Goal: Communication & Community: Answer question/provide support

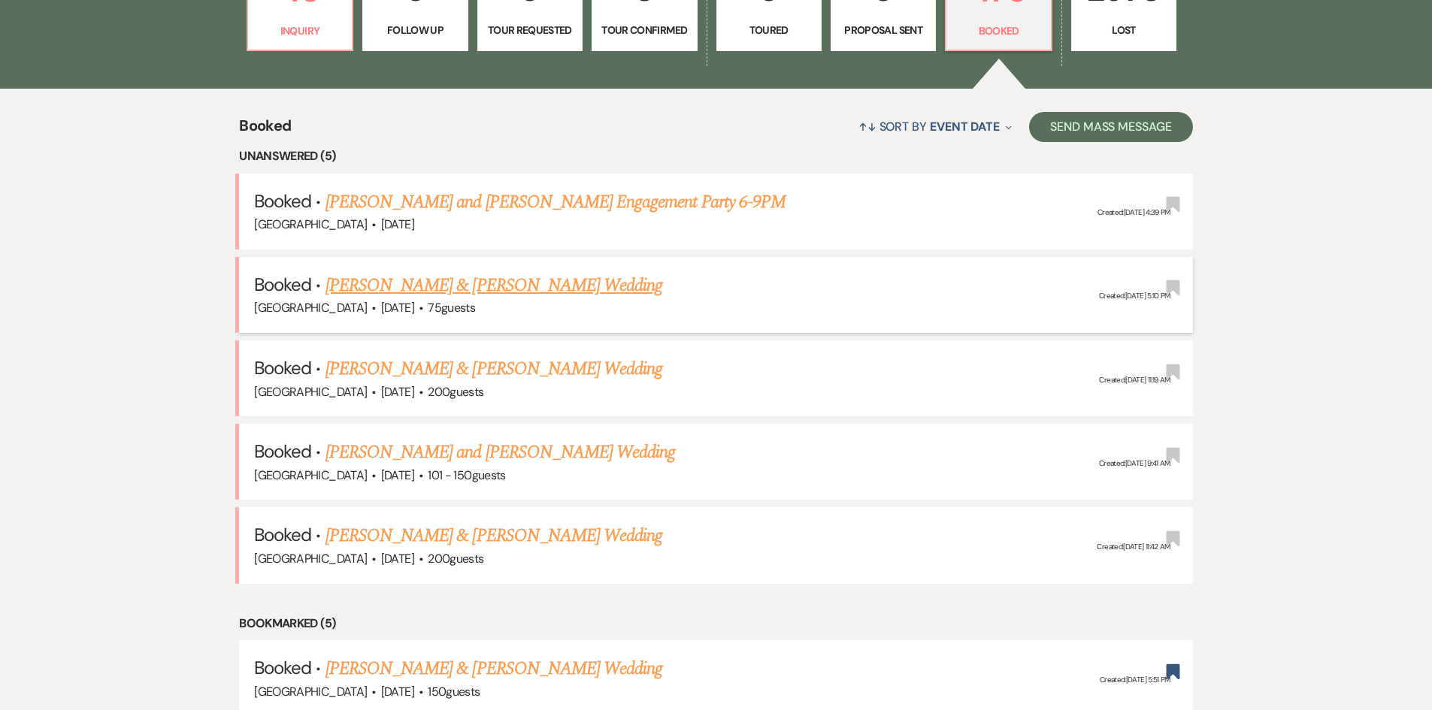
scroll to position [526, 0]
click at [456, 206] on link "[PERSON_NAME] and [PERSON_NAME] Engagement Party 6-9PM" at bounding box center [555, 201] width 460 height 27
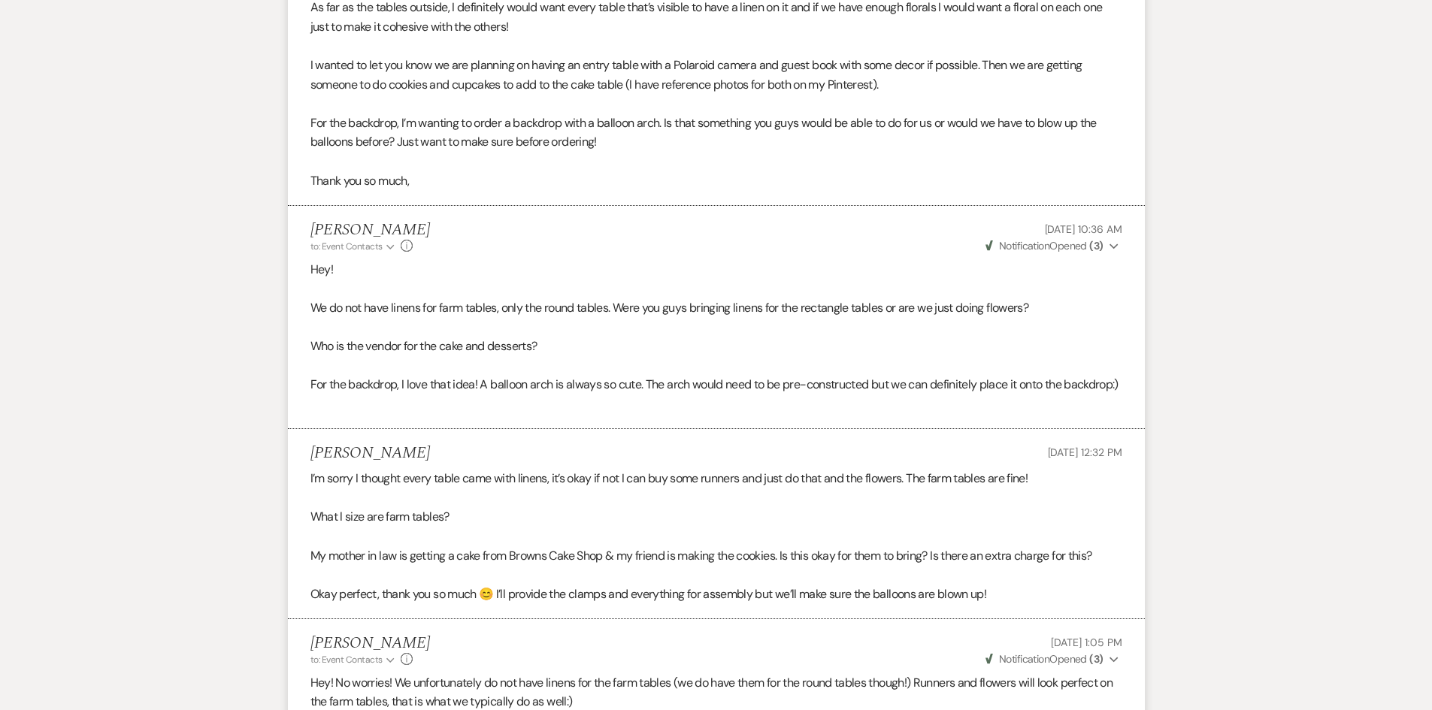
scroll to position [3391, 0]
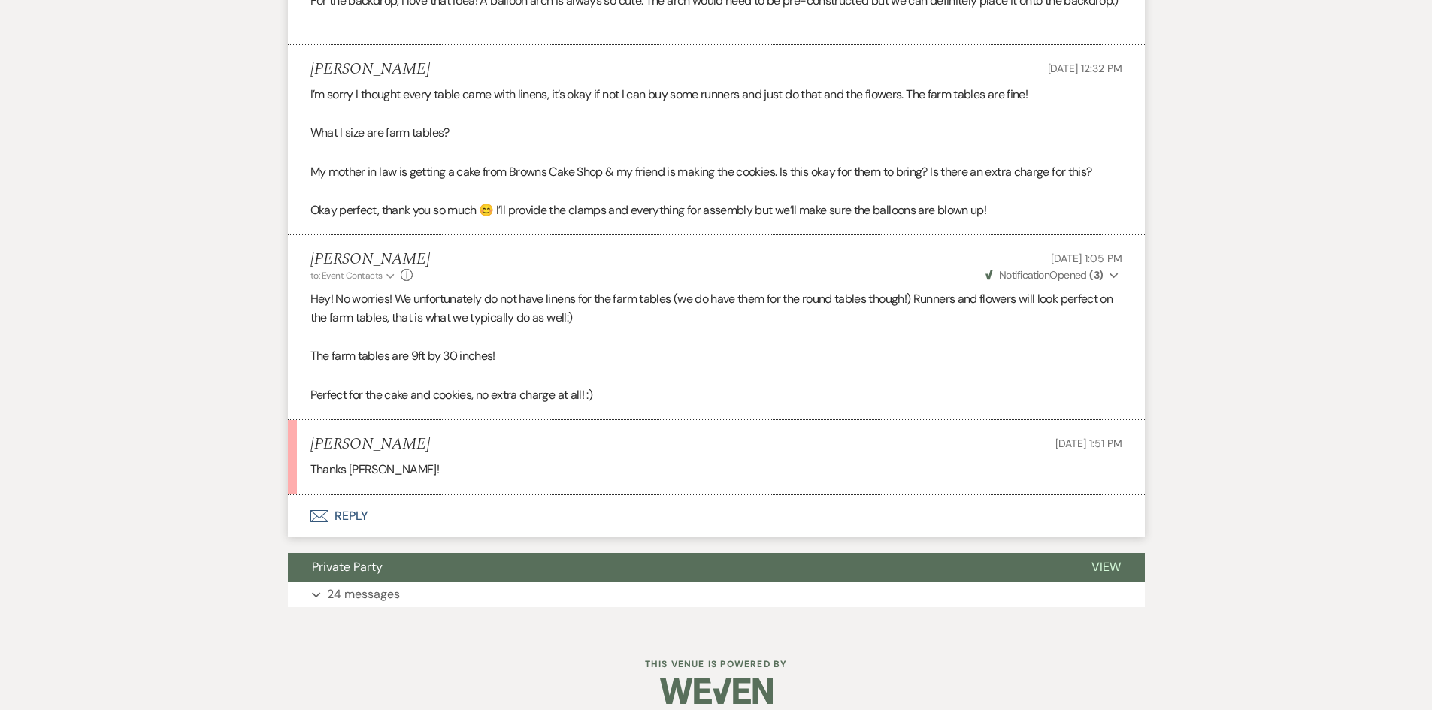
click at [359, 511] on button "Envelope Reply" at bounding box center [716, 516] width 857 height 42
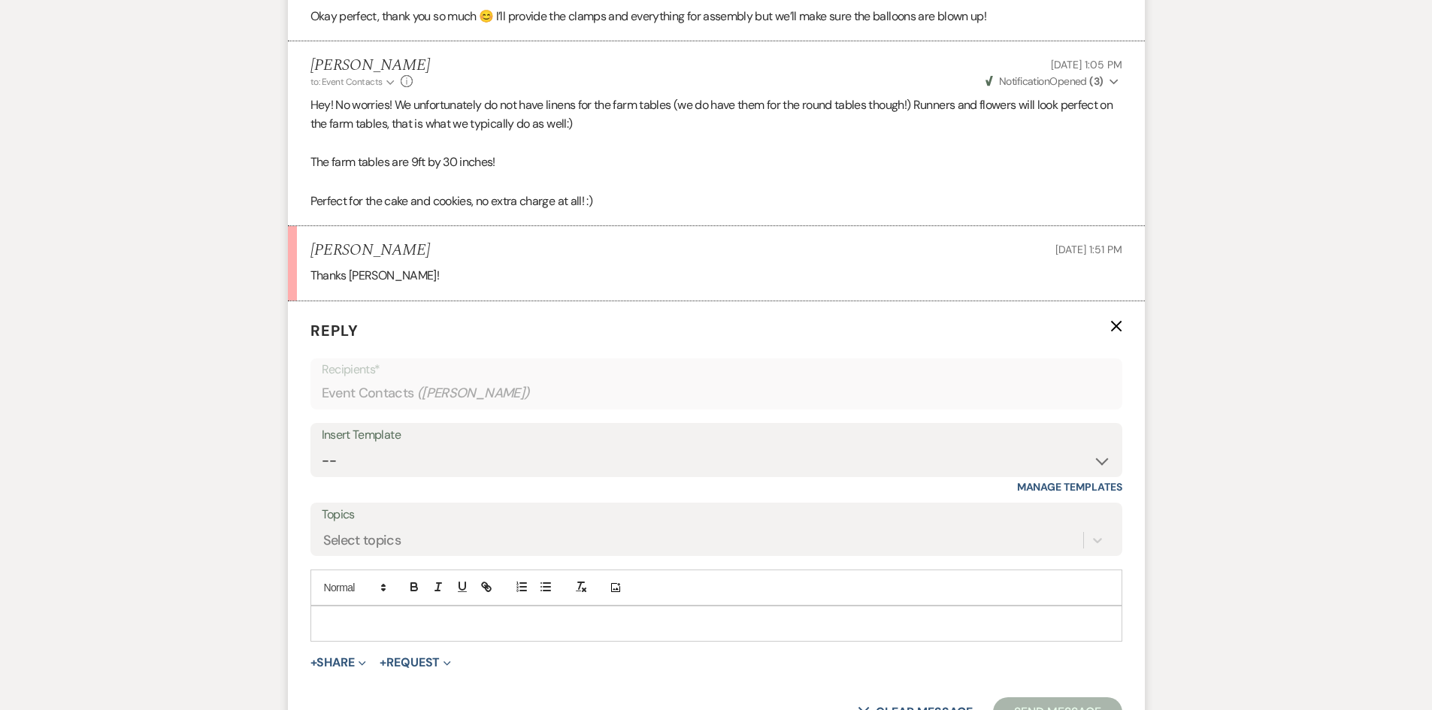
scroll to position [3661, 0]
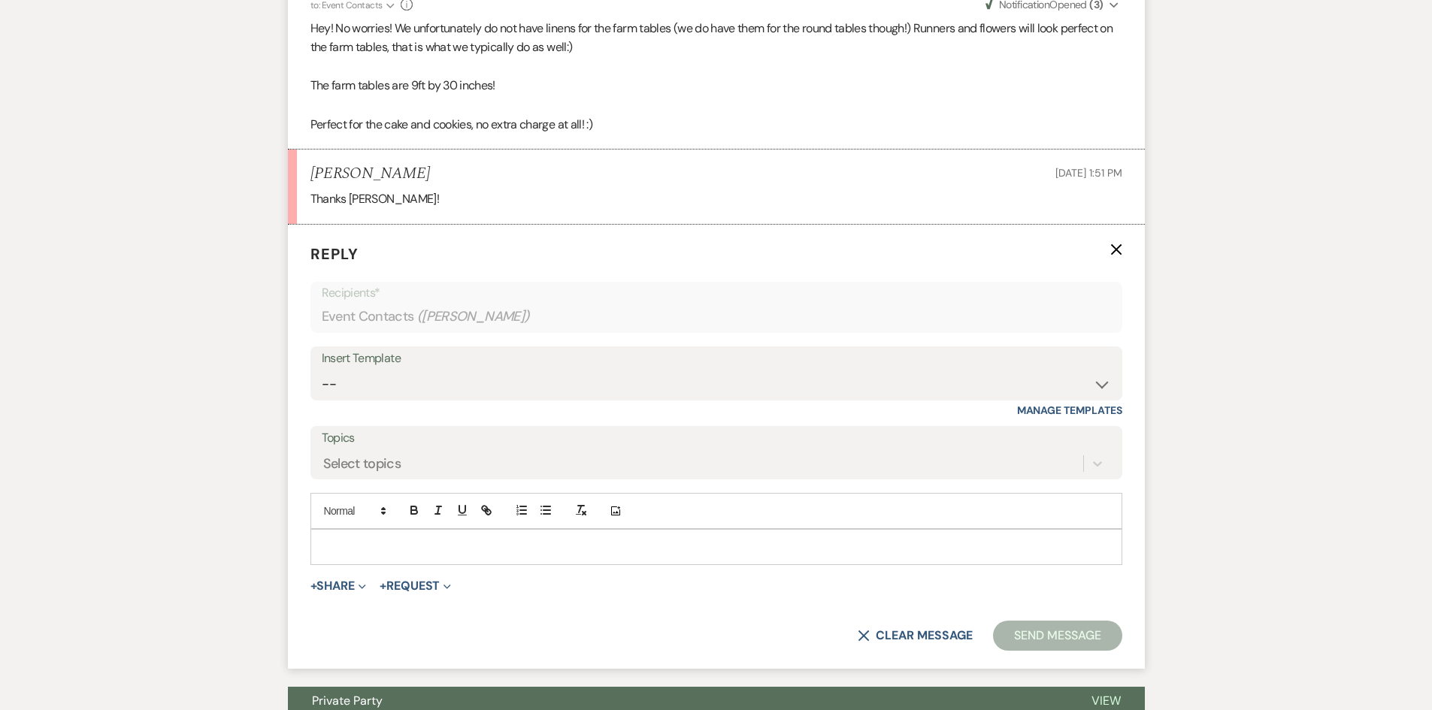
click at [357, 539] on p at bounding box center [716, 547] width 788 height 17
click at [1072, 621] on button "Send Message" at bounding box center [1057, 636] width 129 height 30
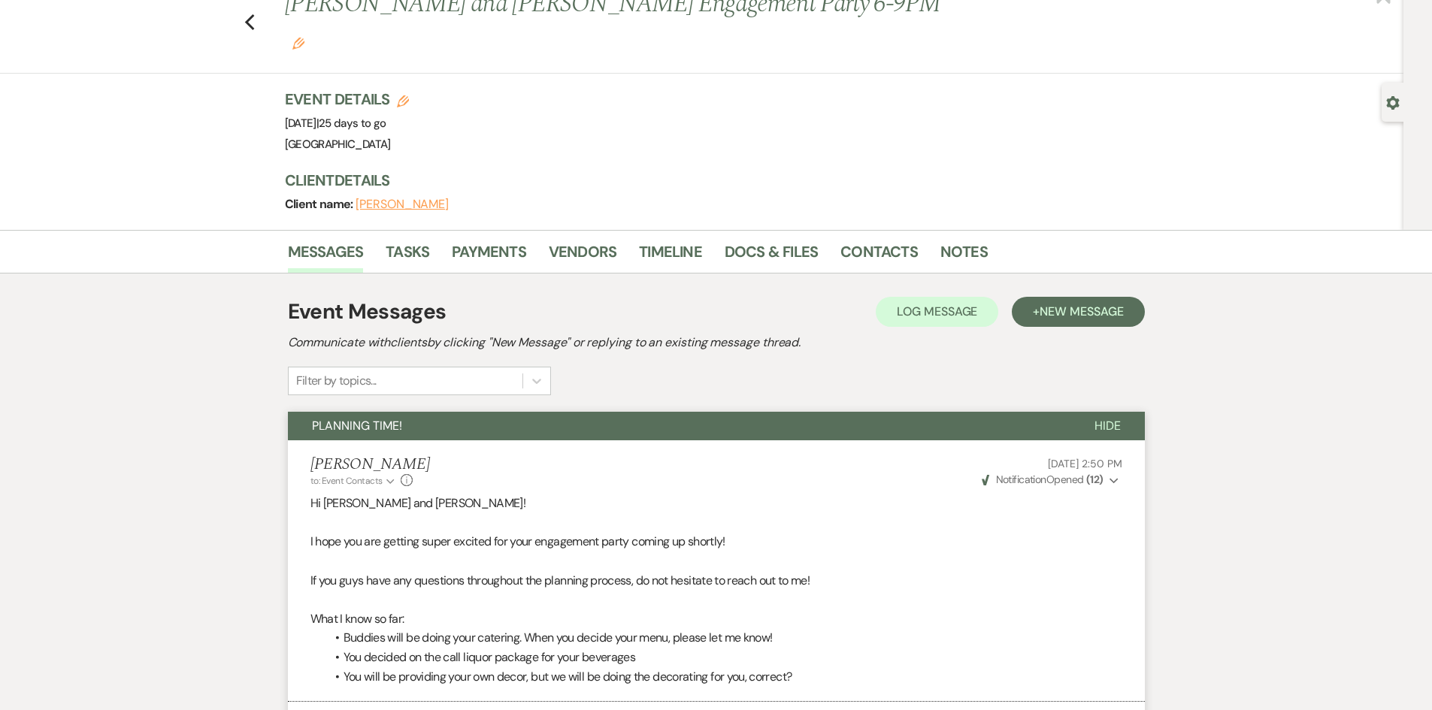
scroll to position [0, 0]
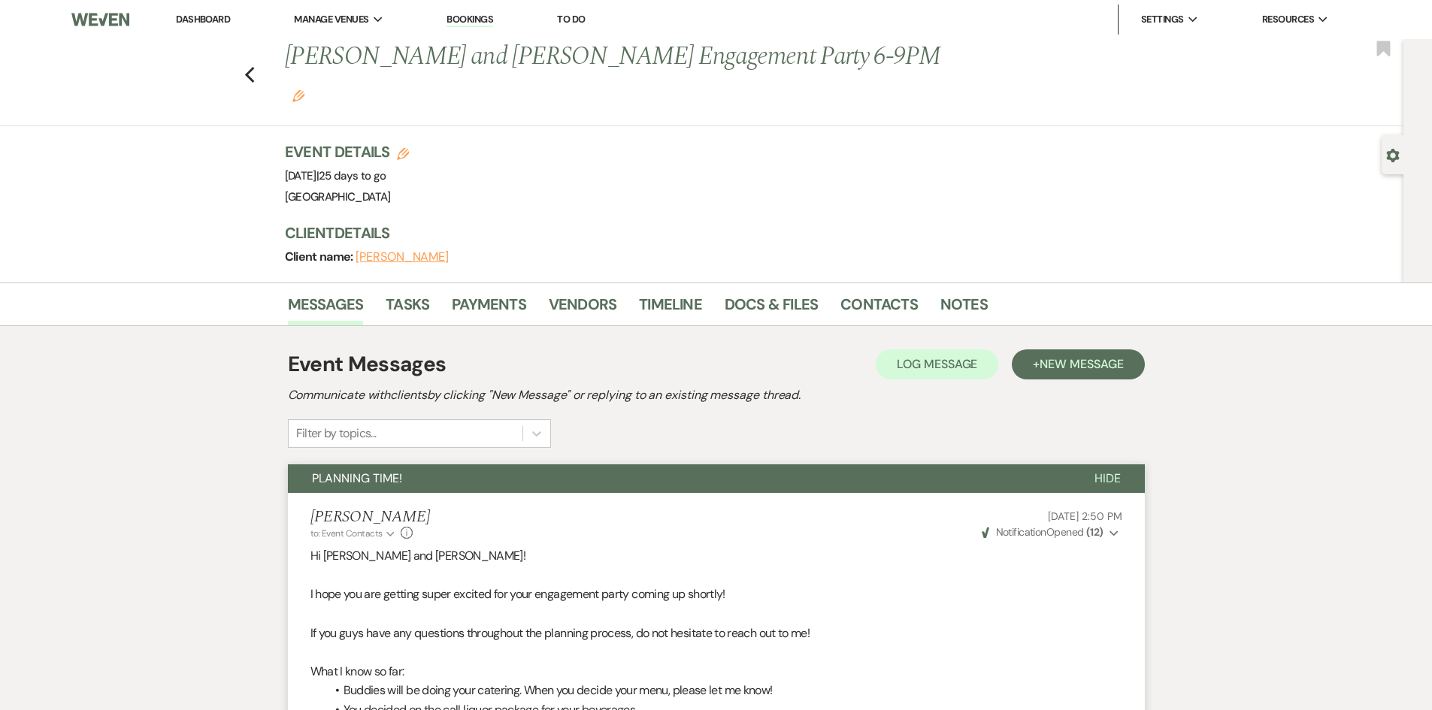
click at [219, 20] on link "Dashboard" at bounding box center [203, 19] width 54 height 13
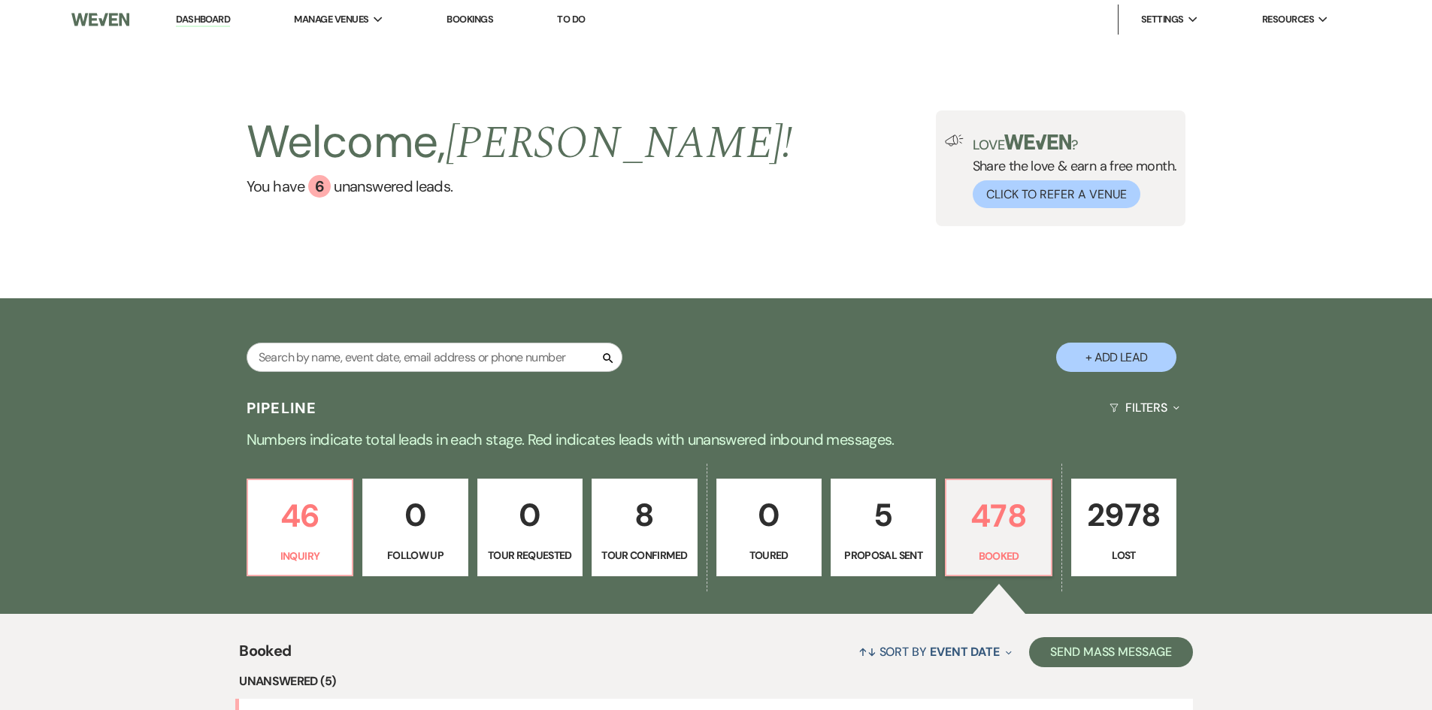
scroll to position [451, 0]
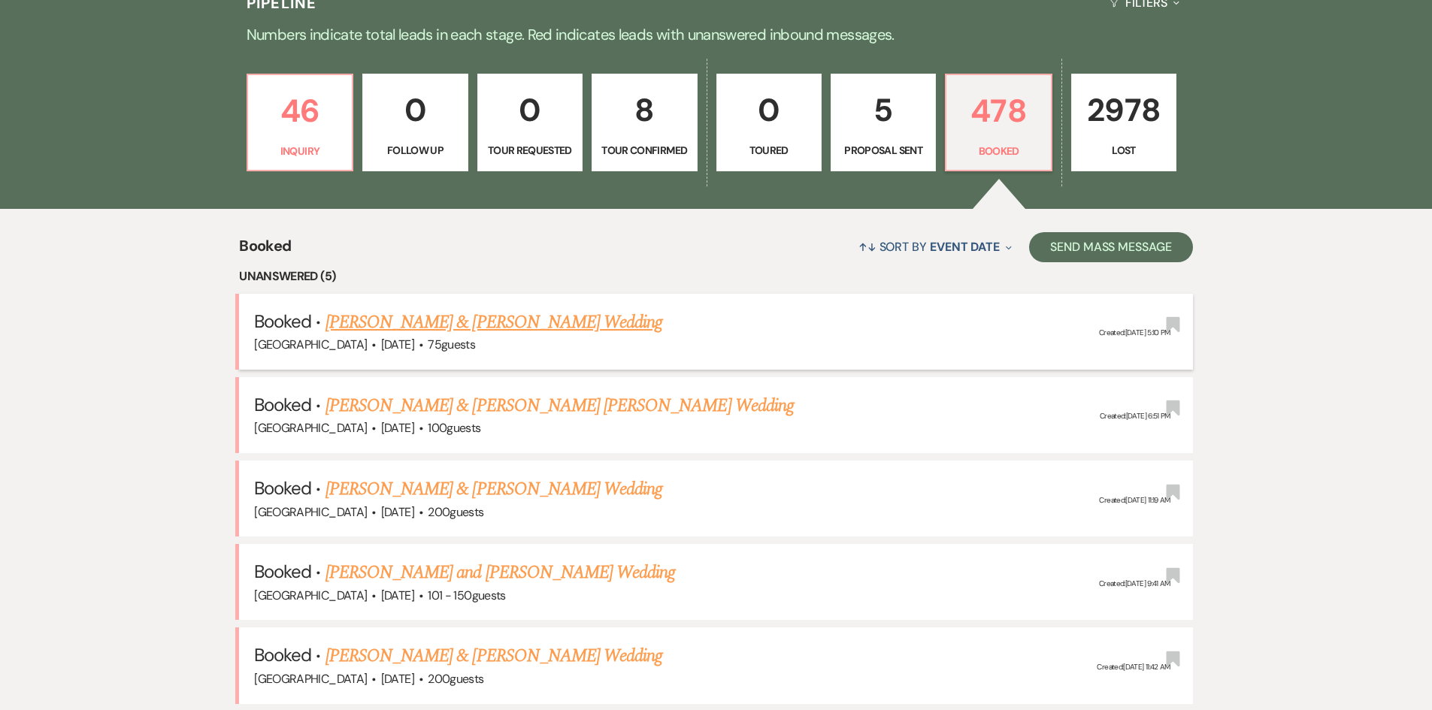
scroll to position [376, 0]
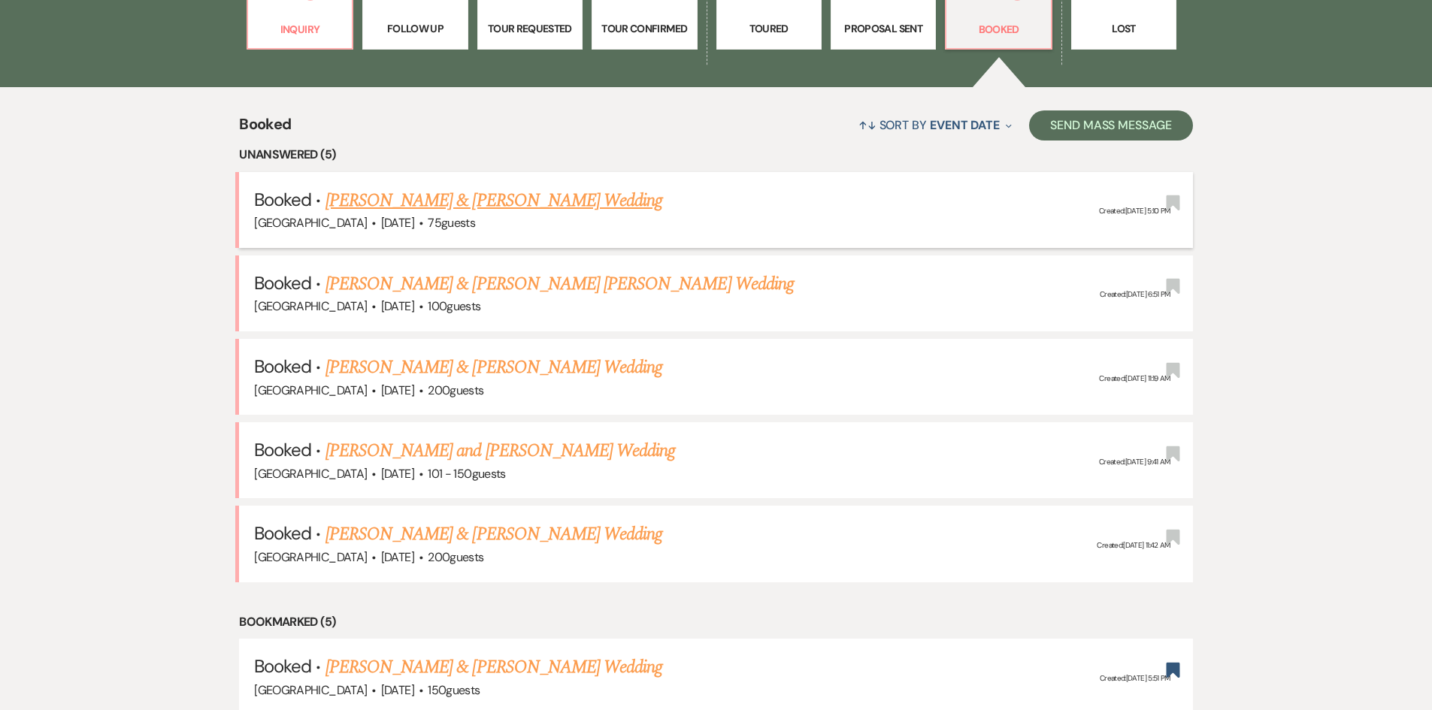
click at [488, 189] on link "[PERSON_NAME] & [PERSON_NAME] Wedding" at bounding box center [493, 200] width 337 height 27
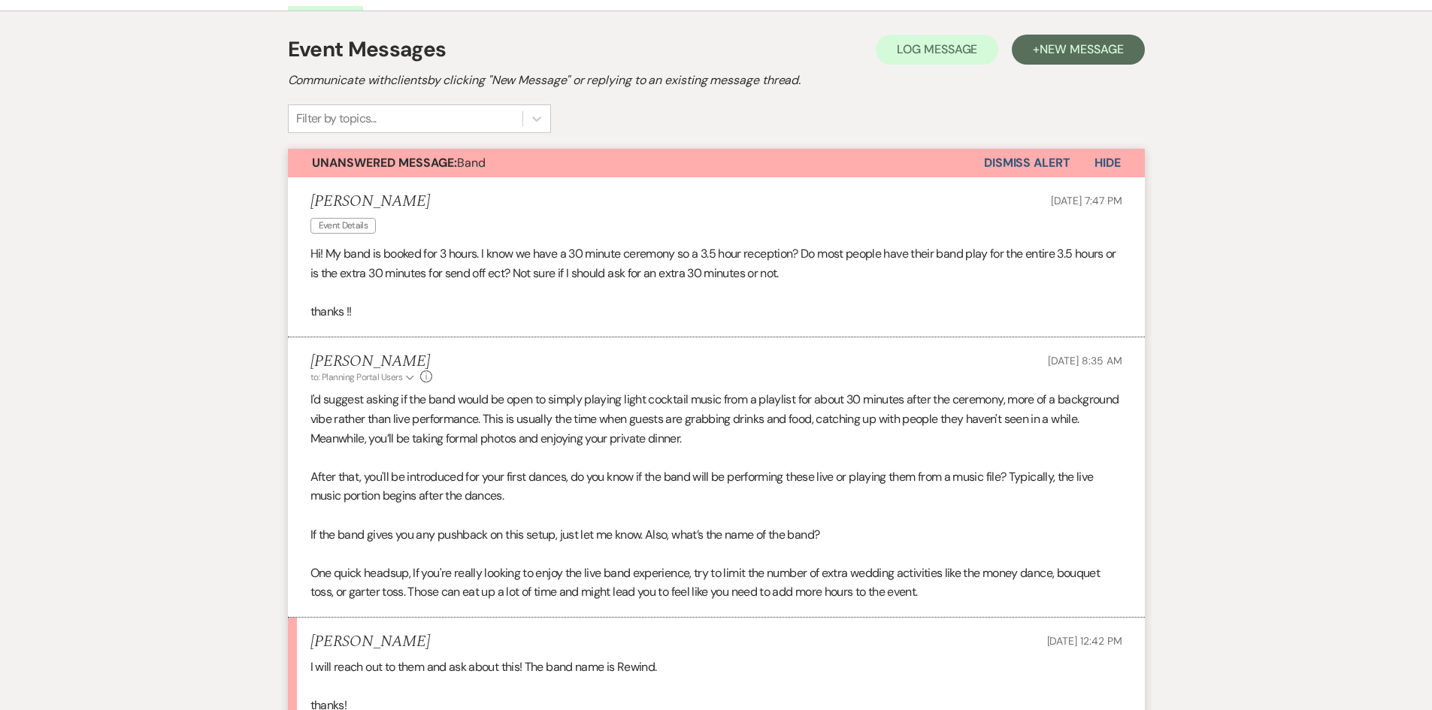
scroll to position [676, 0]
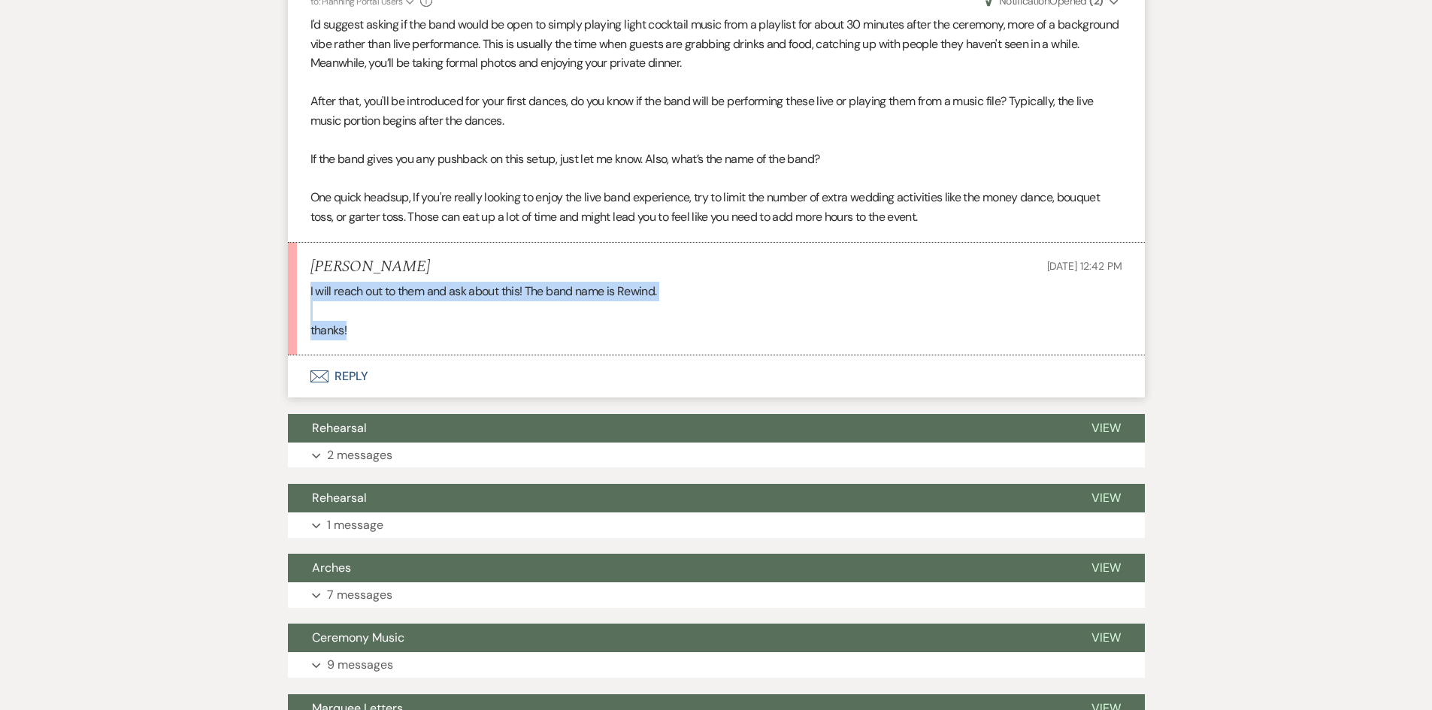
drag, startPoint x: 298, startPoint y: 287, endPoint x: 359, endPoint y: 336, distance: 78.1
click at [359, 336] on li "Kaitlyn McCreary Aug 11, 2025, 12:42 PM I will reach out to them and ask about …" at bounding box center [716, 299] width 857 height 113
click at [377, 326] on p "thanks!" at bounding box center [716, 331] width 812 height 20
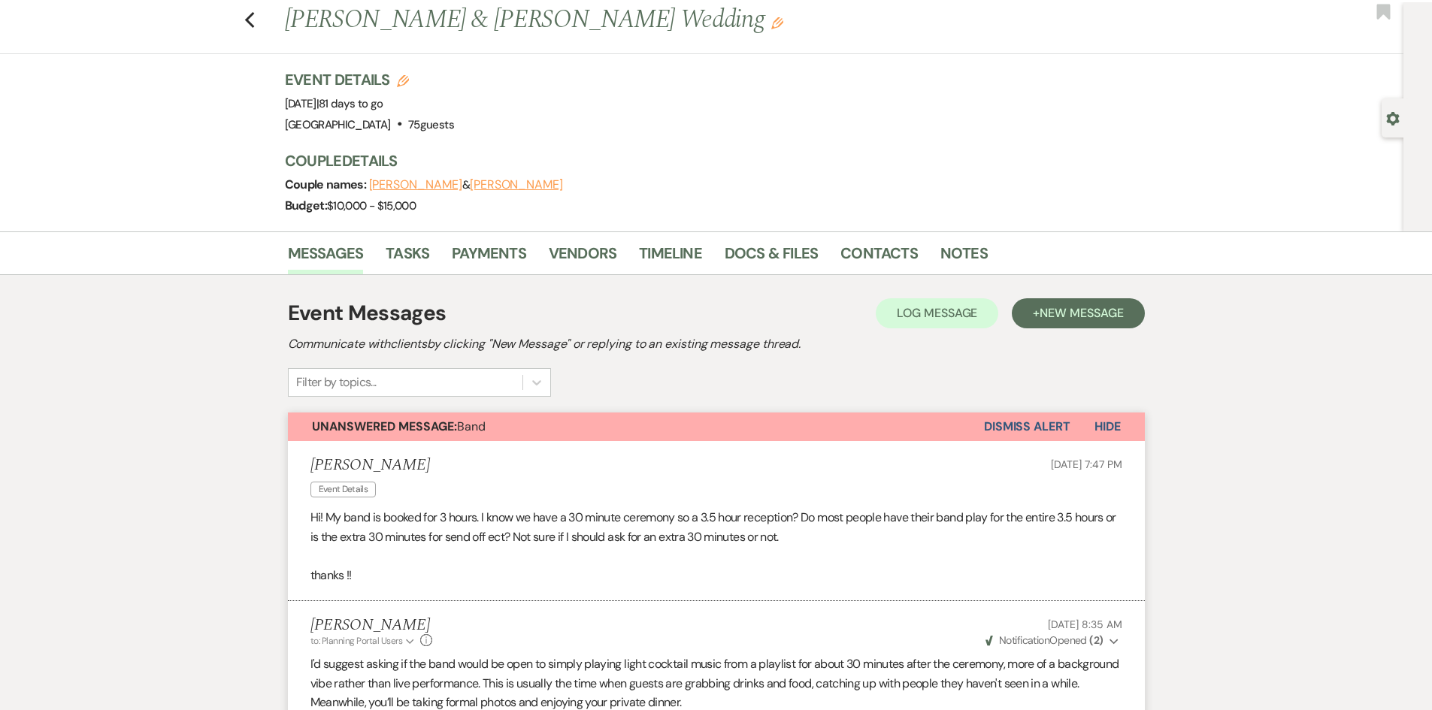
scroll to position [0, 0]
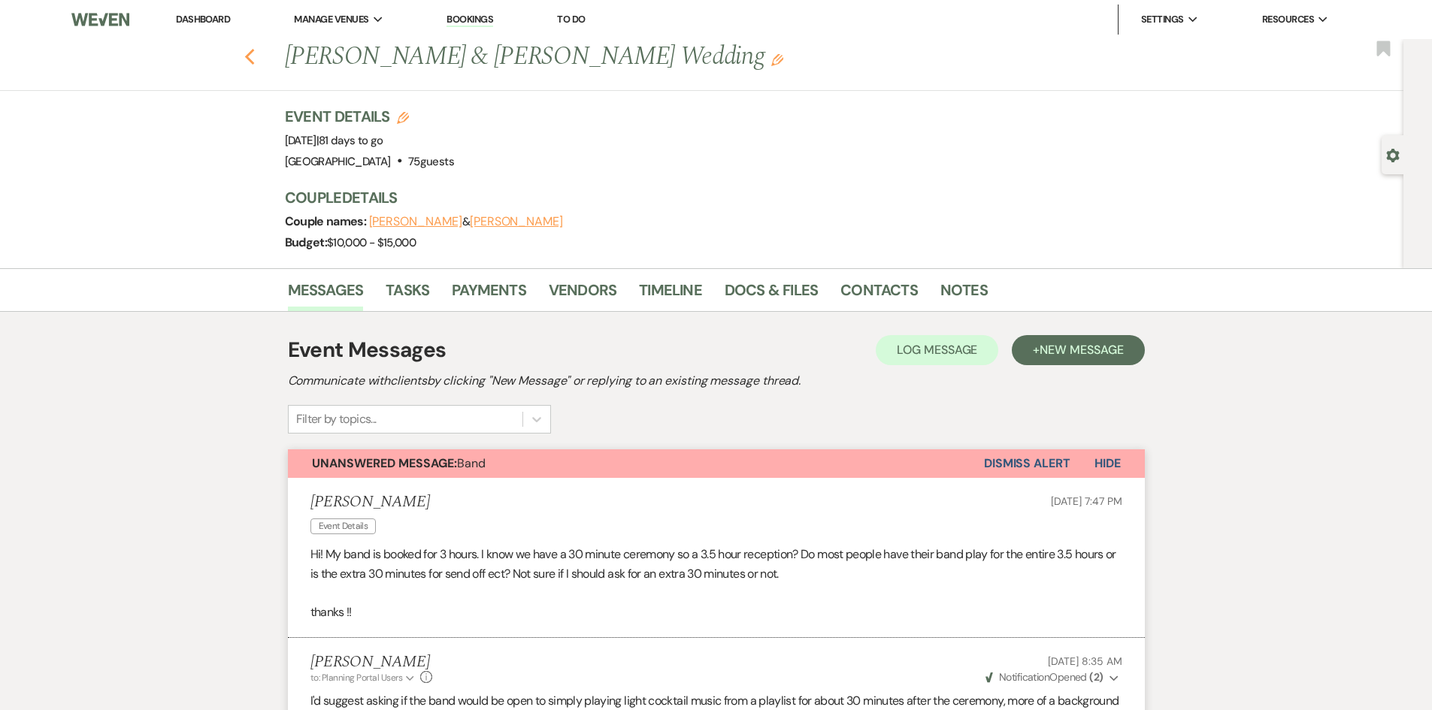
click at [254, 59] on use "button" at bounding box center [249, 57] width 10 height 17
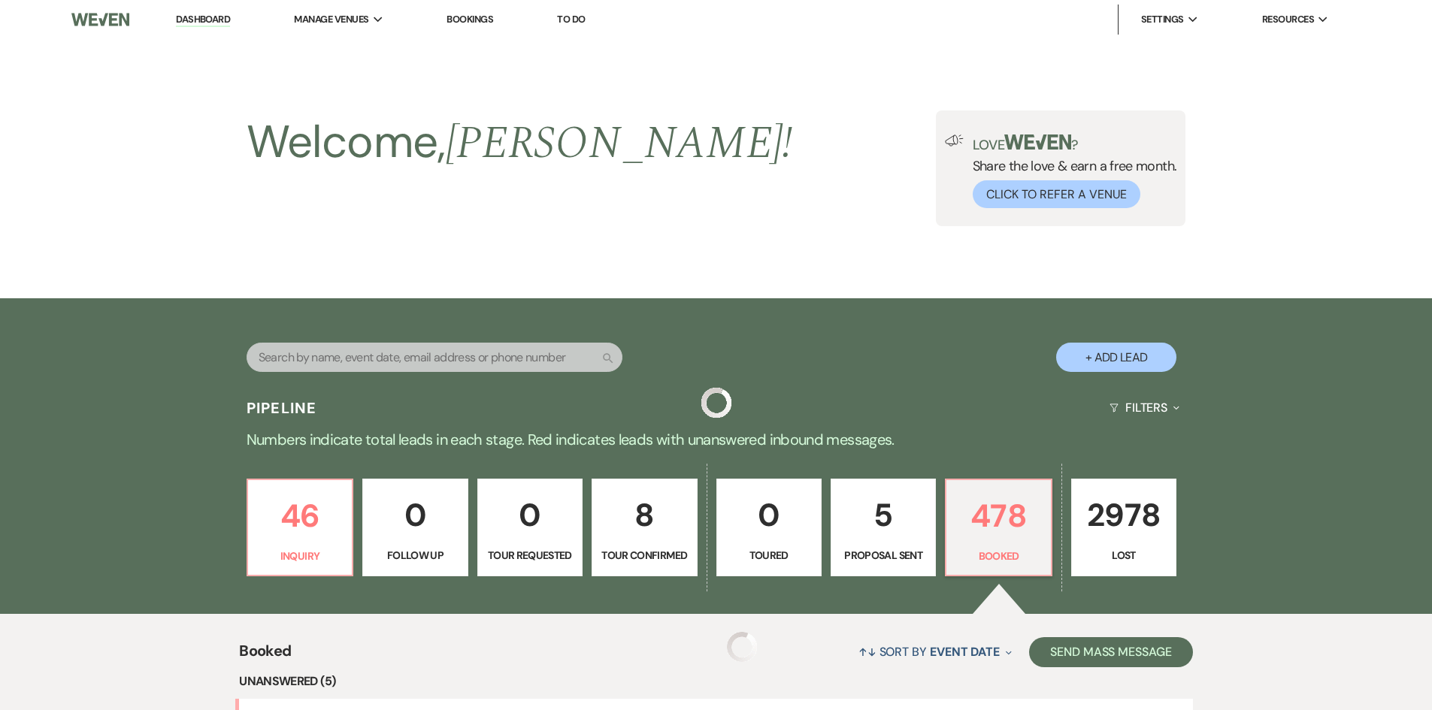
scroll to position [527, 0]
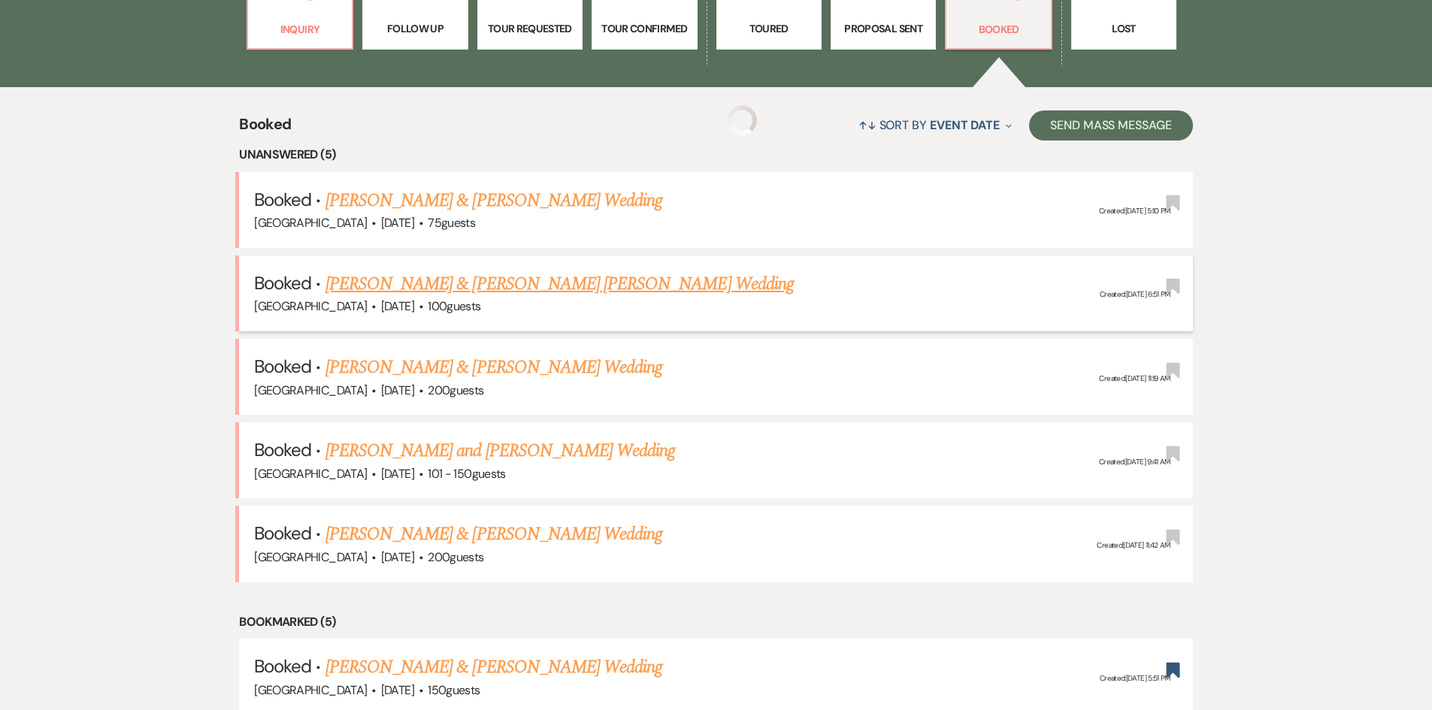
click at [425, 292] on link "[PERSON_NAME] & [PERSON_NAME] [PERSON_NAME] Wedding" at bounding box center [559, 284] width 468 height 27
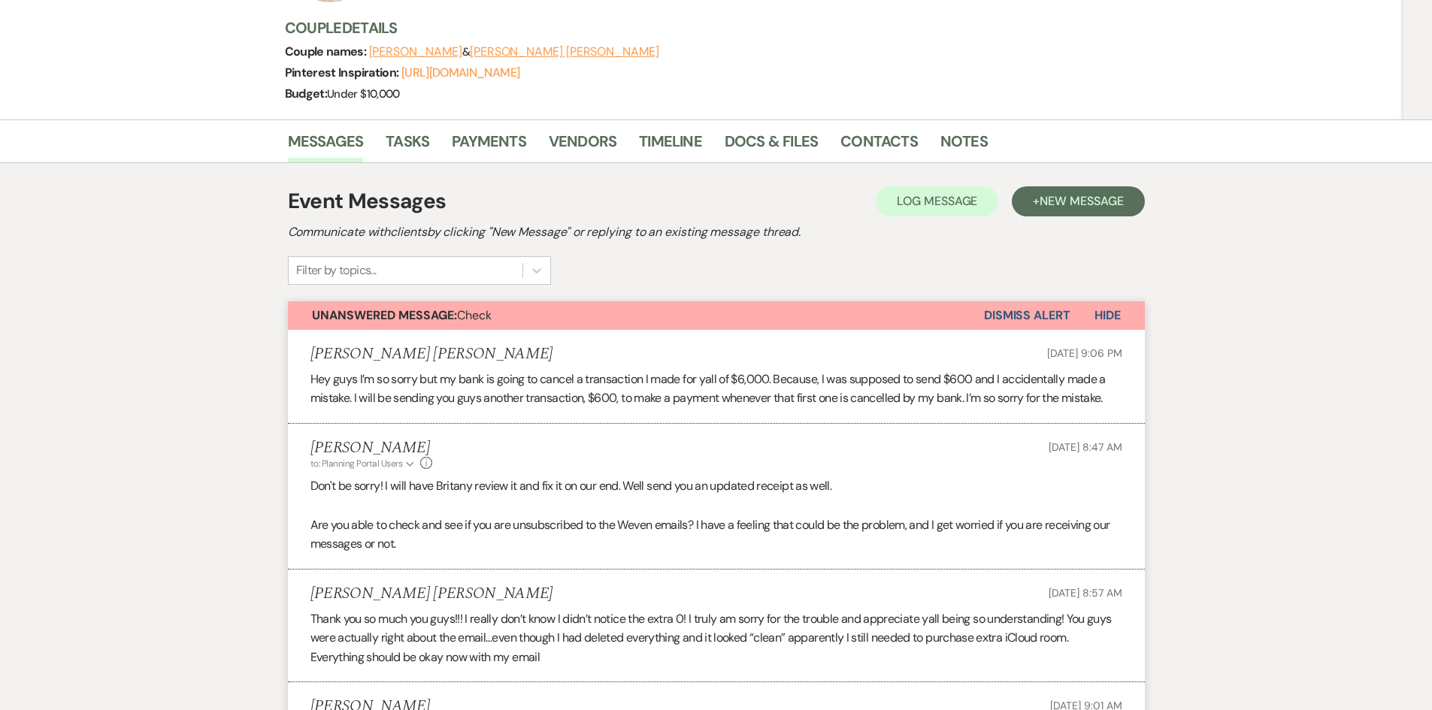
scroll to position [526, 0]
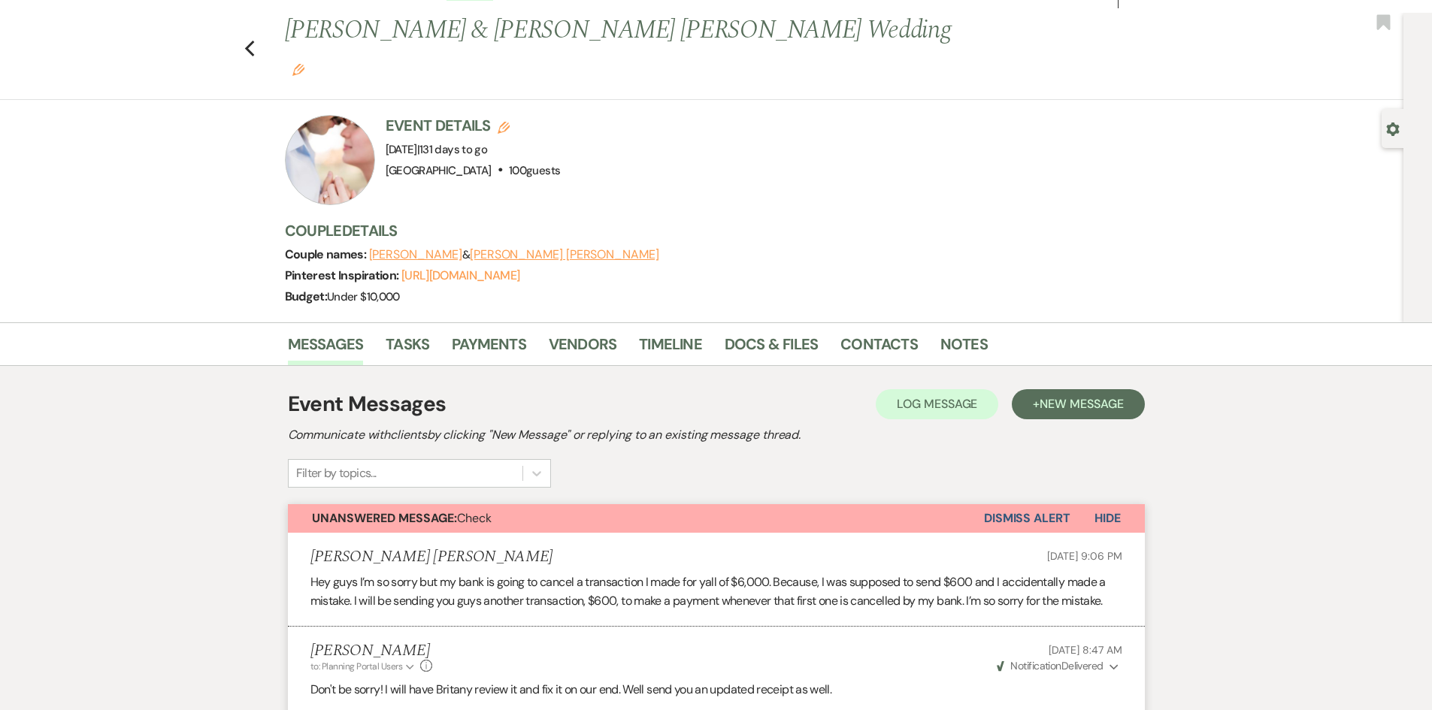
scroll to position [0, 0]
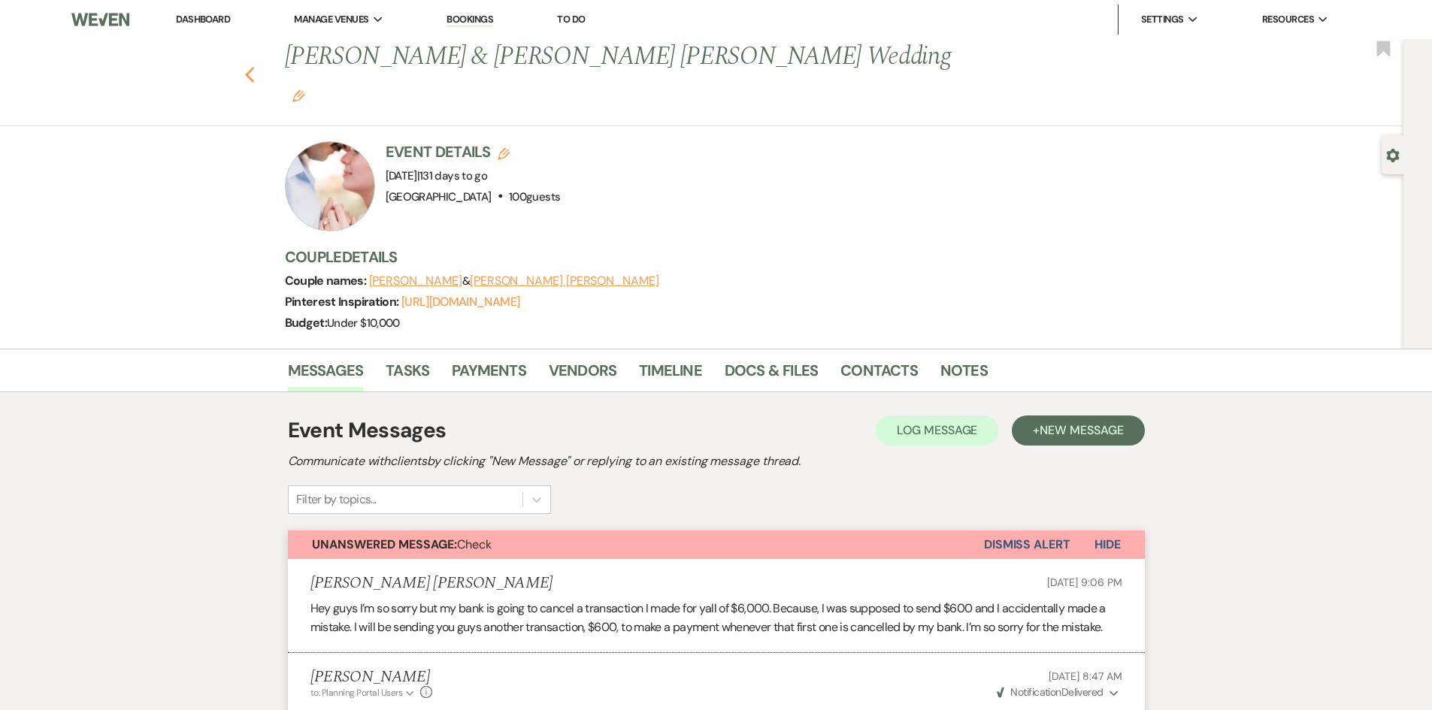
click at [254, 67] on use "button" at bounding box center [249, 75] width 10 height 17
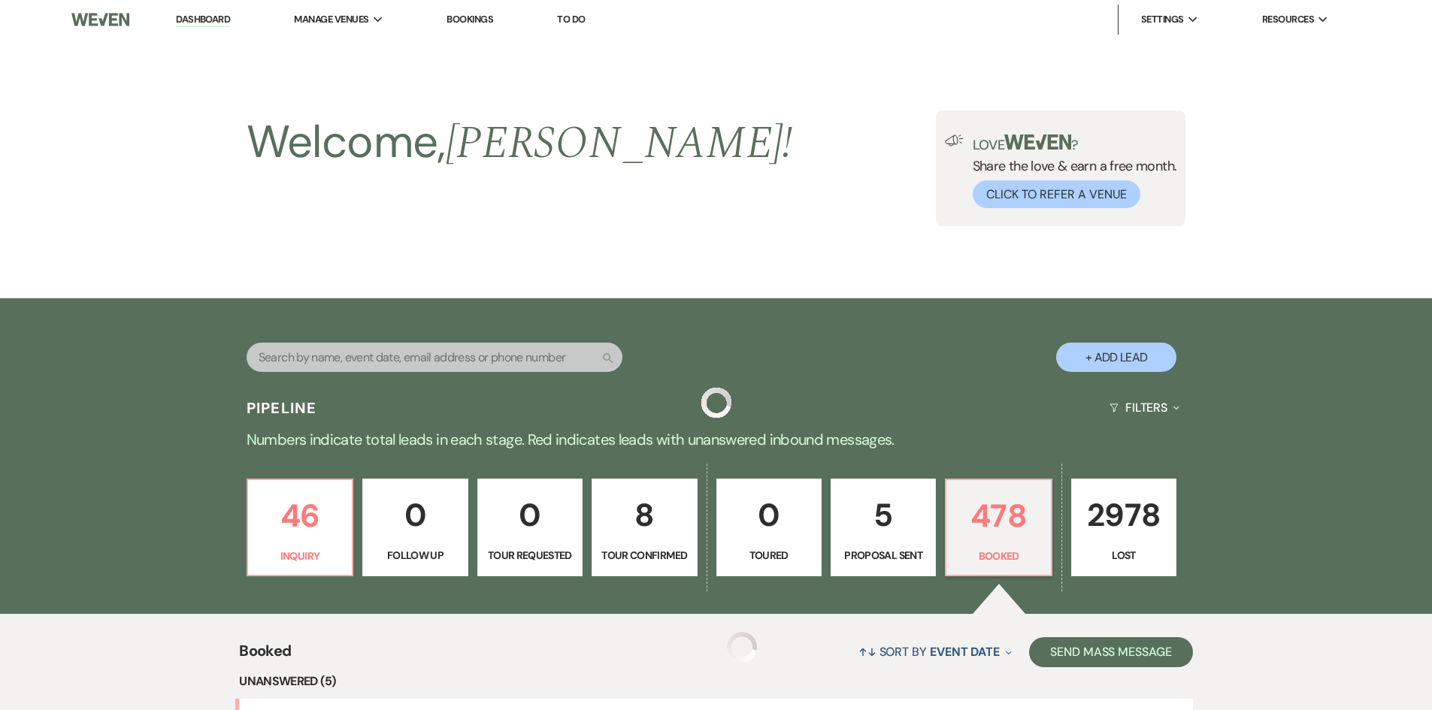
scroll to position [527, 0]
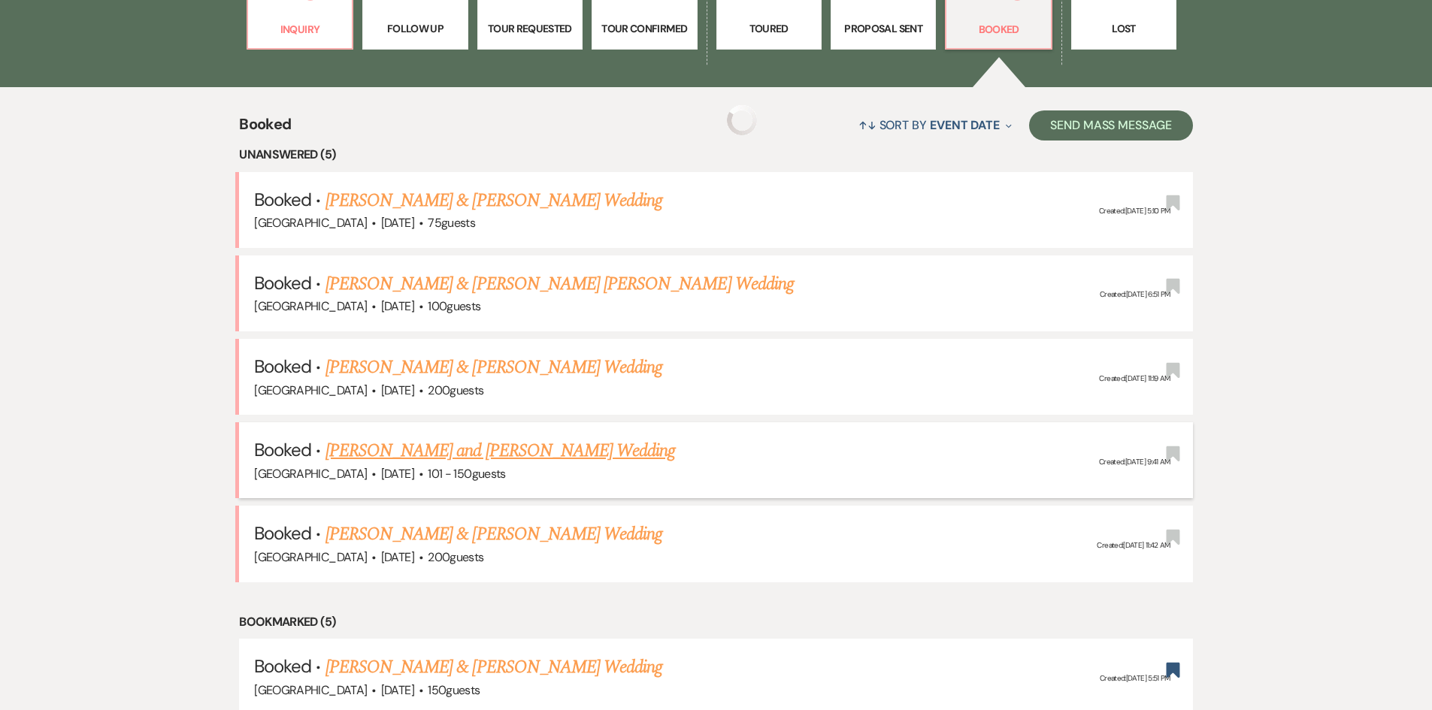
click at [417, 451] on link "[PERSON_NAME] and [PERSON_NAME] Wedding" at bounding box center [500, 450] width 350 height 27
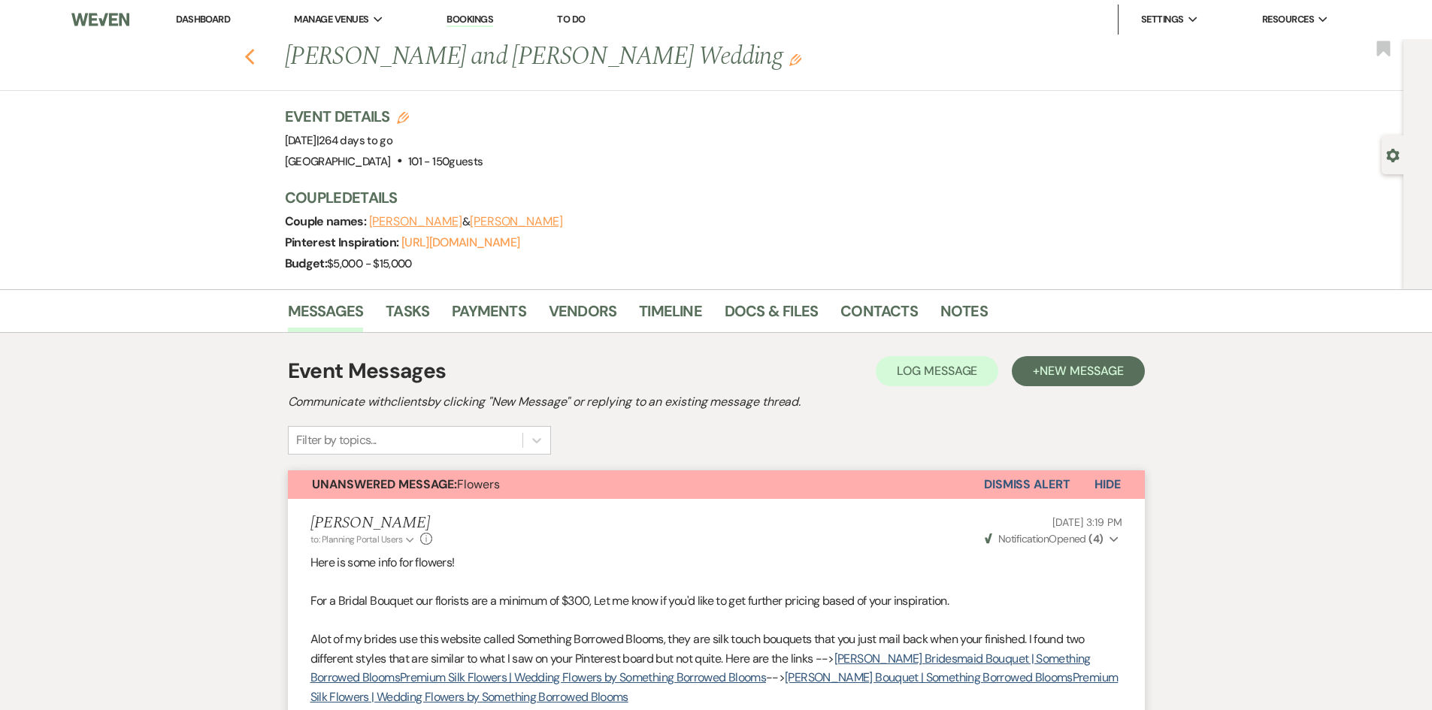
click at [256, 55] on icon "Previous" at bounding box center [249, 57] width 11 height 18
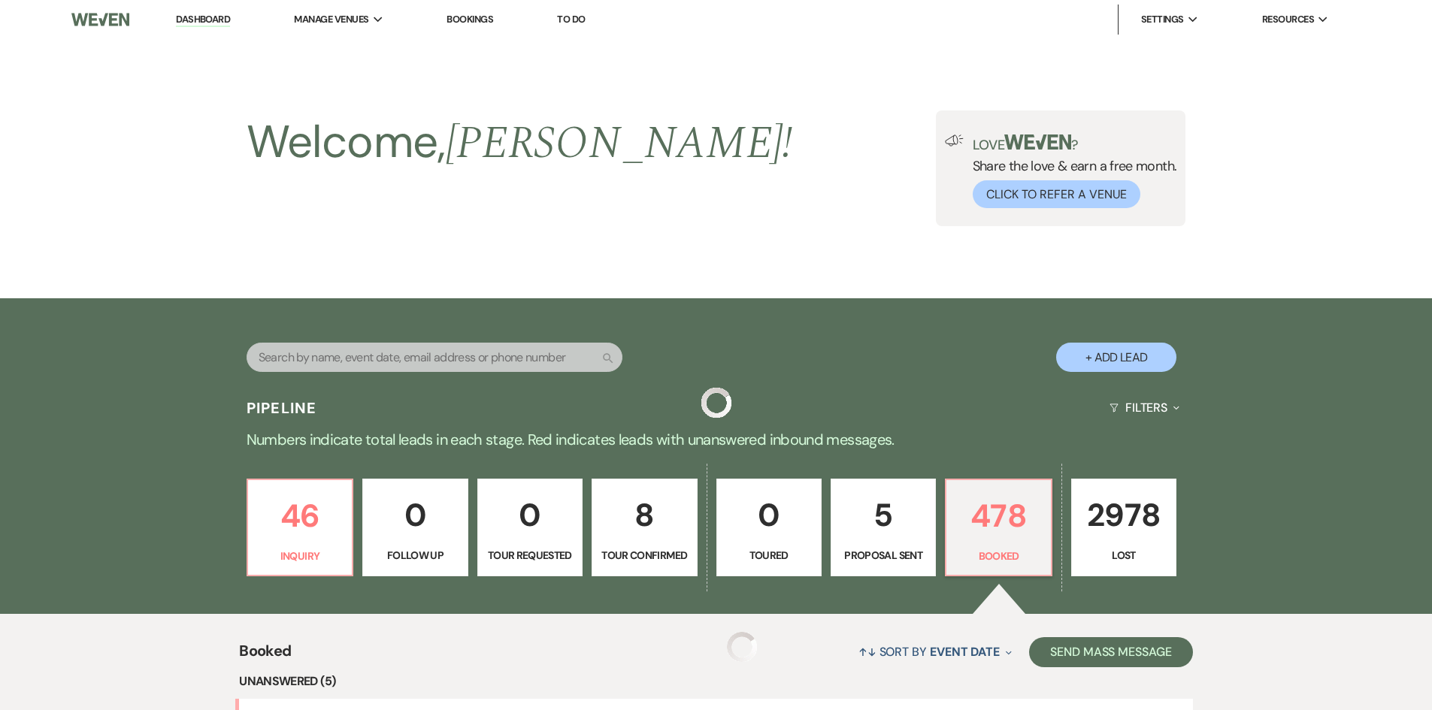
scroll to position [527, 0]
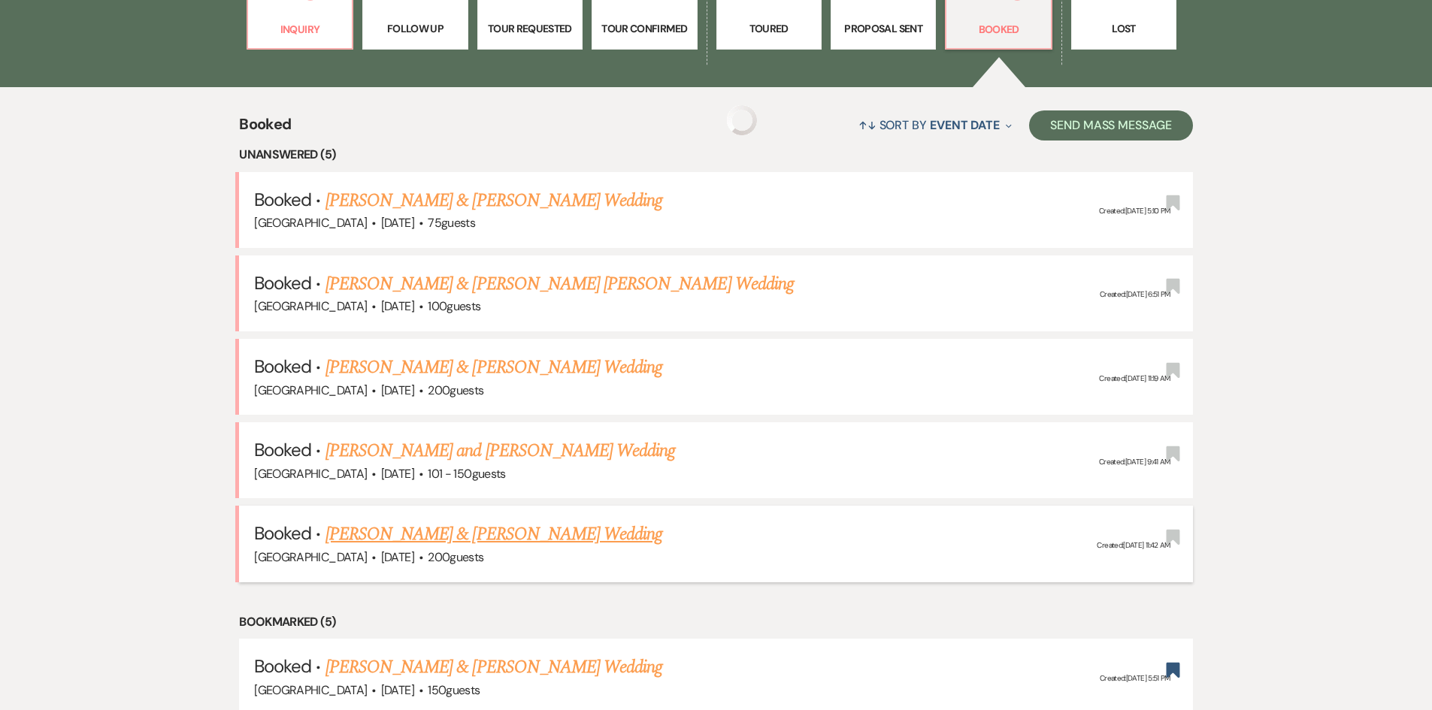
click at [522, 534] on link "[PERSON_NAME] & [PERSON_NAME] Wedding" at bounding box center [493, 534] width 337 height 27
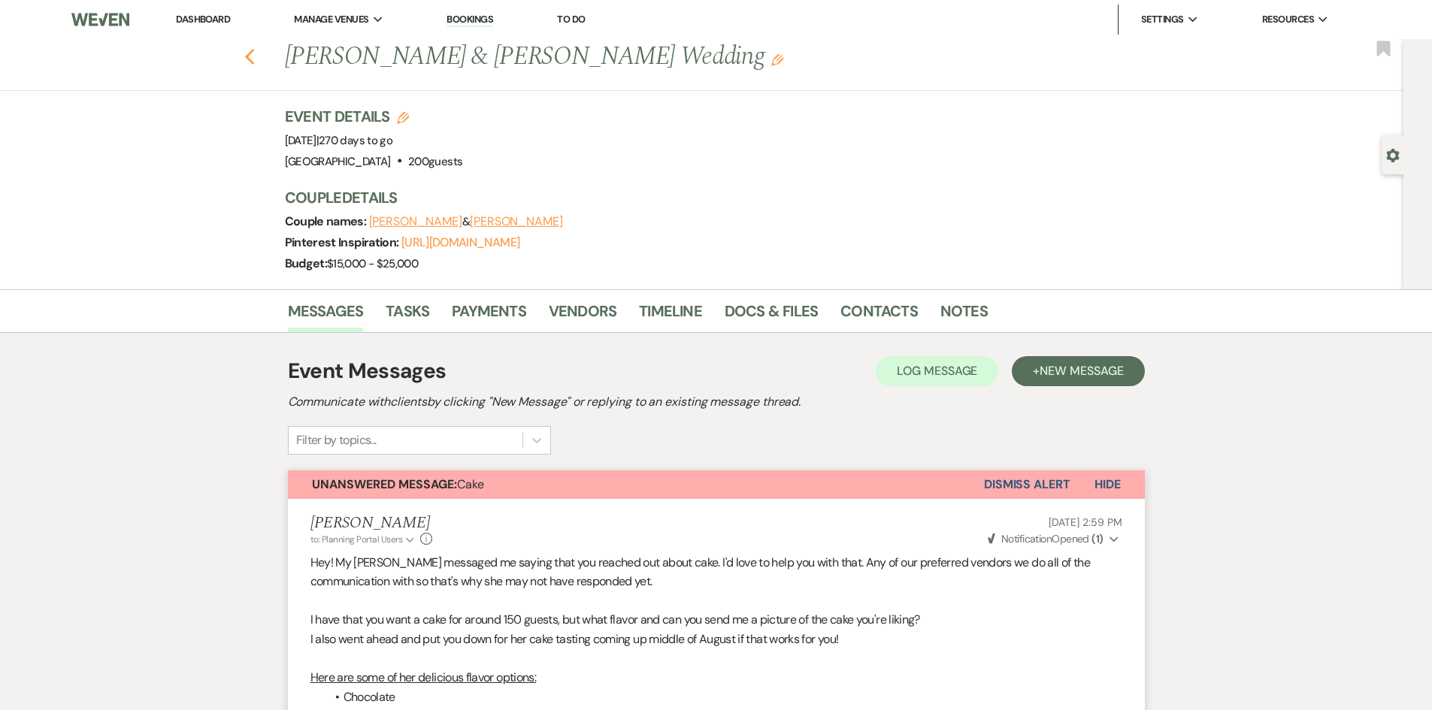
click at [253, 50] on icon "Previous" at bounding box center [249, 57] width 11 height 18
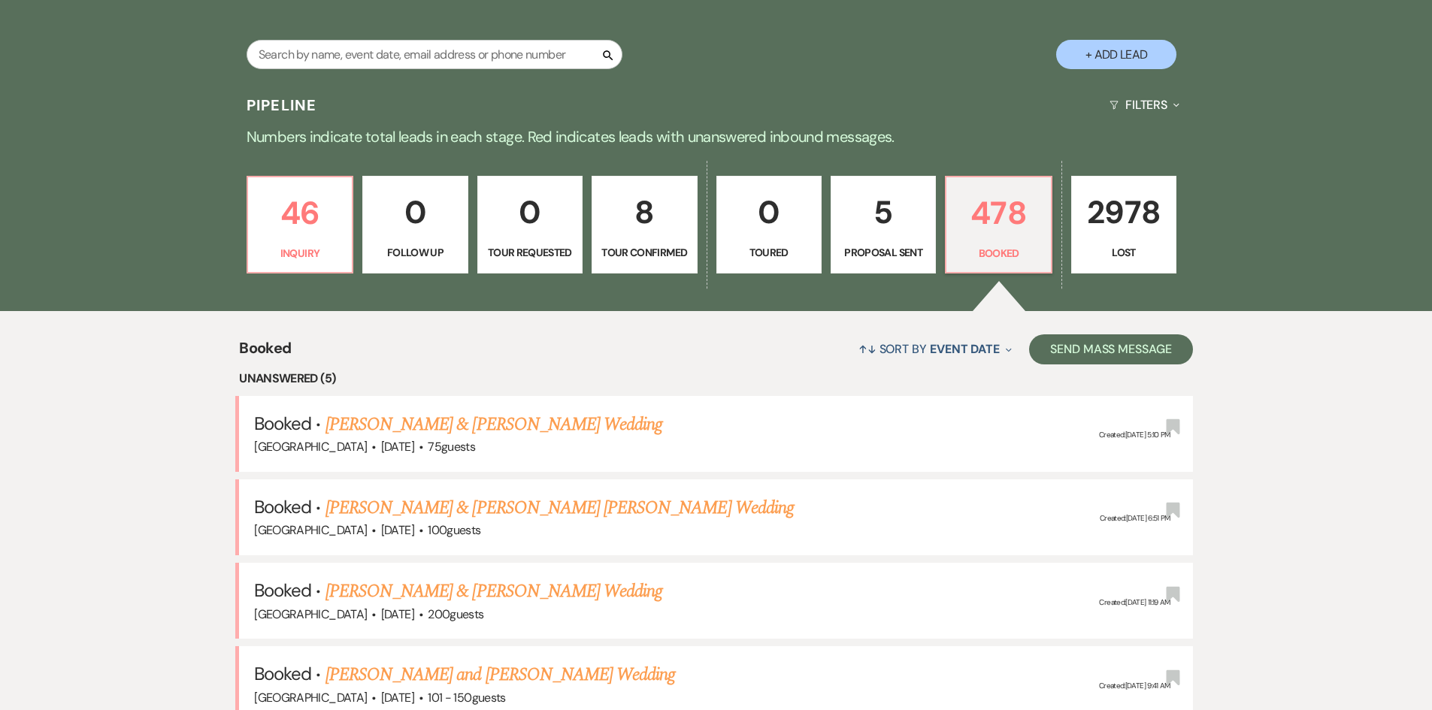
scroll to position [151, 0]
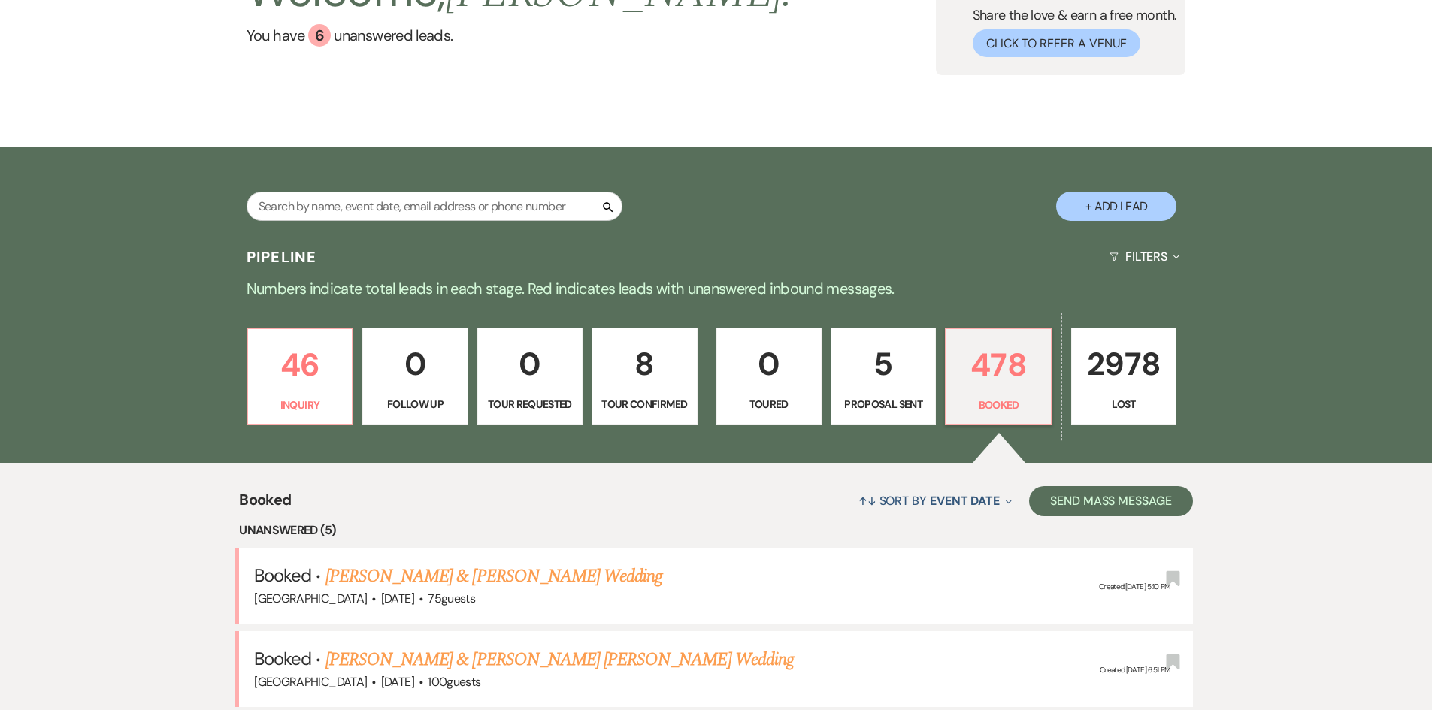
click at [428, 201] on input "text" at bounding box center [435, 206] width 376 height 29
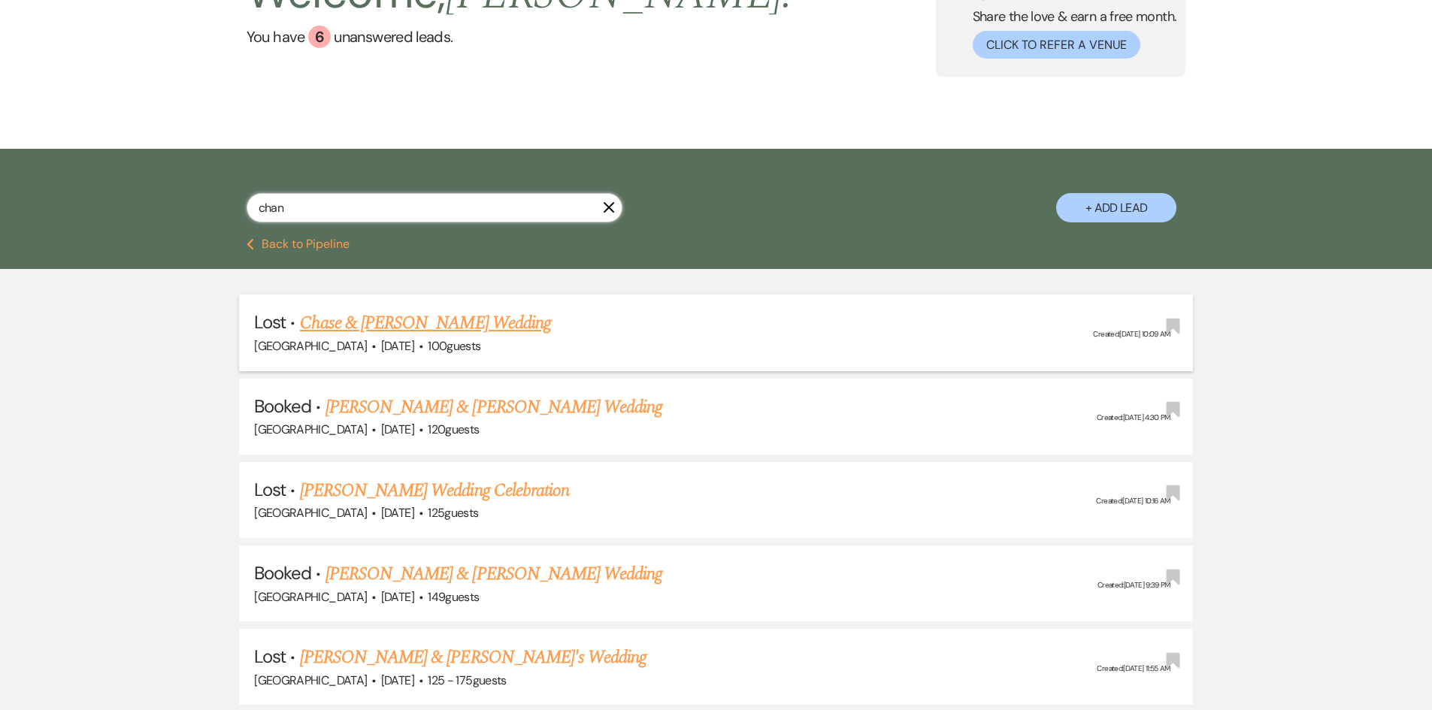
scroll to position [150, 0]
type input "chan"
click at [404, 397] on link "[PERSON_NAME] & [PERSON_NAME] Wedding" at bounding box center [493, 406] width 337 height 27
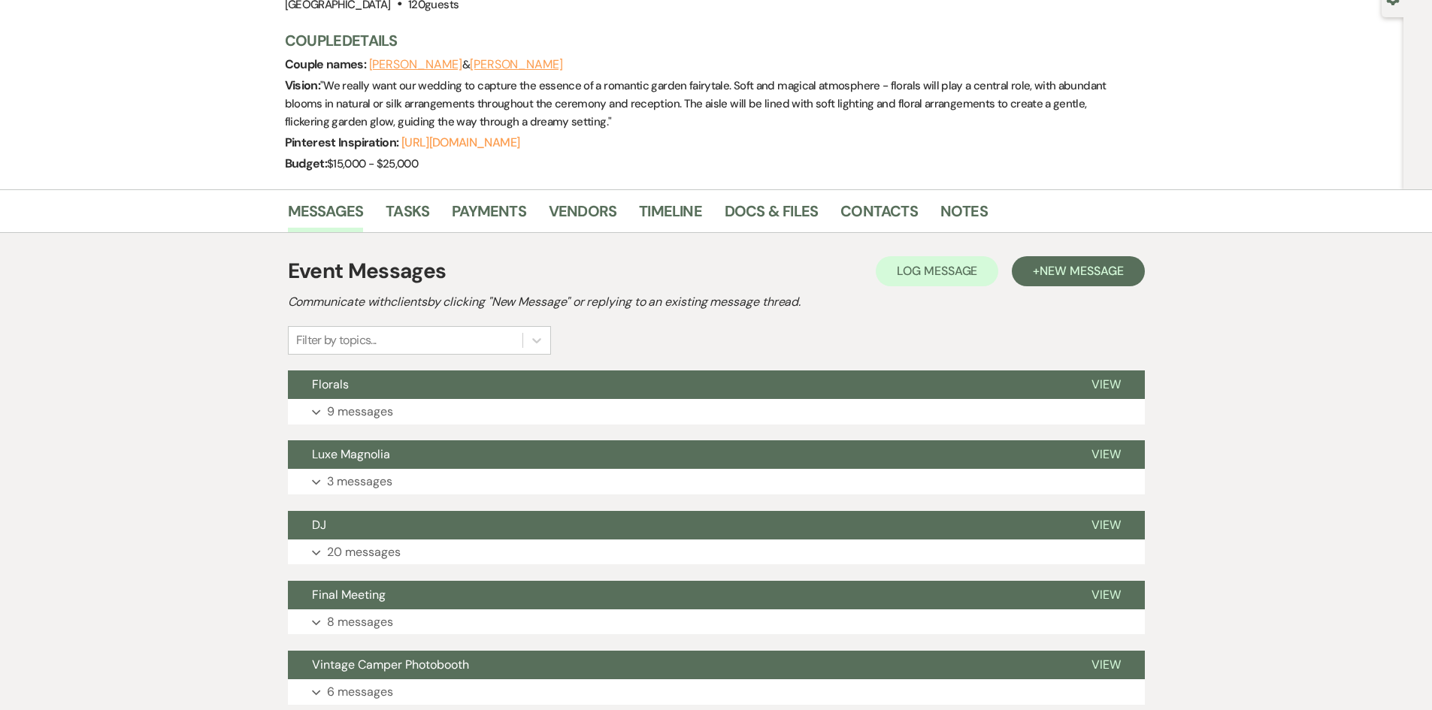
scroll to position [376, 0]
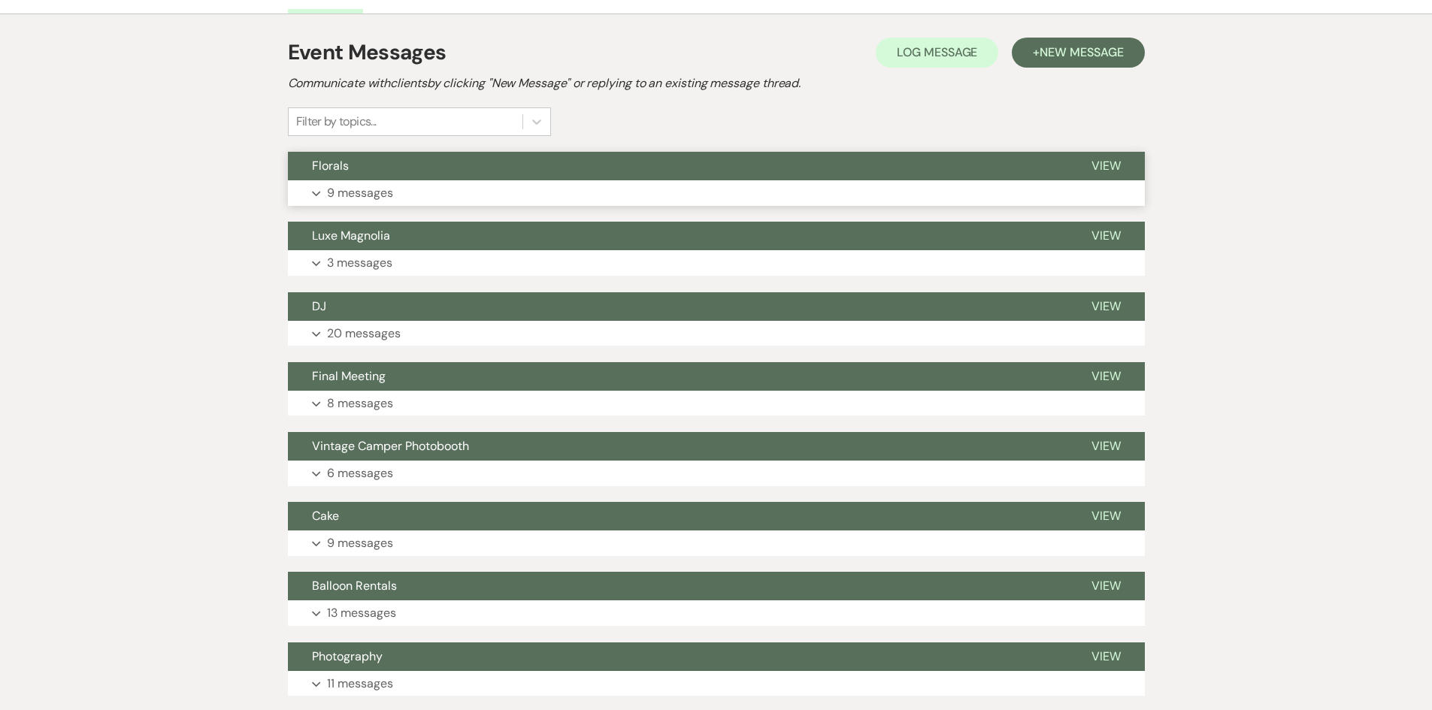
click at [383, 183] on p "9 messages" at bounding box center [360, 193] width 66 height 20
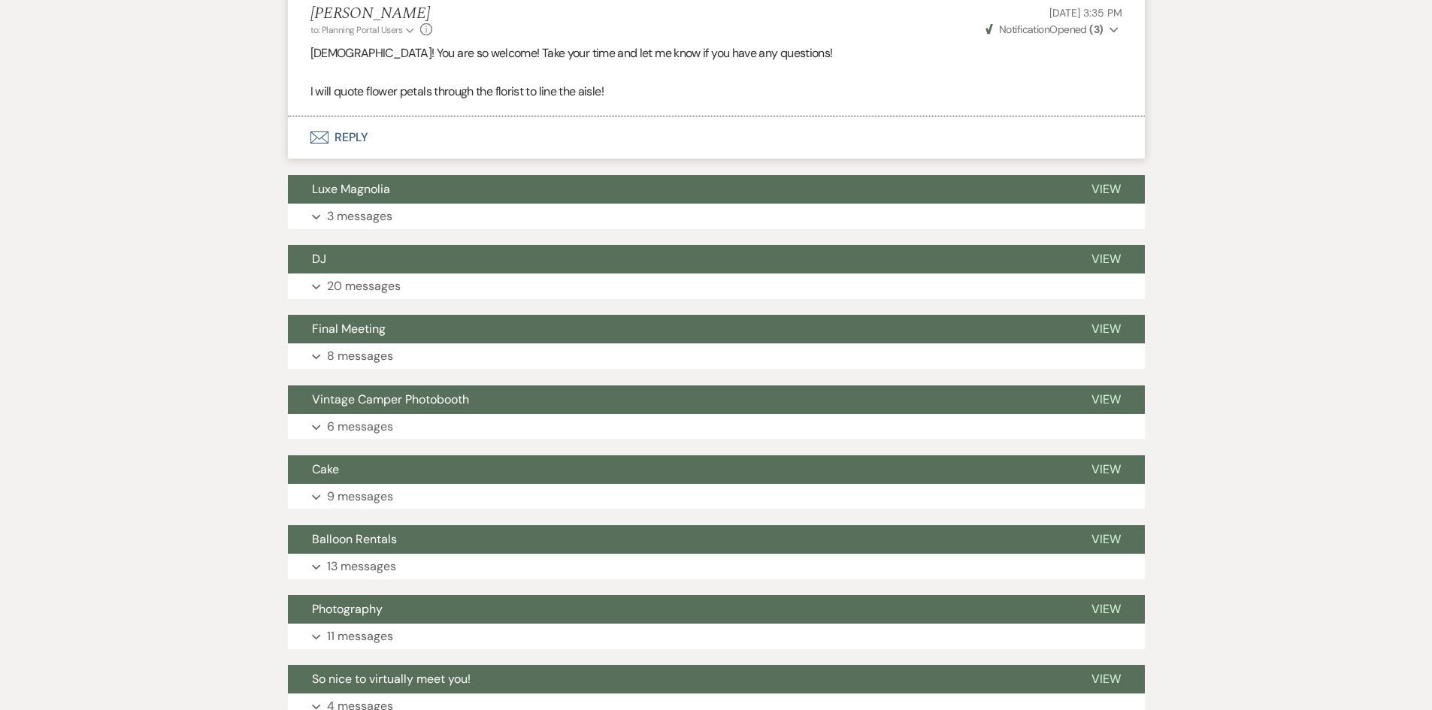
scroll to position [4586, 0]
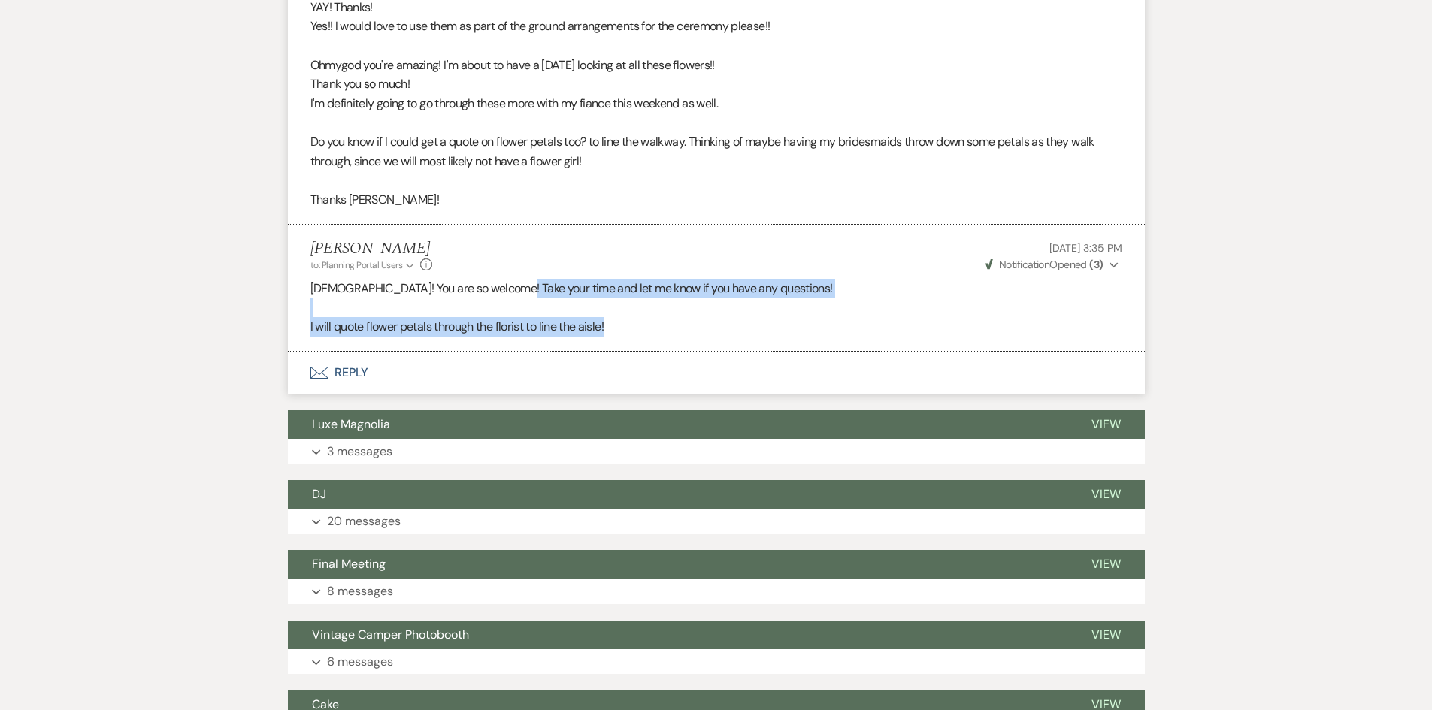
drag, startPoint x: 634, startPoint y: 321, endPoint x: 862, endPoint y: 18, distance: 379.0
click at [513, 280] on div "Haha! You are so welcome! Take your time and let me know if you have any questi…" at bounding box center [716, 308] width 812 height 58
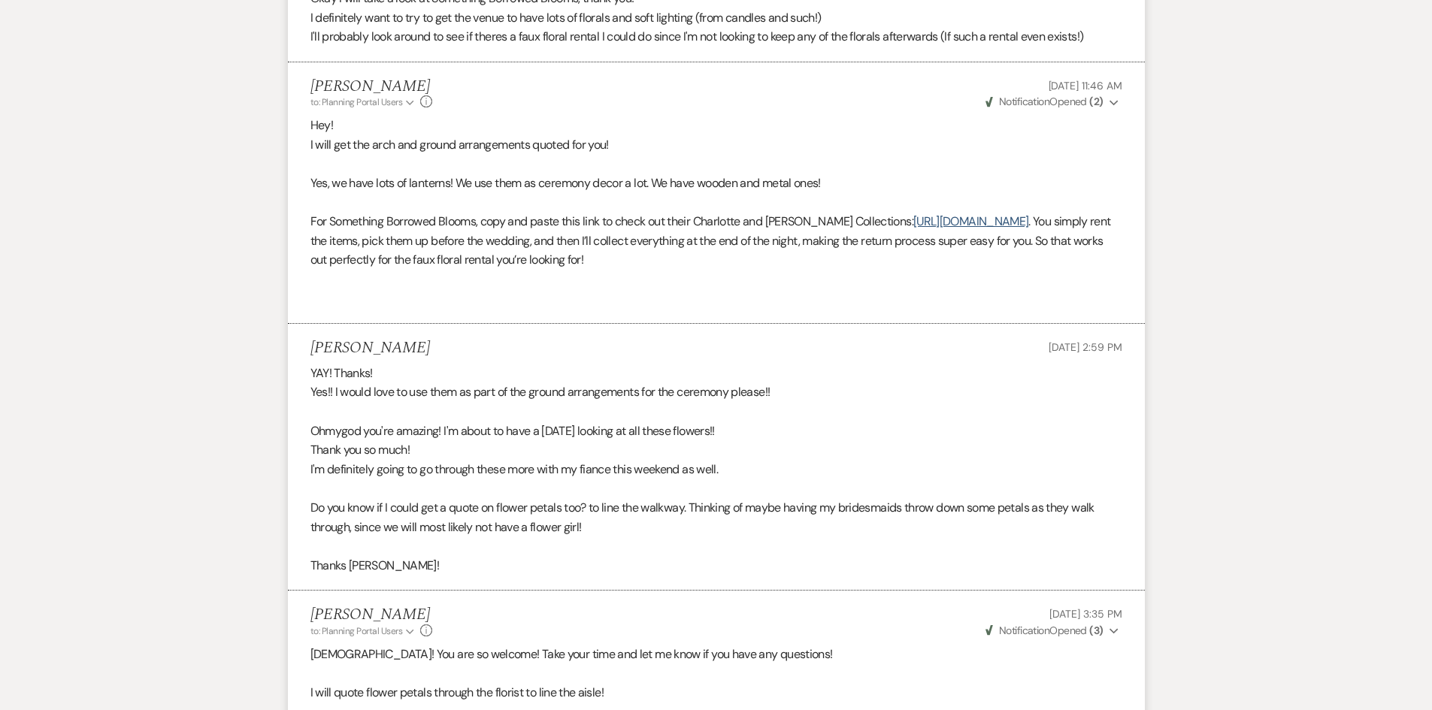
scroll to position [4285, 0]
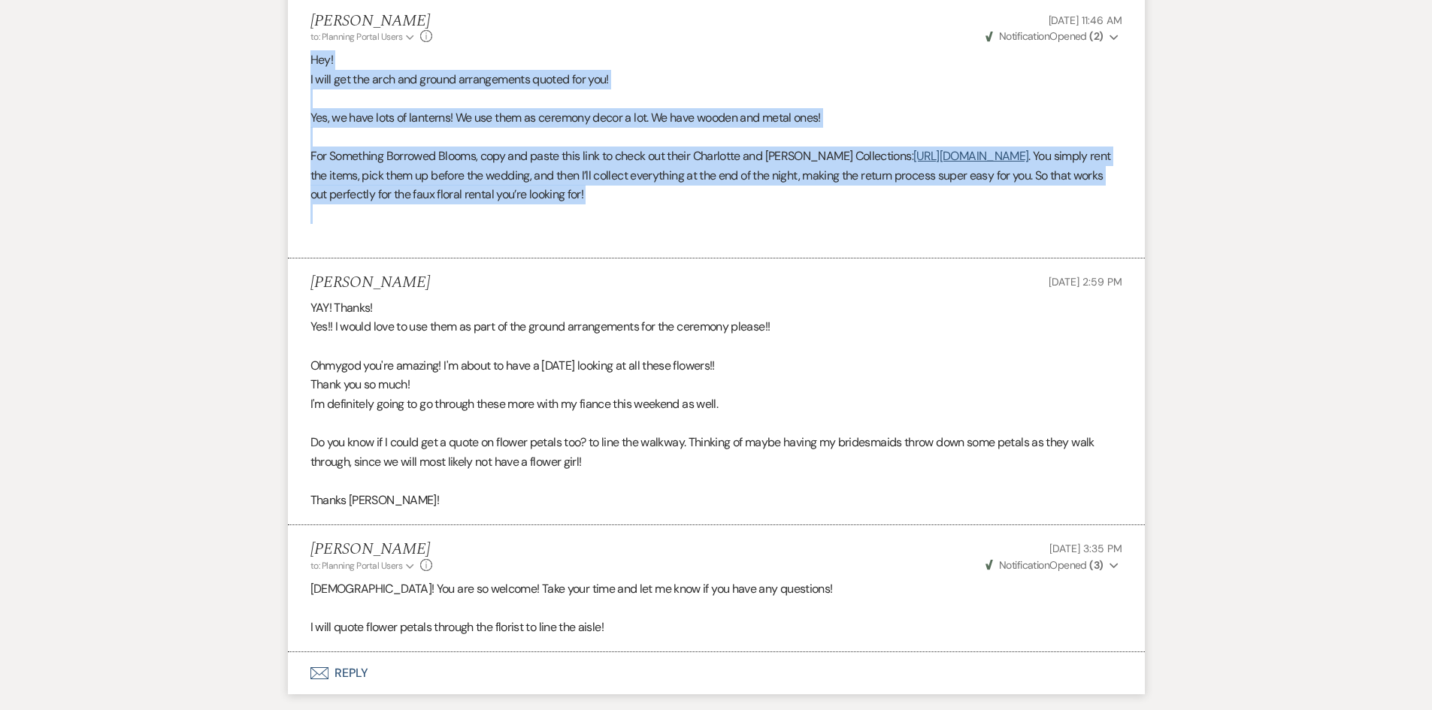
drag, startPoint x: 307, startPoint y: 53, endPoint x: 650, endPoint y: 216, distance: 379.9
click at [643, 221] on li "Holly Guthrie to: Planning Portal Users Expand Info Aug 06, 2025, 11:46 AM Weve…" at bounding box center [716, 128] width 857 height 262
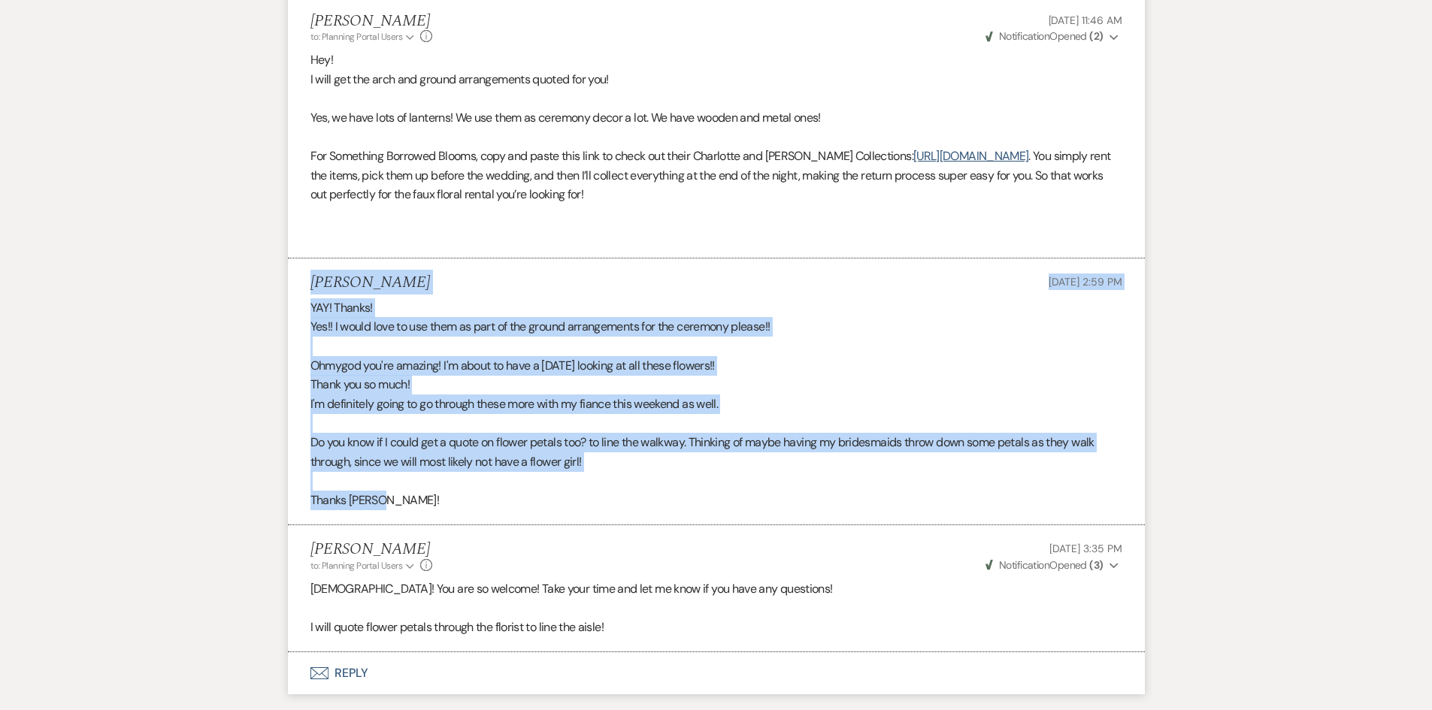
drag, startPoint x: 307, startPoint y: 288, endPoint x: 416, endPoint y: 492, distance: 230.7
click at [416, 492] on li "Tam Chan Aug 06, 2025, 2:59 PM YAY! Thanks! Yes!! I would love to use them as p…" at bounding box center [716, 392] width 857 height 267
click at [416, 492] on p "Thanks Holly!" at bounding box center [716, 501] width 812 height 20
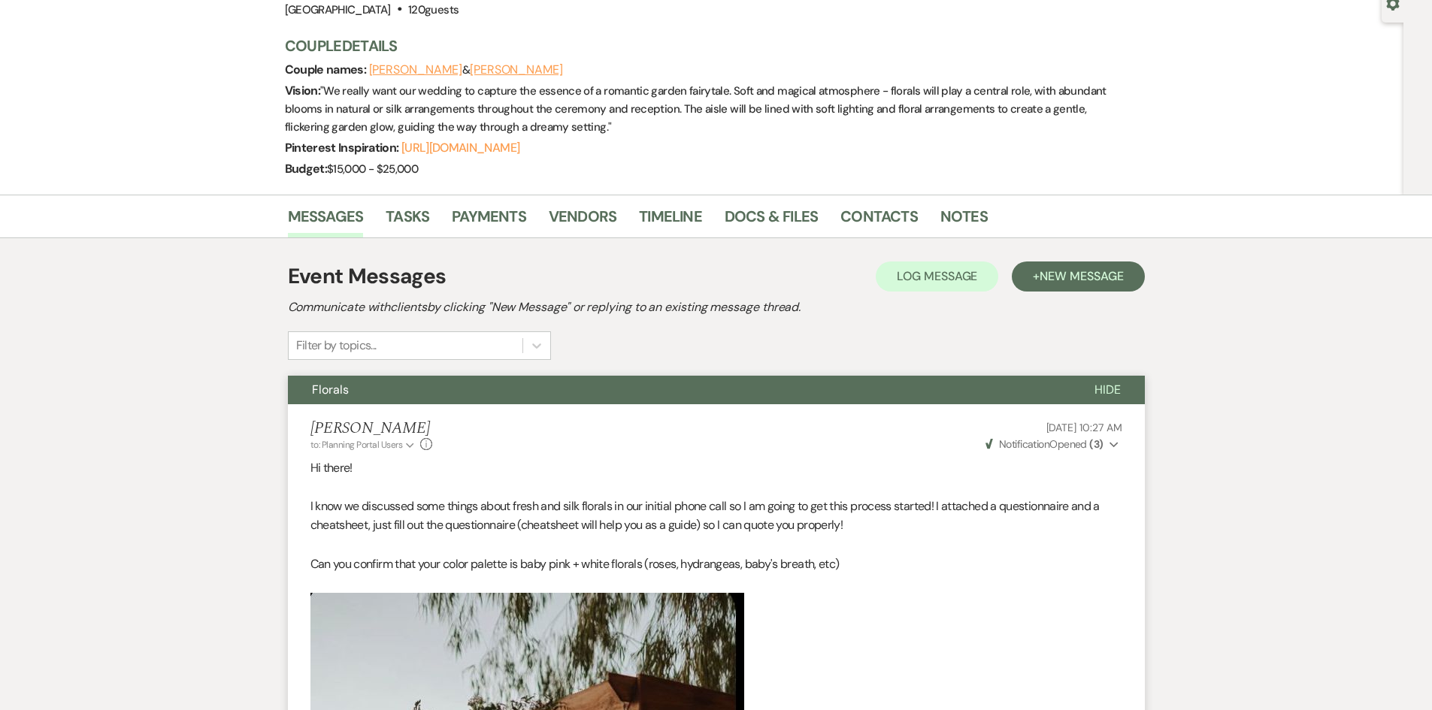
scroll to position [0, 0]
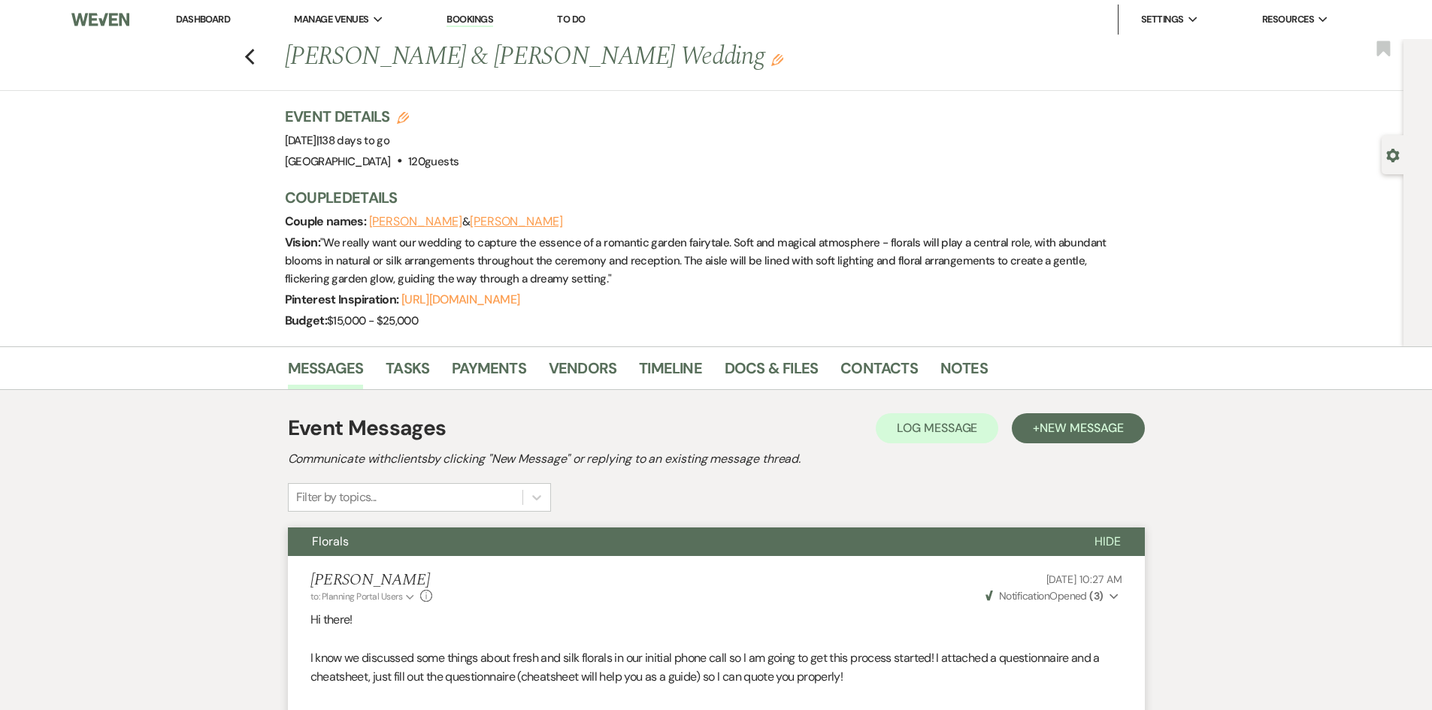
click at [223, 17] on link "Dashboard" at bounding box center [203, 19] width 54 height 13
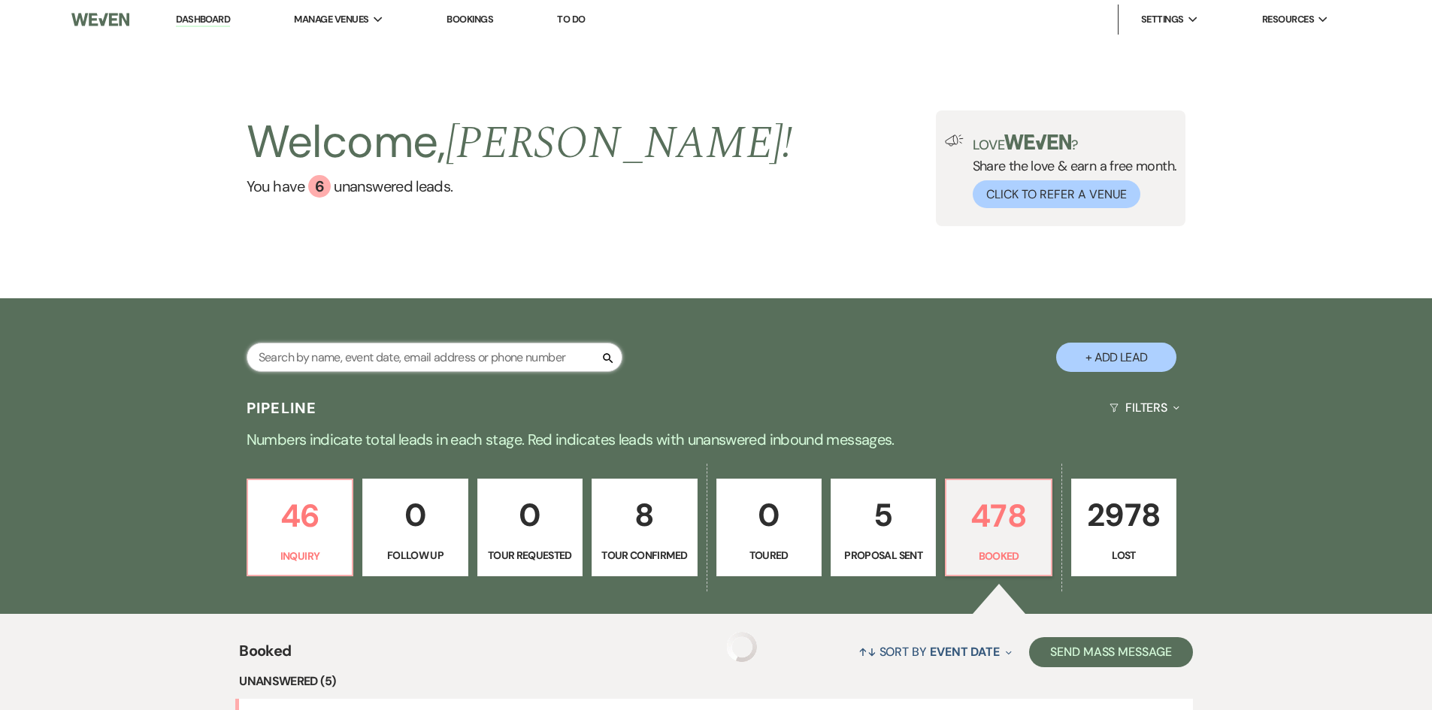
click at [419, 367] on input "text" at bounding box center [435, 357] width 376 height 29
type input "huffman"
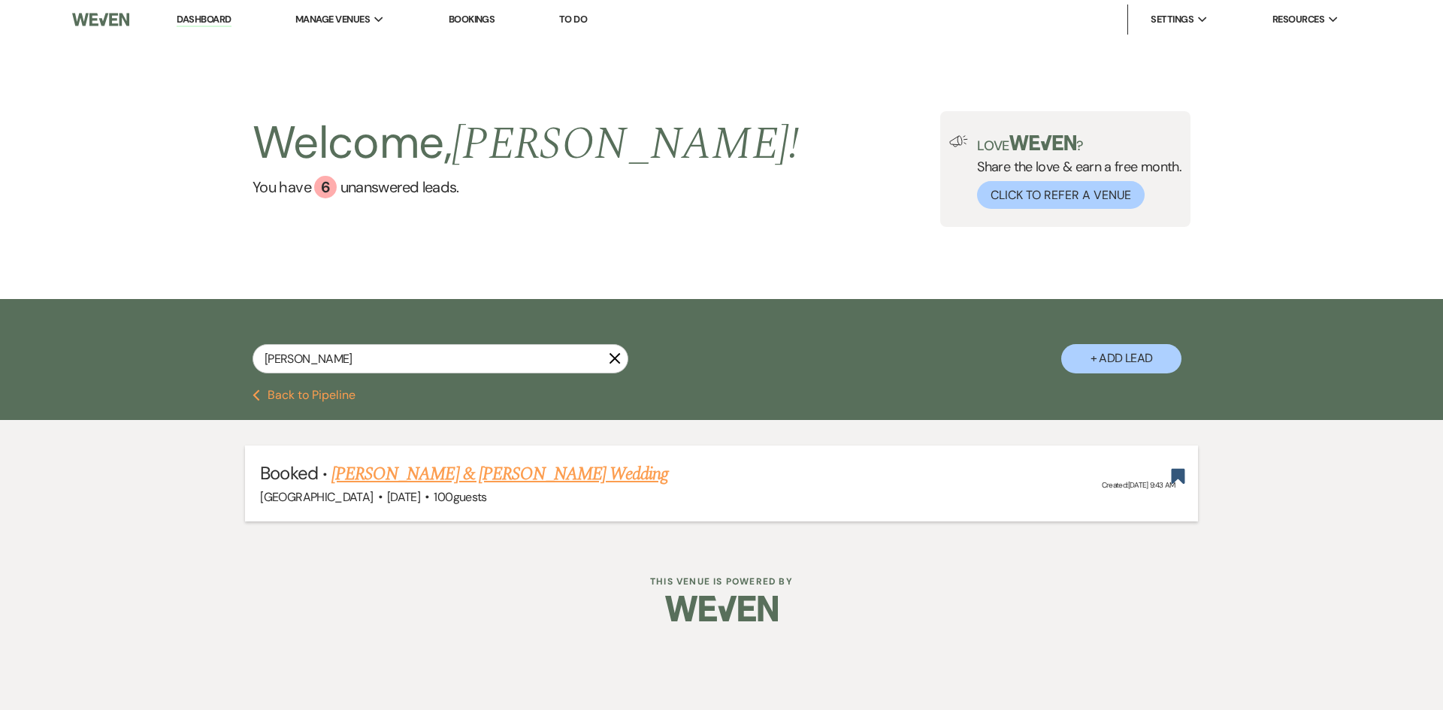
click at [501, 472] on link "[PERSON_NAME] & [PERSON_NAME] Wedding" at bounding box center [499, 474] width 337 height 27
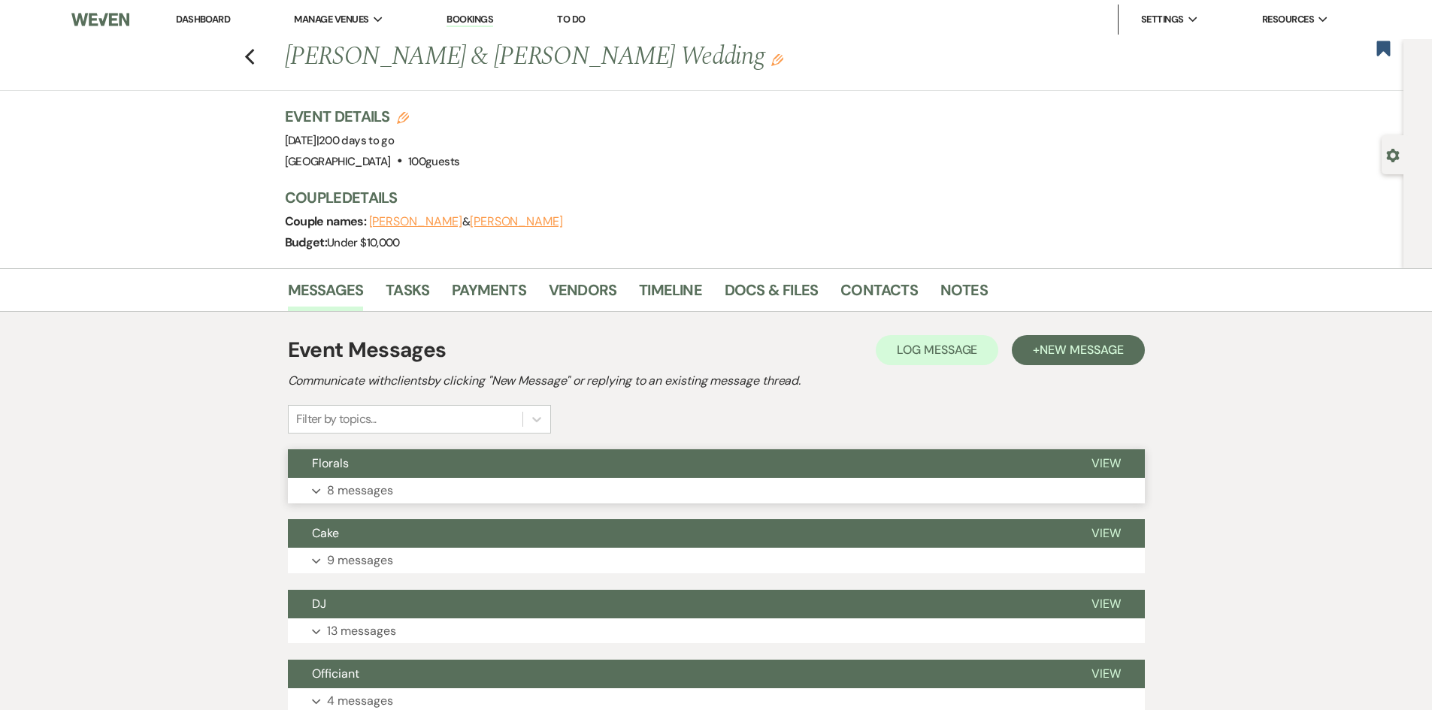
click at [431, 488] on button "Expand 8 messages" at bounding box center [716, 491] width 857 height 26
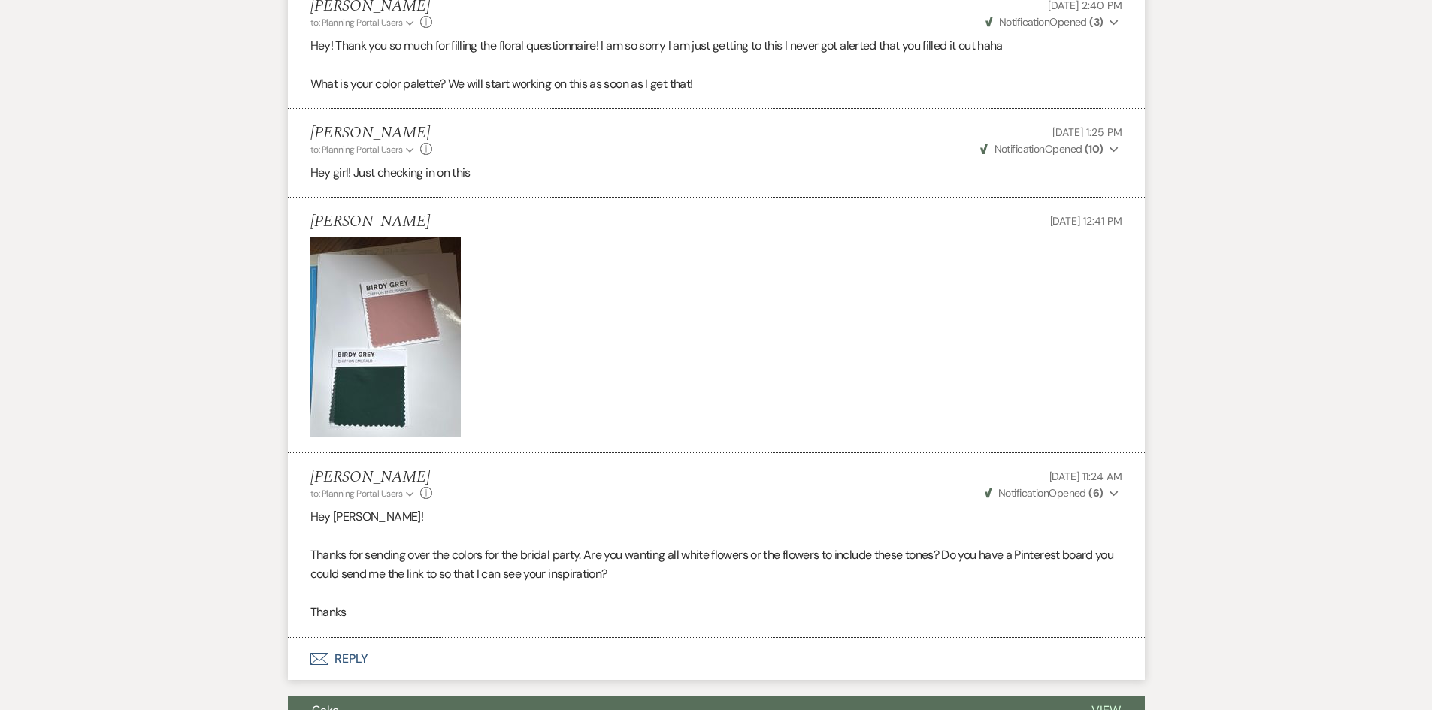
scroll to position [1353, 0]
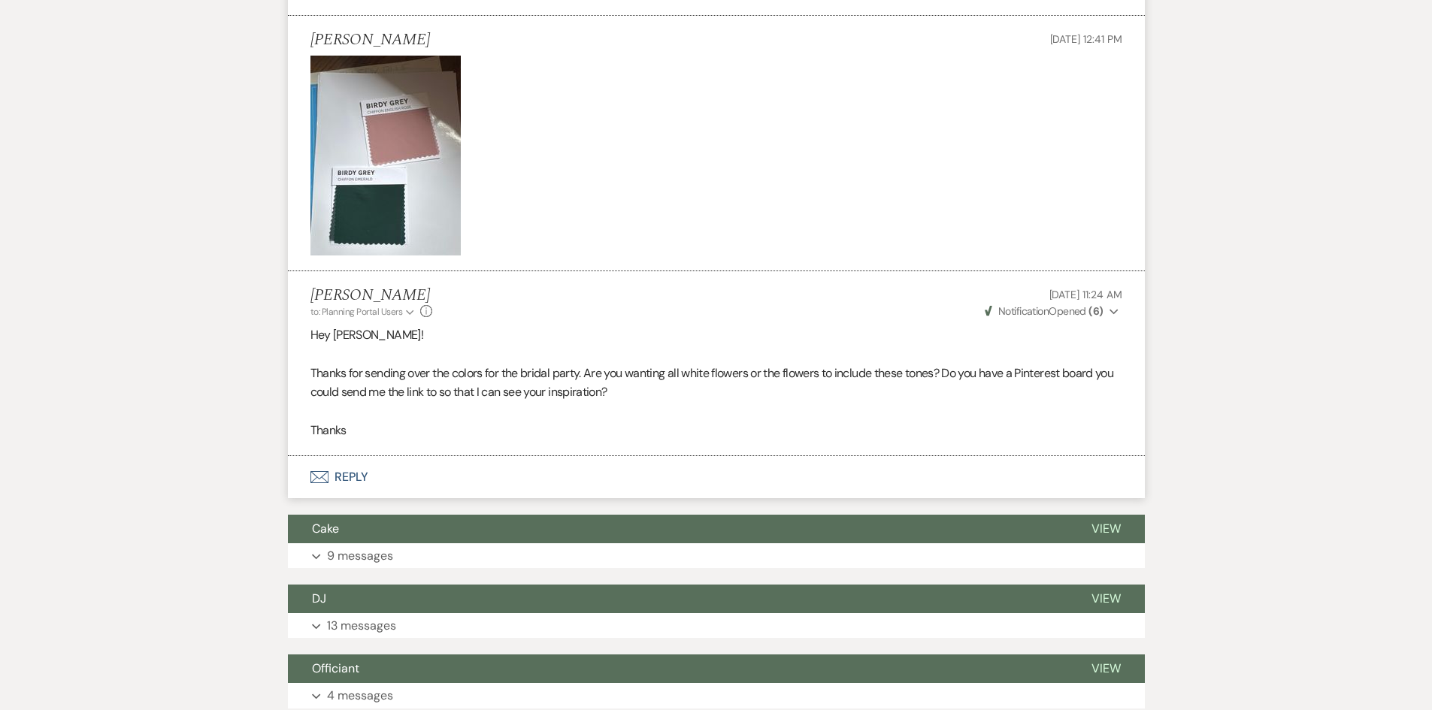
click at [346, 477] on button "Envelope Reply" at bounding box center [716, 477] width 857 height 42
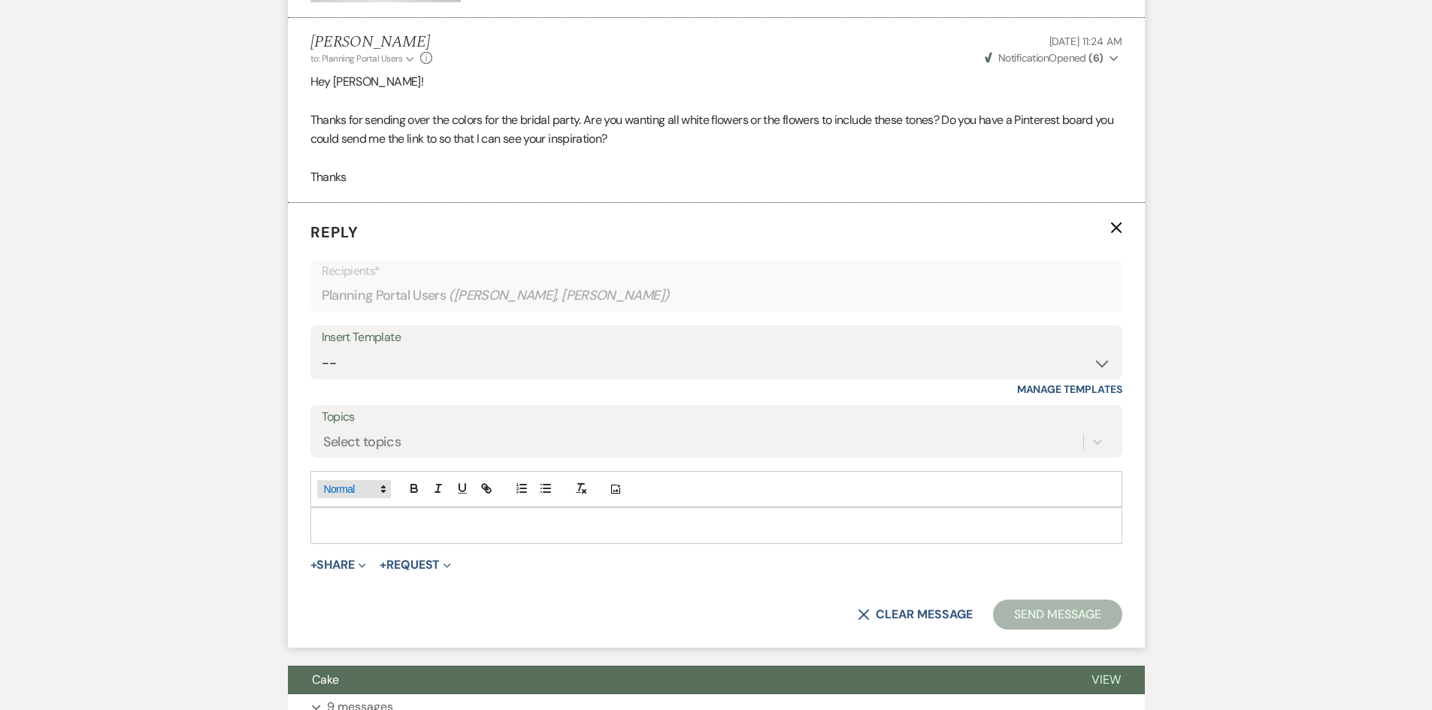
scroll to position [1609, 0]
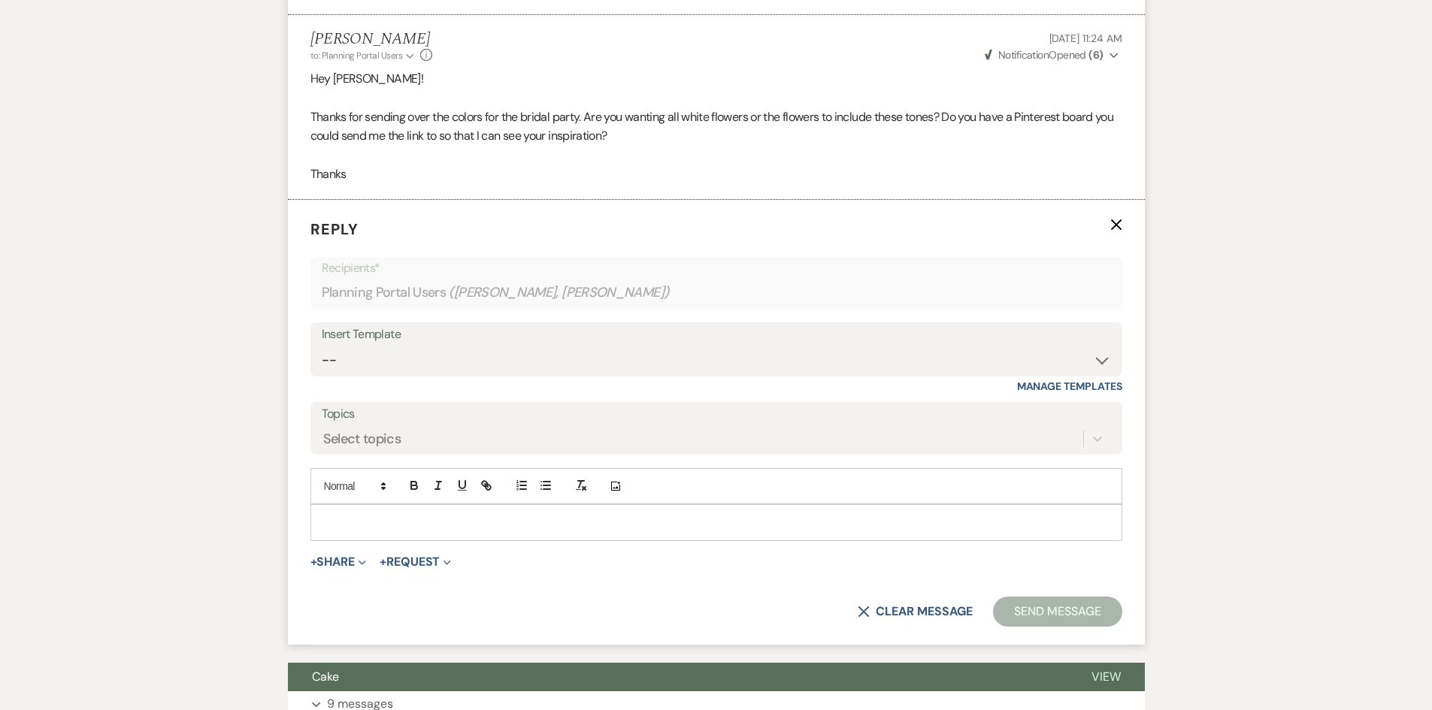
click at [352, 524] on p at bounding box center [716, 522] width 788 height 17
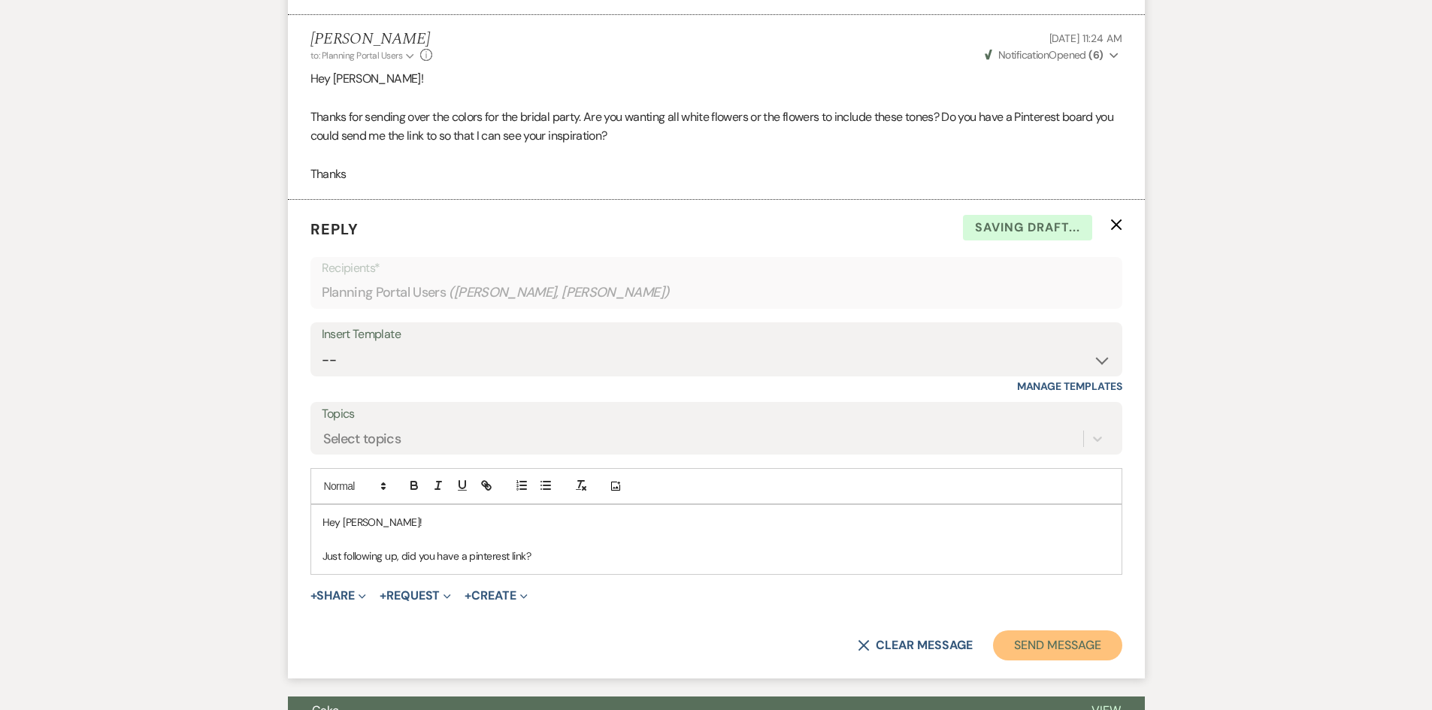
click at [1073, 638] on button "Send Message" at bounding box center [1057, 646] width 129 height 30
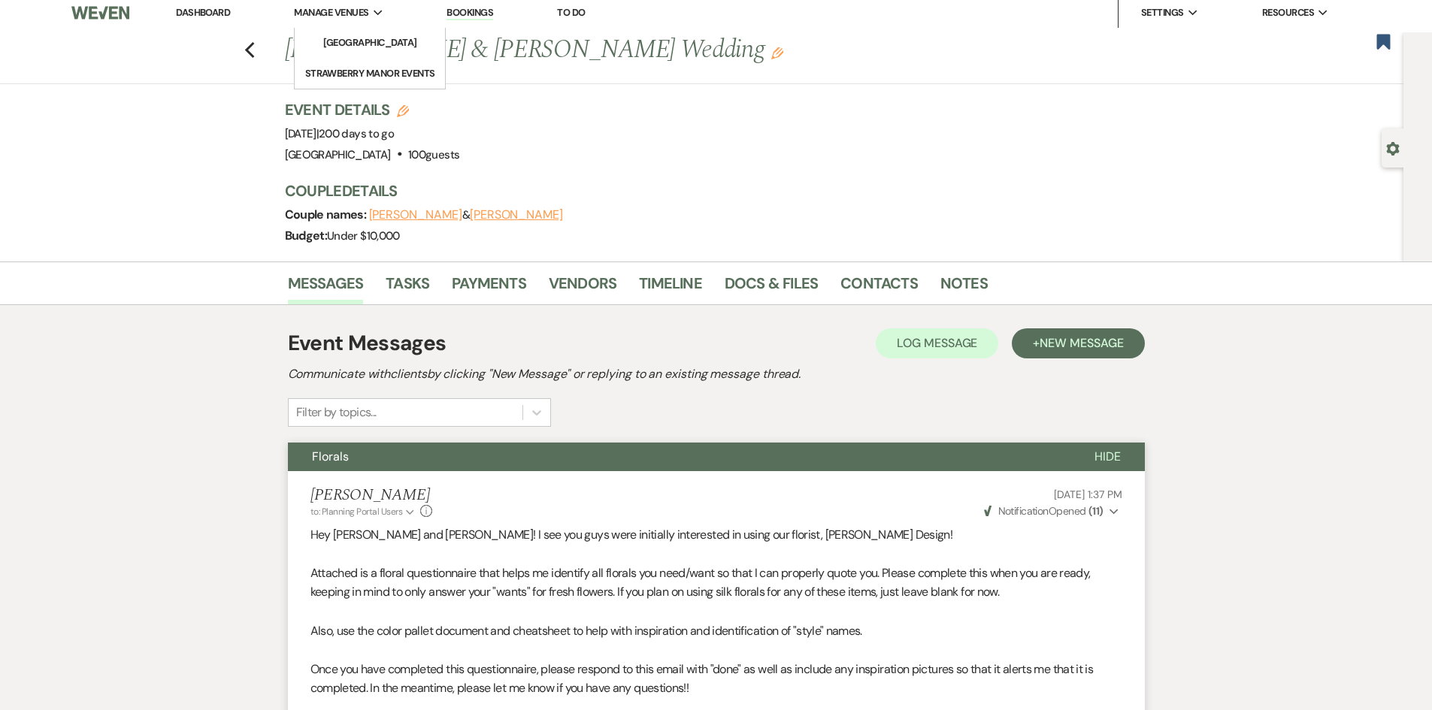
scroll to position [0, 0]
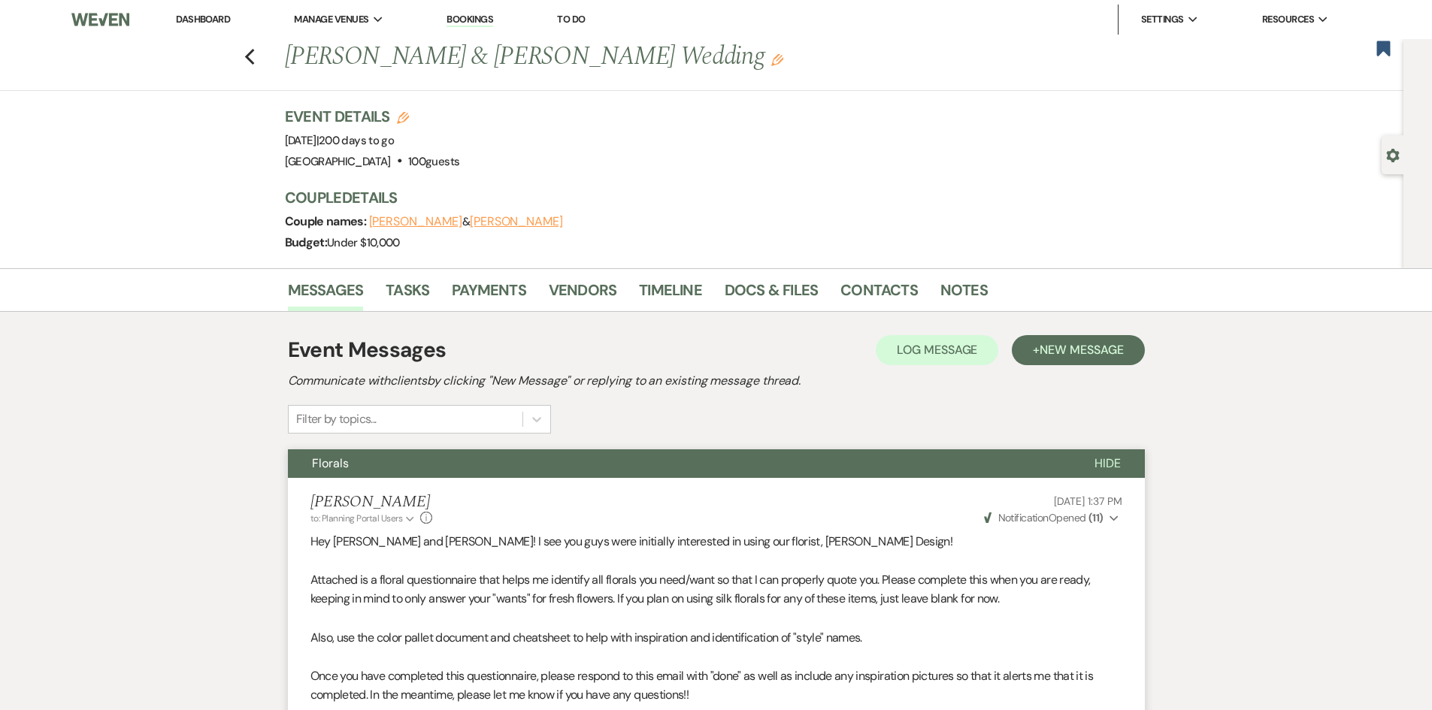
click at [199, 12] on li "Dashboard" at bounding box center [202, 20] width 69 height 30
click at [195, 14] on link "Dashboard" at bounding box center [203, 19] width 54 height 13
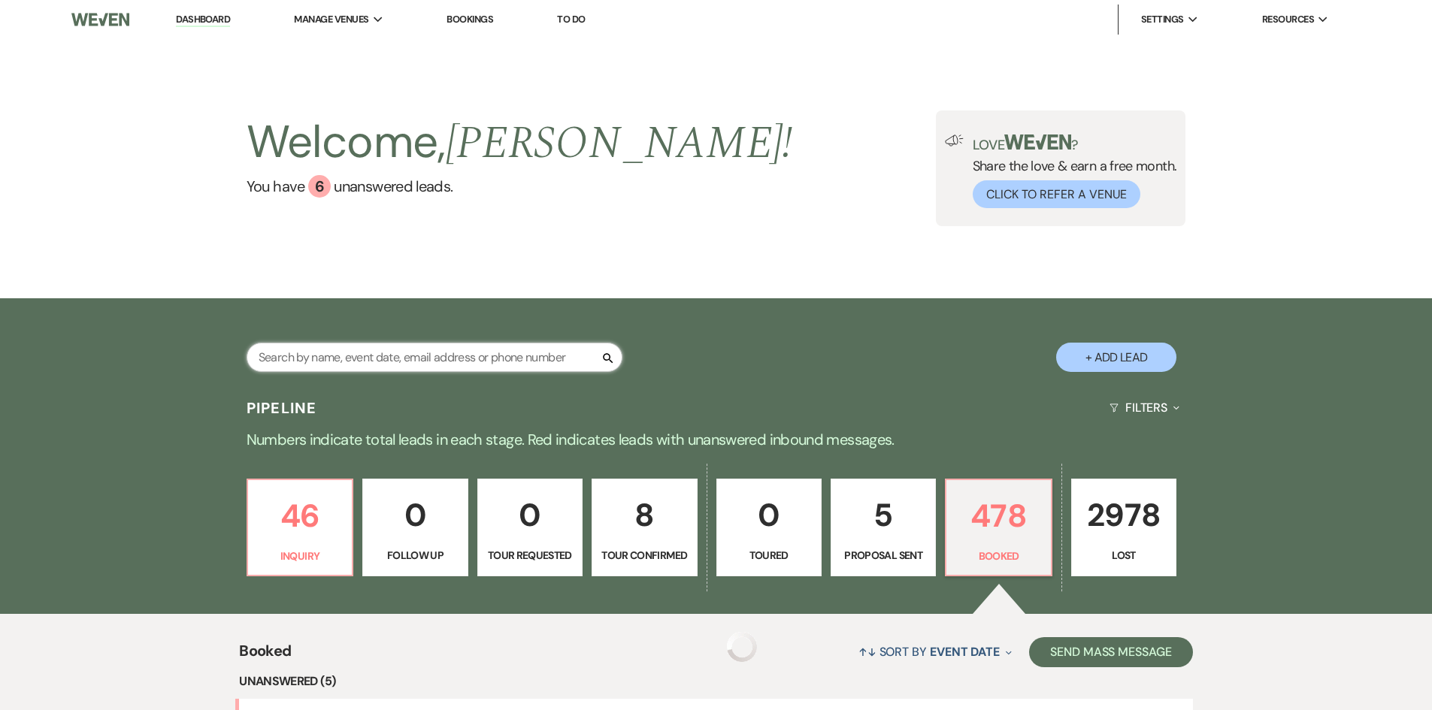
click at [379, 344] on input "text" at bounding box center [435, 357] width 376 height 29
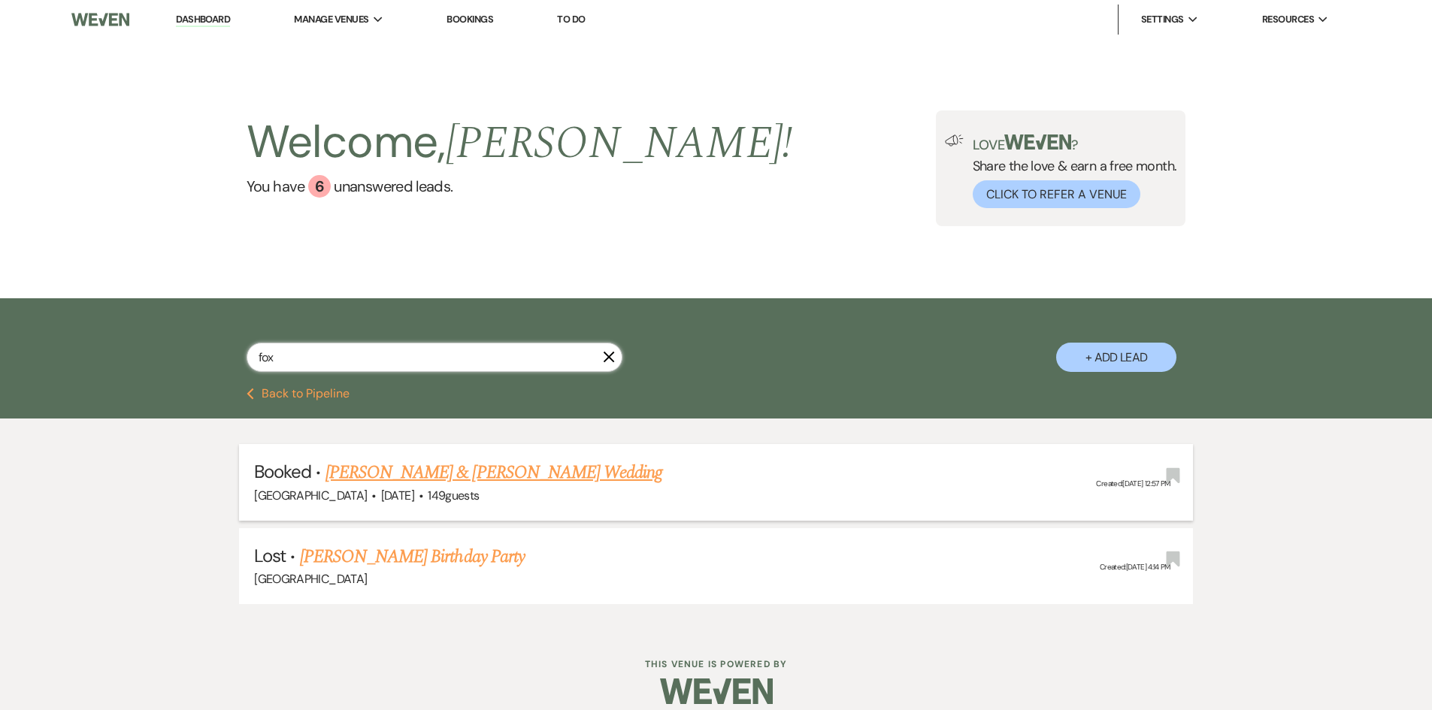
type input "fox"
click at [527, 471] on link "[PERSON_NAME] & [PERSON_NAME] Wedding" at bounding box center [493, 472] width 337 height 27
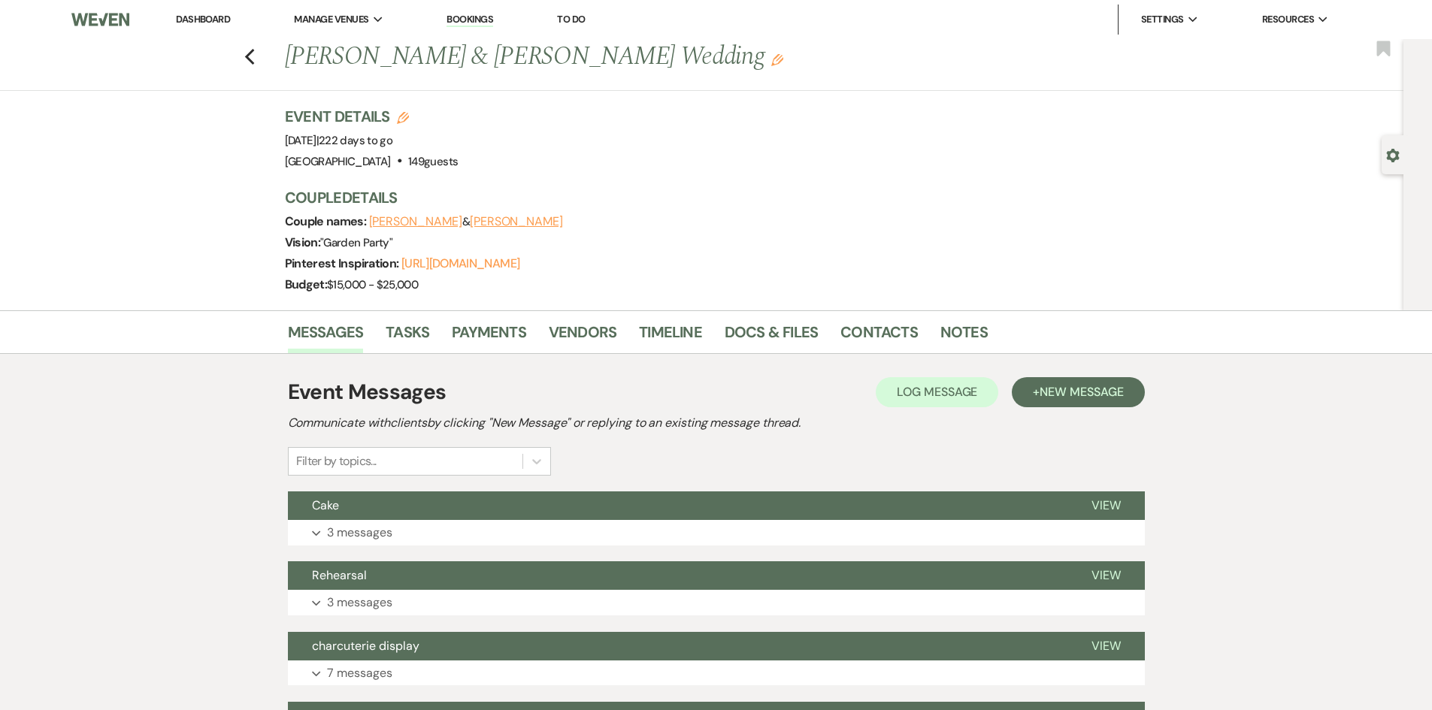
drag, startPoint x: 327, startPoint y: 238, endPoint x: 740, endPoint y: 252, distance: 413.6
click at [739, 255] on div "Couple Details Couple names: Brandon Thongsavanh & Kacie Fox Vision: " Garden P…" at bounding box center [706, 241] width 842 height 108
click at [740, 252] on div "Vision: " Garden Party "" at bounding box center [706, 242] width 842 height 21
drag, startPoint x: 474, startPoint y: 159, endPoint x: 394, endPoint y: 162, distance: 79.7
click at [394, 162] on div "Venue: Strawberry Manor . 149 guests Venue Address: 1690 Veterans Ave Ponchatou…" at bounding box center [372, 161] width 174 height 21
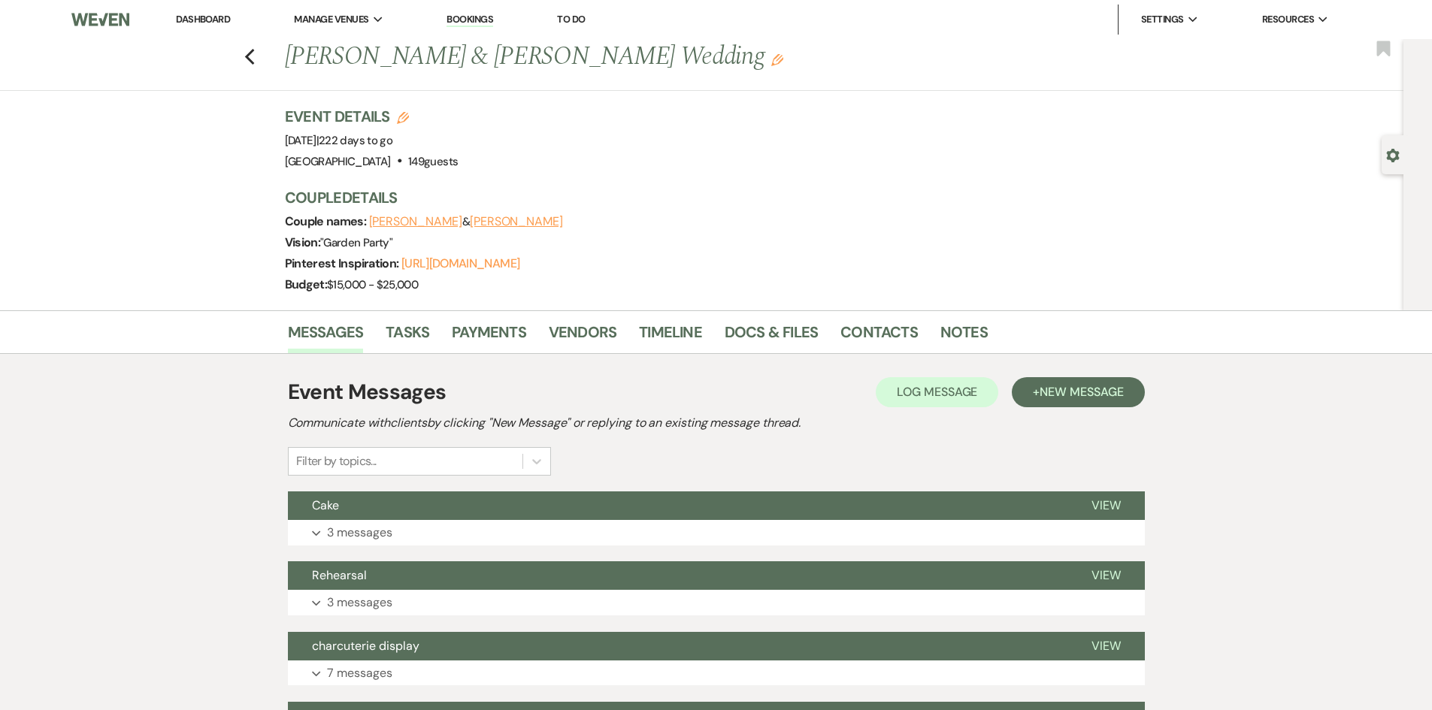
click at [444, 153] on div "Venue: Strawberry Manor . 149 guests Venue Address: 1690 Veterans Ave Ponchatou…" at bounding box center [372, 161] width 174 height 21
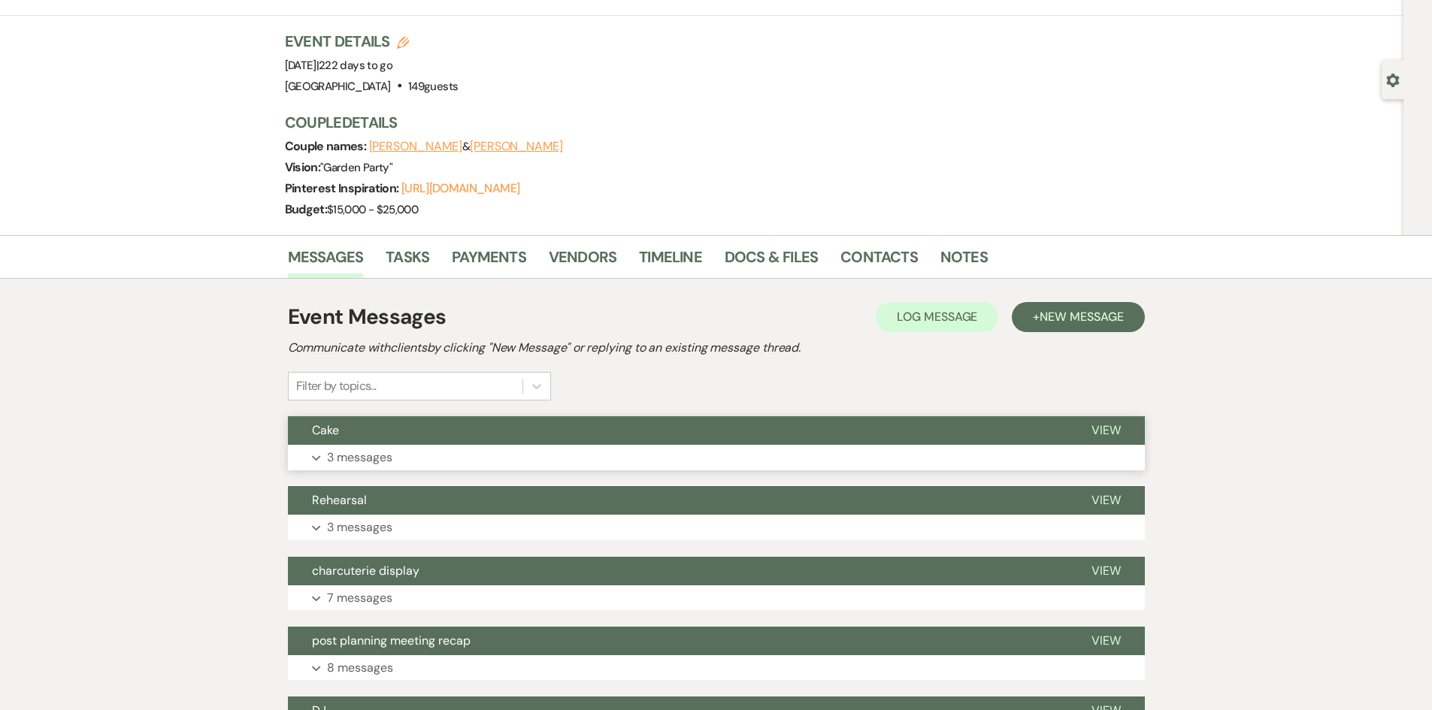
click at [322, 454] on button "Expand 3 messages" at bounding box center [716, 458] width 857 height 26
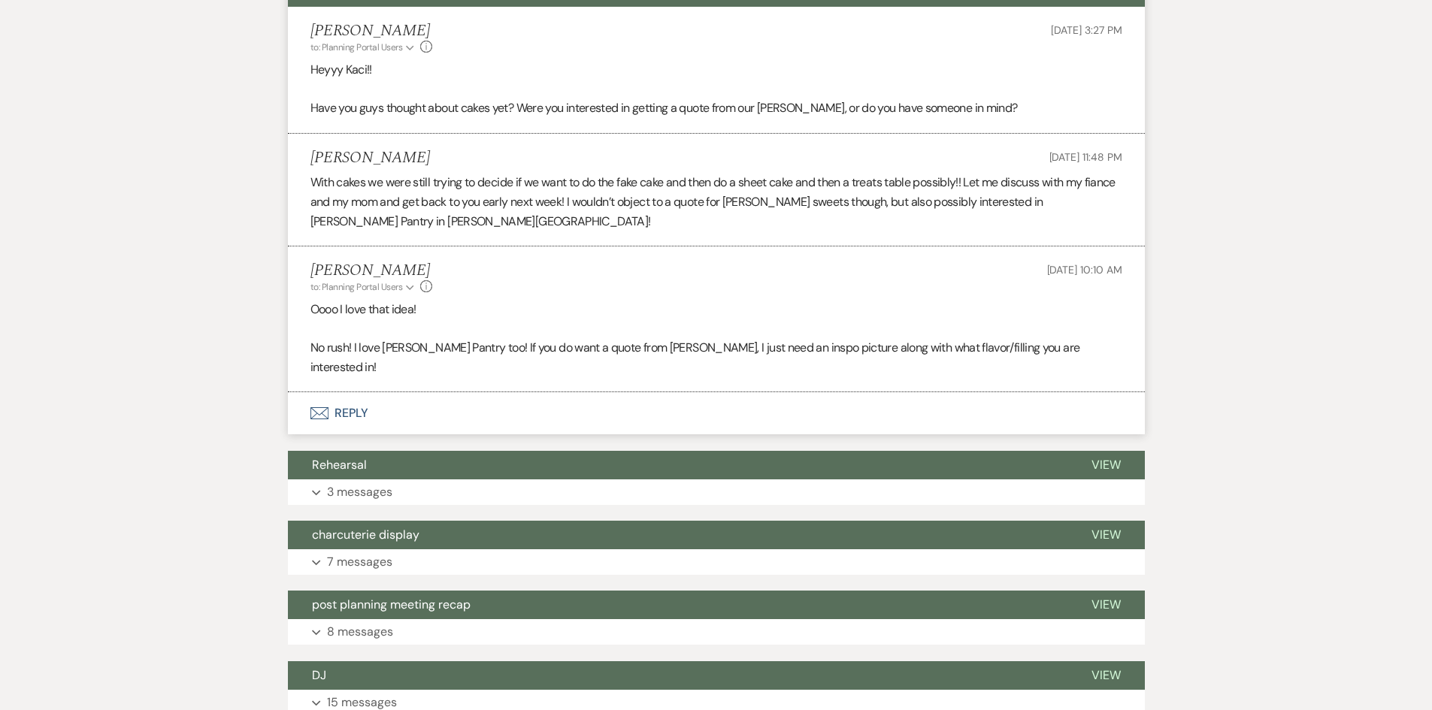
scroll to position [526, 0]
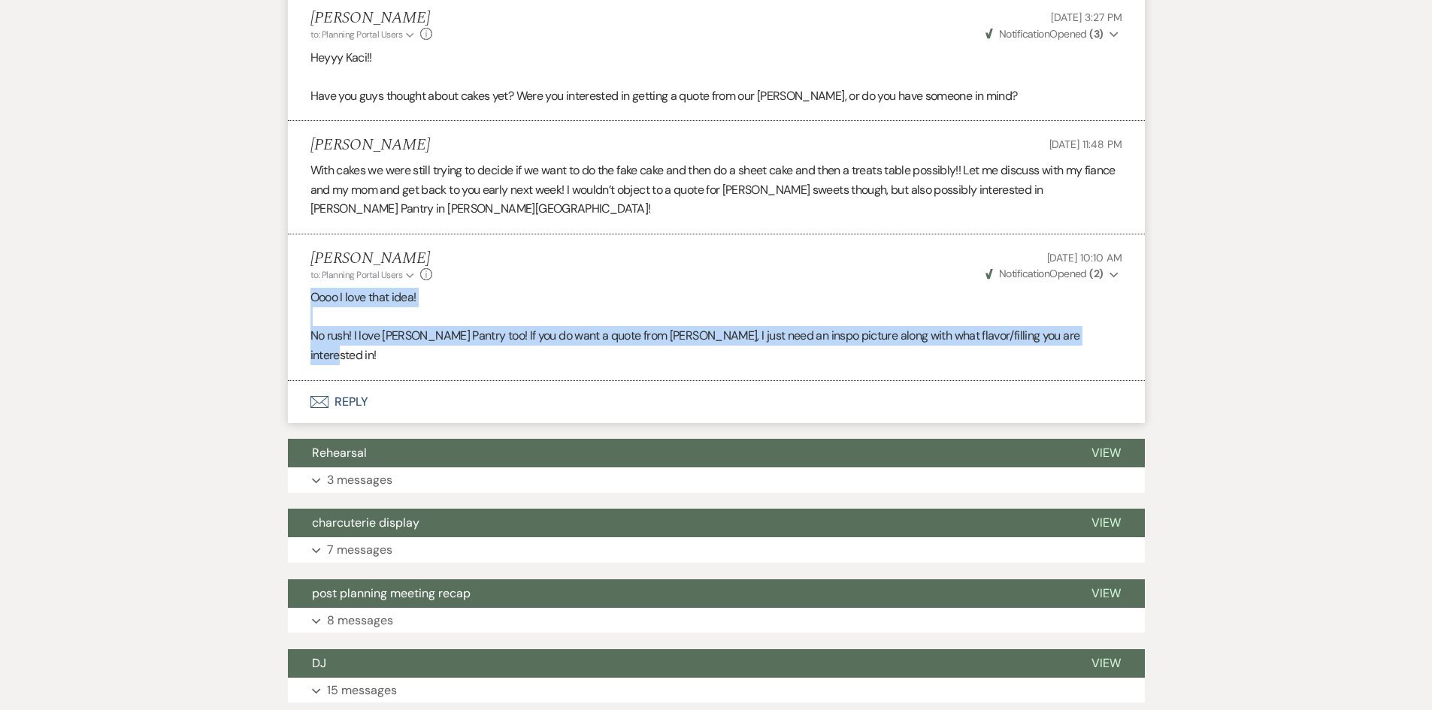
drag, startPoint x: 289, startPoint y: 292, endPoint x: 1088, endPoint y: 348, distance: 801.0
click at [1088, 348] on li "Holly Guthrie to: Planning Portal Users Expand Info Aug 04, 2025, 10:10 AM Weve…" at bounding box center [716, 308] width 857 height 147
click at [1094, 330] on p "No rush! I love Paige's Pantry too! If you do want a quote from Lola Sweets, I …" at bounding box center [716, 345] width 812 height 38
click at [1094, 336] on p "No rush! I love Paige's Pantry too! If you do want a quote from Lola Sweets, I …" at bounding box center [716, 345] width 812 height 38
drag, startPoint x: 1094, startPoint y: 336, endPoint x: 561, endPoint y: 339, distance: 532.2
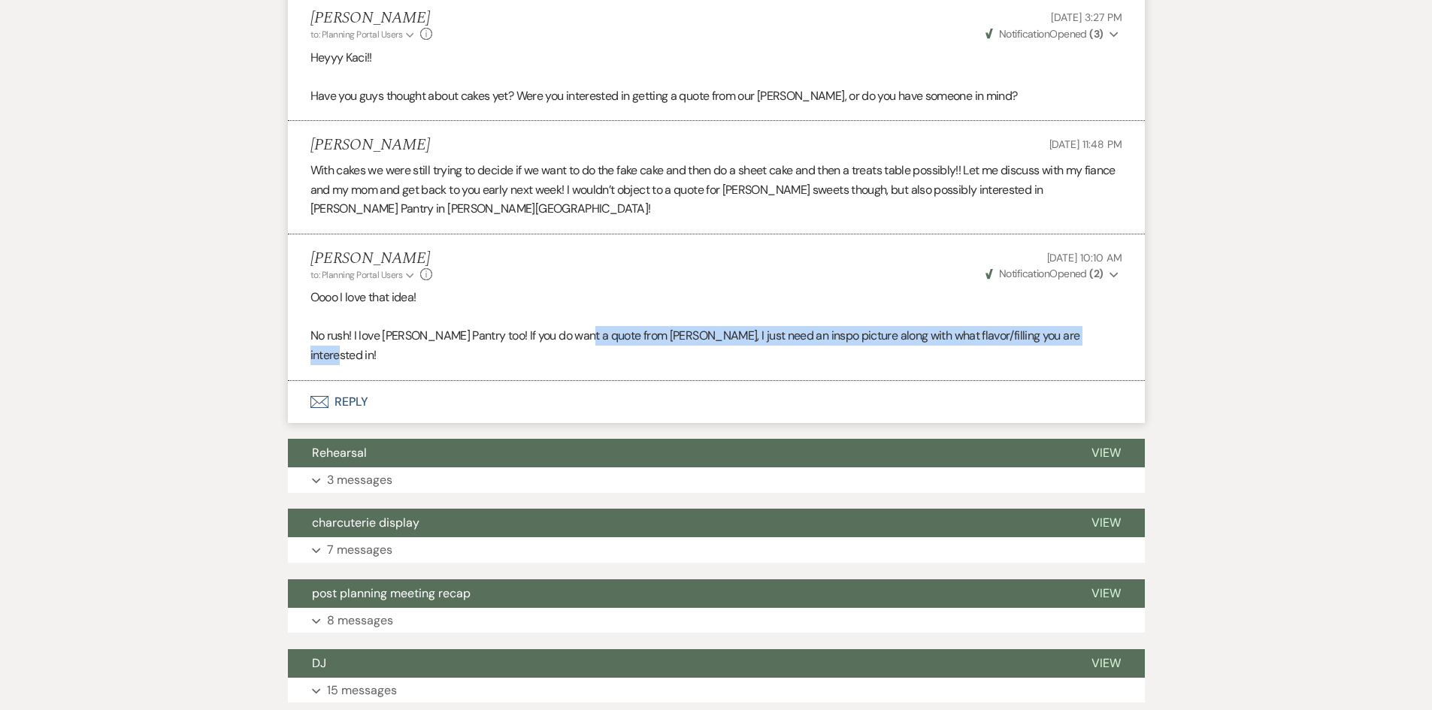
click at [566, 345] on p "No rush! I love Paige's Pantry too! If you do want a quote from Lola Sweets, I …" at bounding box center [716, 345] width 812 height 38
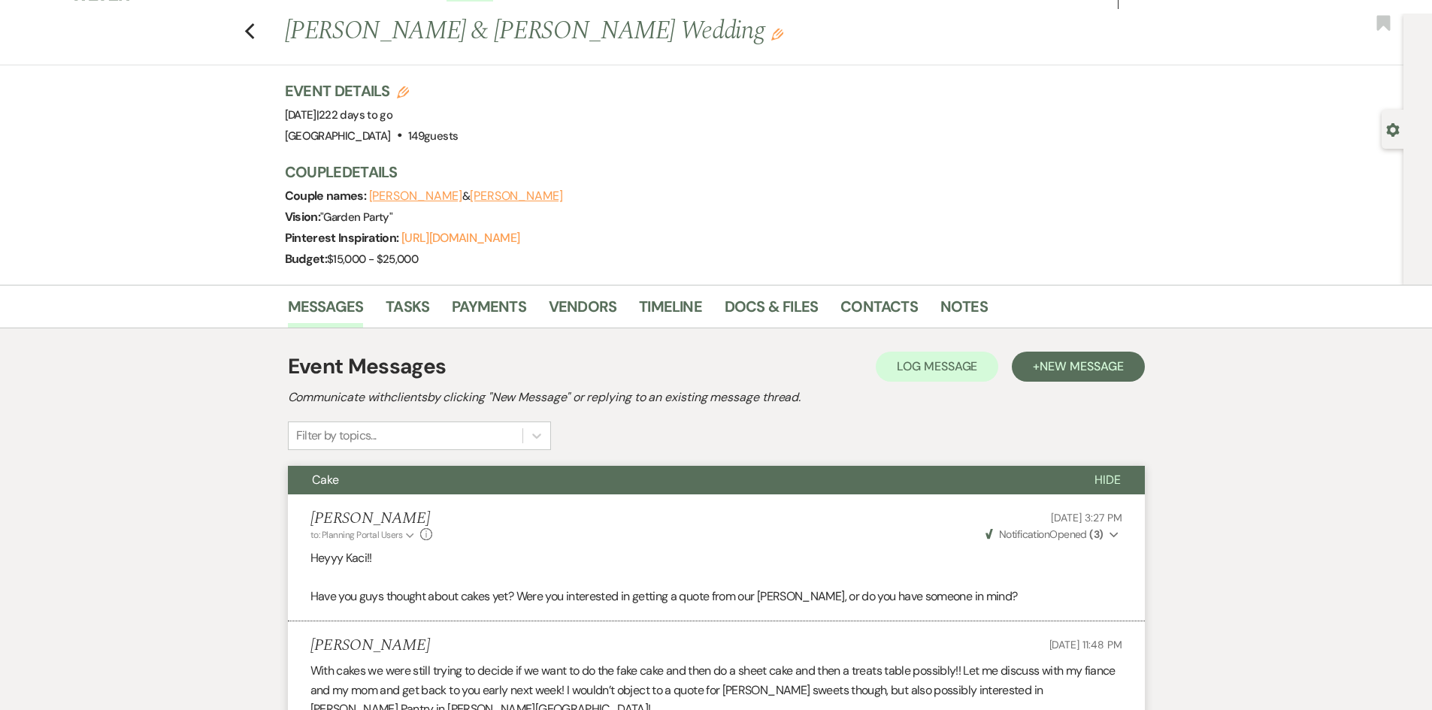
scroll to position [0, 0]
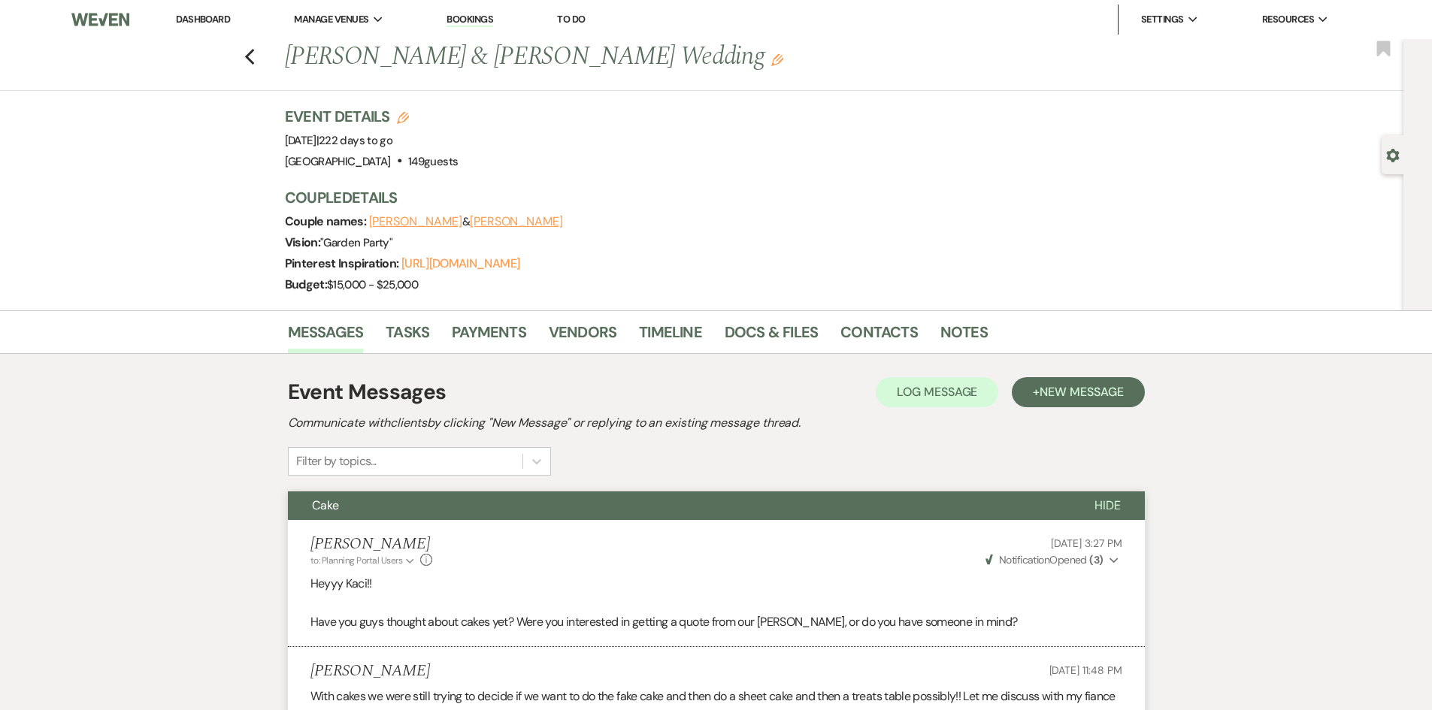
click at [202, 8] on li "Dashboard" at bounding box center [202, 20] width 69 height 30
click at [201, 17] on link "Dashboard" at bounding box center [203, 19] width 54 height 13
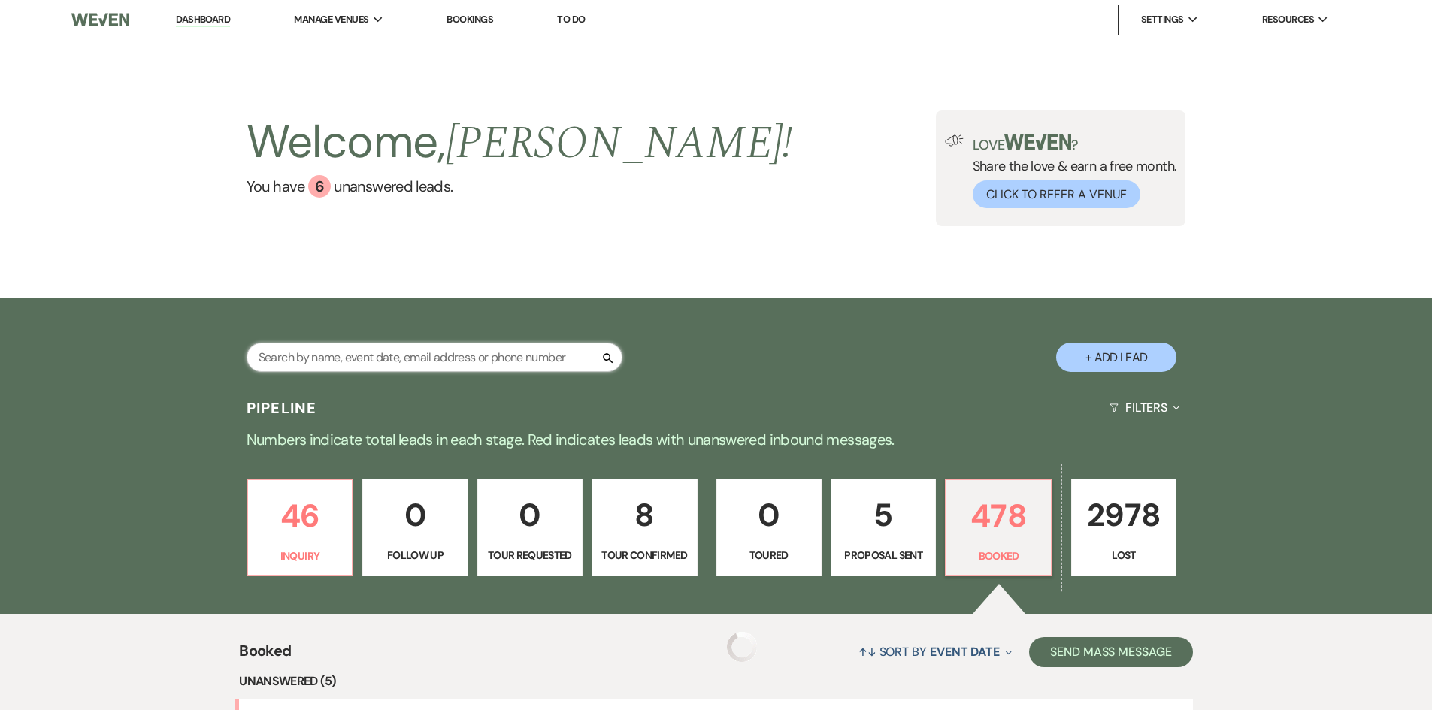
click at [335, 360] on input "text" at bounding box center [435, 357] width 376 height 29
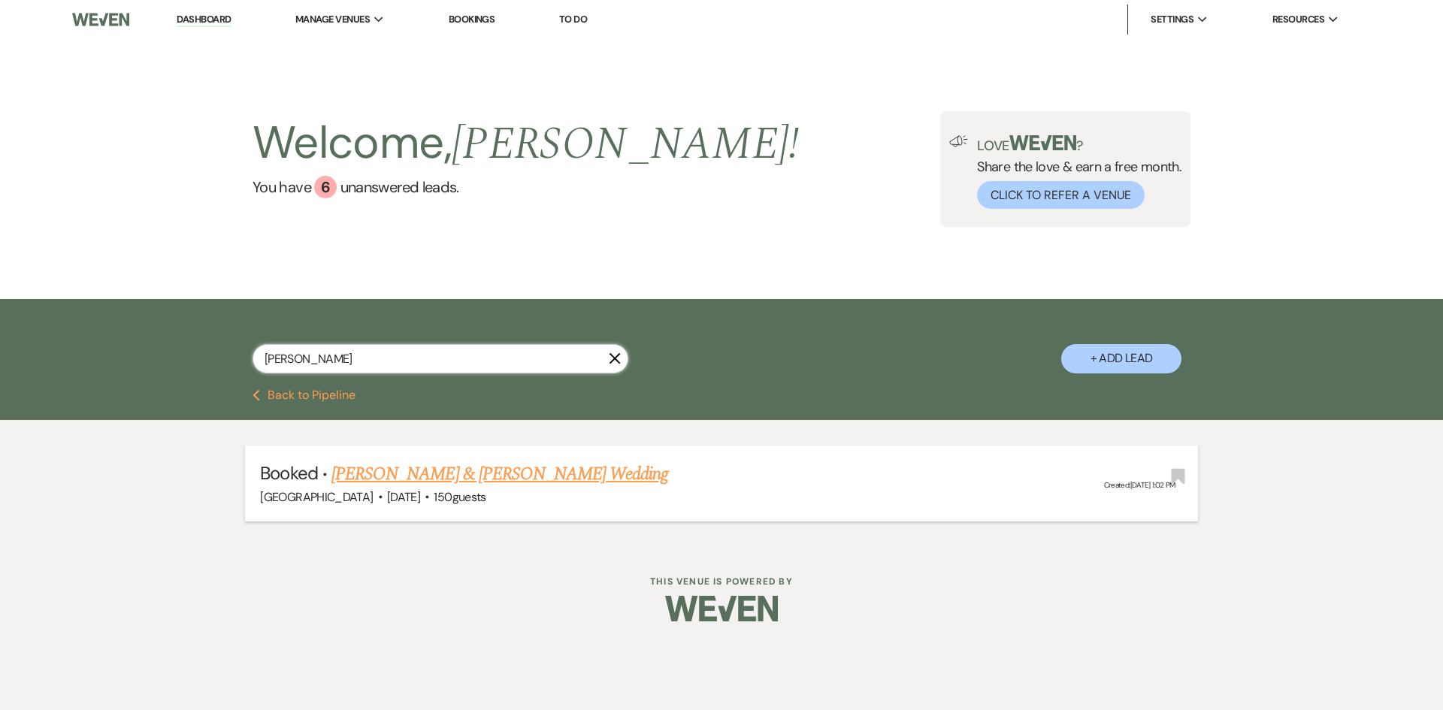
type input "wingerter"
click at [448, 471] on link "[PERSON_NAME] & [PERSON_NAME] Wedding" at bounding box center [499, 474] width 337 height 27
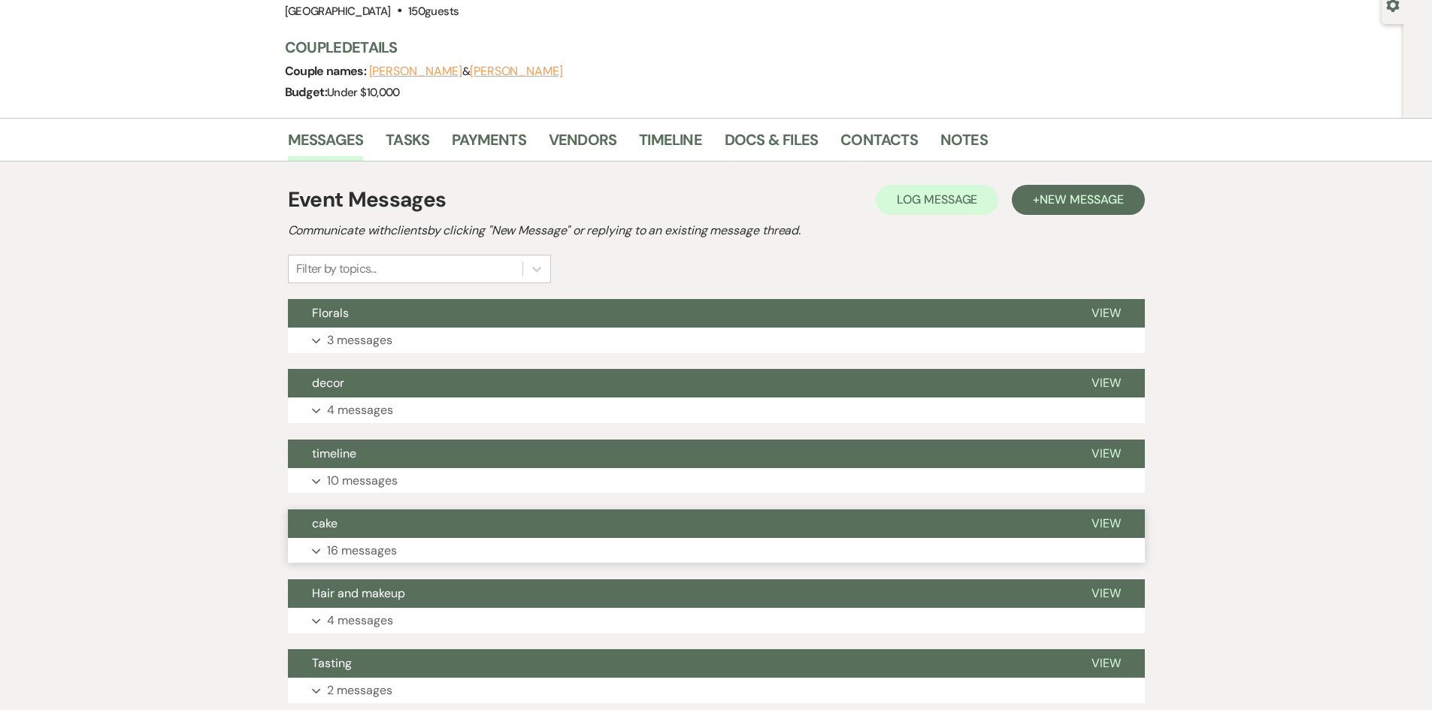
click at [392, 553] on p "16 messages" at bounding box center [362, 551] width 70 height 20
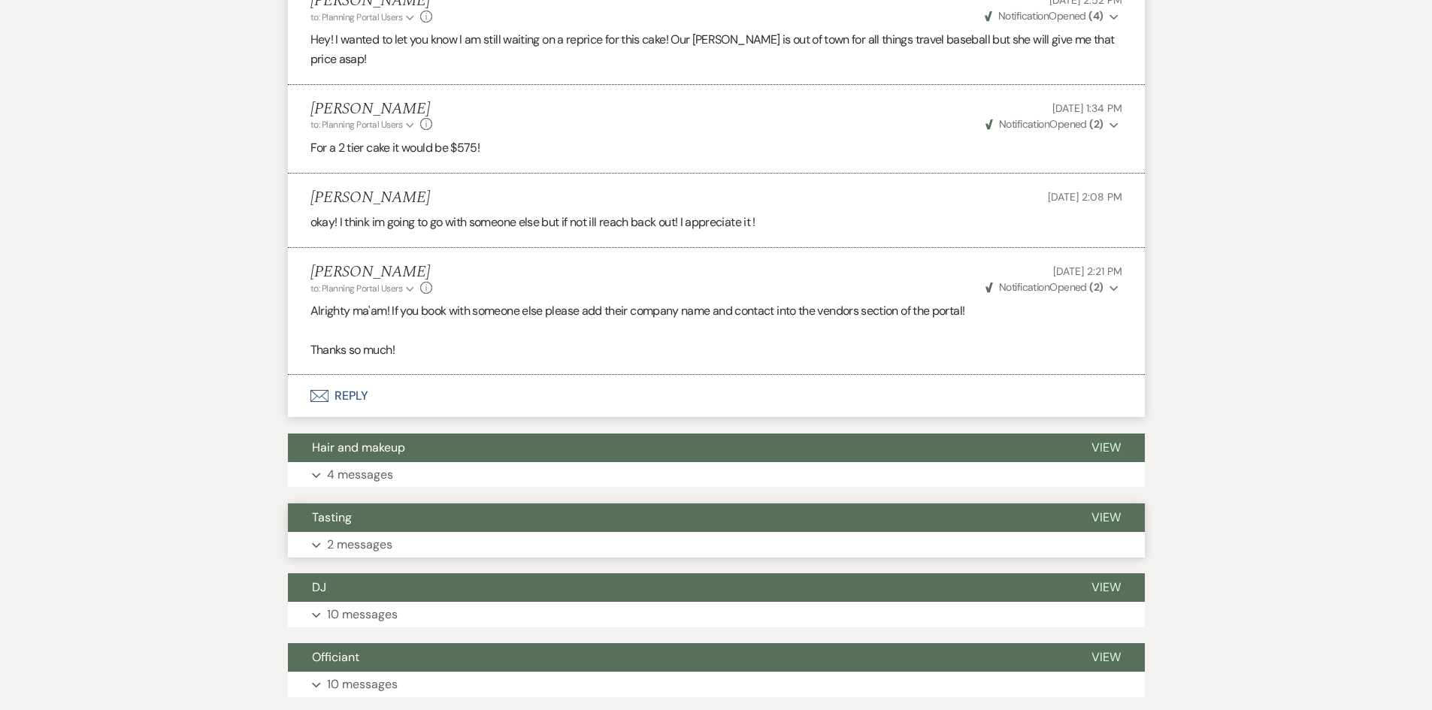
scroll to position [2108, 0]
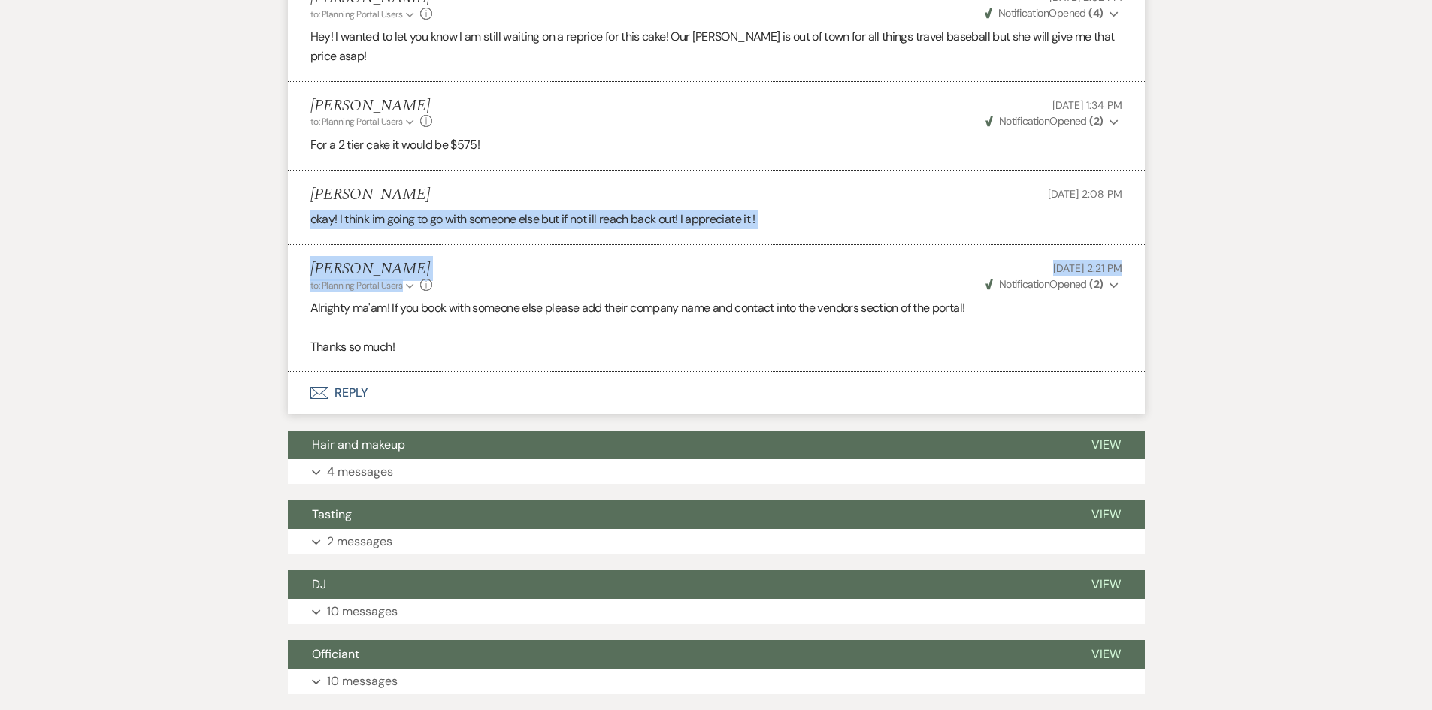
drag, startPoint x: 345, startPoint y: 178, endPoint x: 800, endPoint y: 249, distance: 460.2
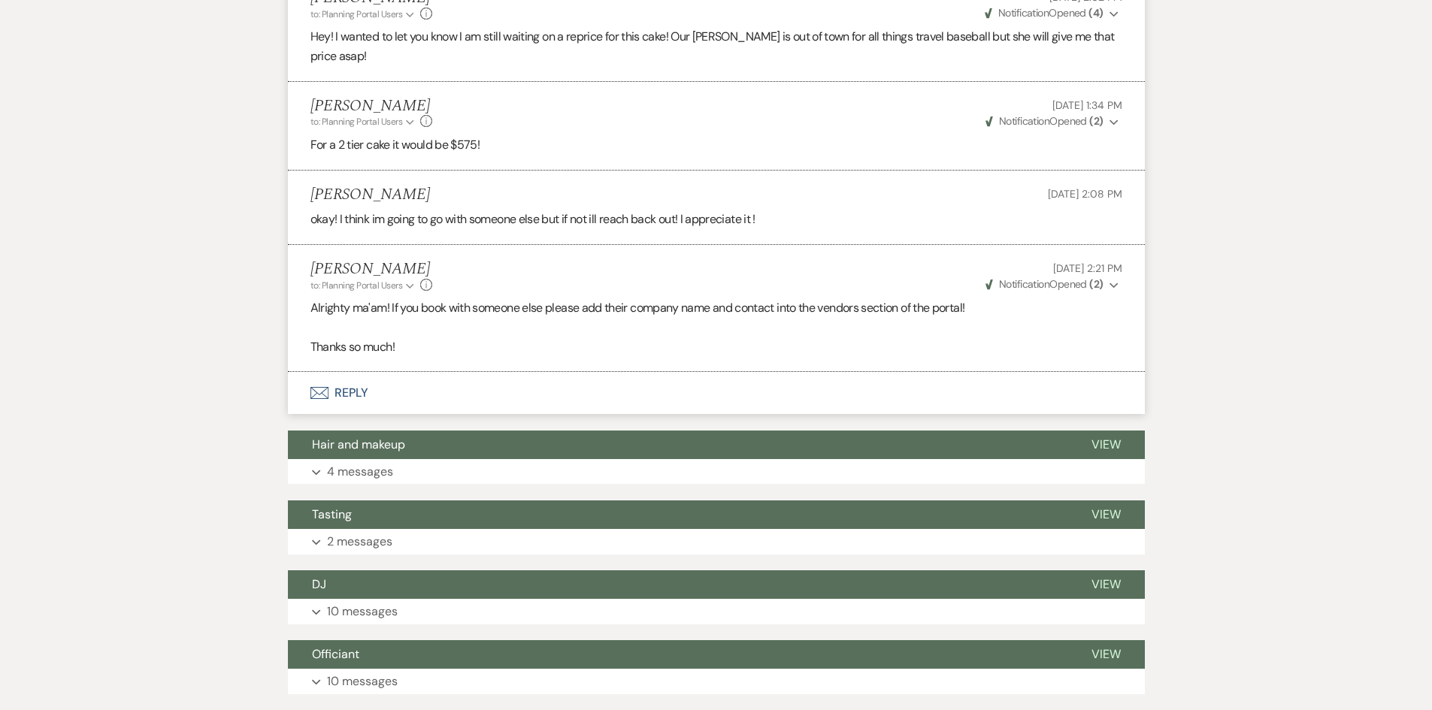
click at [1109, 298] on p "Alrighty ma'am! If you book with someone else please add their company name and…" at bounding box center [716, 308] width 812 height 20
drag, startPoint x: 416, startPoint y: 313, endPoint x: 361, endPoint y: 305, distance: 55.5
click at [361, 337] on p "Thanks so much!" at bounding box center [716, 347] width 812 height 20
click at [452, 337] on p "Thanks so much!" at bounding box center [716, 347] width 812 height 20
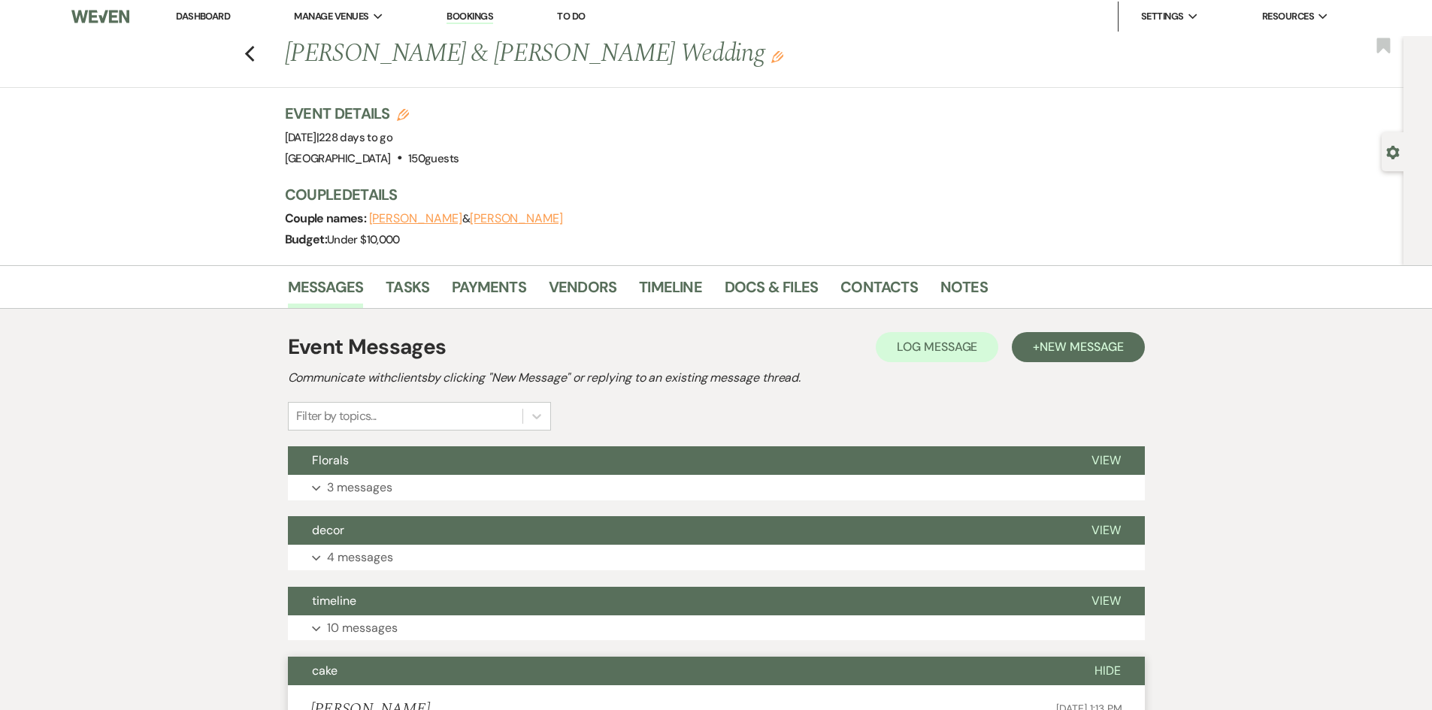
scroll to position [0, 0]
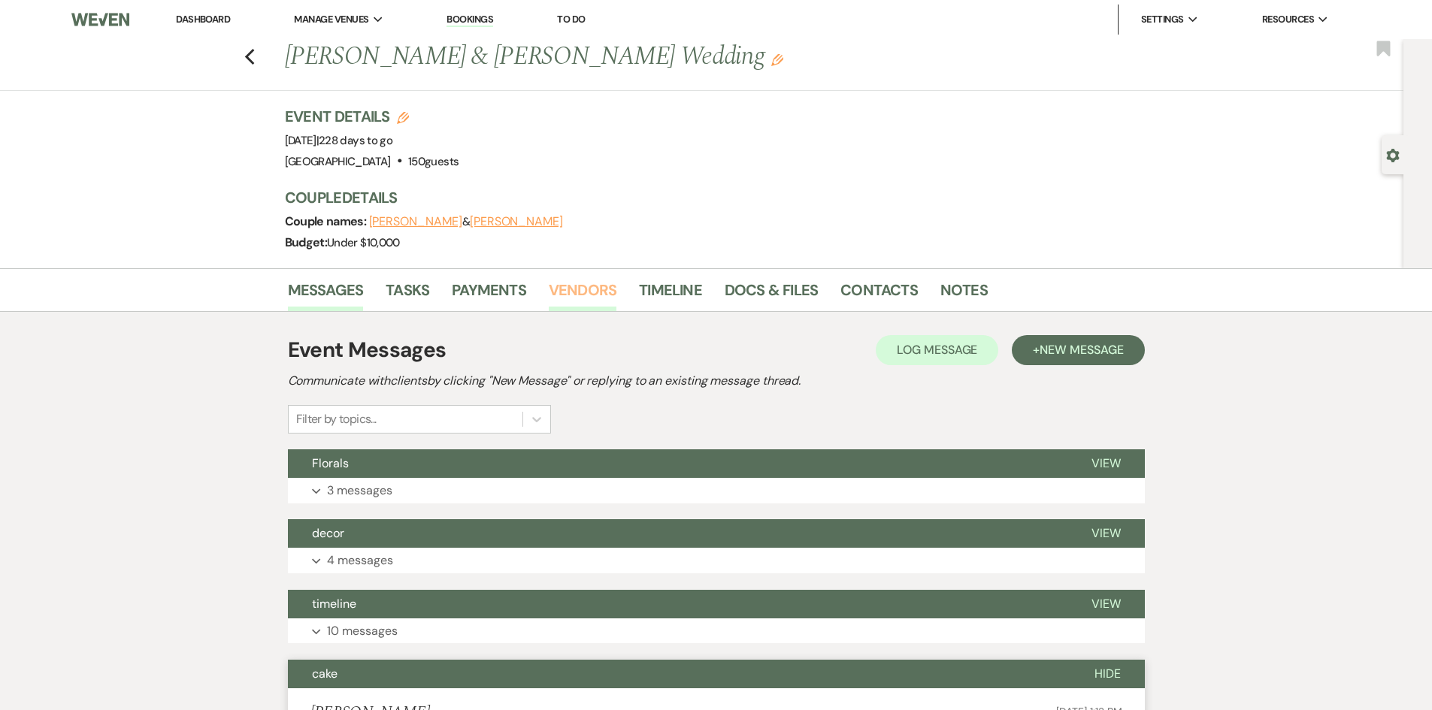
click at [571, 293] on link "Vendors" at bounding box center [583, 294] width 68 height 33
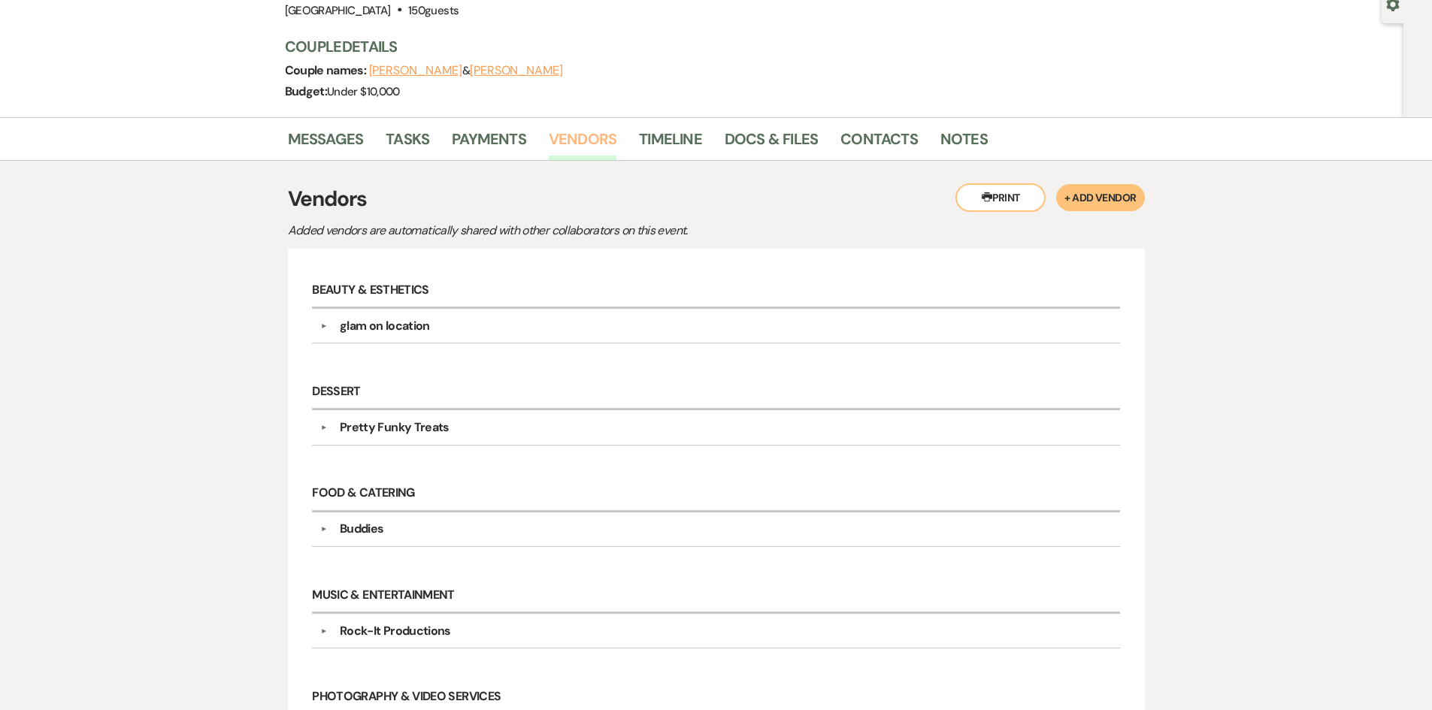
scroll to position [301, 0]
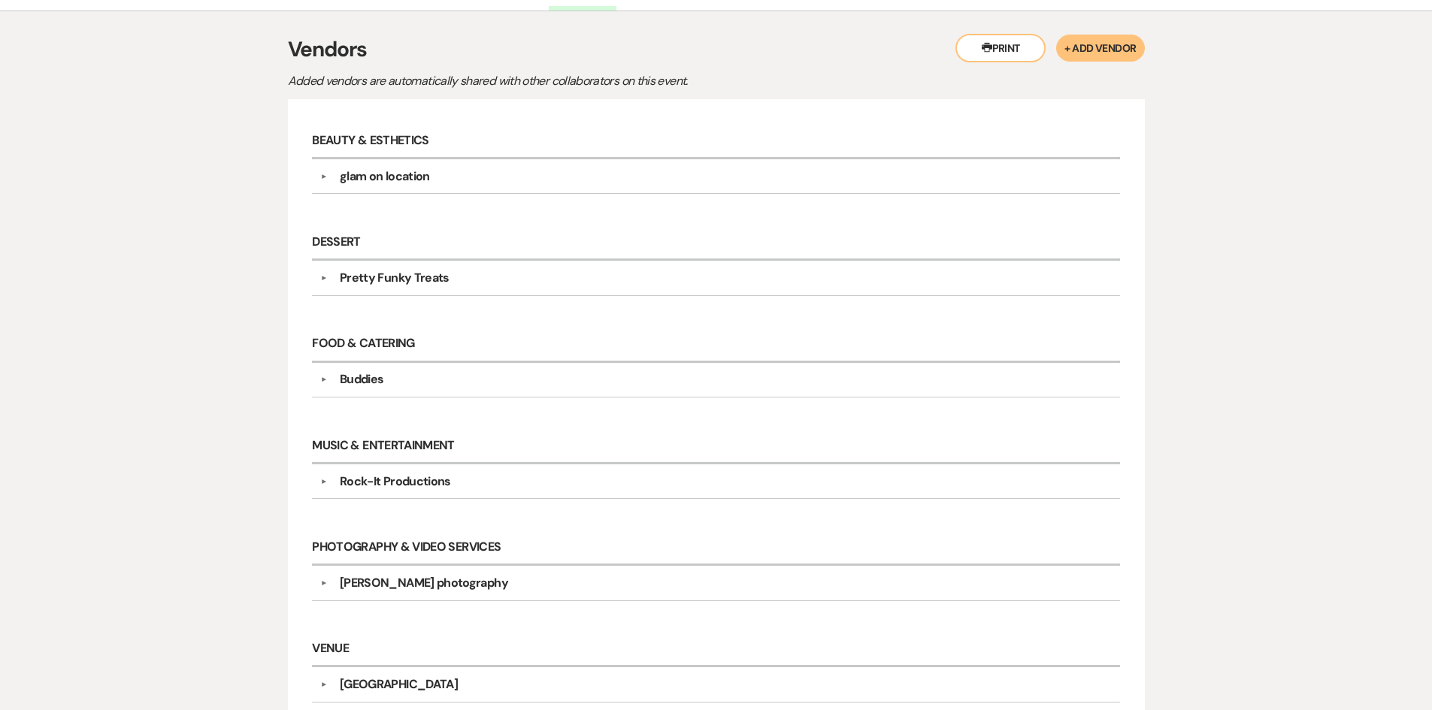
click at [449, 269] on div "Pretty Funky Treats" at bounding box center [720, 278] width 784 height 18
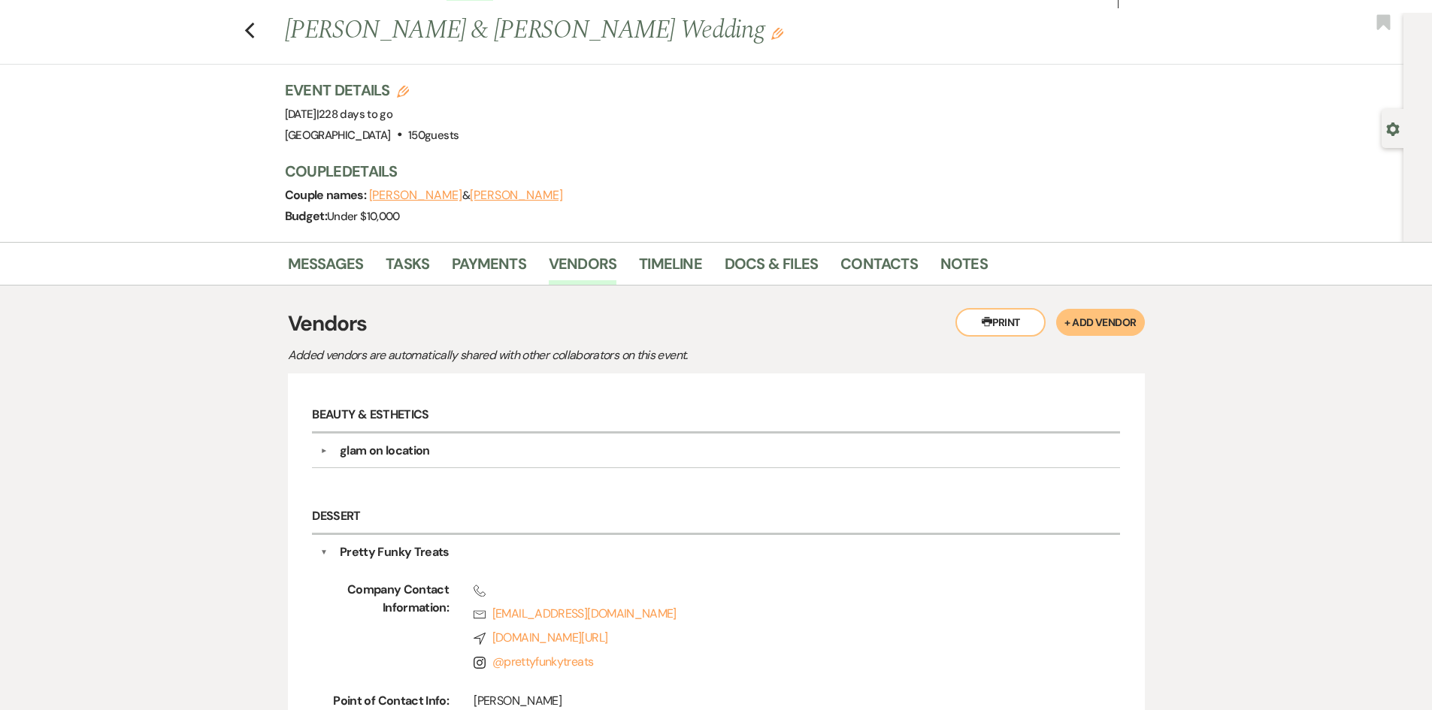
scroll to position [0, 0]
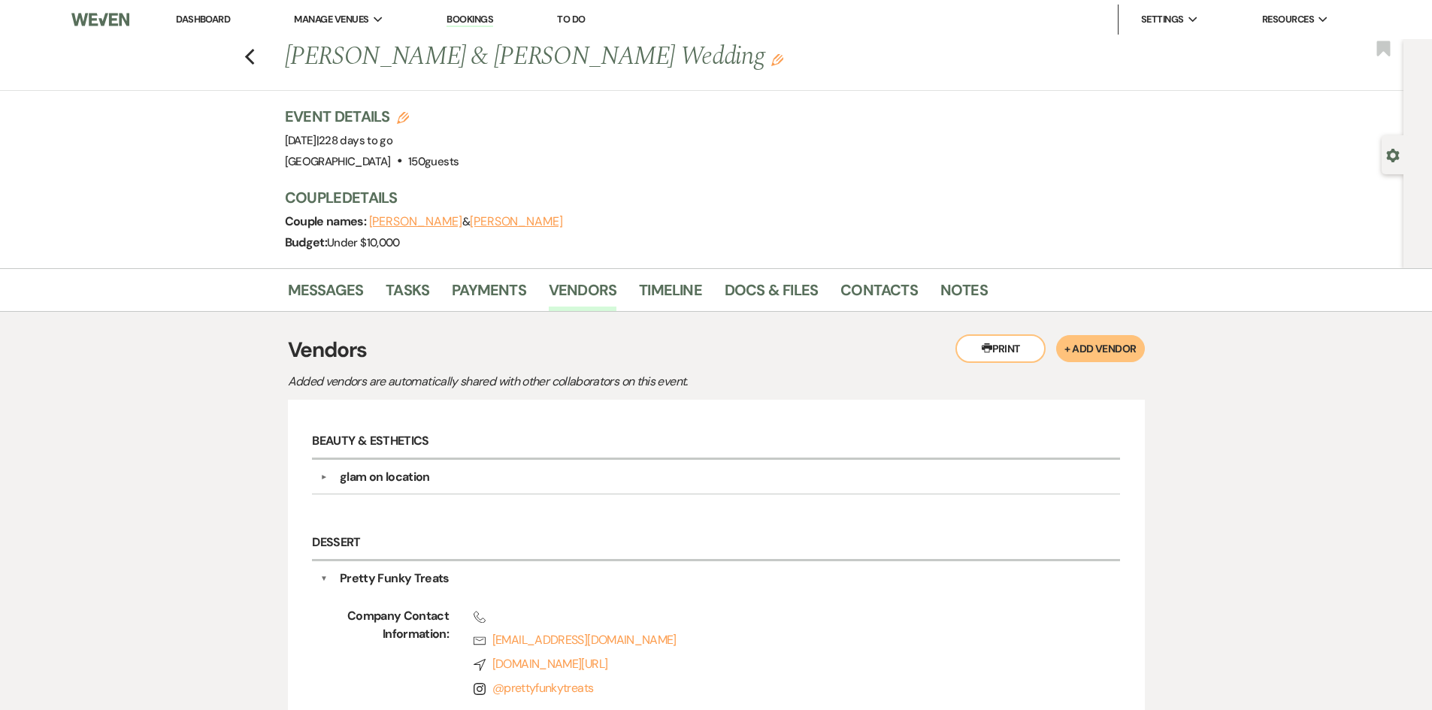
click at [201, 16] on link "Dashboard" at bounding box center [203, 19] width 54 height 13
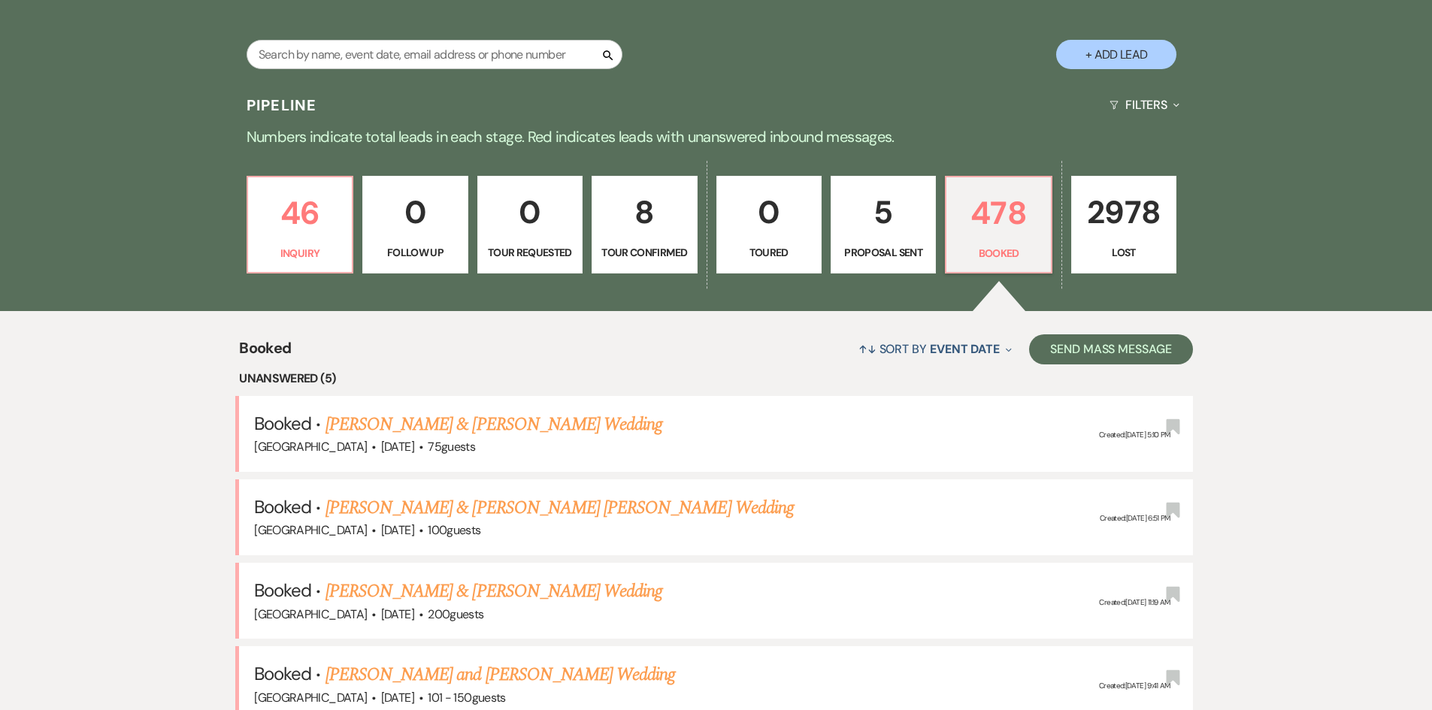
scroll to position [225, 0]
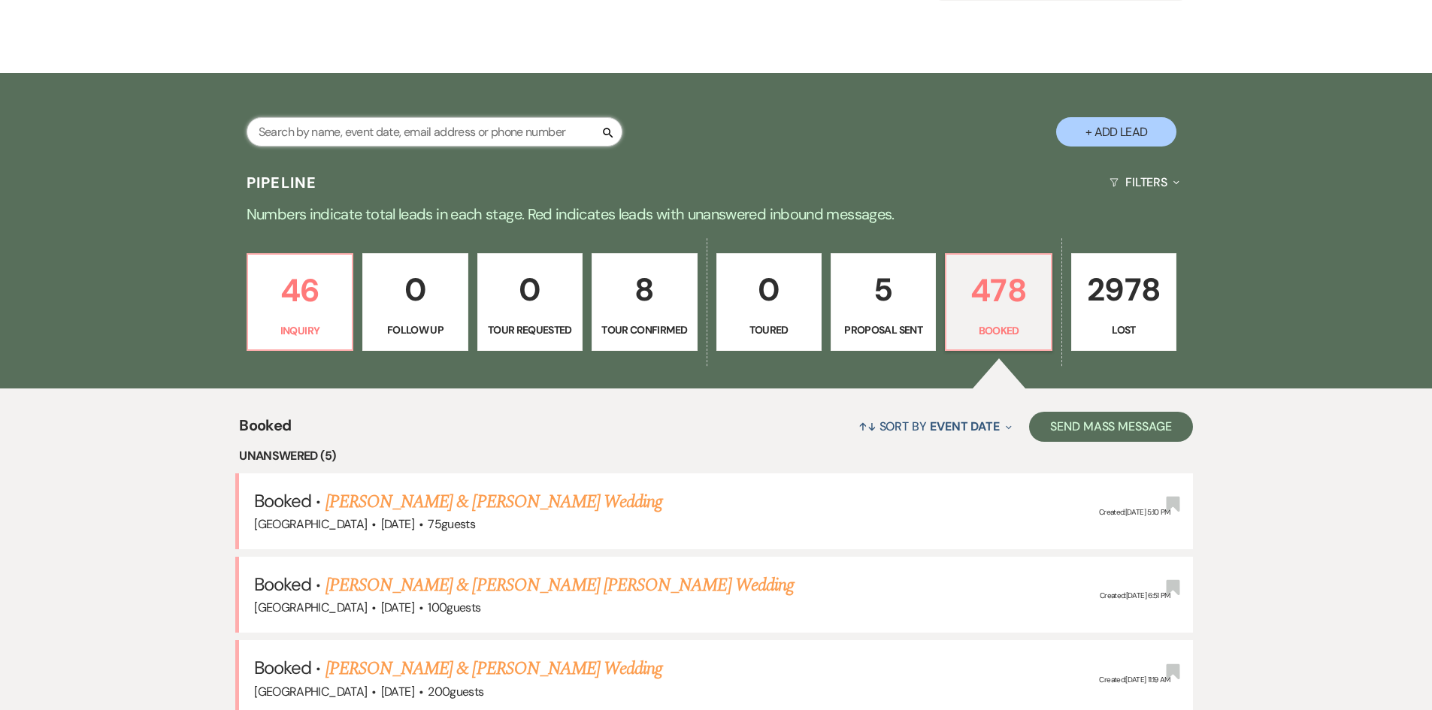
drag, startPoint x: 521, startPoint y: 139, endPoint x: 595, endPoint y: 204, distance: 98.0
click at [519, 139] on input "text" at bounding box center [435, 131] width 376 height 29
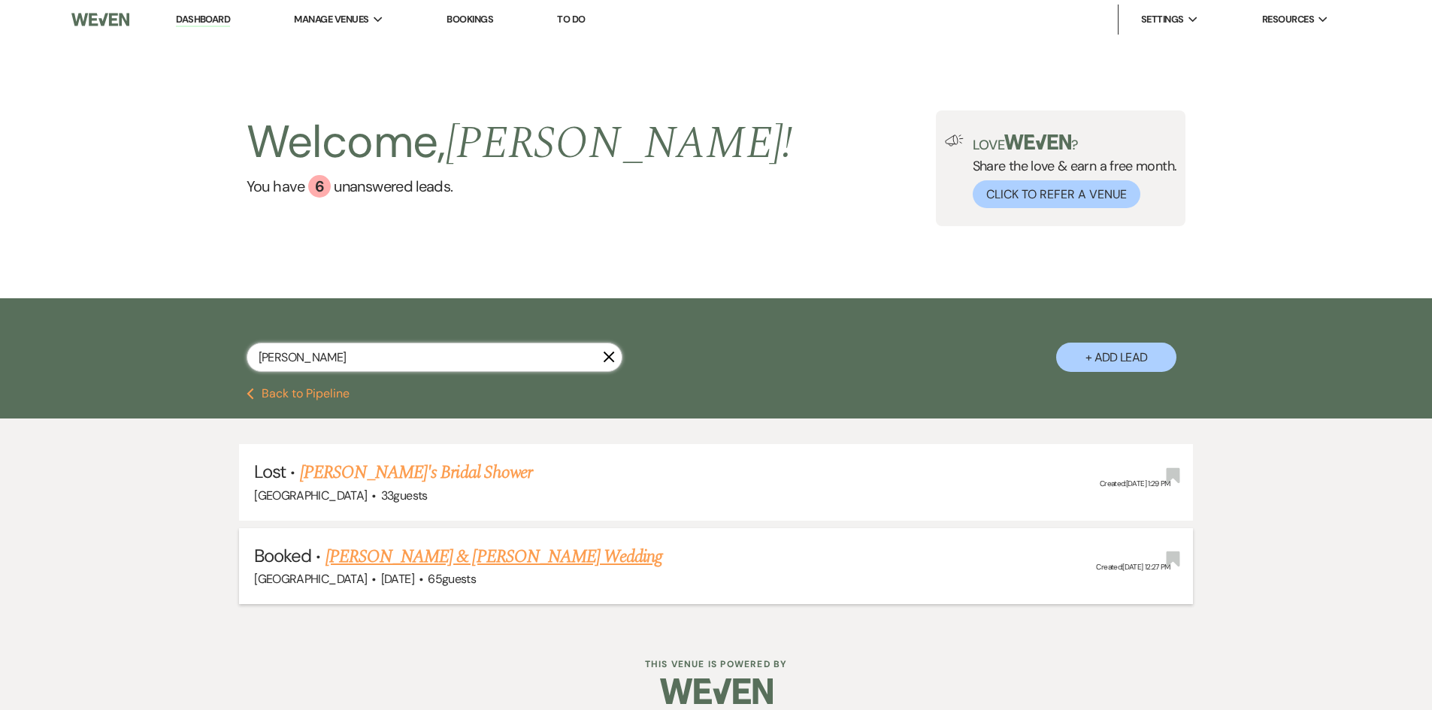
type input "cochran"
click at [473, 558] on link "[PERSON_NAME] & [PERSON_NAME] Wedding" at bounding box center [493, 556] width 337 height 27
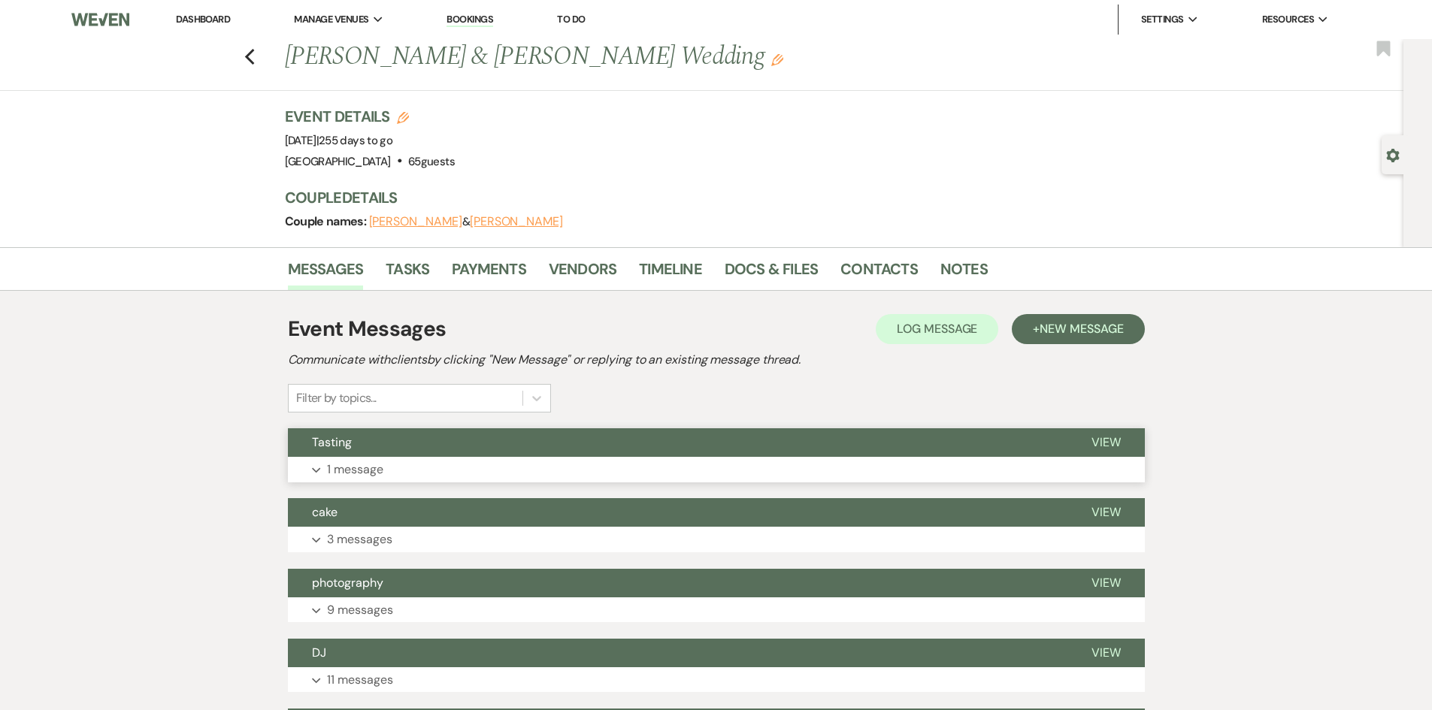
click at [419, 477] on button "Expand 1 message" at bounding box center [716, 470] width 857 height 26
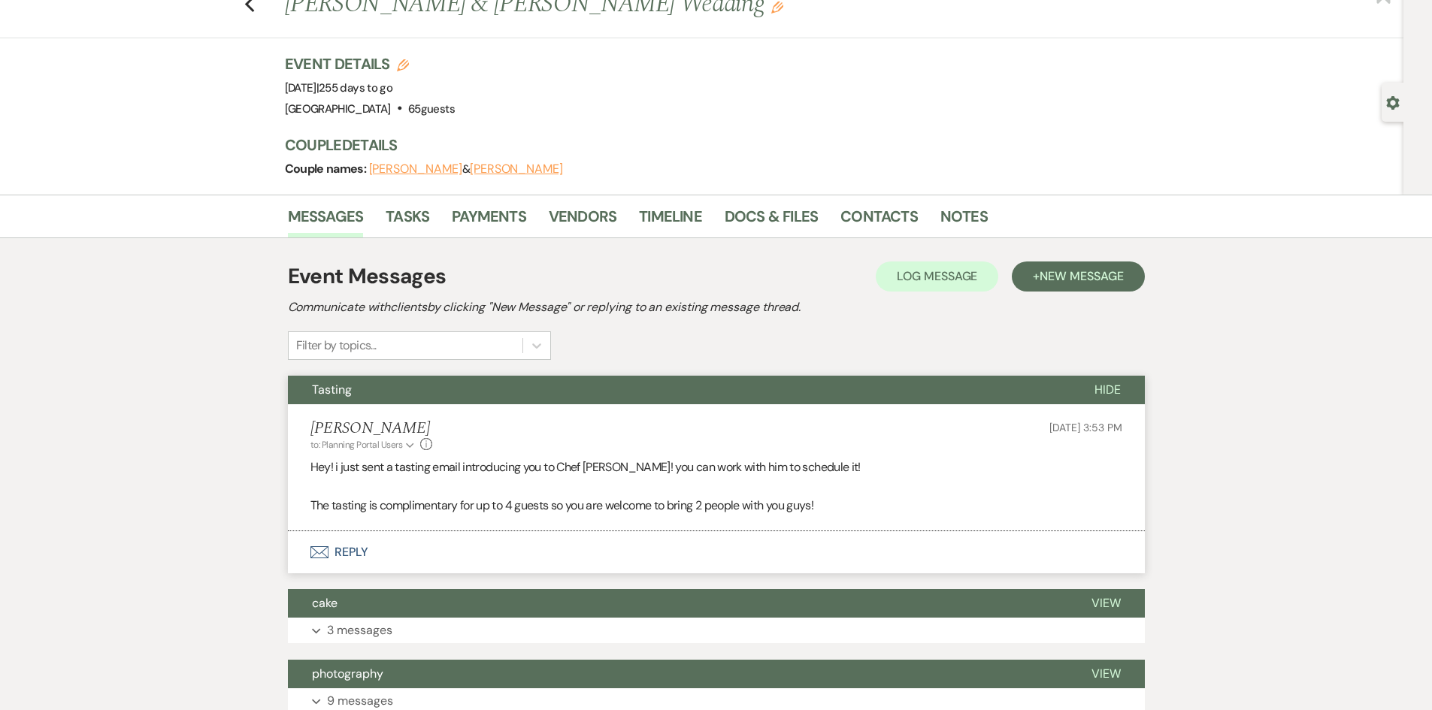
scroll to position [75, 0]
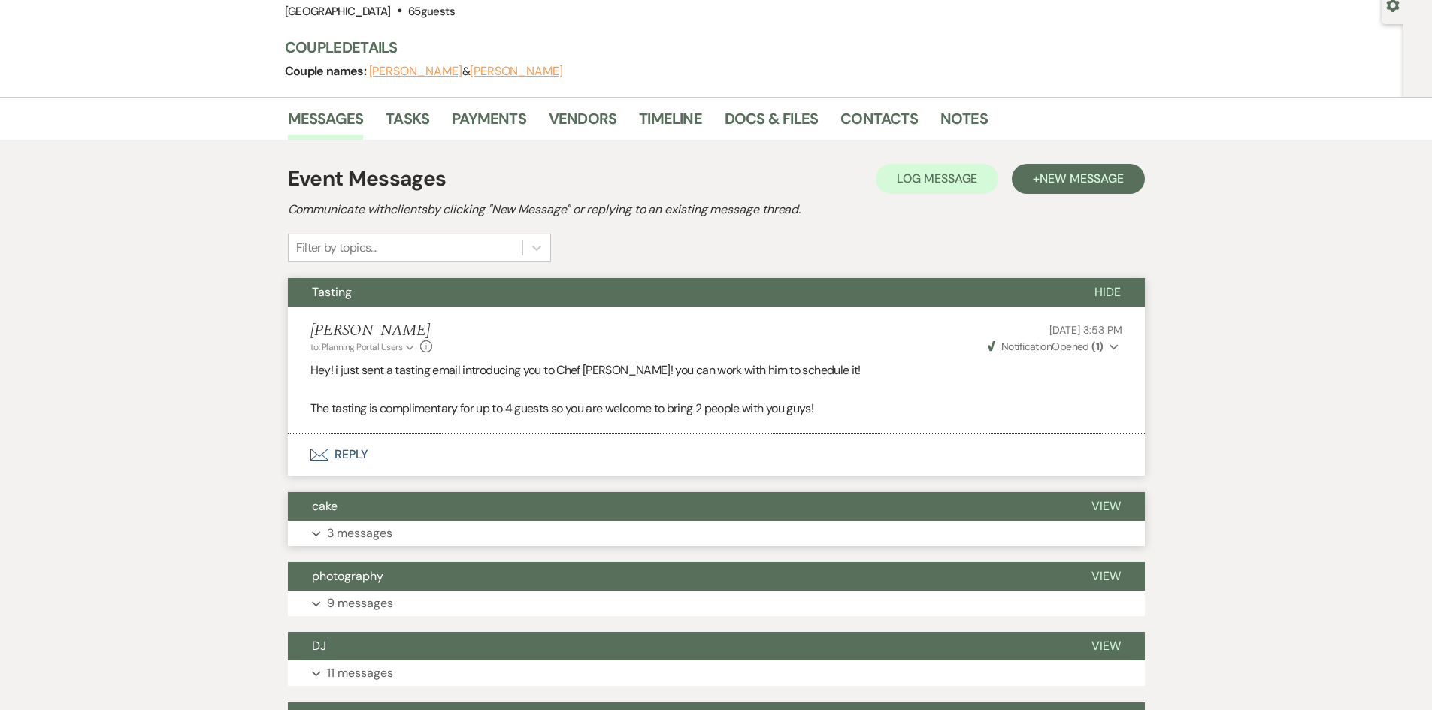
click at [383, 530] on p "3 messages" at bounding box center [359, 534] width 65 height 20
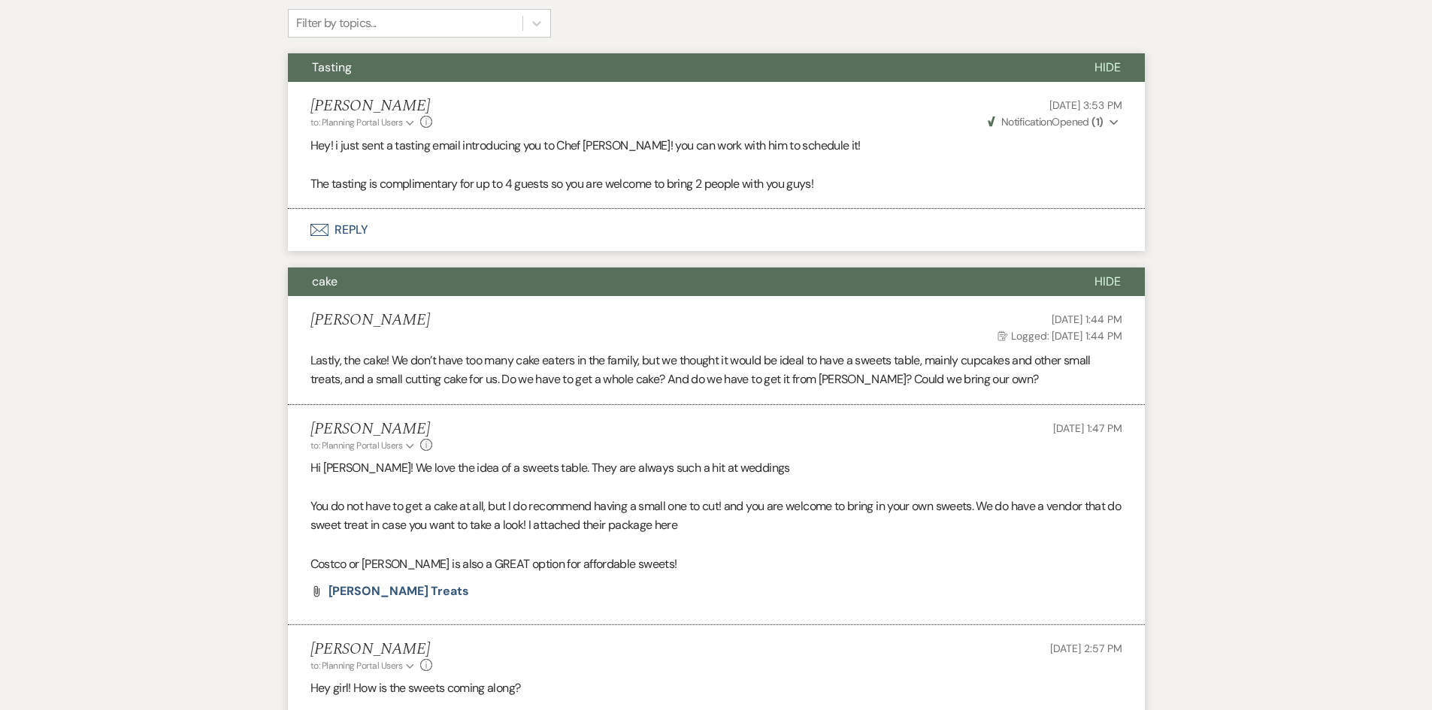
scroll to position [526, 0]
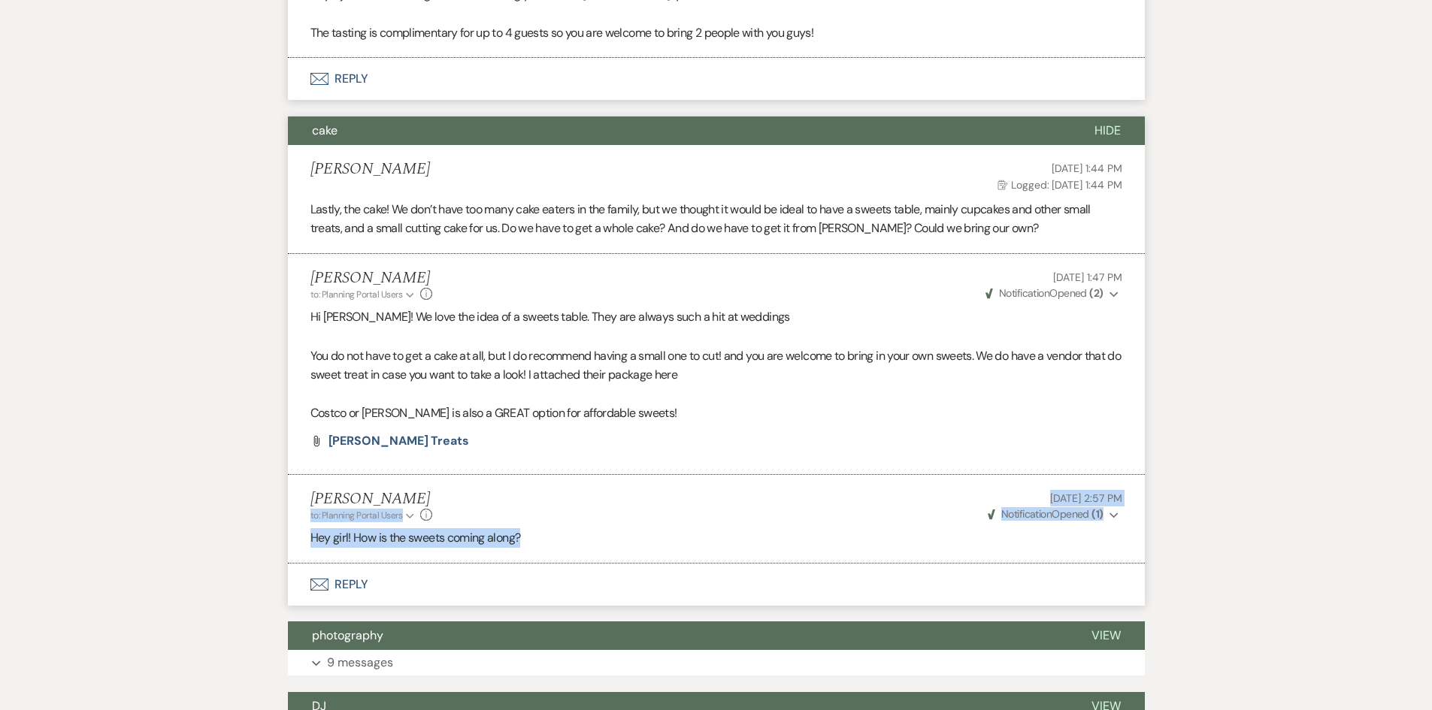
drag, startPoint x: 579, startPoint y: 540, endPoint x: 201, endPoint y: 510, distance: 379.3
click at [201, 510] on div "Messages Tasks Payments Vendors Timeline Docs & Files Contacts Notes Event Mess…" at bounding box center [716, 350] width 1432 height 1258
click at [1043, 550] on li "Holly Guthrie to: Planning Portal Users Expand Info Jul 28, 2025, 2:57 PM Weven…" at bounding box center [716, 519] width 857 height 89
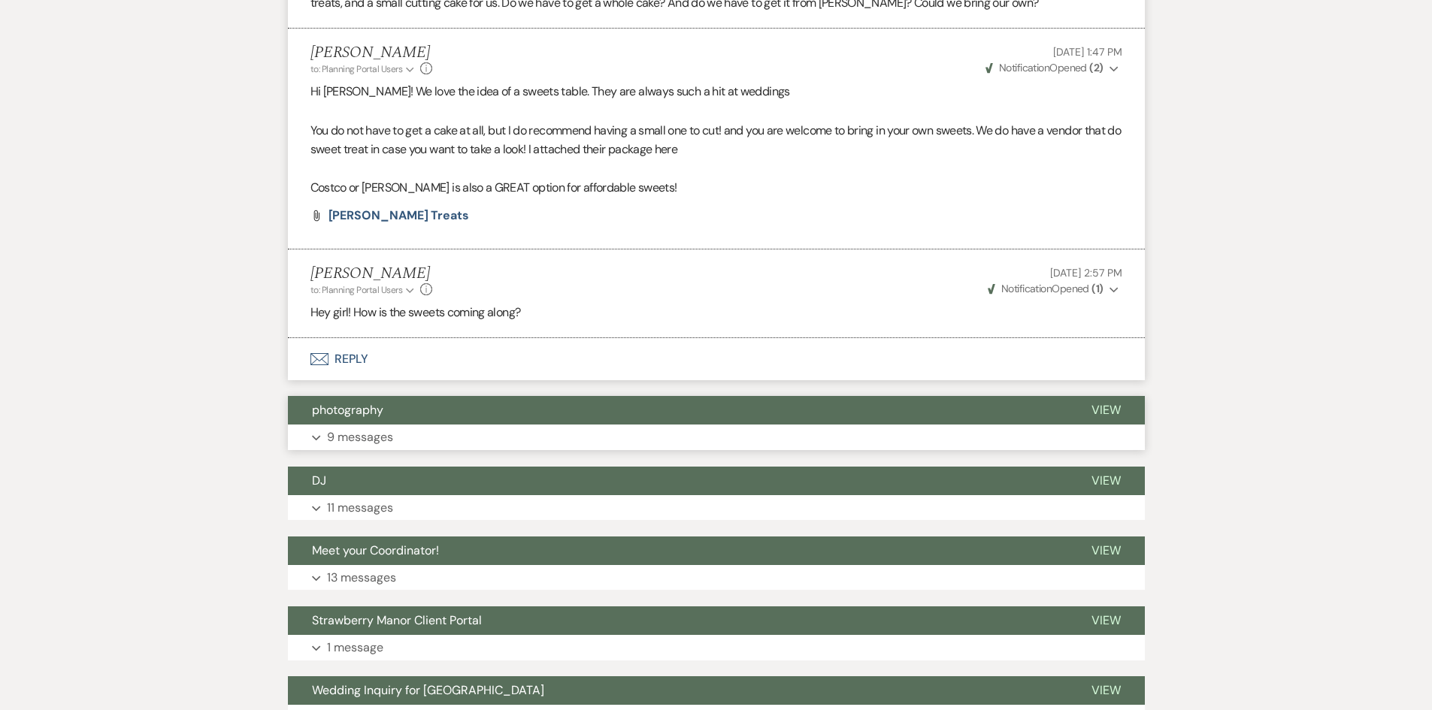
click at [403, 430] on button "Expand 9 messages" at bounding box center [716, 438] width 857 height 26
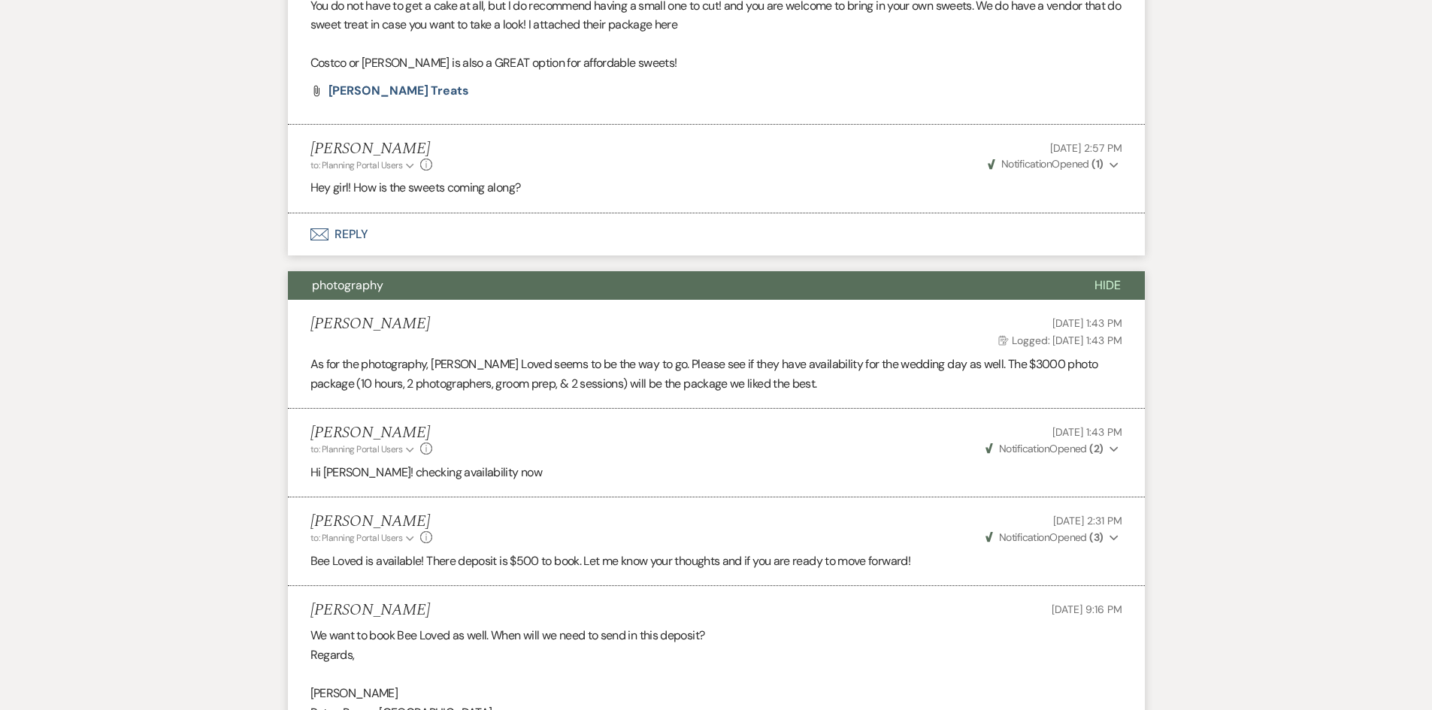
scroll to position [754, 0]
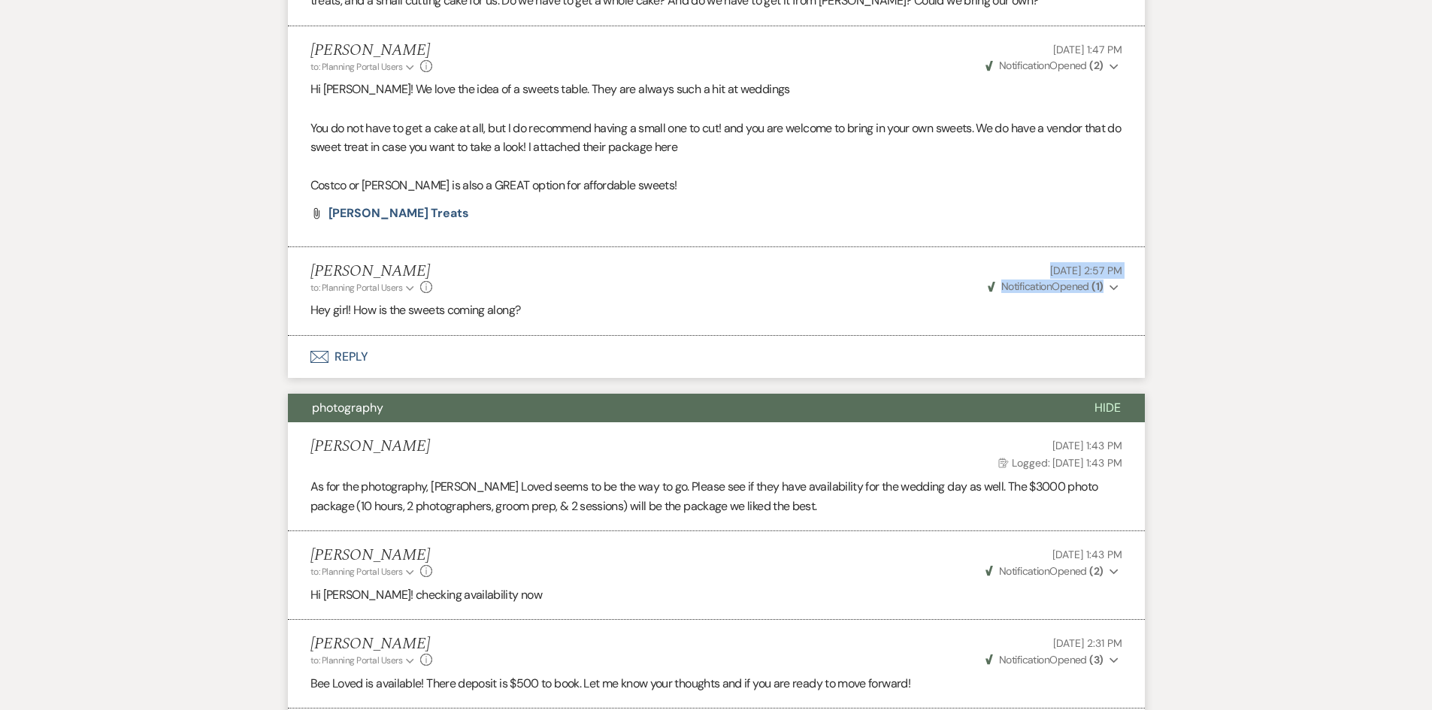
drag, startPoint x: 1060, startPoint y: 259, endPoint x: 1270, endPoint y: 285, distance: 211.4
click at [1270, 285] on div "Messages Tasks Payments Vendors Timeline Docs & Files Contacts Notes Event Mess…" at bounding box center [716, 719] width 1432 height 2453
click at [1320, 284] on div "Messages Tasks Payments Vendors Timeline Docs & Files Contacts Notes Event Mess…" at bounding box center [716, 719] width 1432 height 2453
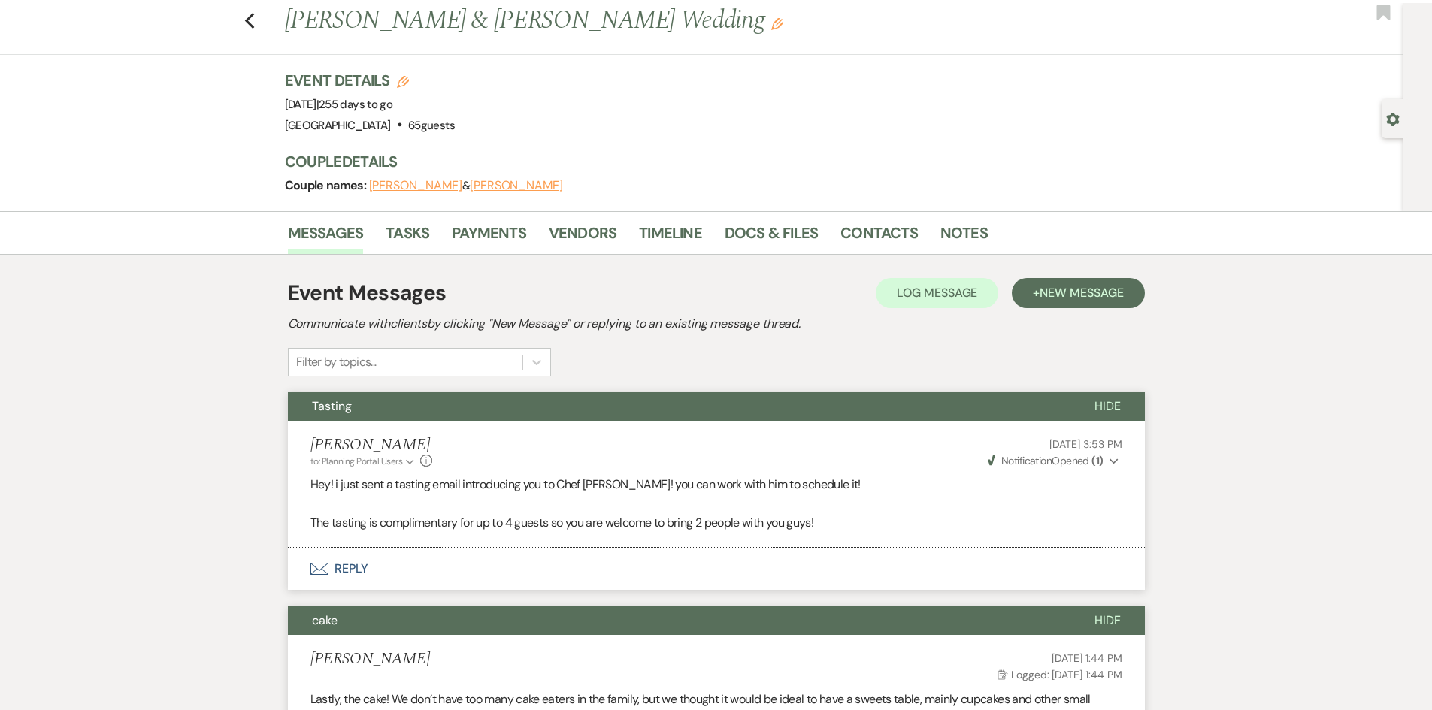
scroll to position [0, 0]
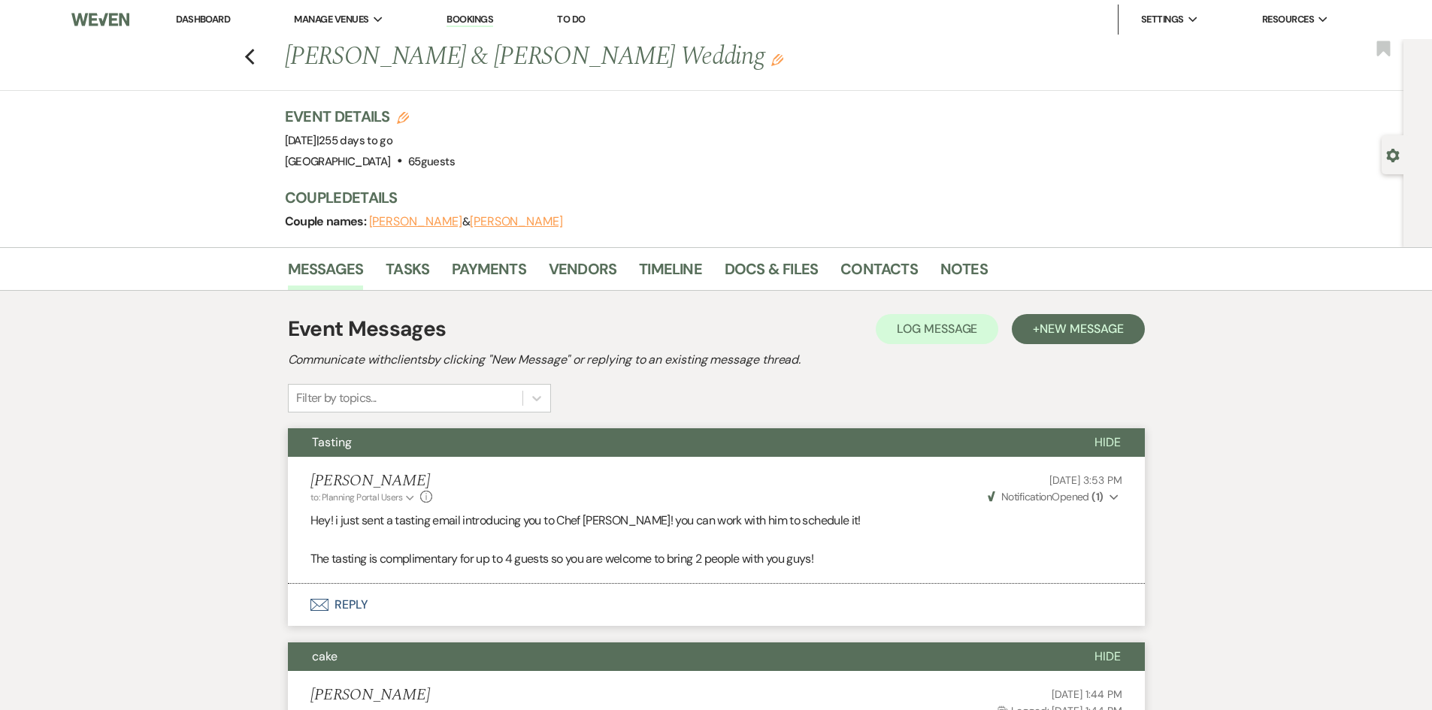
click at [193, 20] on link "Dashboard" at bounding box center [203, 19] width 54 height 13
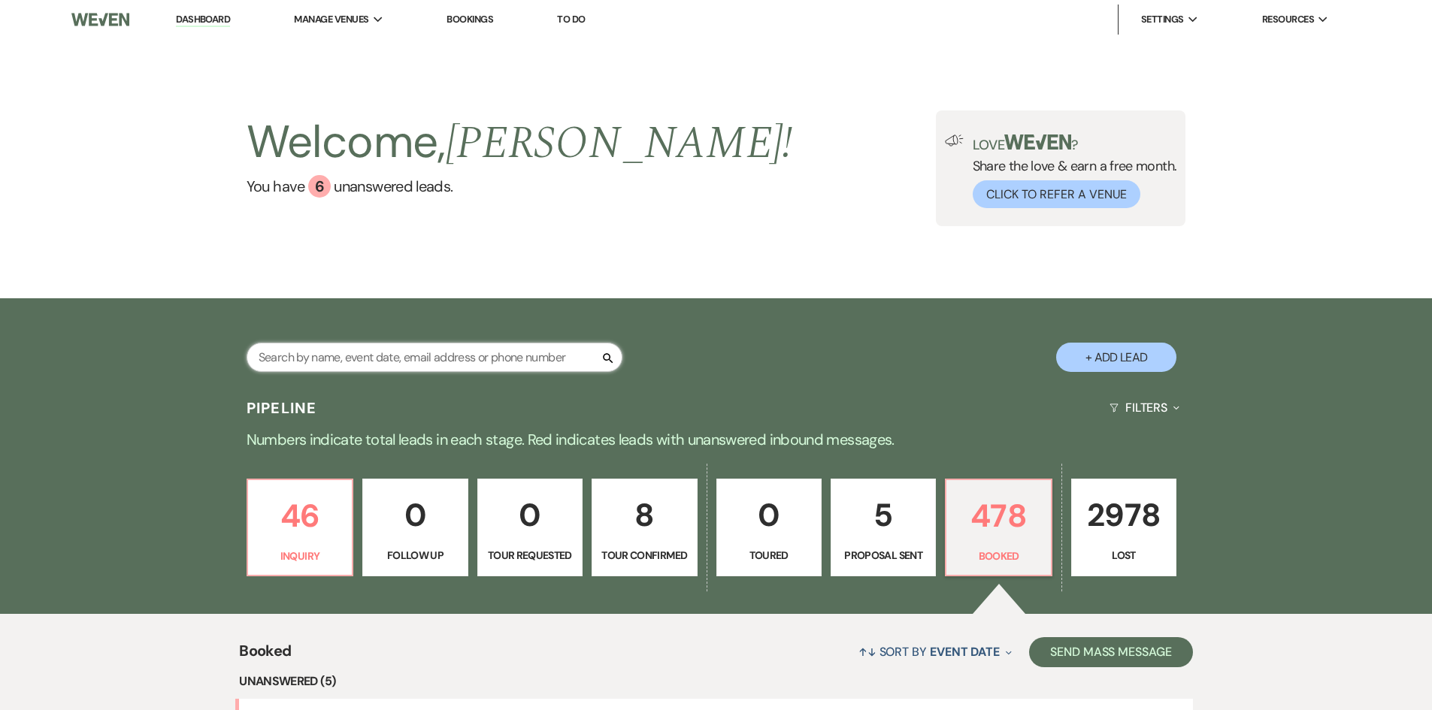
click at [409, 355] on input "text" at bounding box center [435, 357] width 376 height 29
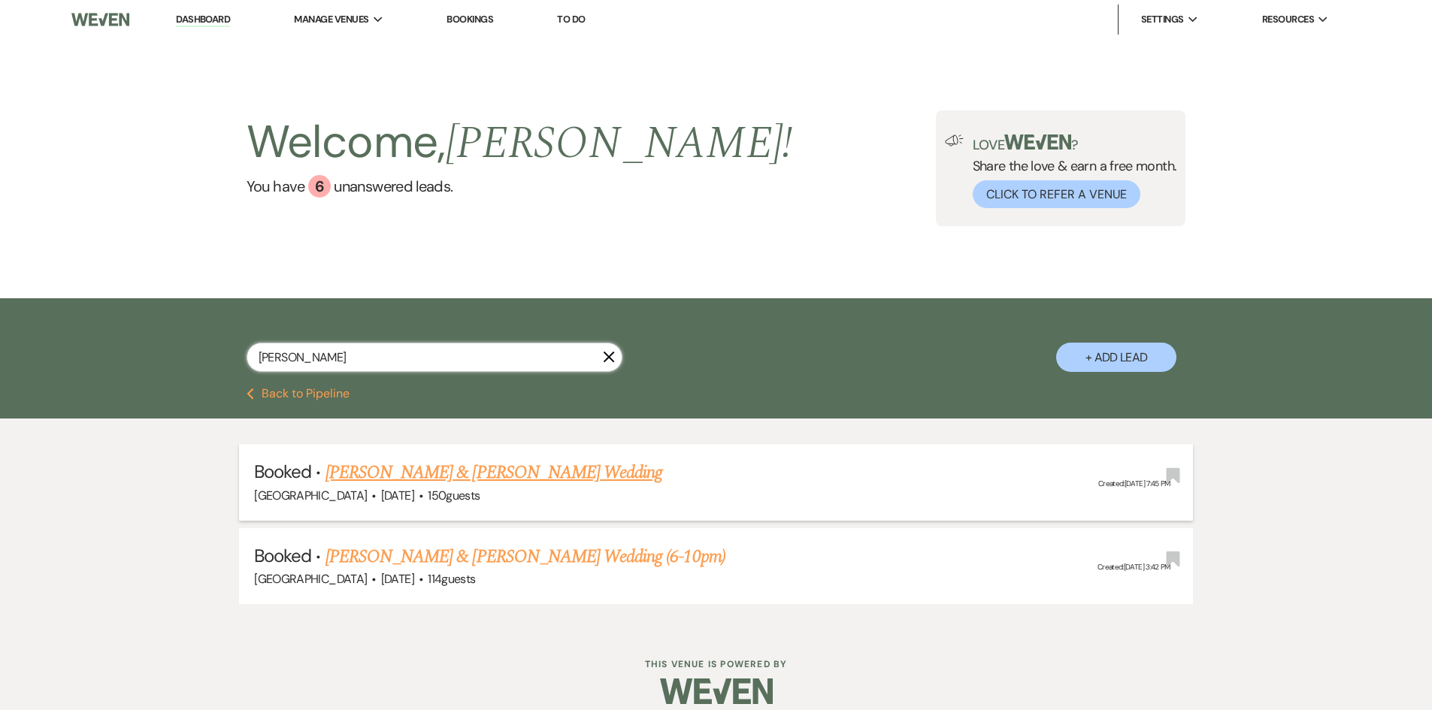
type input "moran"
click at [577, 477] on link "[PERSON_NAME] & [PERSON_NAME] Wedding" at bounding box center [493, 472] width 337 height 27
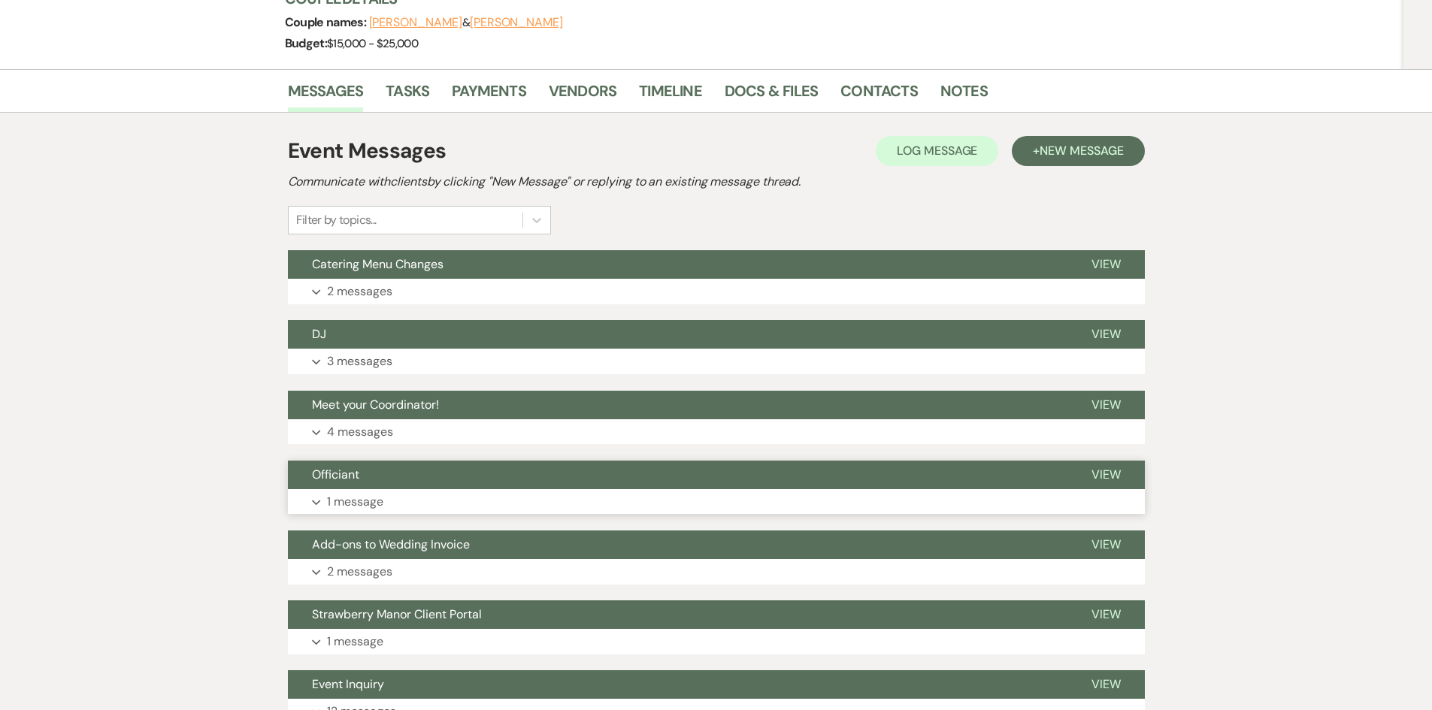
scroll to position [225, 0]
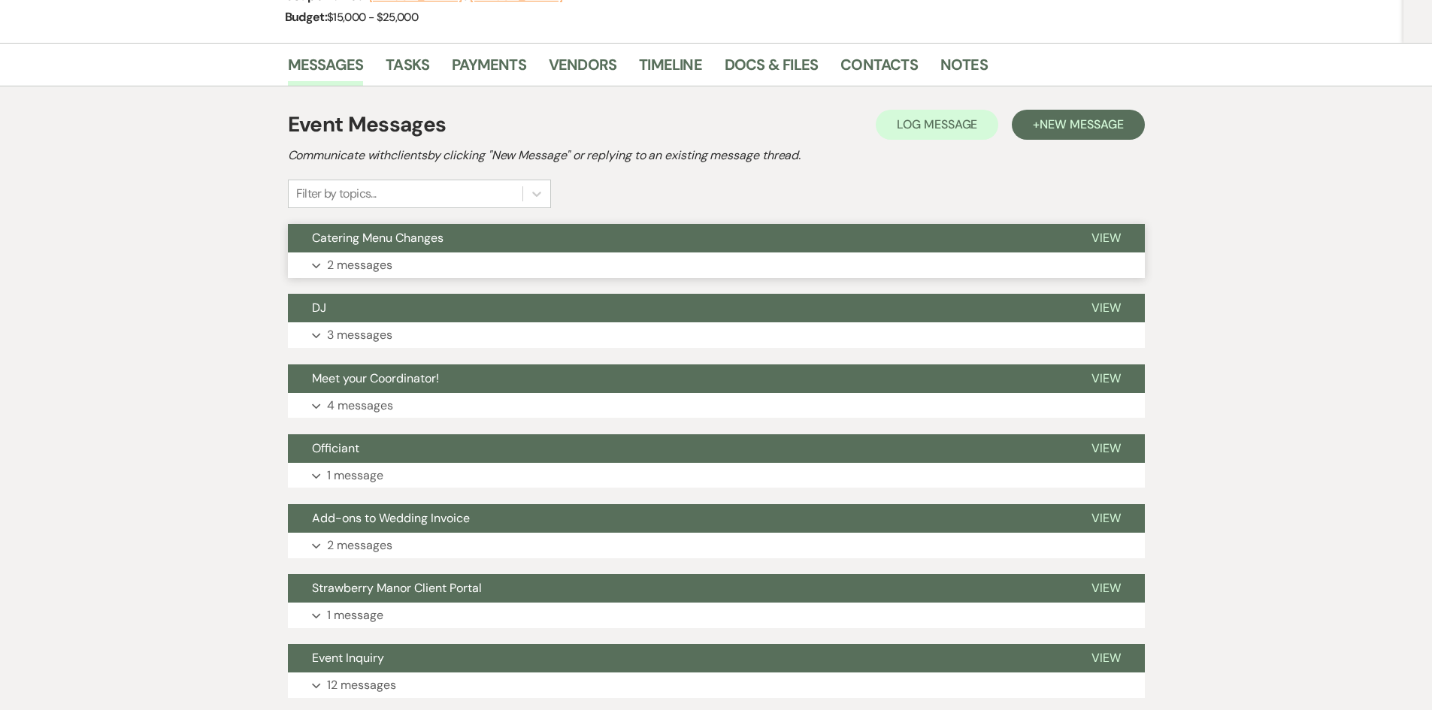
click at [440, 254] on button "Expand 2 messages" at bounding box center [716, 266] width 857 height 26
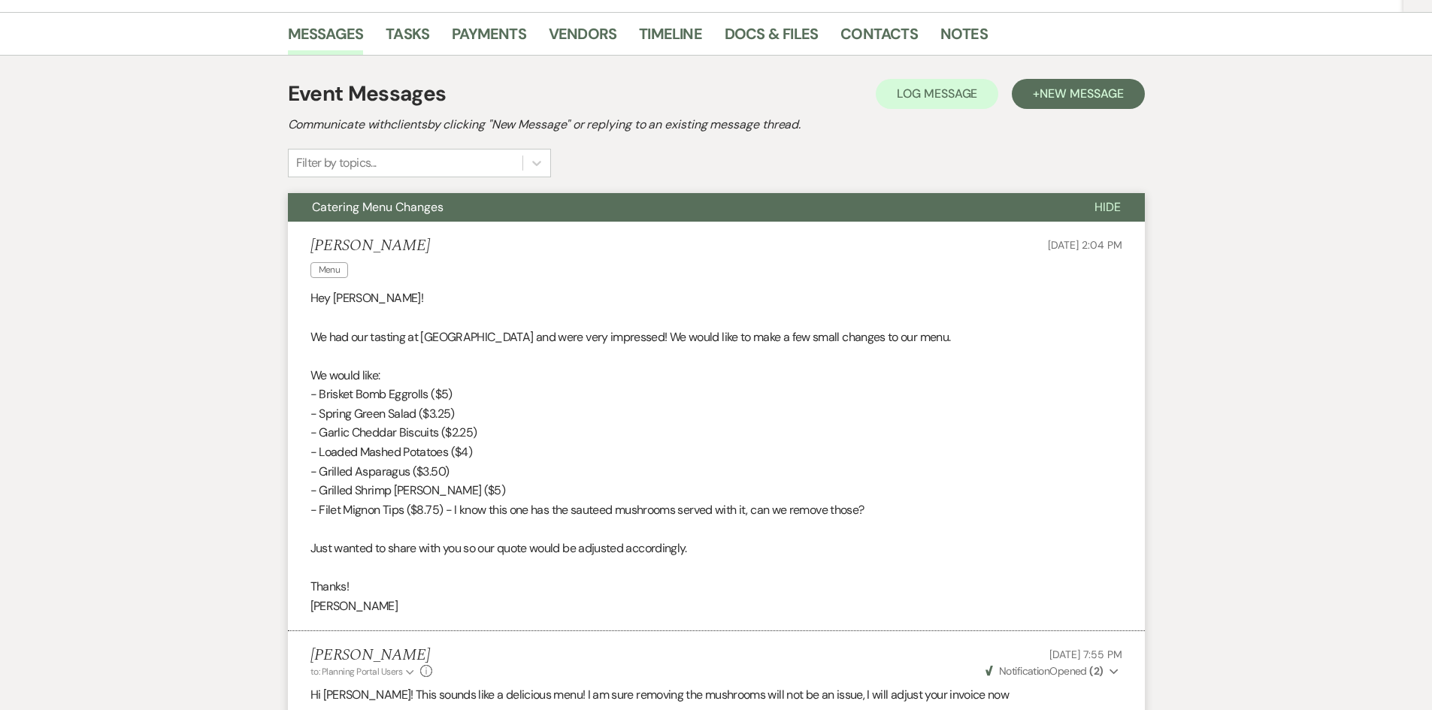
scroll to position [96, 0]
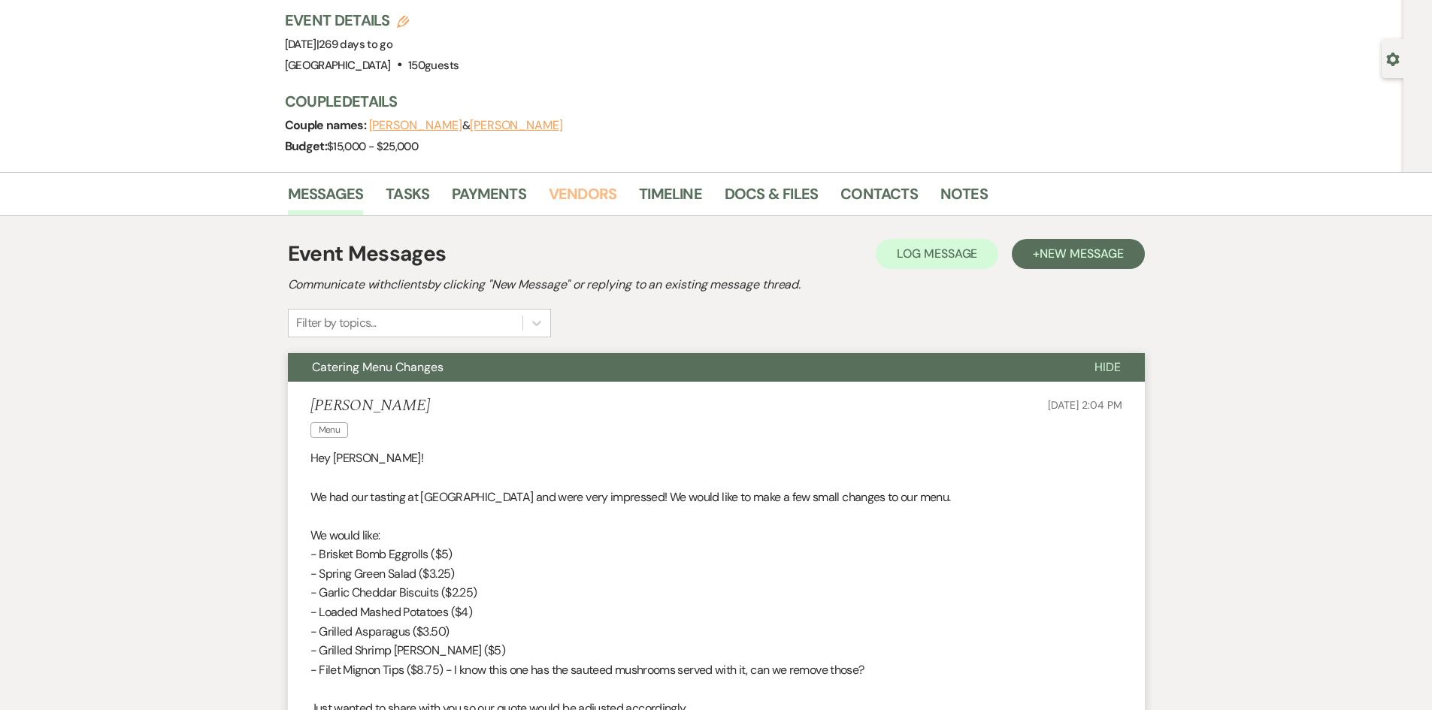
click at [604, 198] on link "Vendors" at bounding box center [583, 198] width 68 height 33
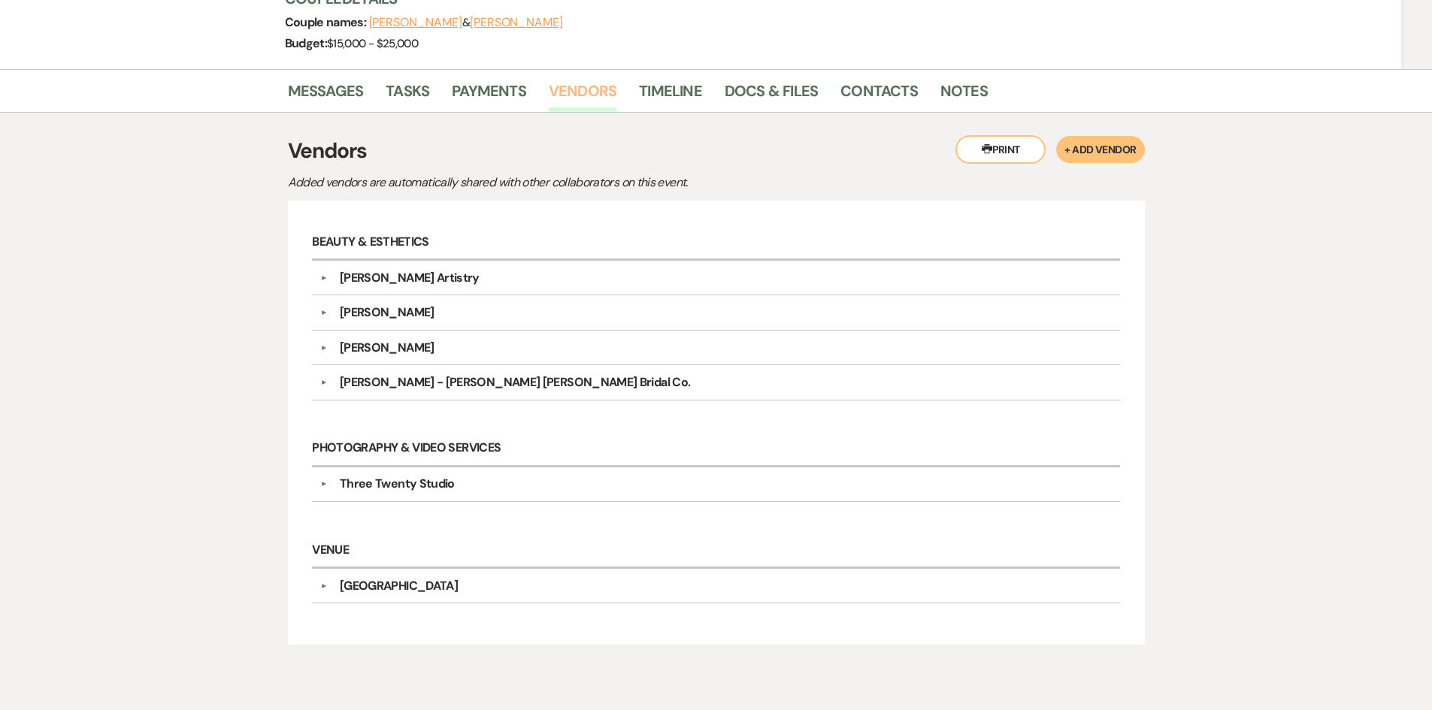
scroll to position [225, 0]
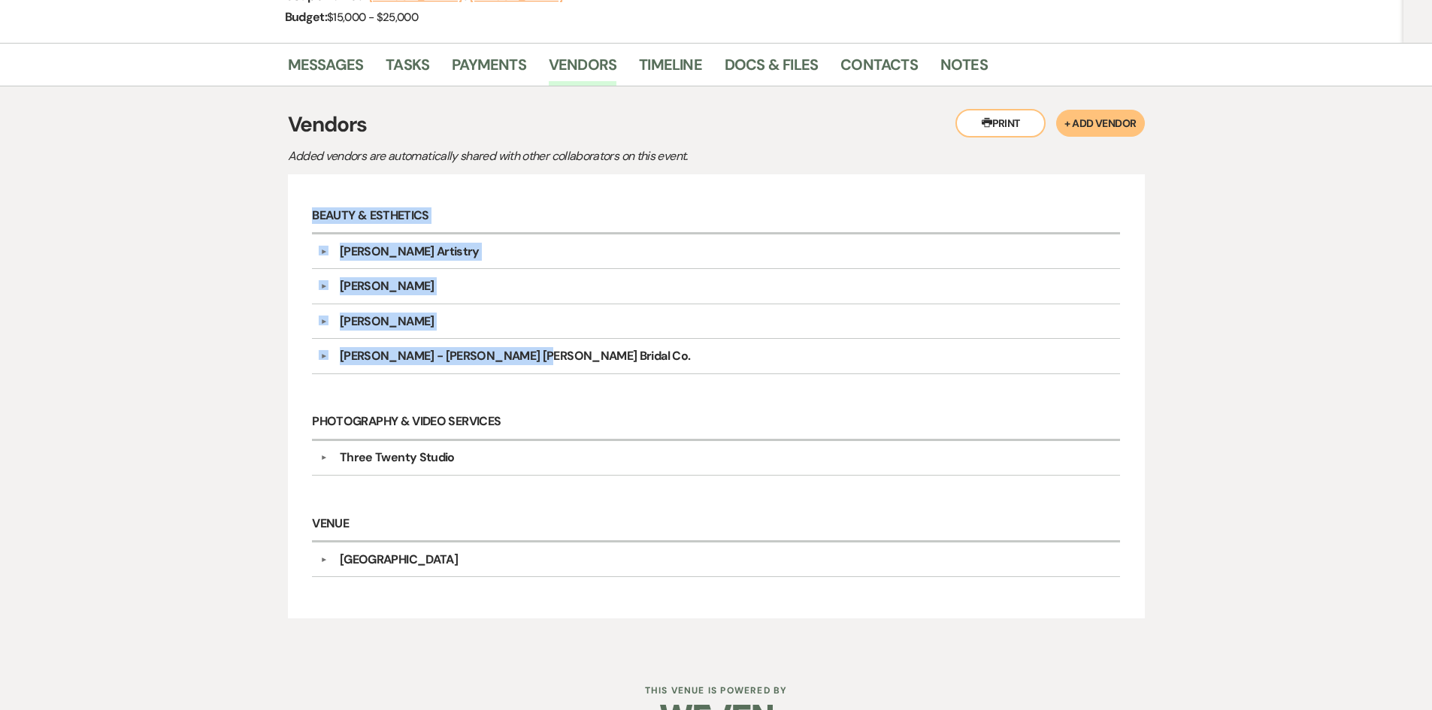
drag, startPoint x: 179, startPoint y: 216, endPoint x: 574, endPoint y: 376, distance: 425.9
click at [574, 377] on div "Messages Tasks Payments Vendors Timeline Docs & Files Contacts Notes Printer Pr…" at bounding box center [716, 350] width 1432 height 614
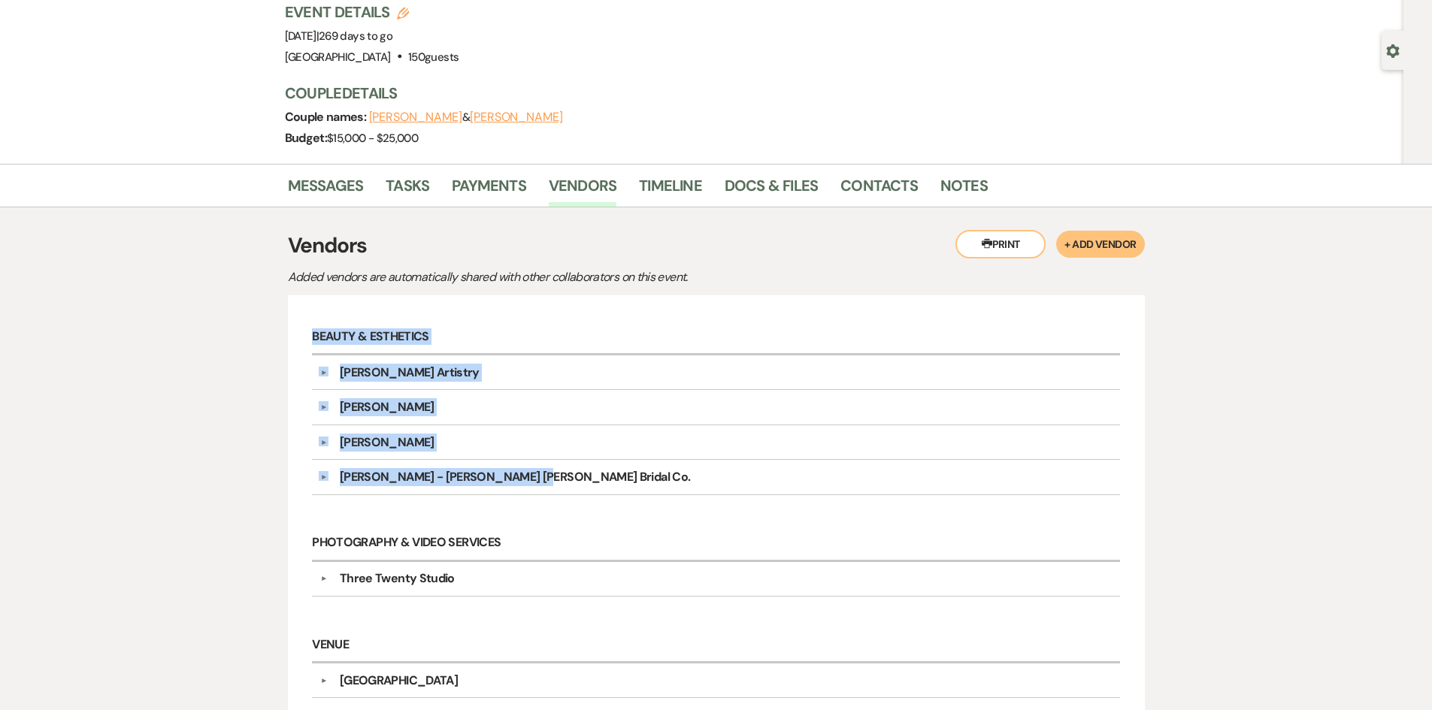
scroll to position [0, 0]
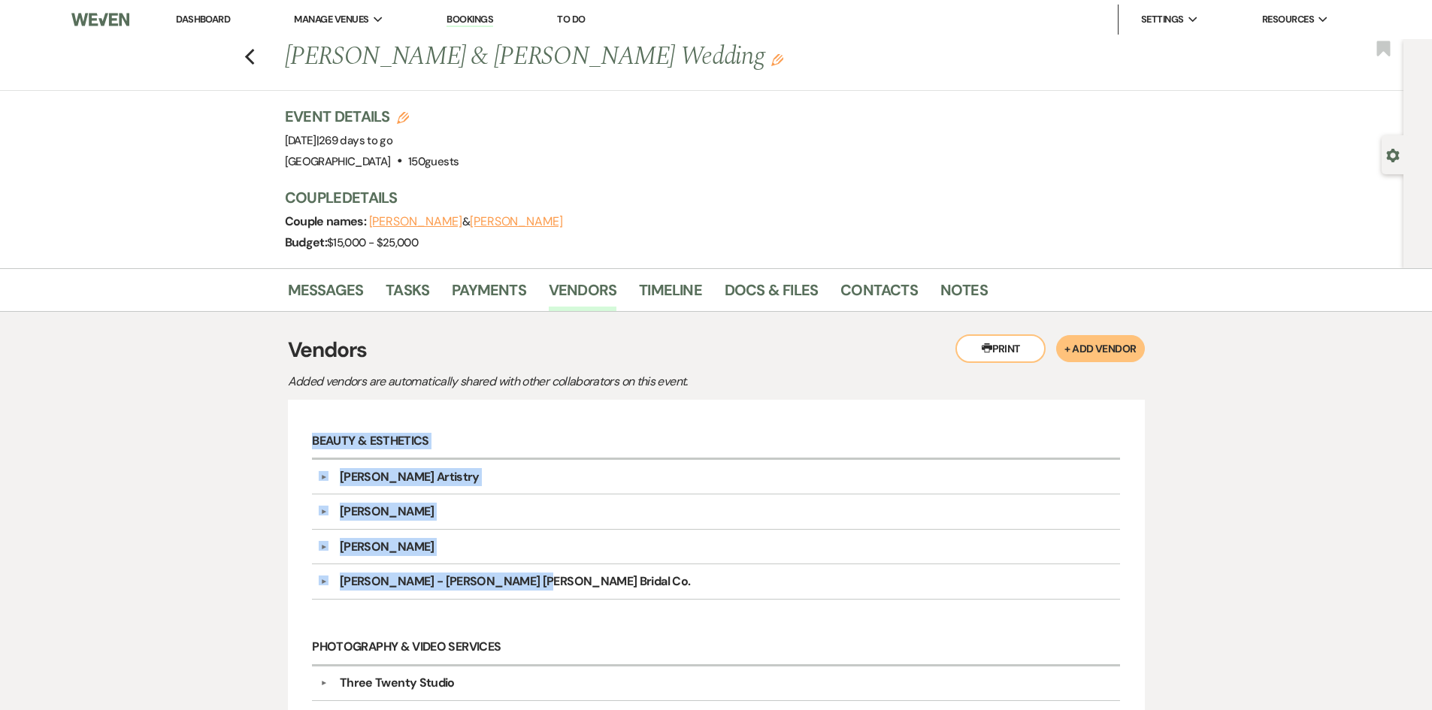
click at [189, 22] on link "Dashboard" at bounding box center [203, 19] width 54 height 13
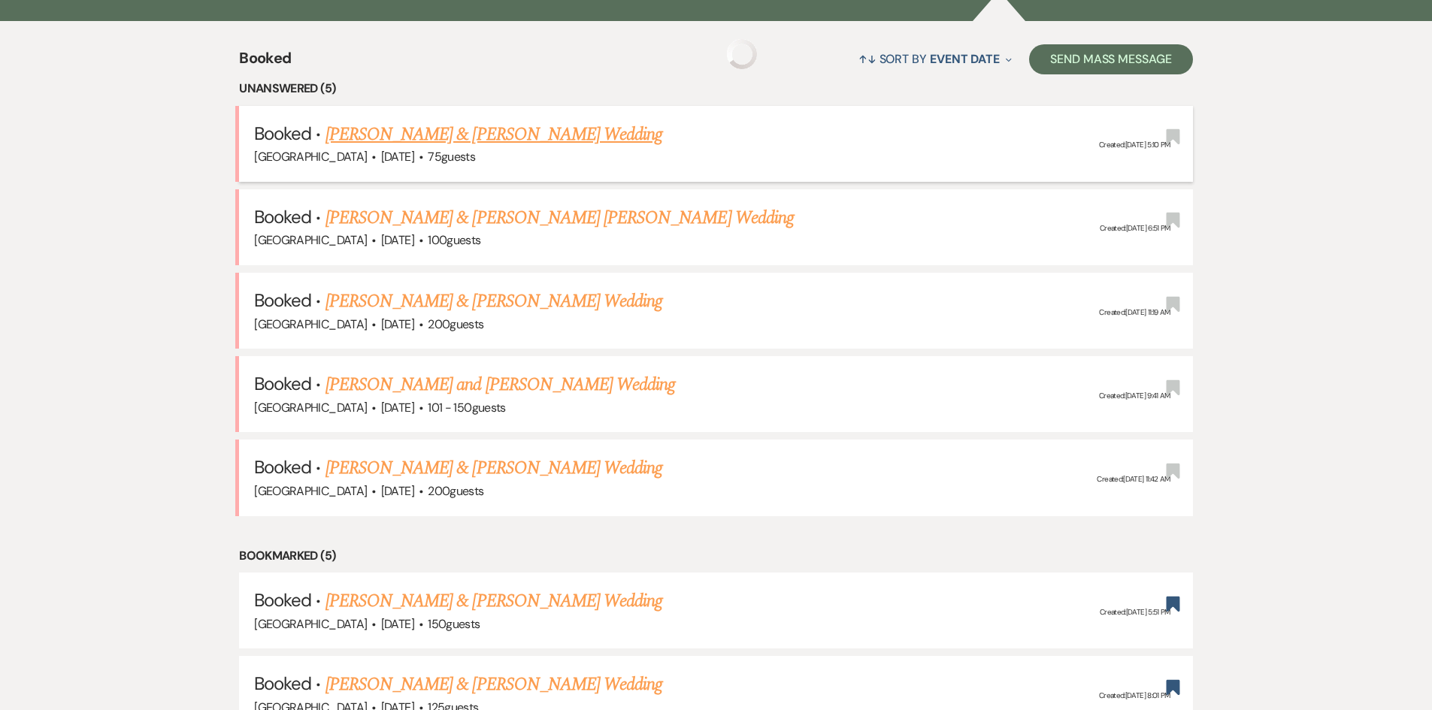
scroll to position [601, 0]
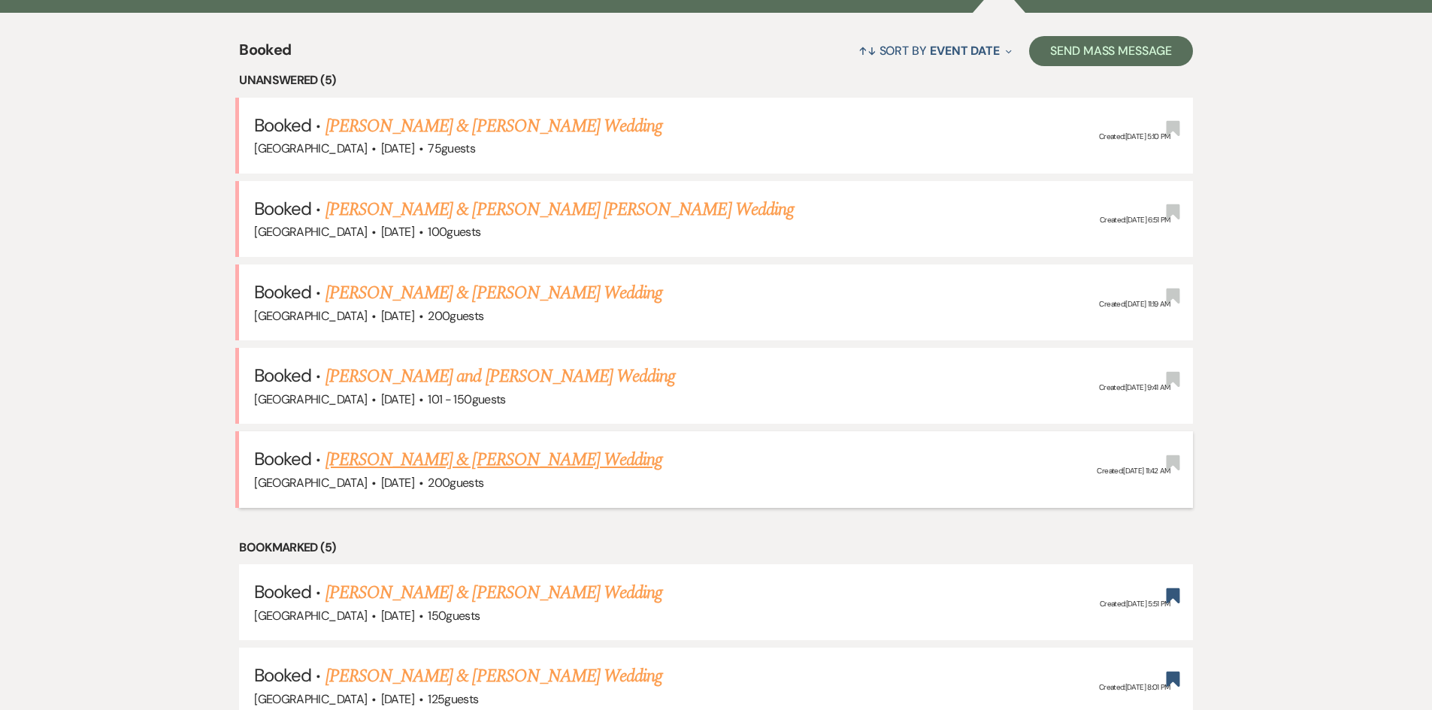
drag, startPoint x: 215, startPoint y: 53, endPoint x: 694, endPoint y: 486, distance: 645.5
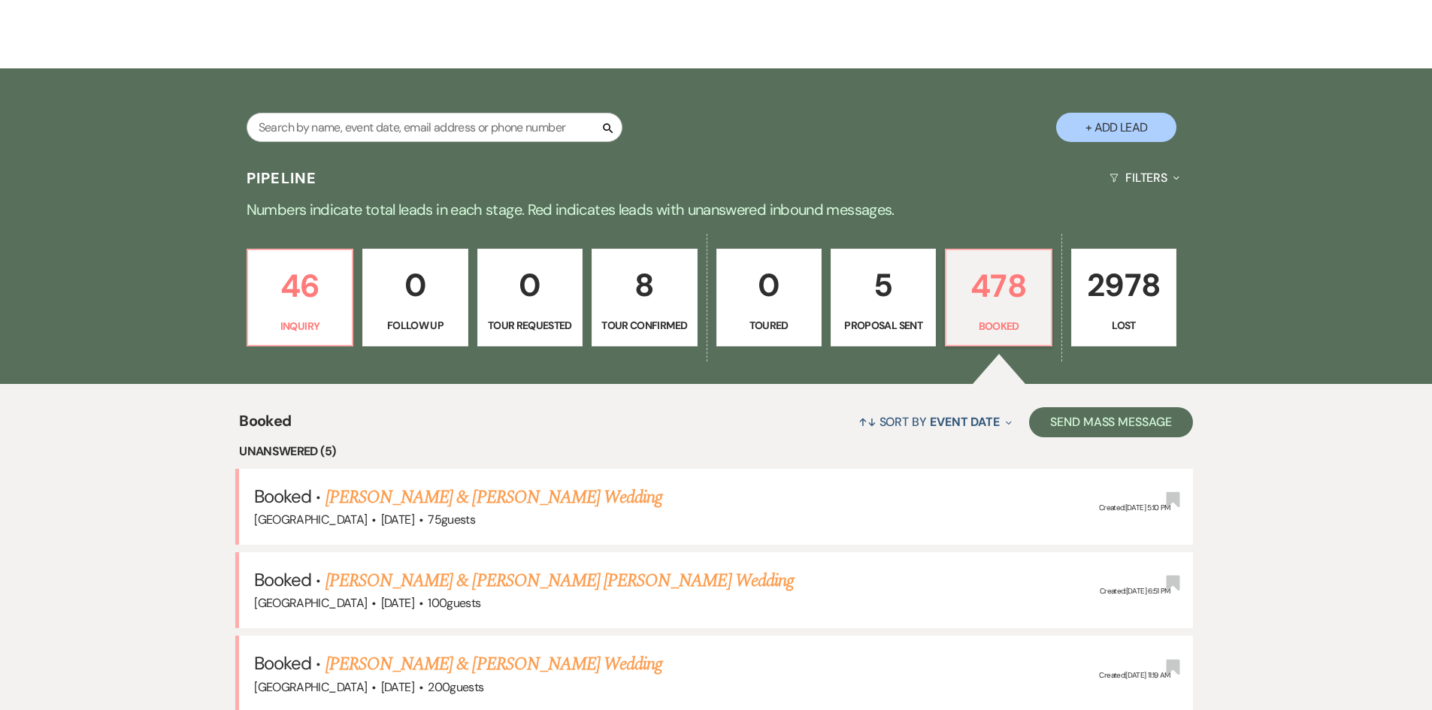
scroll to position [225, 0]
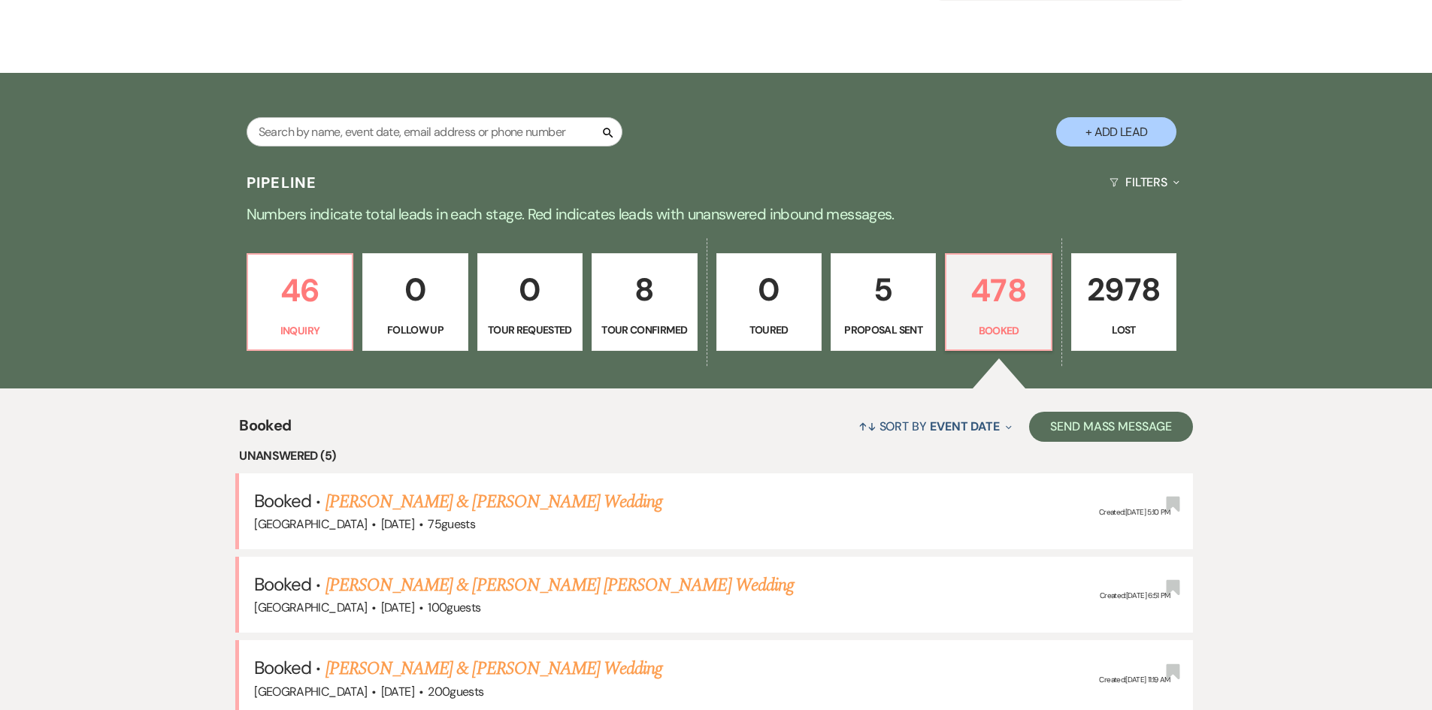
click at [364, 153] on div "Search" at bounding box center [435, 137] width 376 height 41
click at [386, 140] on input "text" at bounding box center [435, 131] width 376 height 29
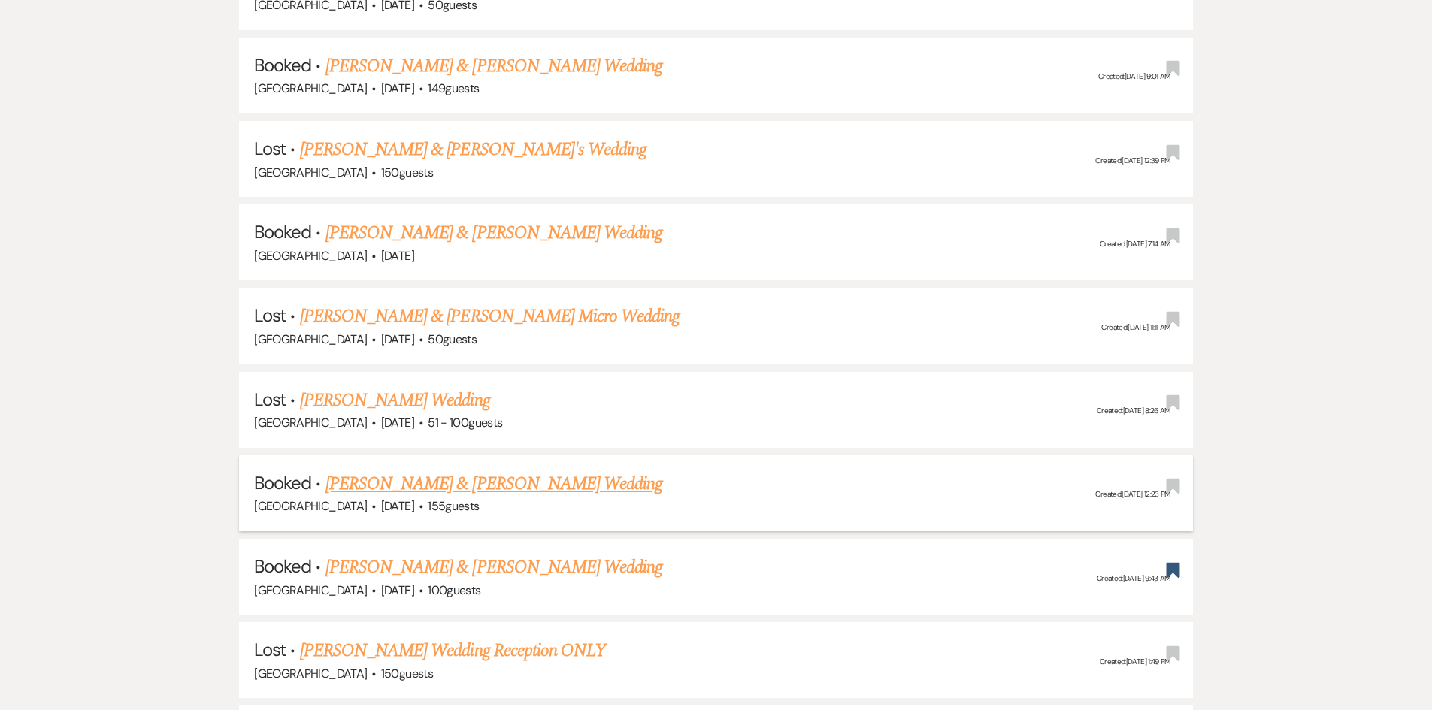
scroll to position [601, 0]
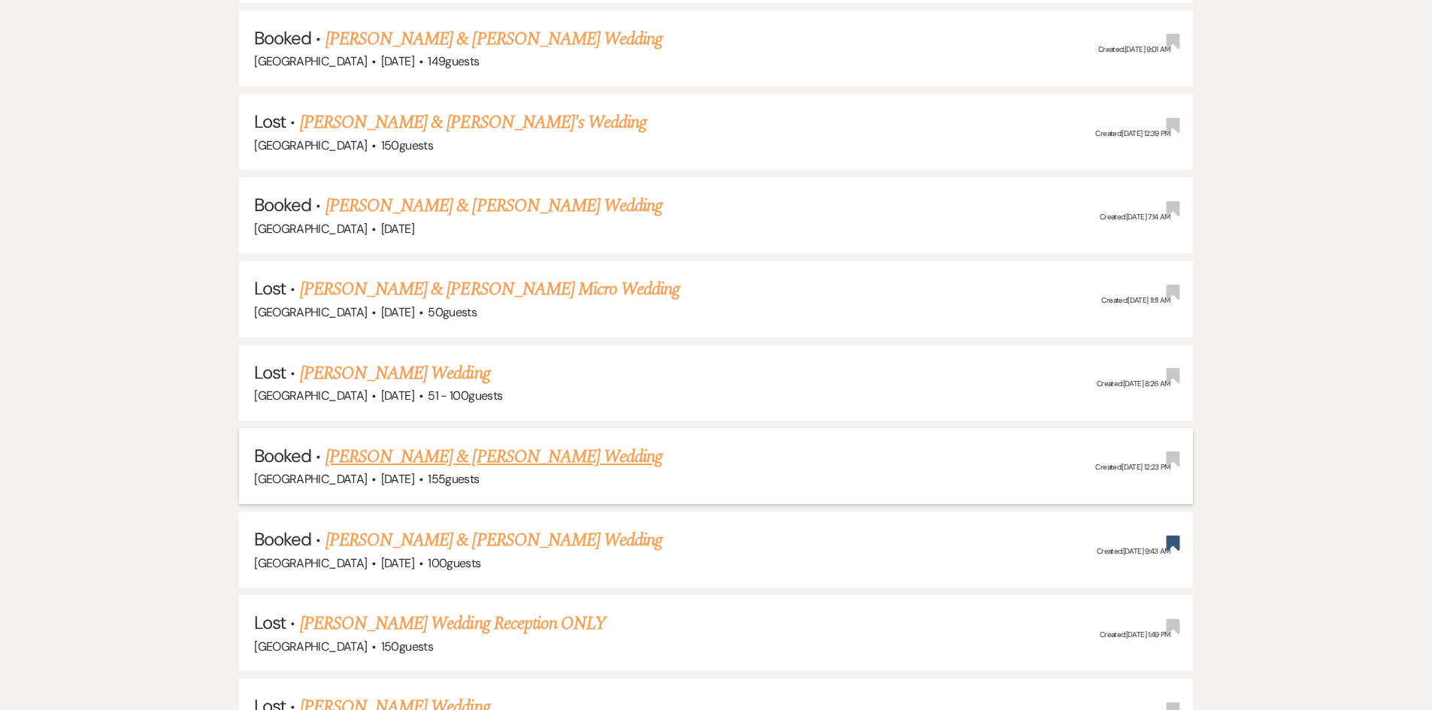
type input "arc"
click at [457, 459] on link "[PERSON_NAME] & [PERSON_NAME] Wedding" at bounding box center [493, 456] width 337 height 27
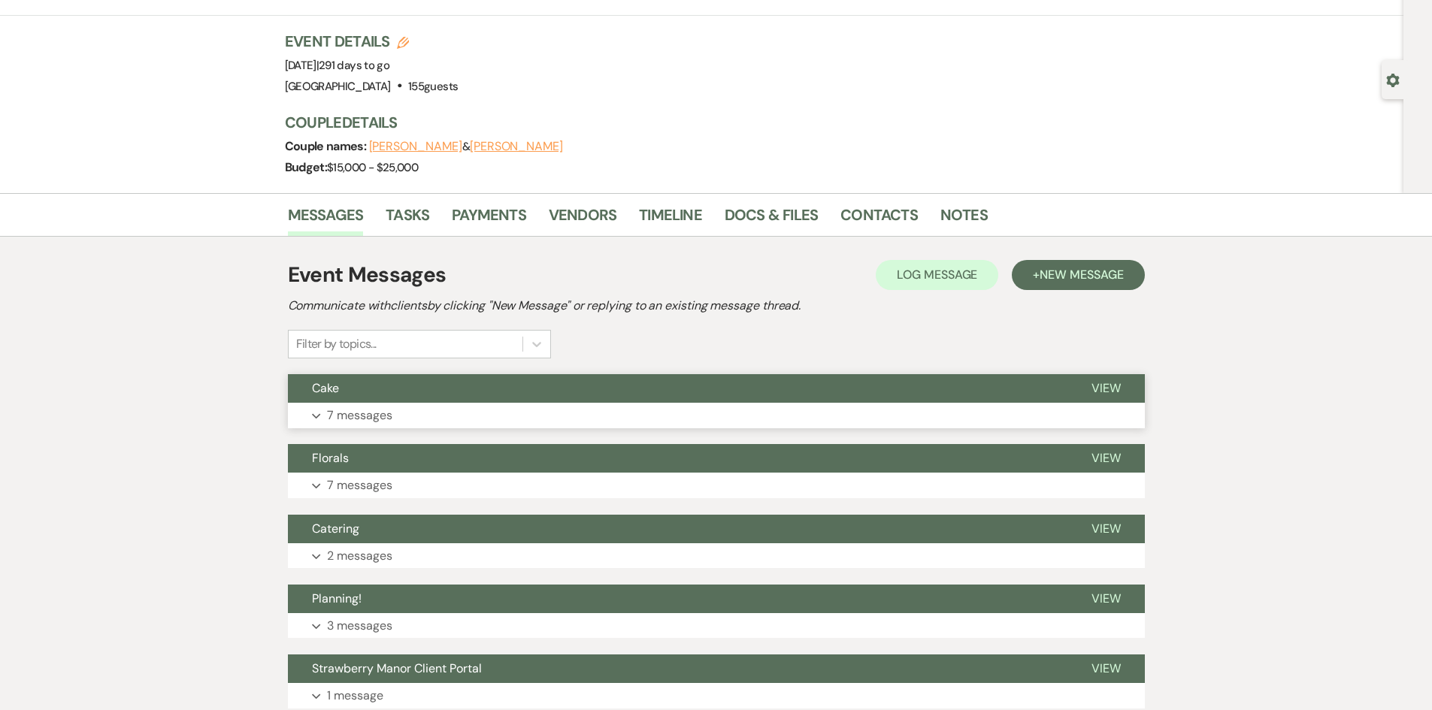
click at [420, 413] on button "Expand 7 messages" at bounding box center [716, 416] width 857 height 26
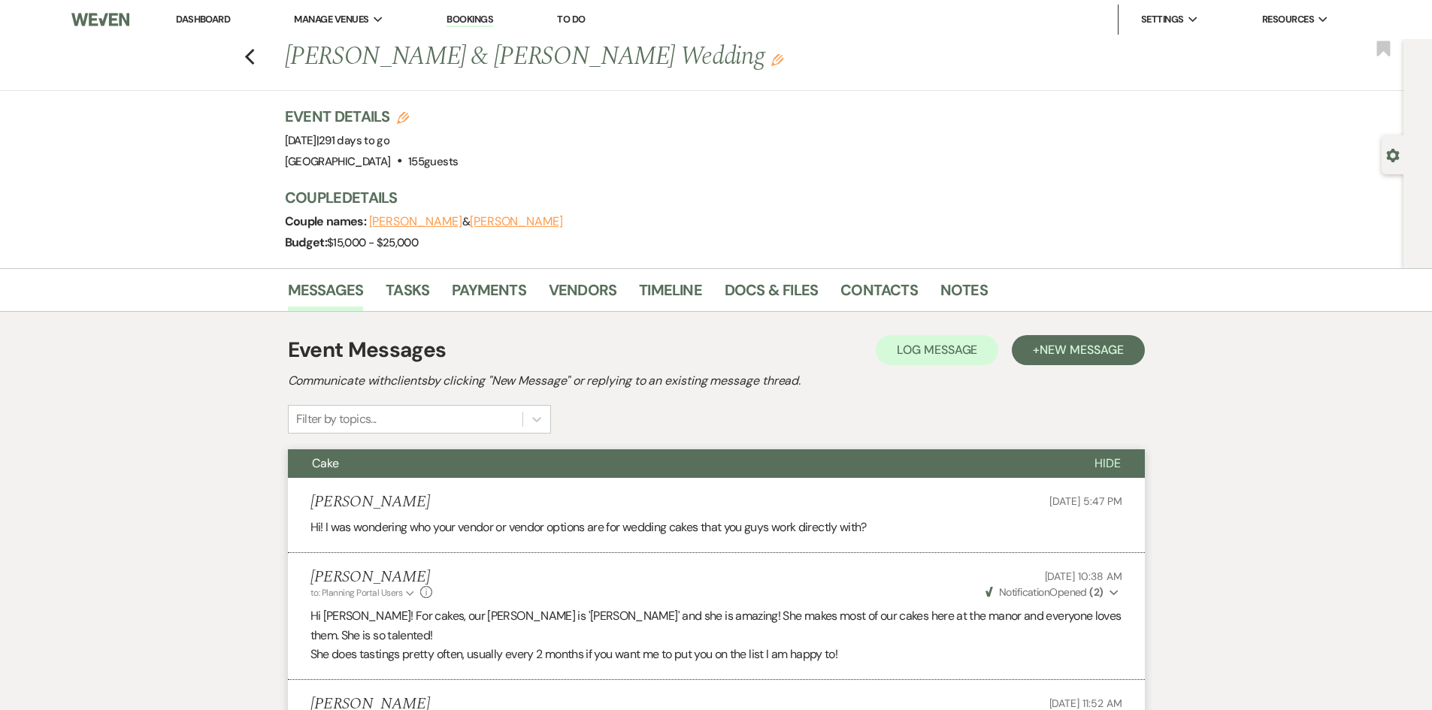
drag, startPoint x: 204, startPoint y: 13, endPoint x: 208, endPoint y: 2, distance: 12.1
click at [203, 13] on link "Dashboard" at bounding box center [203, 19] width 54 height 13
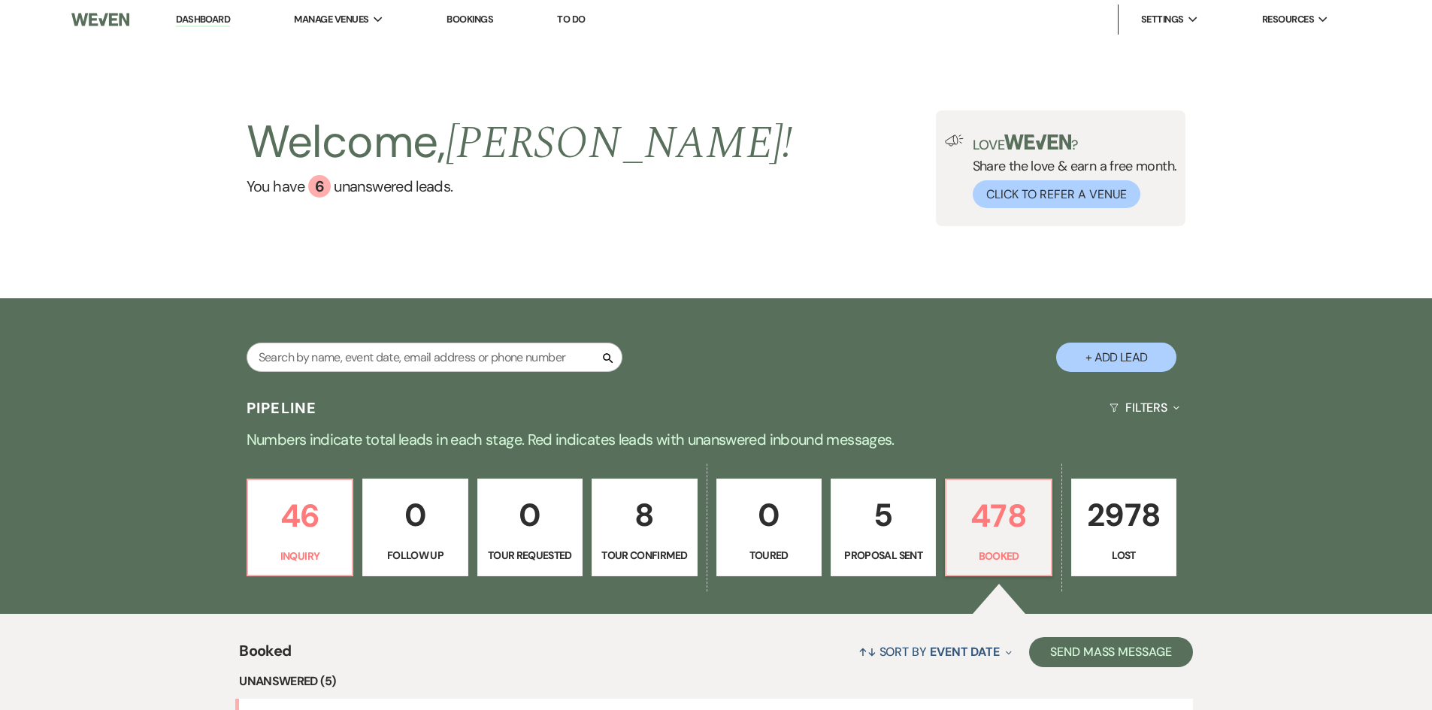
click at [222, 25] on link "Dashboard" at bounding box center [203, 20] width 54 height 14
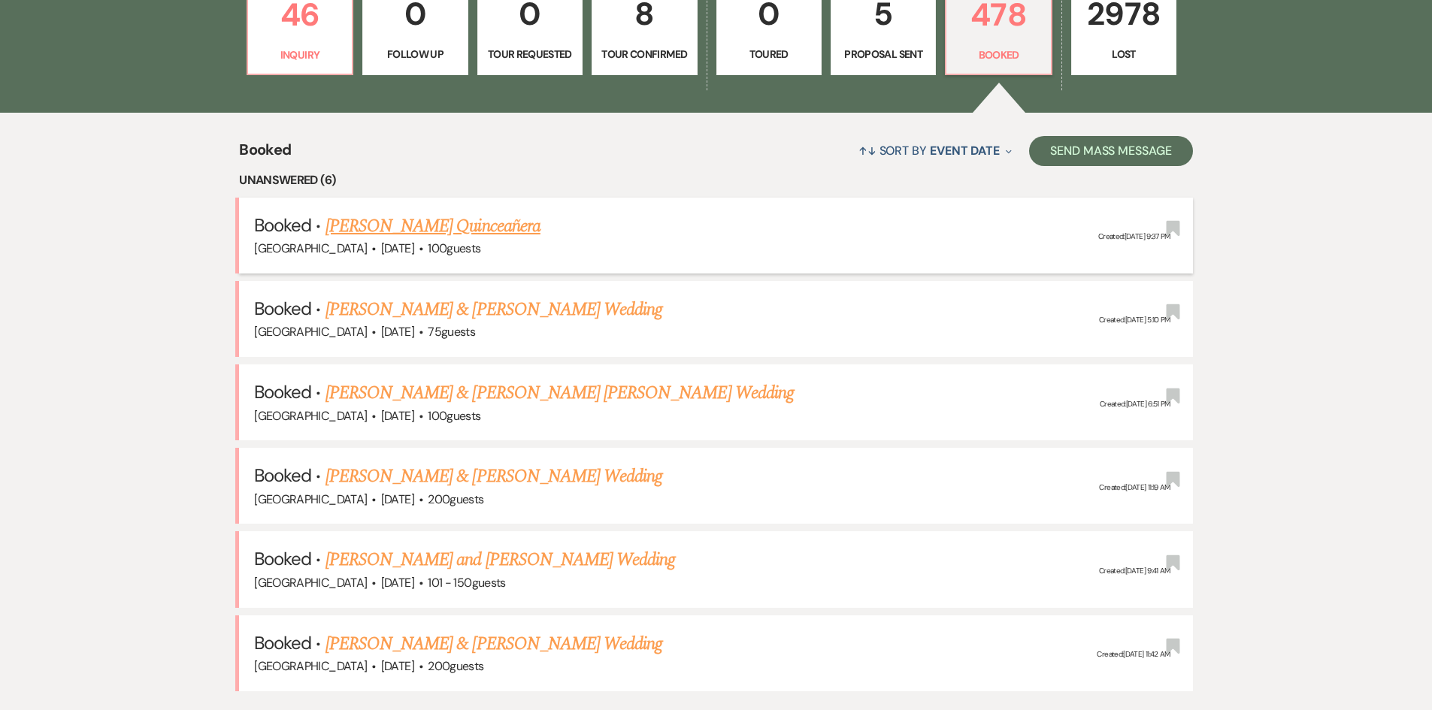
scroll to position [526, 0]
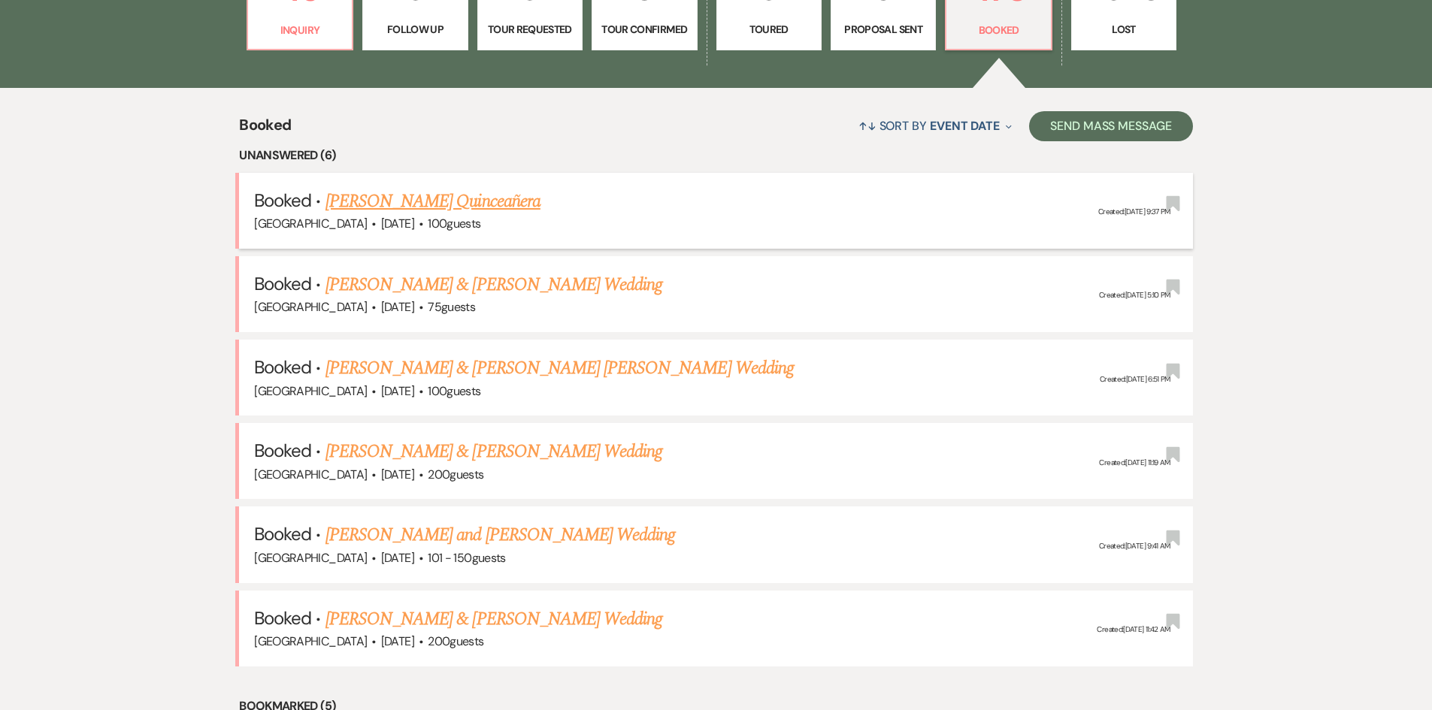
click at [483, 195] on link "[PERSON_NAME] Quinceañera" at bounding box center [432, 201] width 215 height 27
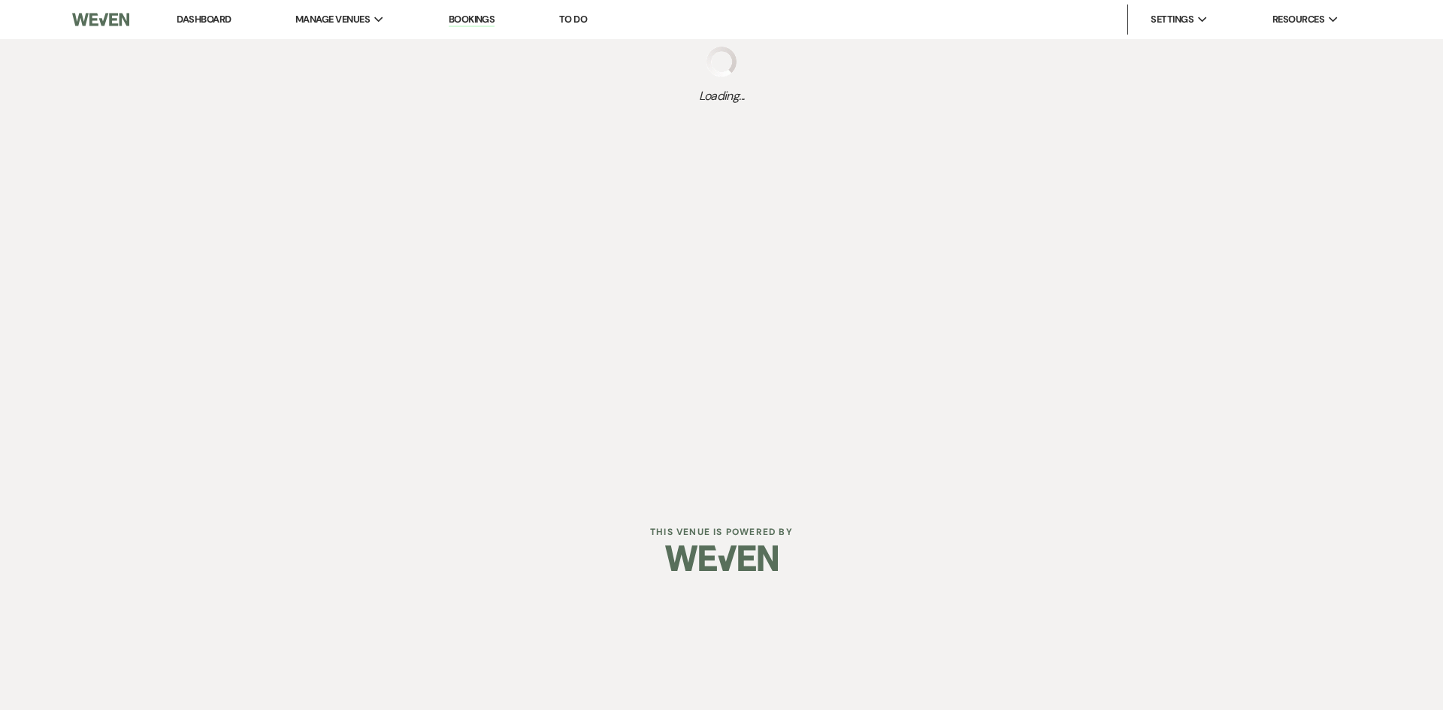
select select "5"
select select "4"
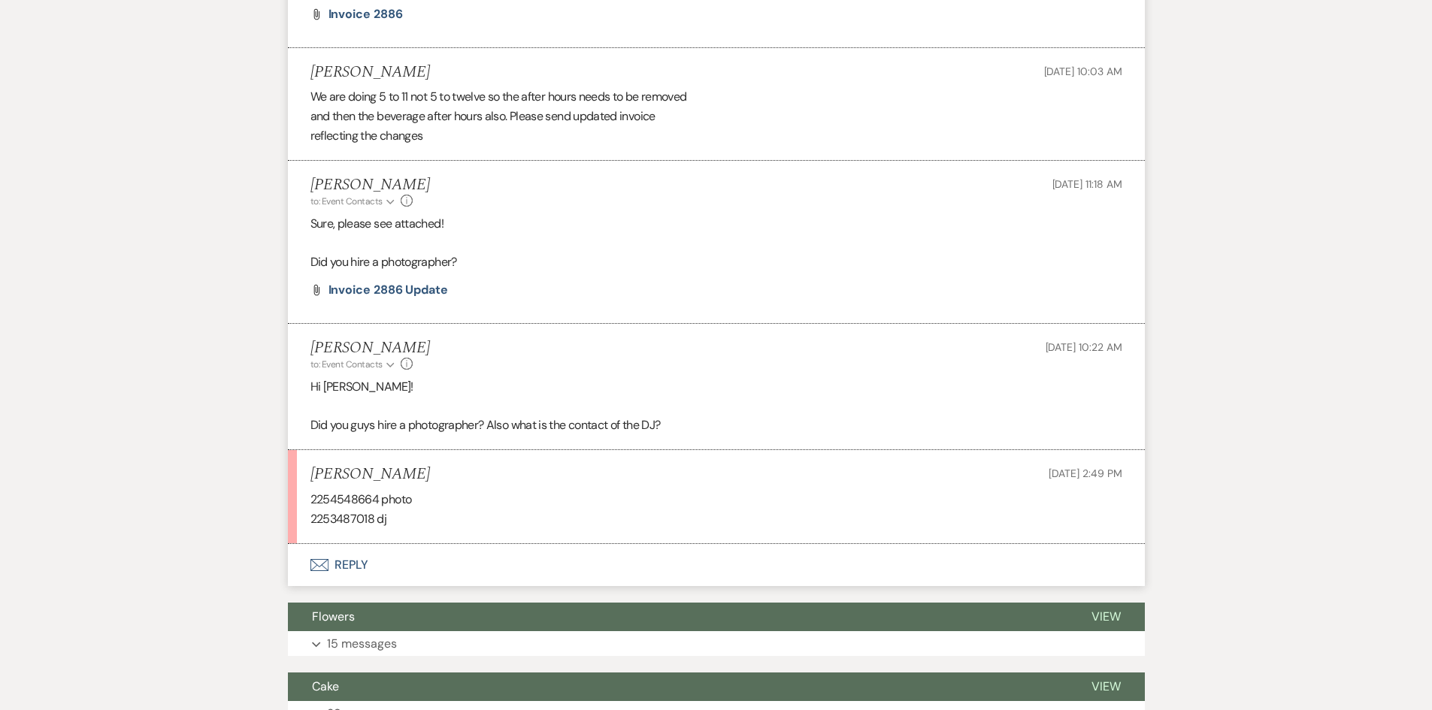
scroll to position [1354, 0]
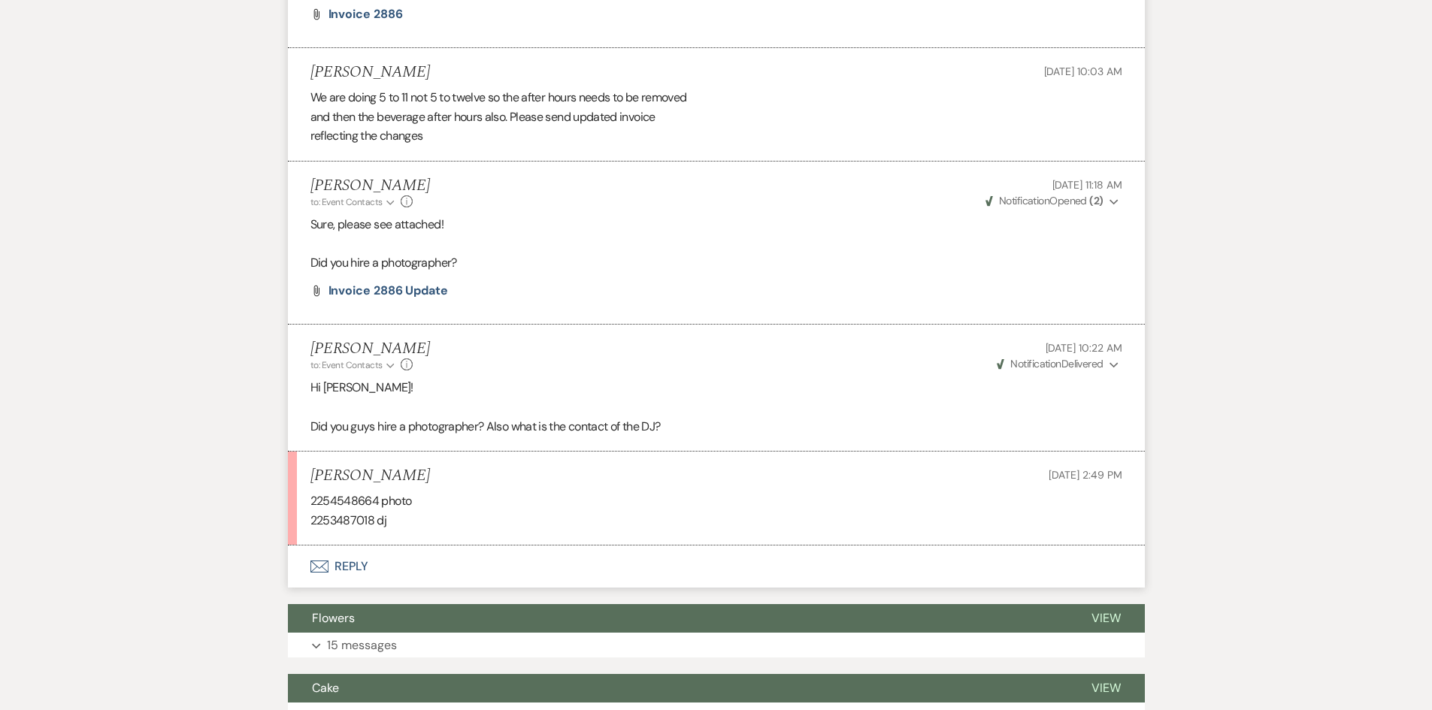
click at [349, 562] on button "Envelope Reply" at bounding box center [716, 567] width 857 height 42
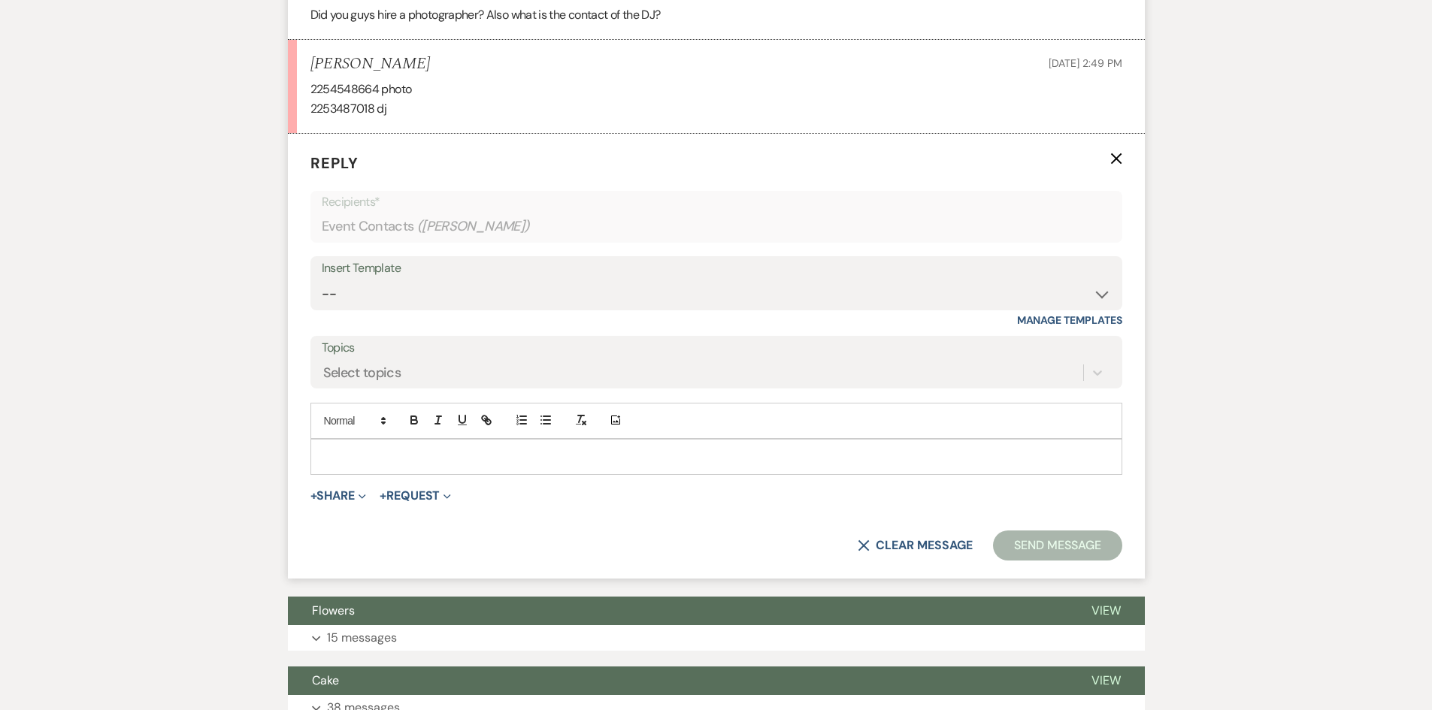
scroll to position [1768, 0]
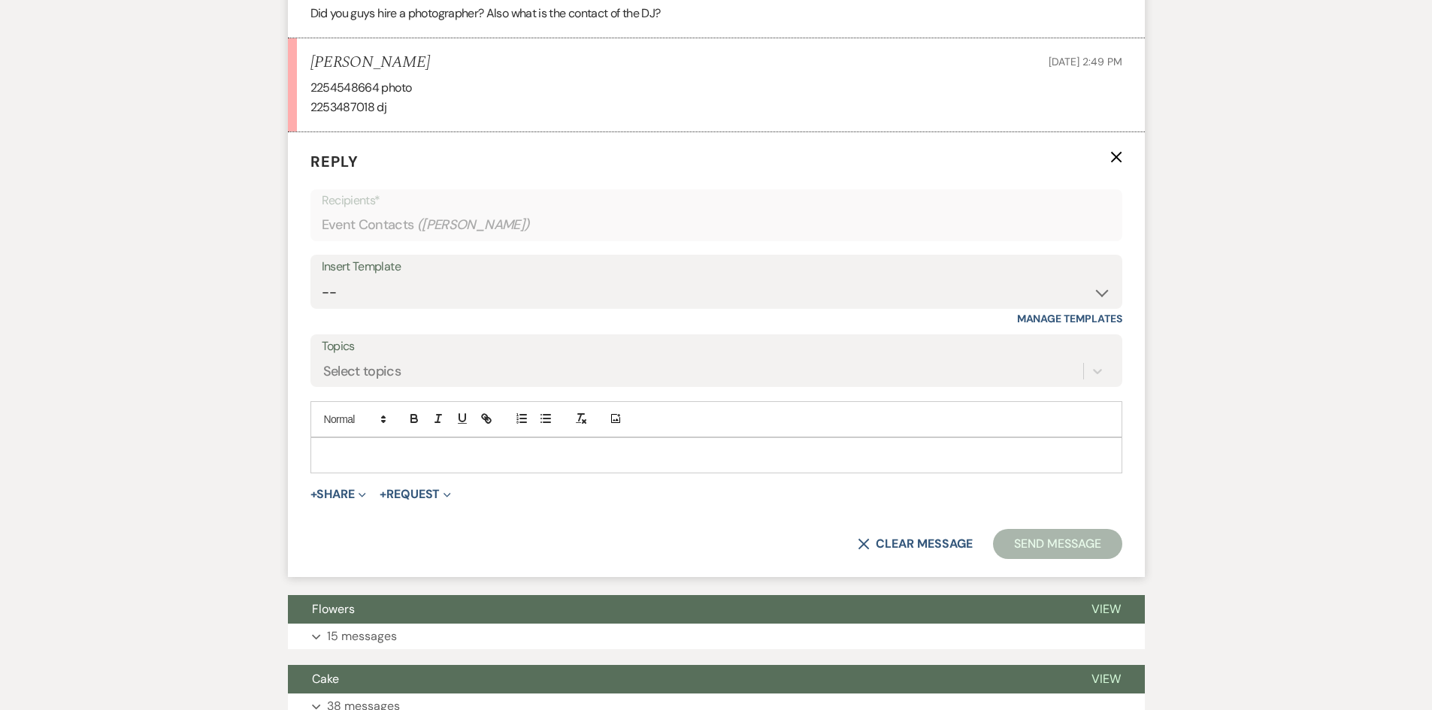
drag, startPoint x: 402, startPoint y: 451, endPoint x: 395, endPoint y: 431, distance: 20.9
click at [395, 431] on div "Add Photo" at bounding box center [716, 437] width 812 height 72
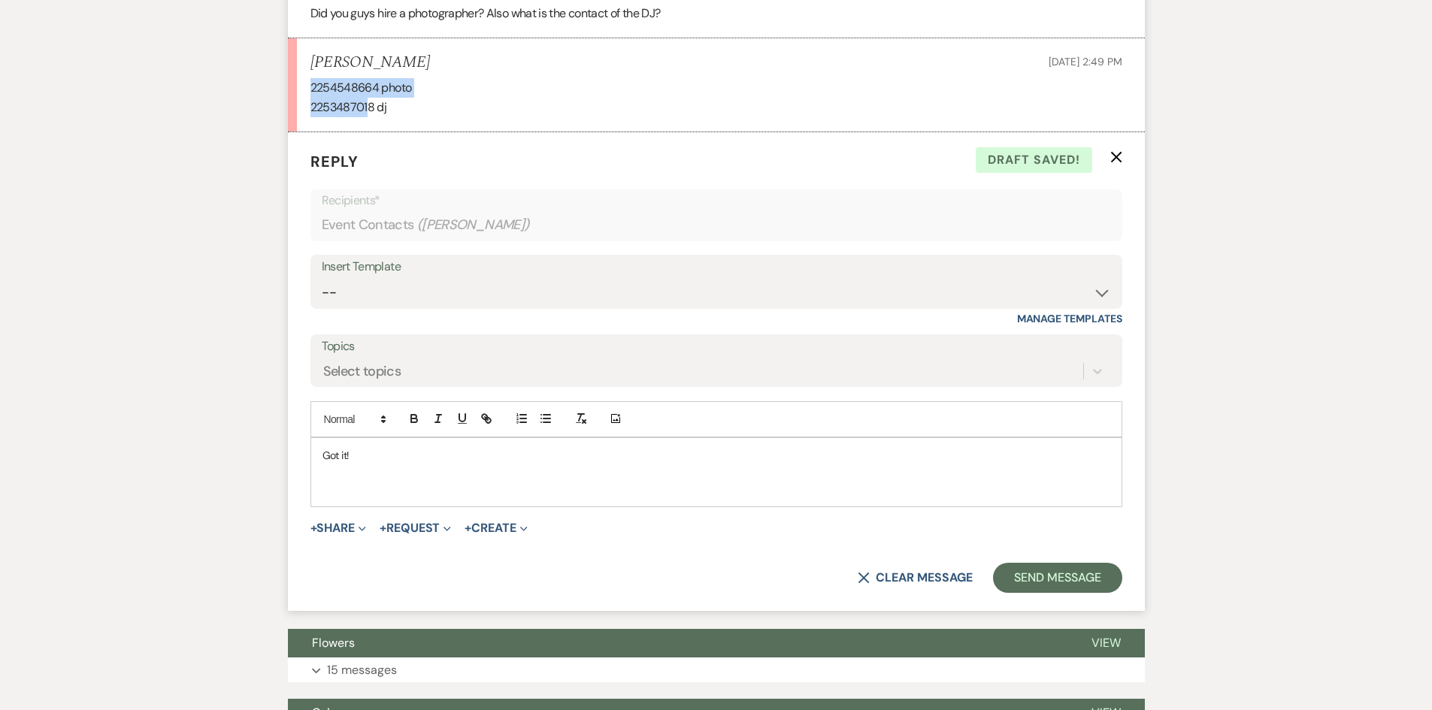
drag, startPoint x: 304, startPoint y: 86, endPoint x: 393, endPoint y: 102, distance: 90.1
click at [368, 98] on li "Ivonne Aleman Aug 11, 2025, 2:49 PM 2254548664 photo 2253487018 dj" at bounding box center [716, 85] width 857 height 94
click at [406, 104] on p "2253487018 dj" at bounding box center [716, 108] width 812 height 20
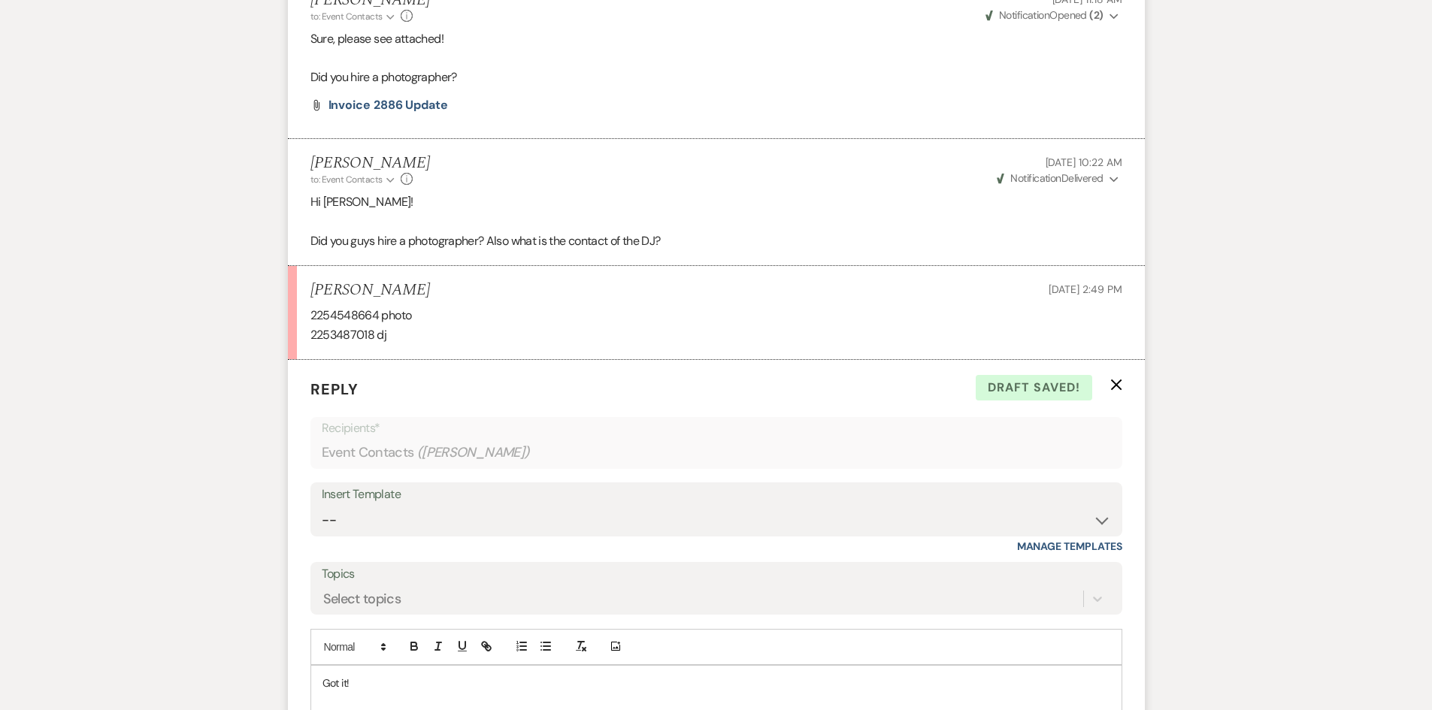
scroll to position [1542, 0]
drag, startPoint x: 376, startPoint y: 313, endPoint x: 306, endPoint y: 317, distance: 70.0
click at [306, 317] on li "Ivonne Aleman Aug 11, 2025, 2:49 PM 2254548664 photo 2253487018 dj" at bounding box center [716, 311] width 857 height 94
copy p "2254548664"
drag, startPoint x: 371, startPoint y: 329, endPoint x: 308, endPoint y: 338, distance: 63.0
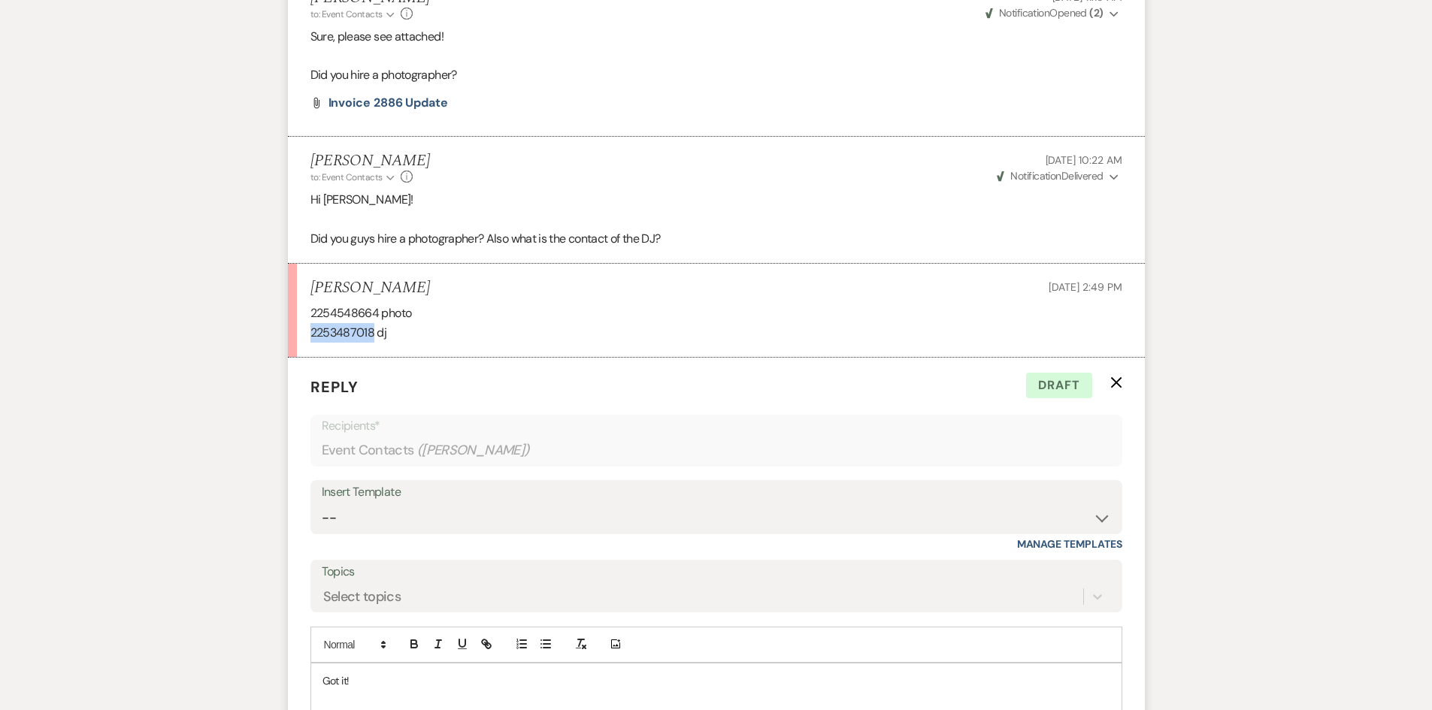
click at [308, 338] on li "Ivonne Aleman Aug 11, 2025, 2:49 PM 2254548664 photo 2253487018 dj" at bounding box center [716, 311] width 857 height 94
copy p "2253487018"
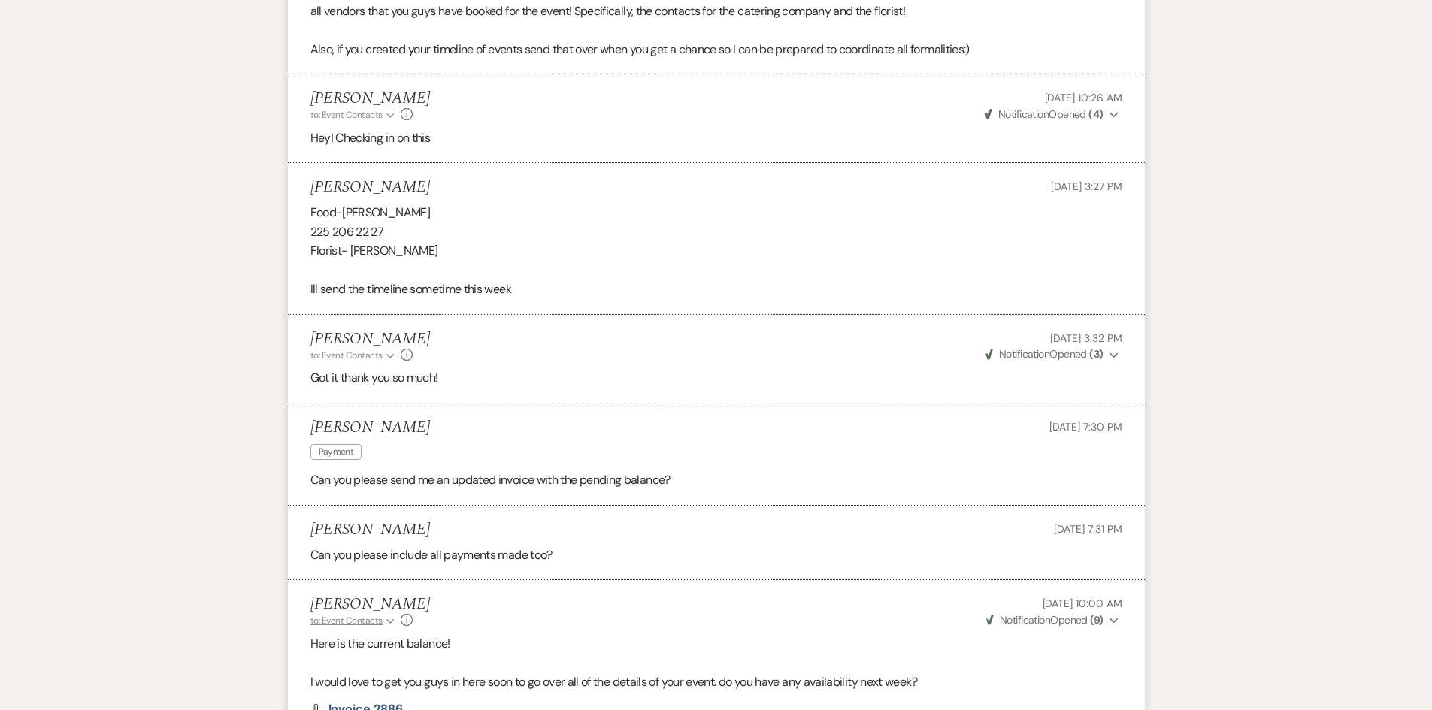
scroll to position [640, 0]
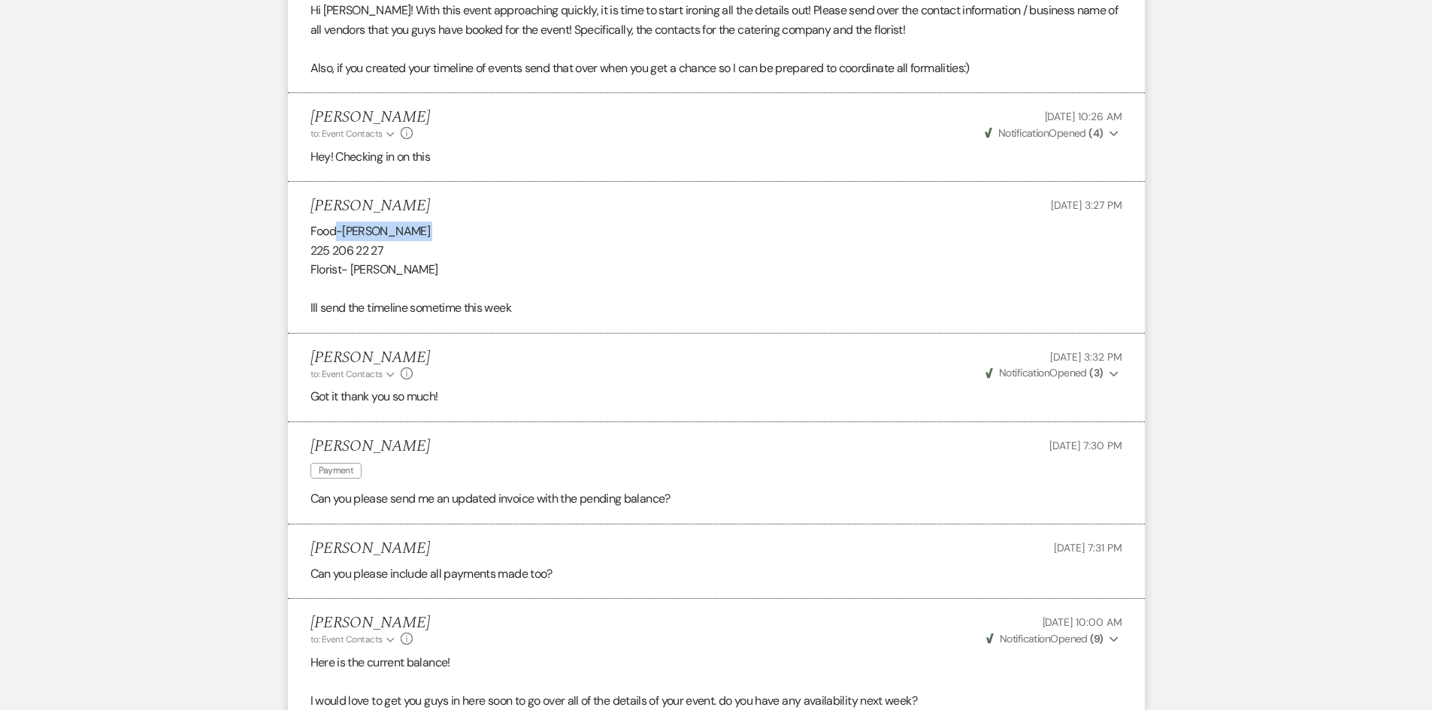
drag, startPoint x: 306, startPoint y: 250, endPoint x: 342, endPoint y: 235, distance: 39.1
click at [334, 235] on li "Ivonne Aleman Jul 28, 2025, 3:27 PM Food-Raul 225 206 22 27 Florist- Rouses Pon…" at bounding box center [716, 258] width 857 height 152
drag, startPoint x: 390, startPoint y: 245, endPoint x: 303, endPoint y: 258, distance: 88.1
click at [303, 258] on li "Ivonne Aleman Jul 28, 2025, 3:27 PM Food-Raul 225 206 22 27 Florist- Rouses Pon…" at bounding box center [716, 258] width 857 height 152
copy p "225 206 22 27"
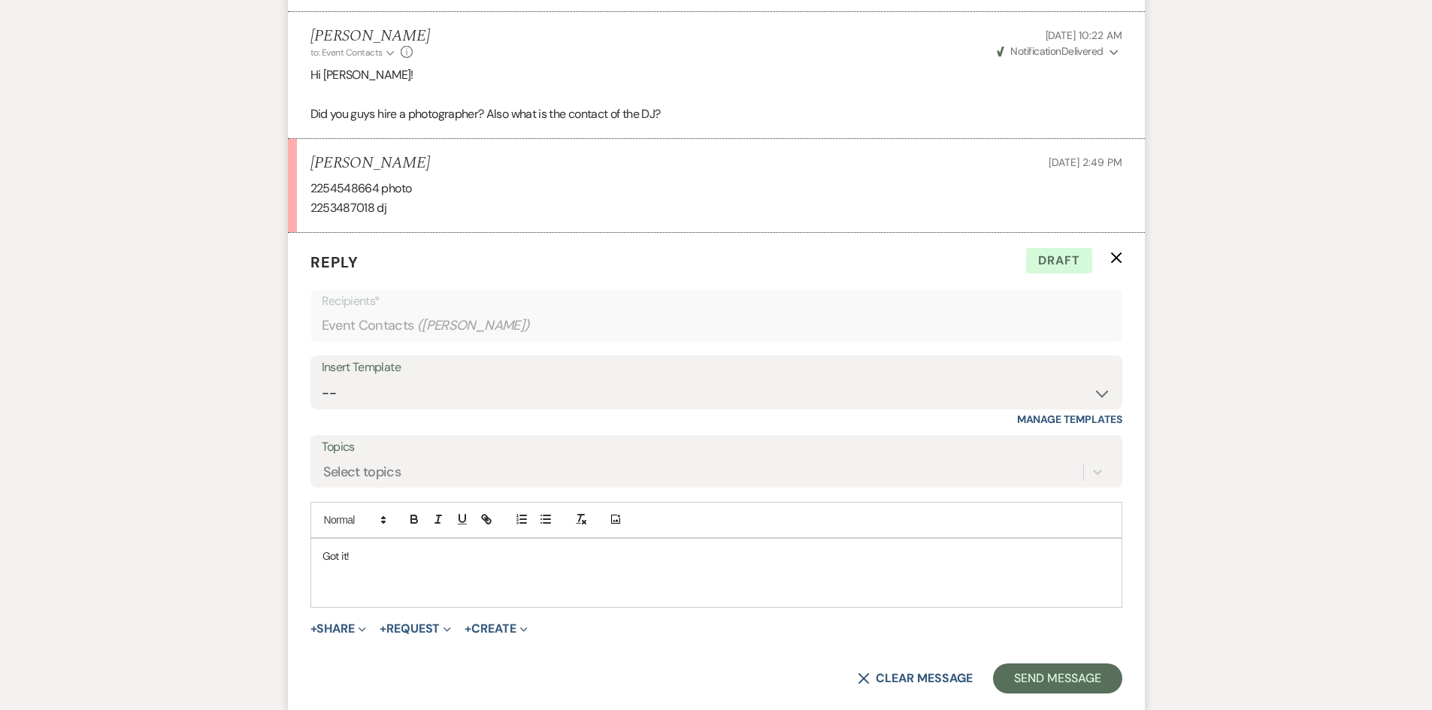
scroll to position [1768, 0]
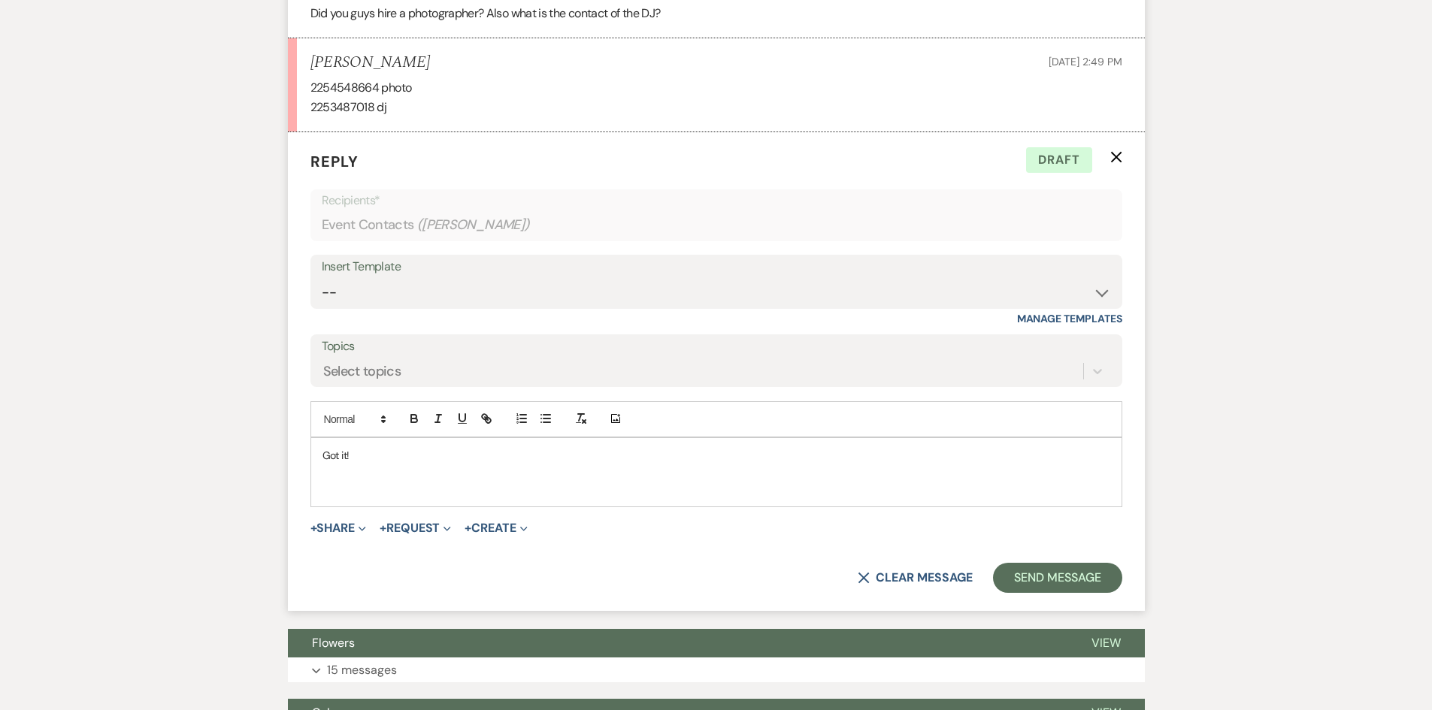
click at [477, 491] on p at bounding box center [716, 488] width 788 height 17
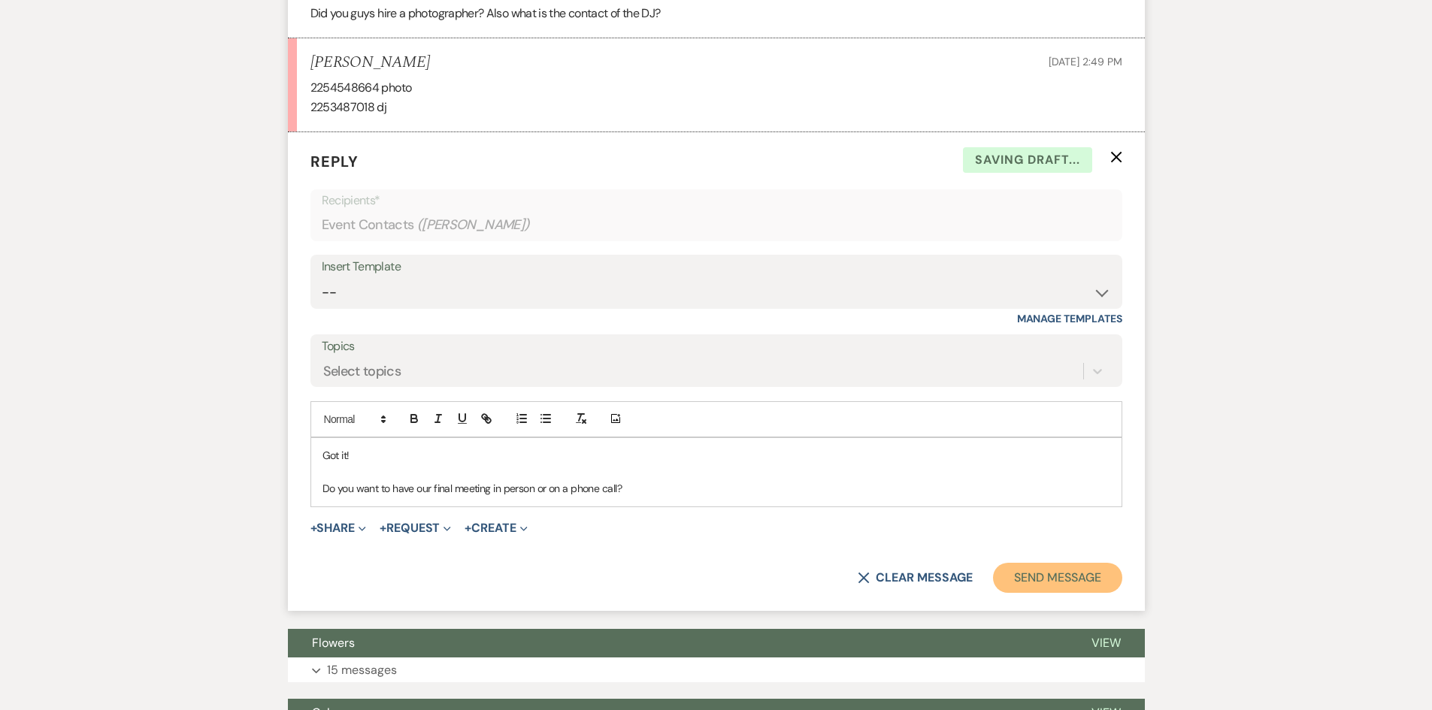
click at [1086, 575] on button "Send Message" at bounding box center [1057, 578] width 129 height 30
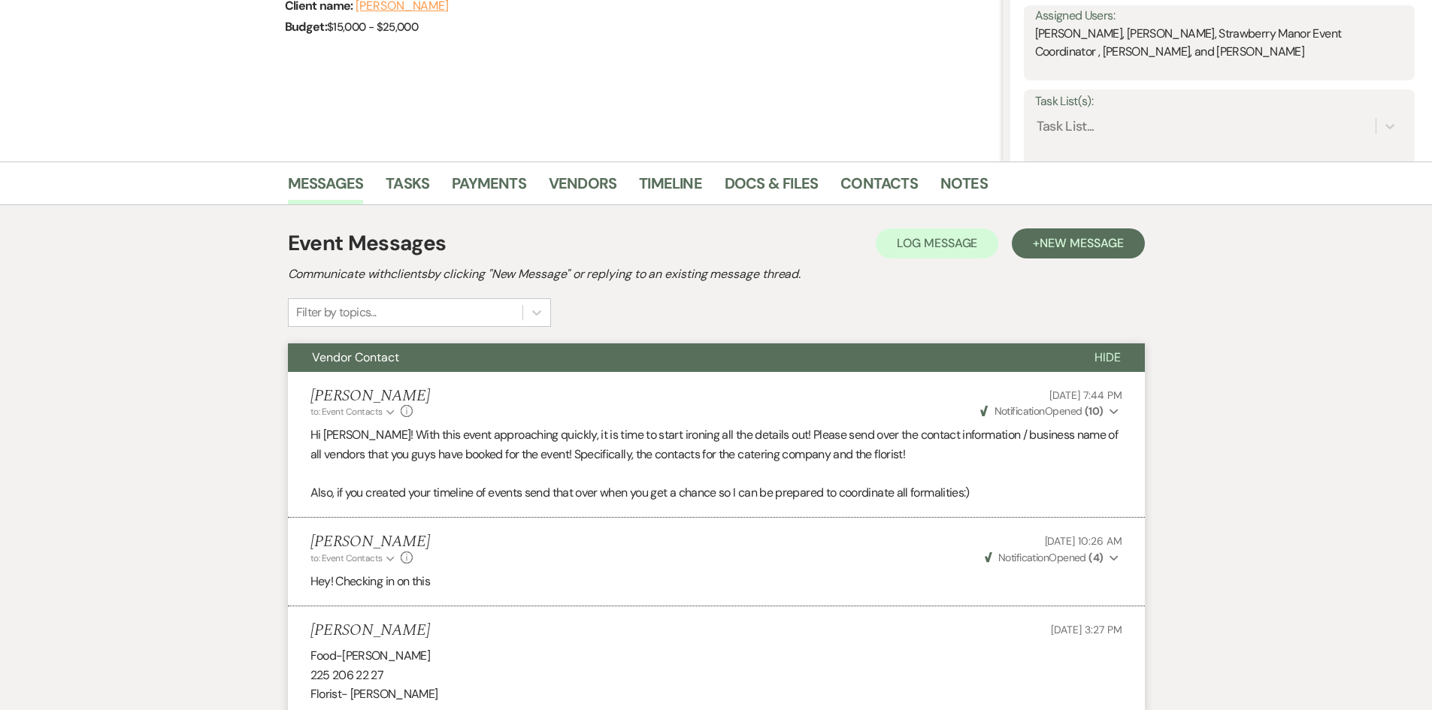
scroll to position [0, 0]
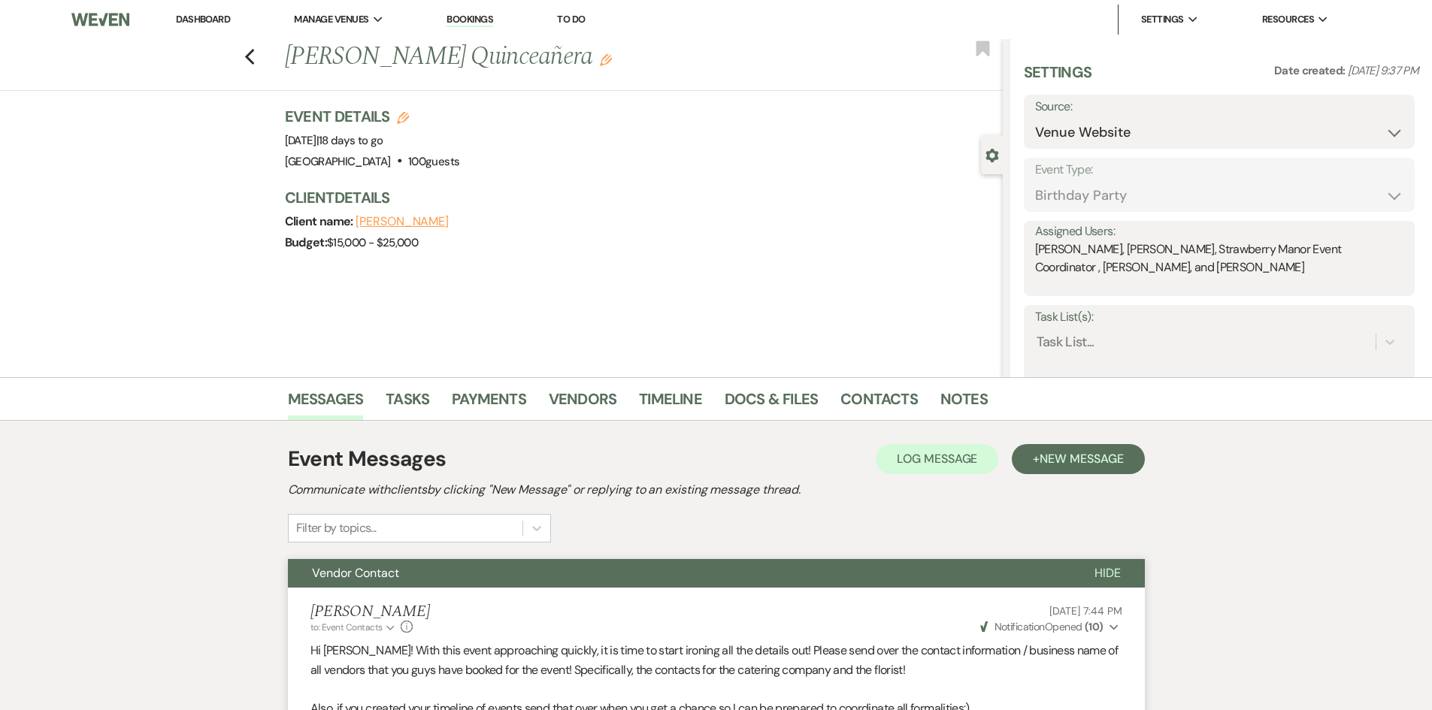
click at [221, 22] on link "Dashboard" at bounding box center [203, 19] width 54 height 13
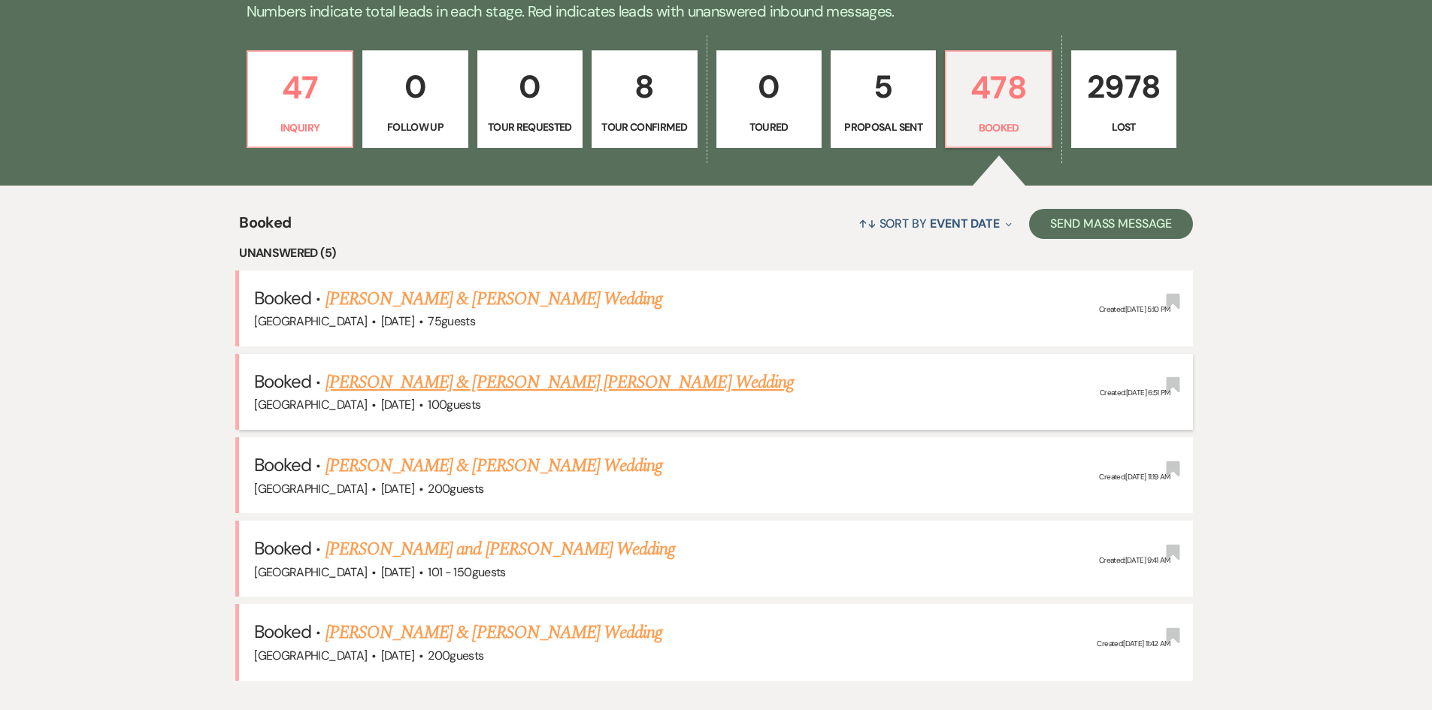
scroll to position [526, 0]
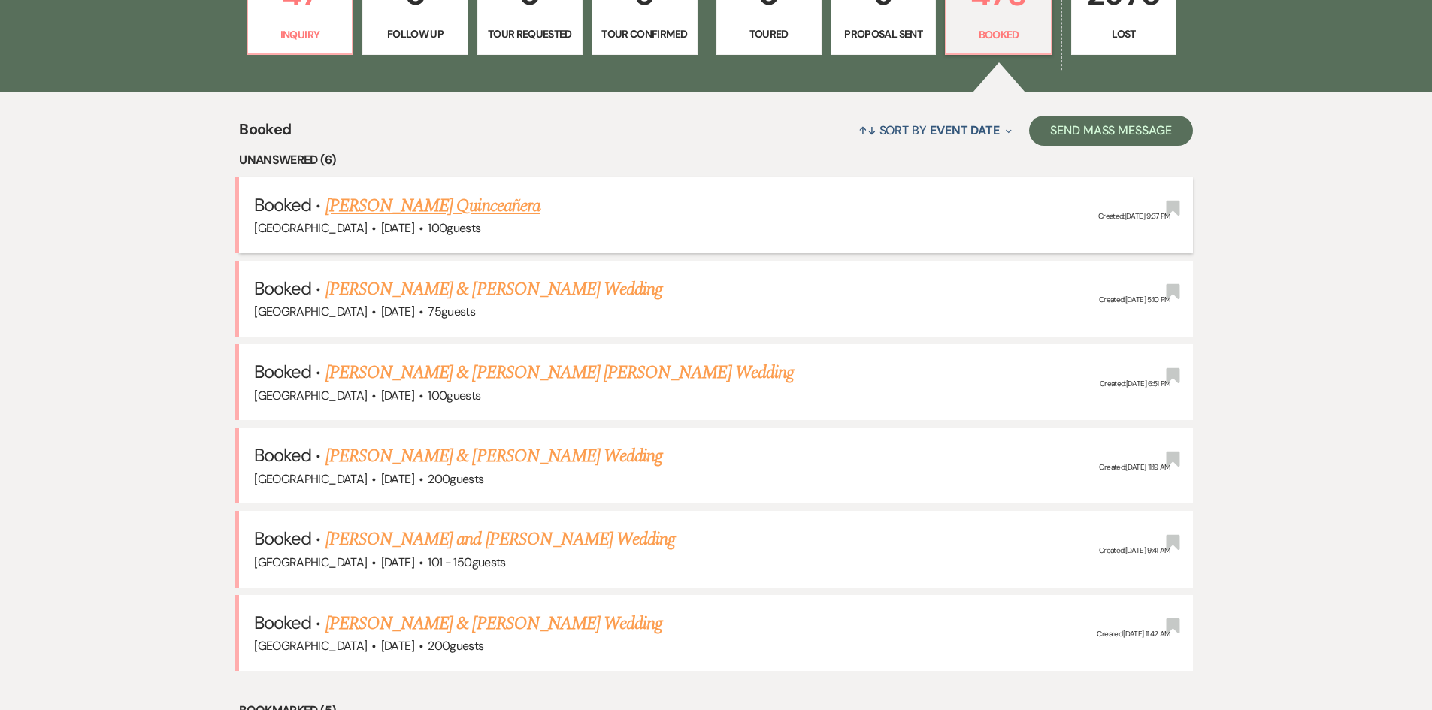
click at [419, 215] on link "[PERSON_NAME] Quinceañera" at bounding box center [432, 205] width 215 height 27
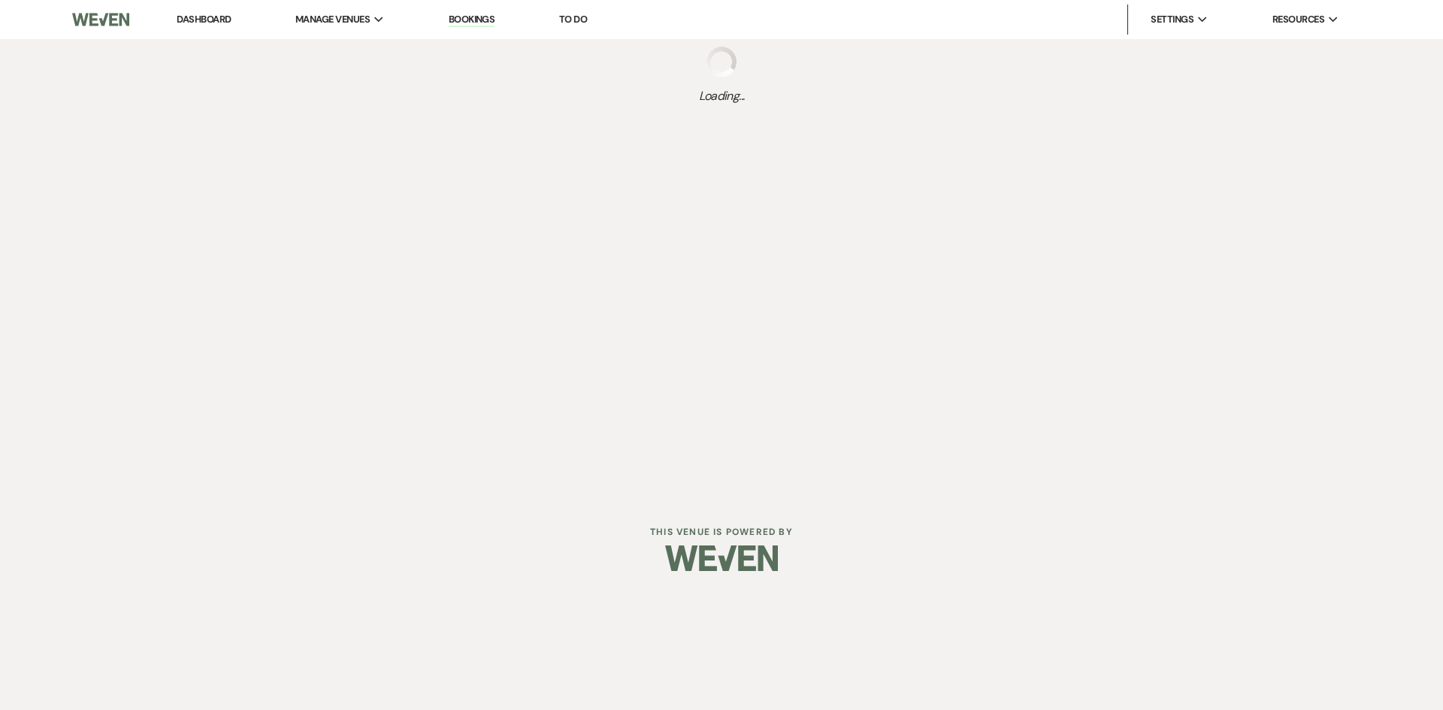
select select "5"
select select "4"
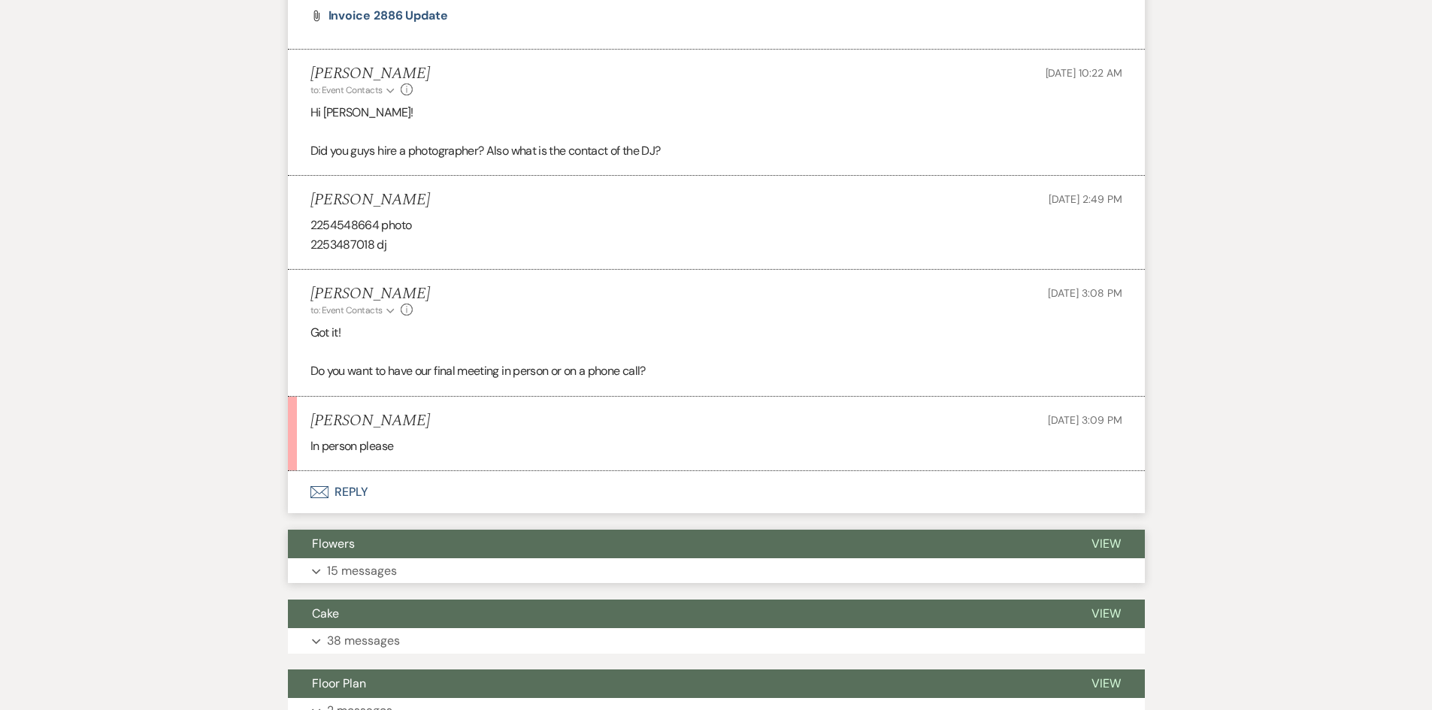
scroll to position [1957, 0]
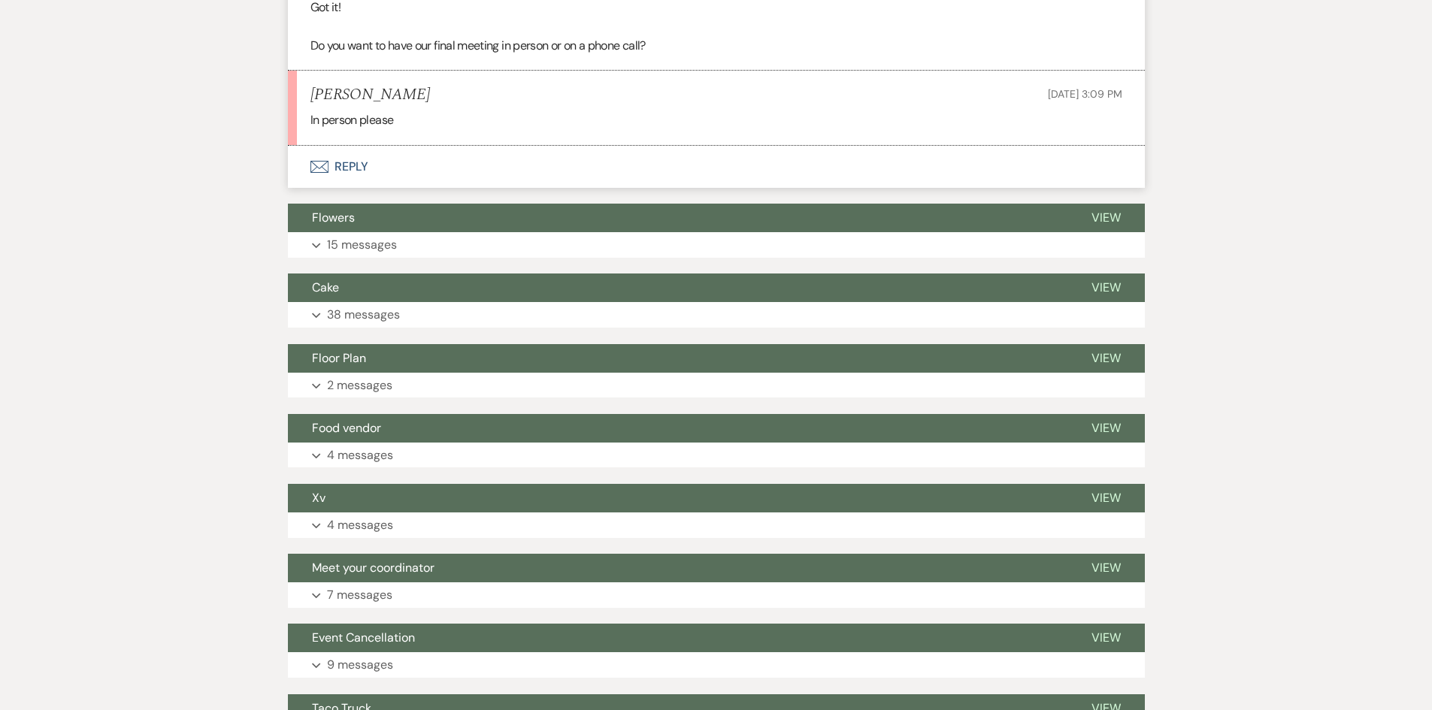
click at [362, 161] on button "Envelope Reply" at bounding box center [716, 167] width 857 height 42
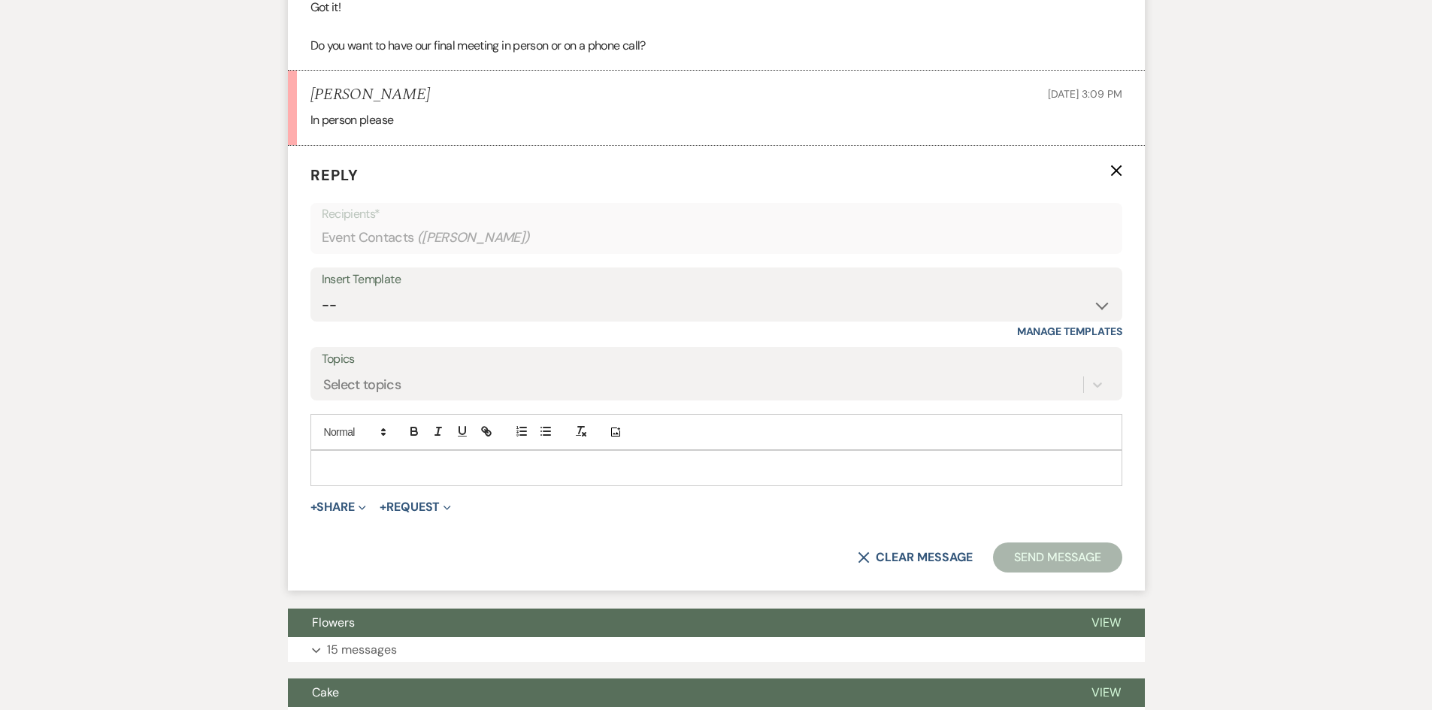
scroll to position [1902, 0]
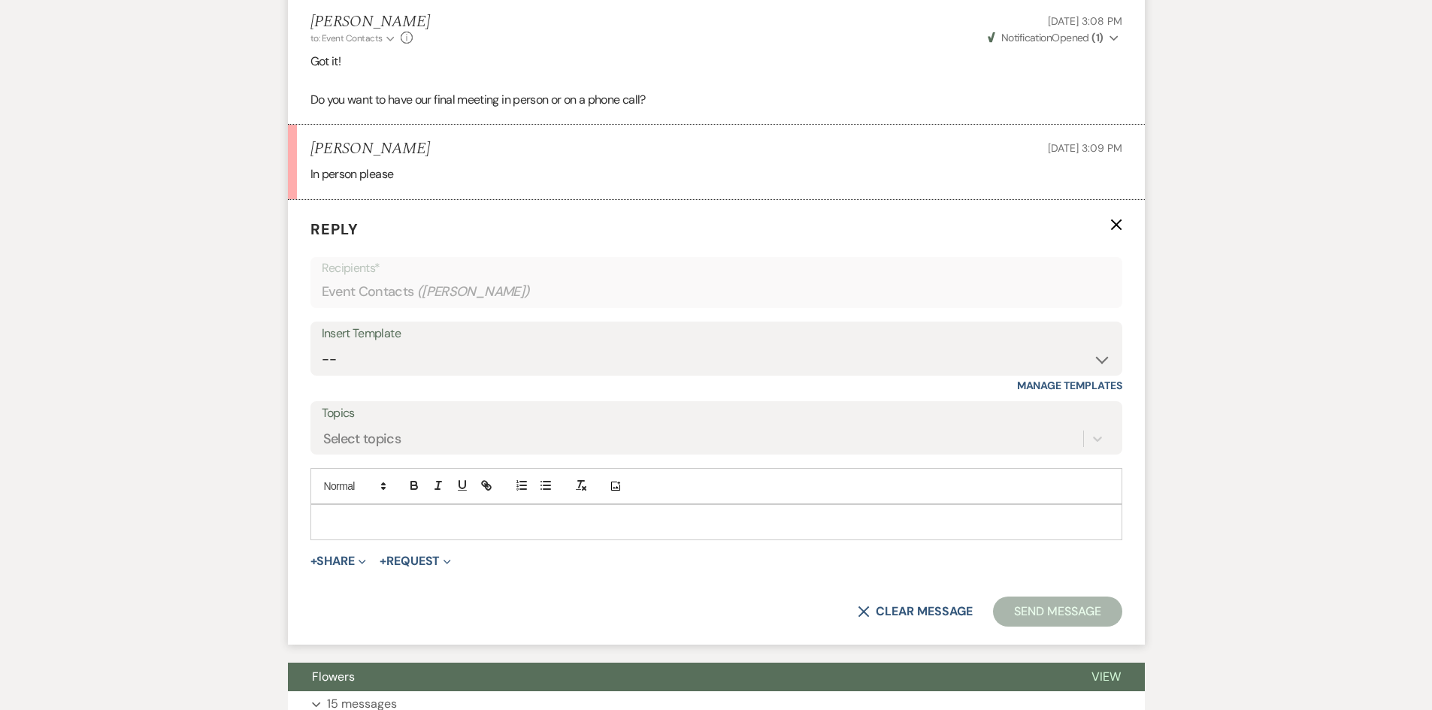
click at [398, 532] on div at bounding box center [716, 522] width 810 height 35
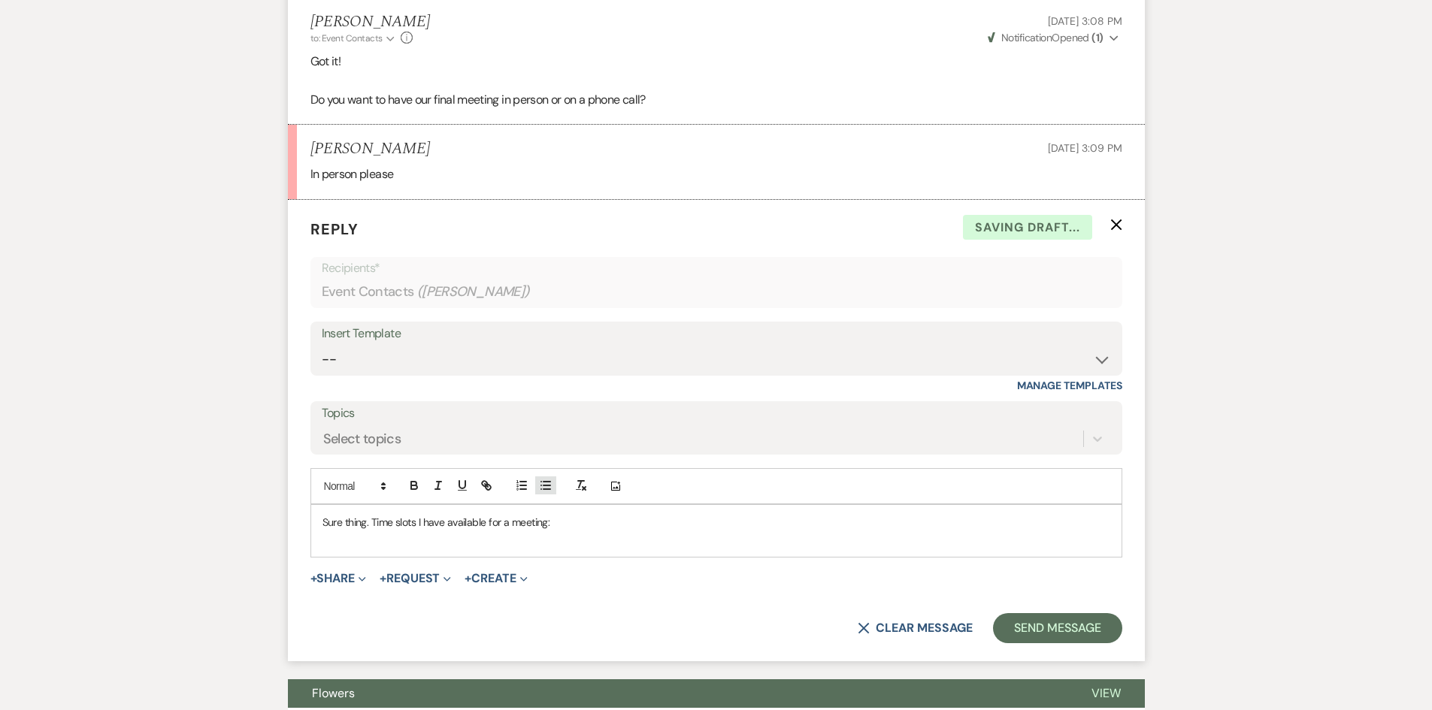
click at [547, 482] on line "button" at bounding box center [546, 482] width 7 height 0
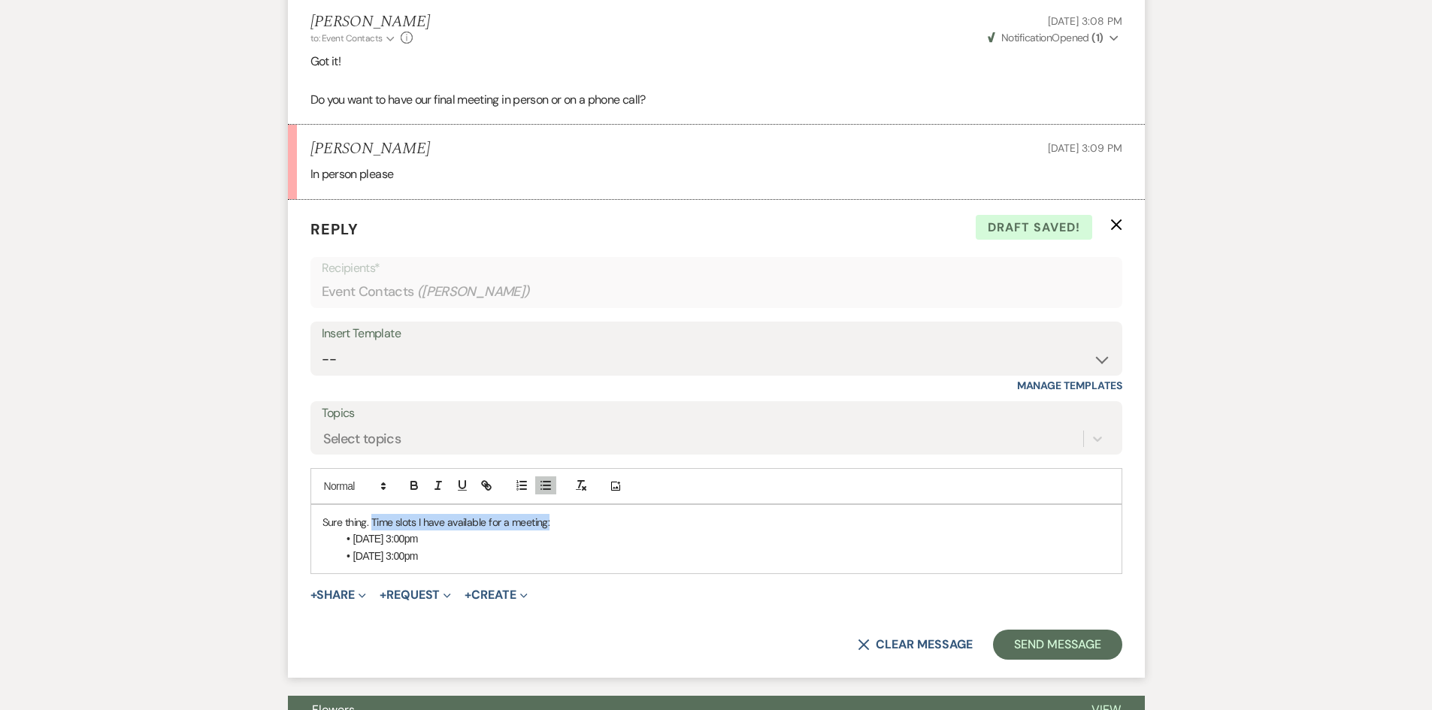
drag, startPoint x: 573, startPoint y: 523, endPoint x: 374, endPoint y: 511, distance: 199.6
click at [374, 511] on div "Sure thing. Time slots I have available for a meeting: Friday, August 15th at 3…" at bounding box center [716, 539] width 810 height 68
drag, startPoint x: 519, startPoint y: 561, endPoint x: 331, endPoint y: 540, distance: 189.0
click at [331, 540] on div "Sure thing. Are you going to need the meeting to be after school hours? Friday,…" at bounding box center [716, 539] width 810 height 68
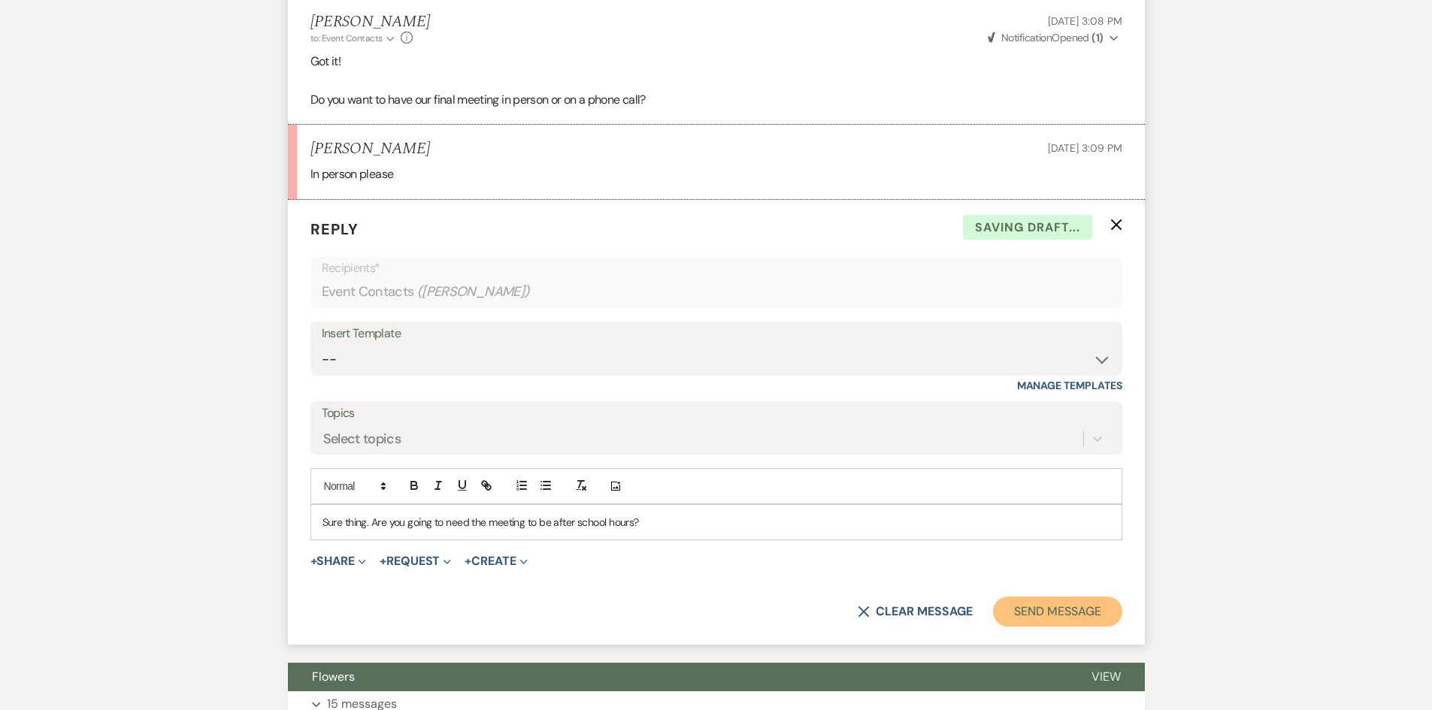
click at [1018, 622] on button "Send Message" at bounding box center [1057, 612] width 129 height 30
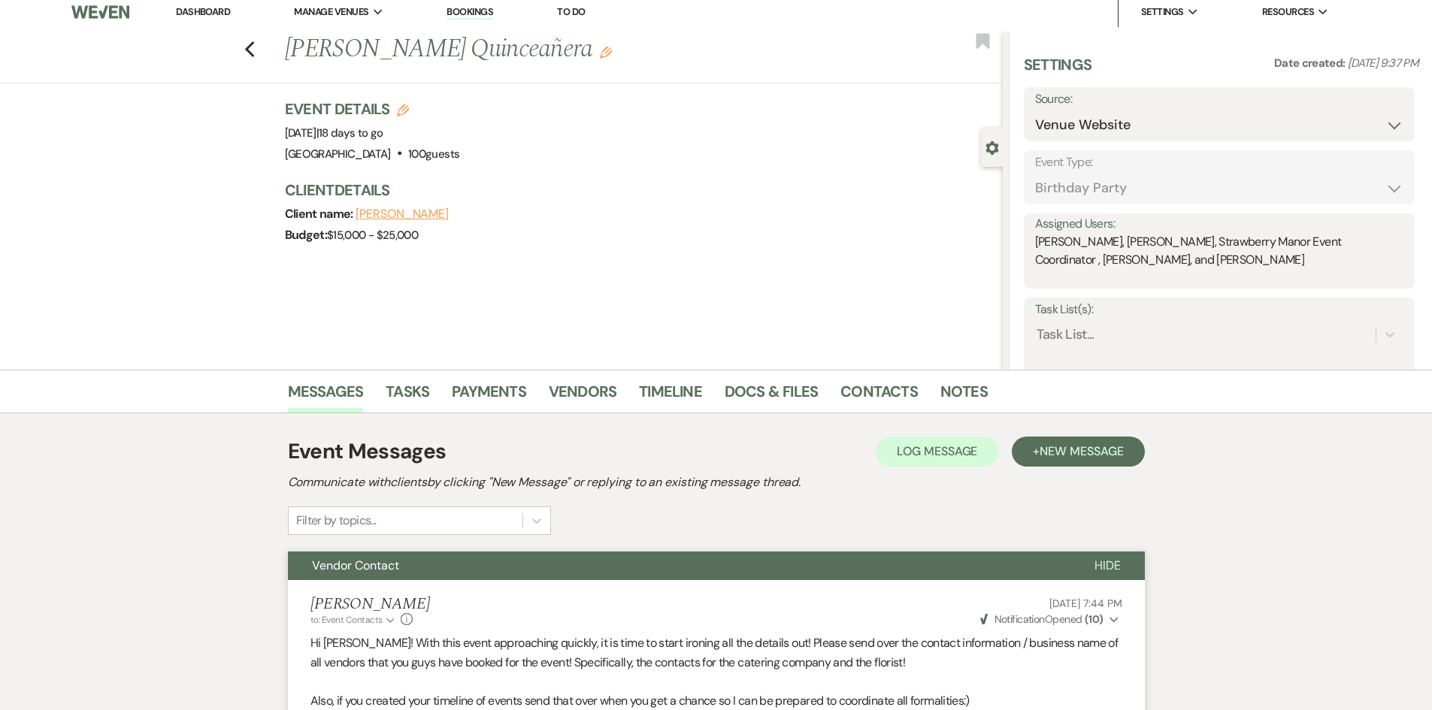
scroll to position [0, 0]
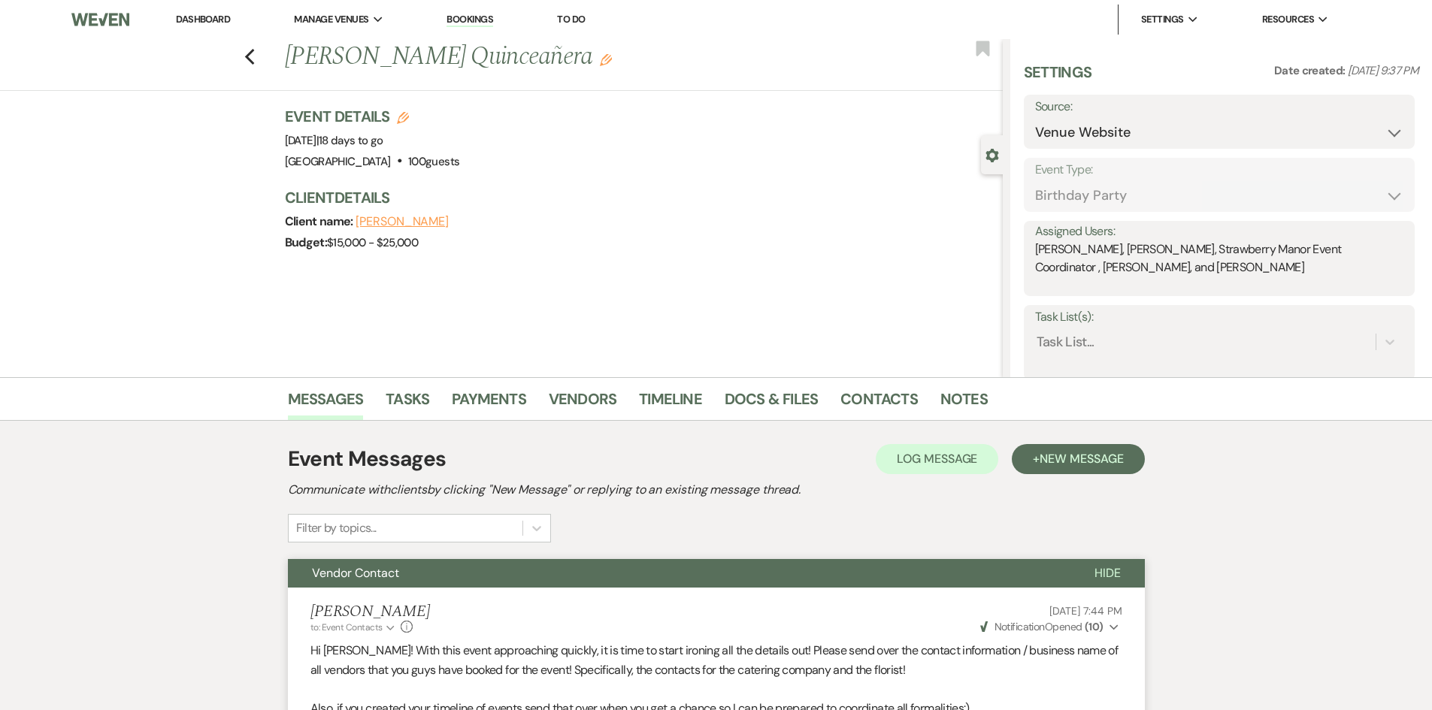
click at [210, 23] on link "Dashboard" at bounding box center [203, 19] width 54 height 13
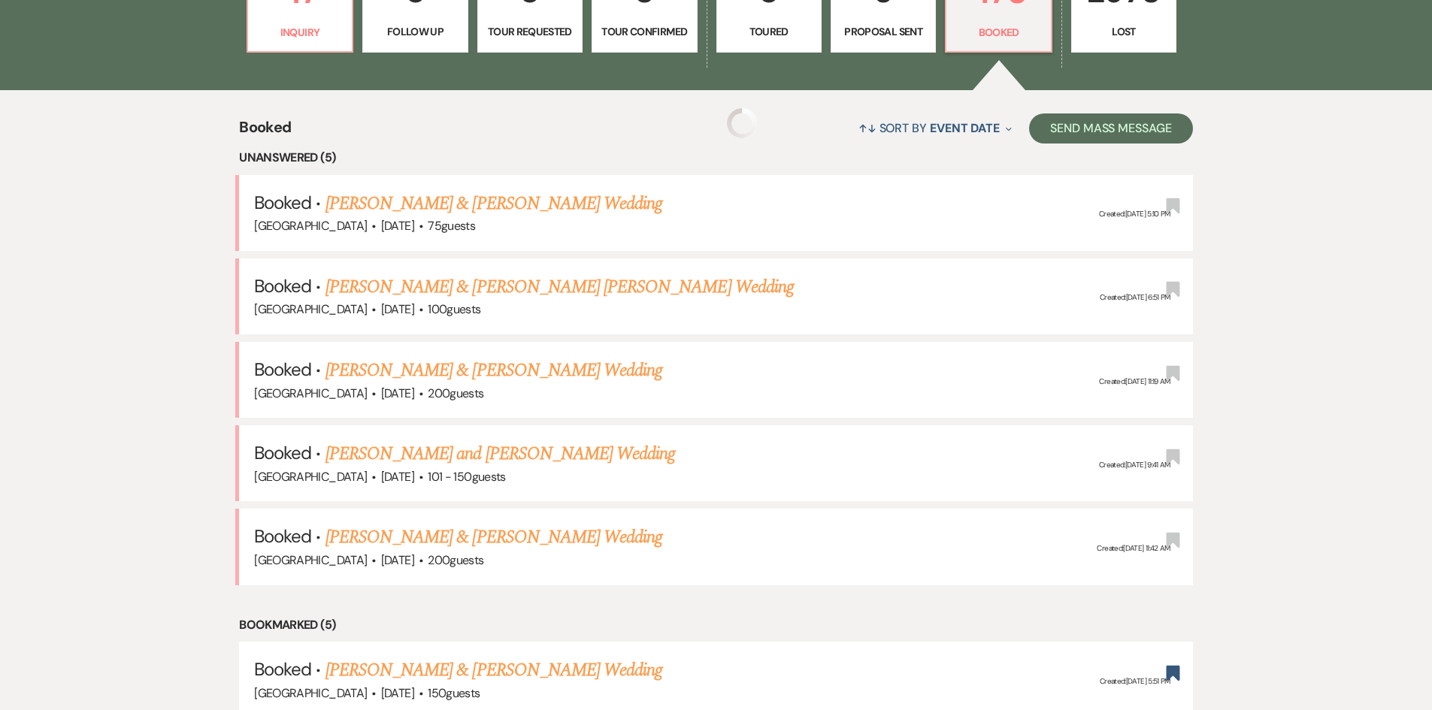
scroll to position [526, 0]
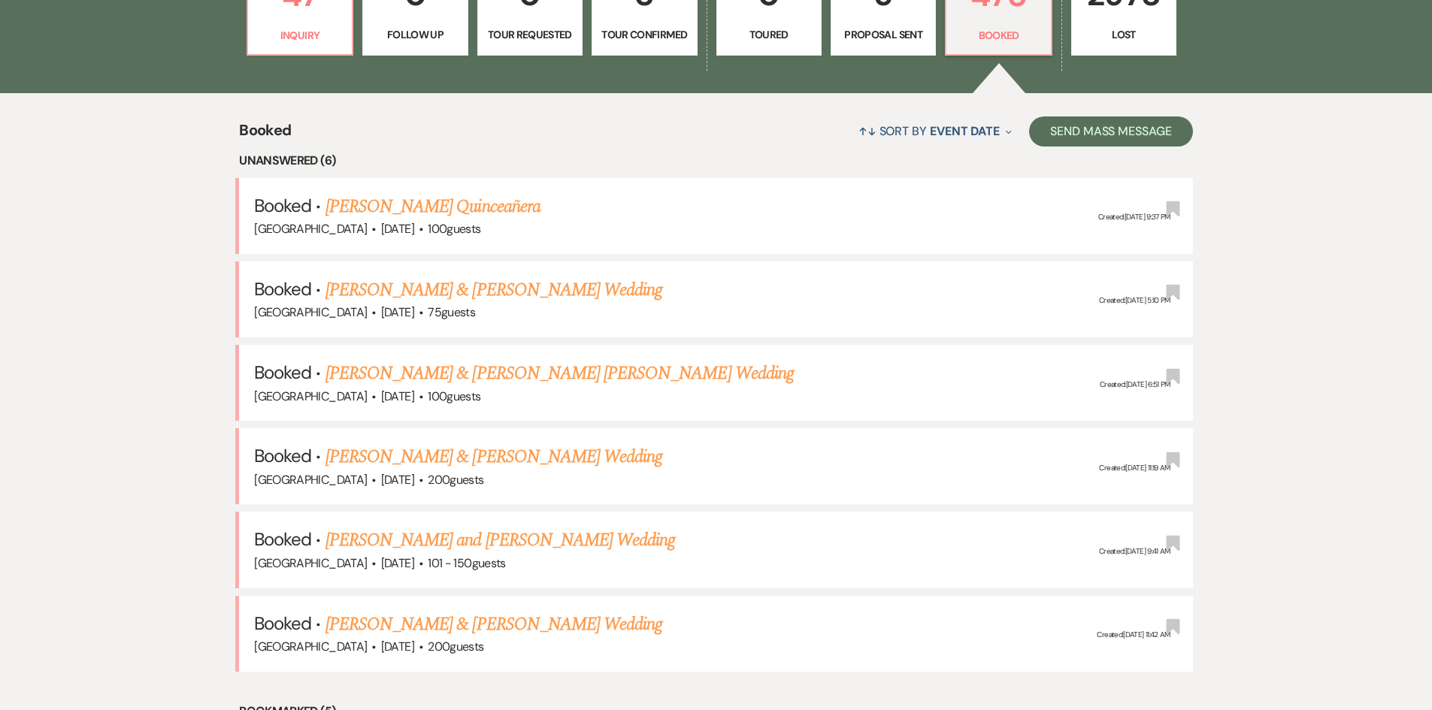
scroll to position [522, 0]
click at [428, 193] on link "[PERSON_NAME] Quinceañera" at bounding box center [432, 205] width 215 height 27
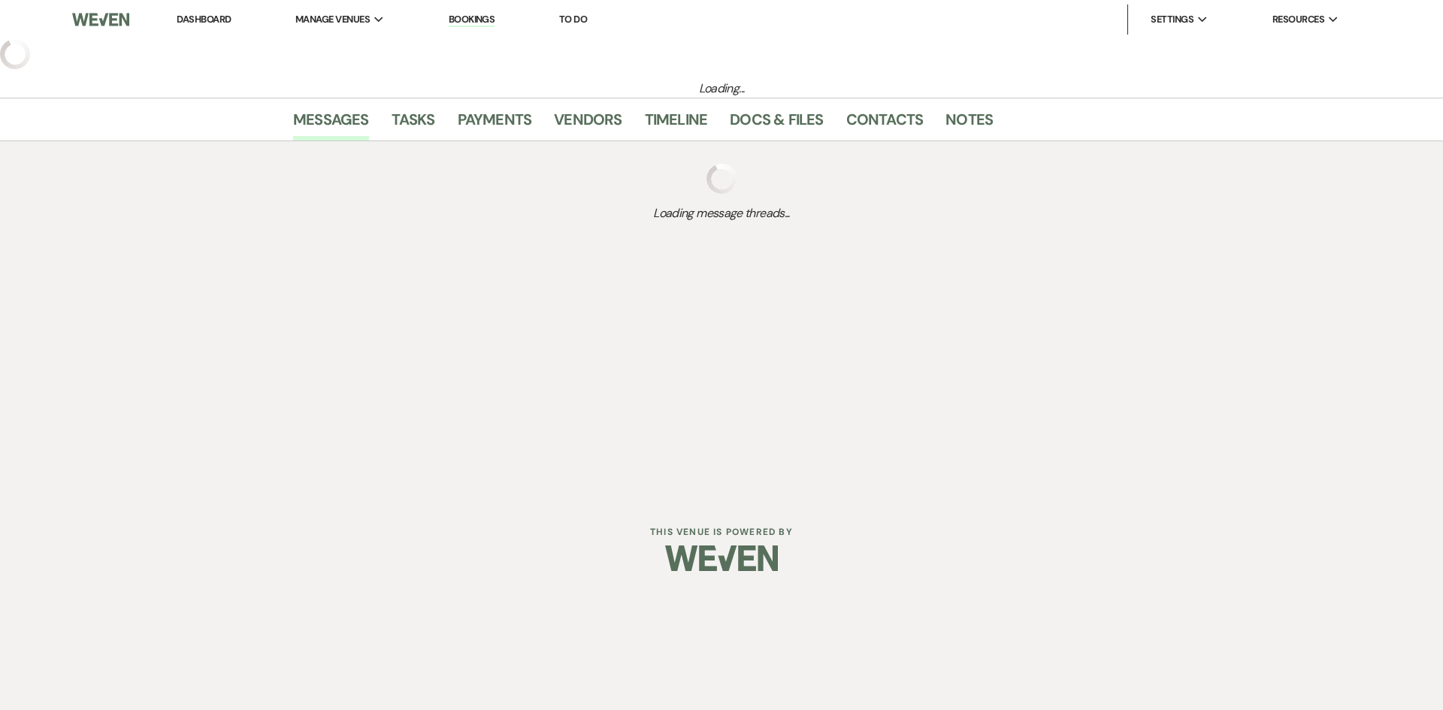
select select "5"
select select "4"
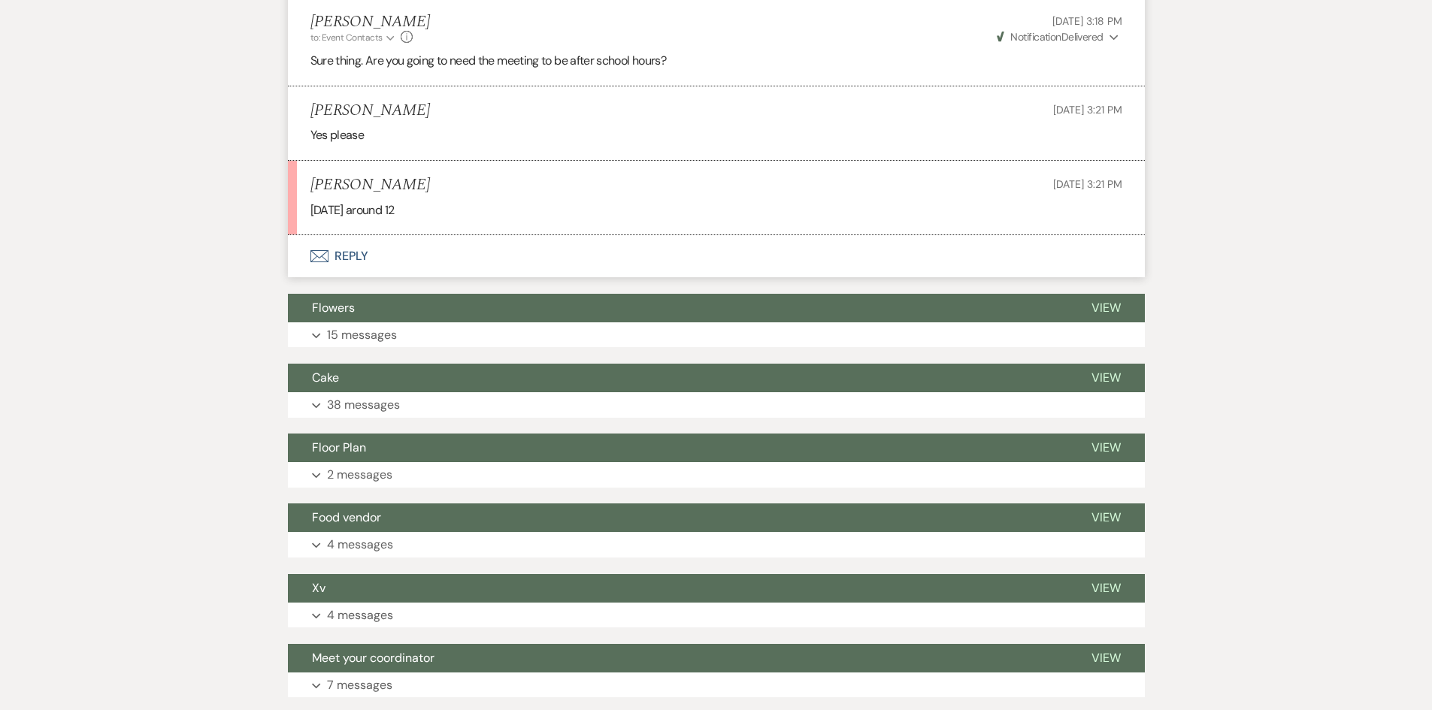
scroll to position [2108, 0]
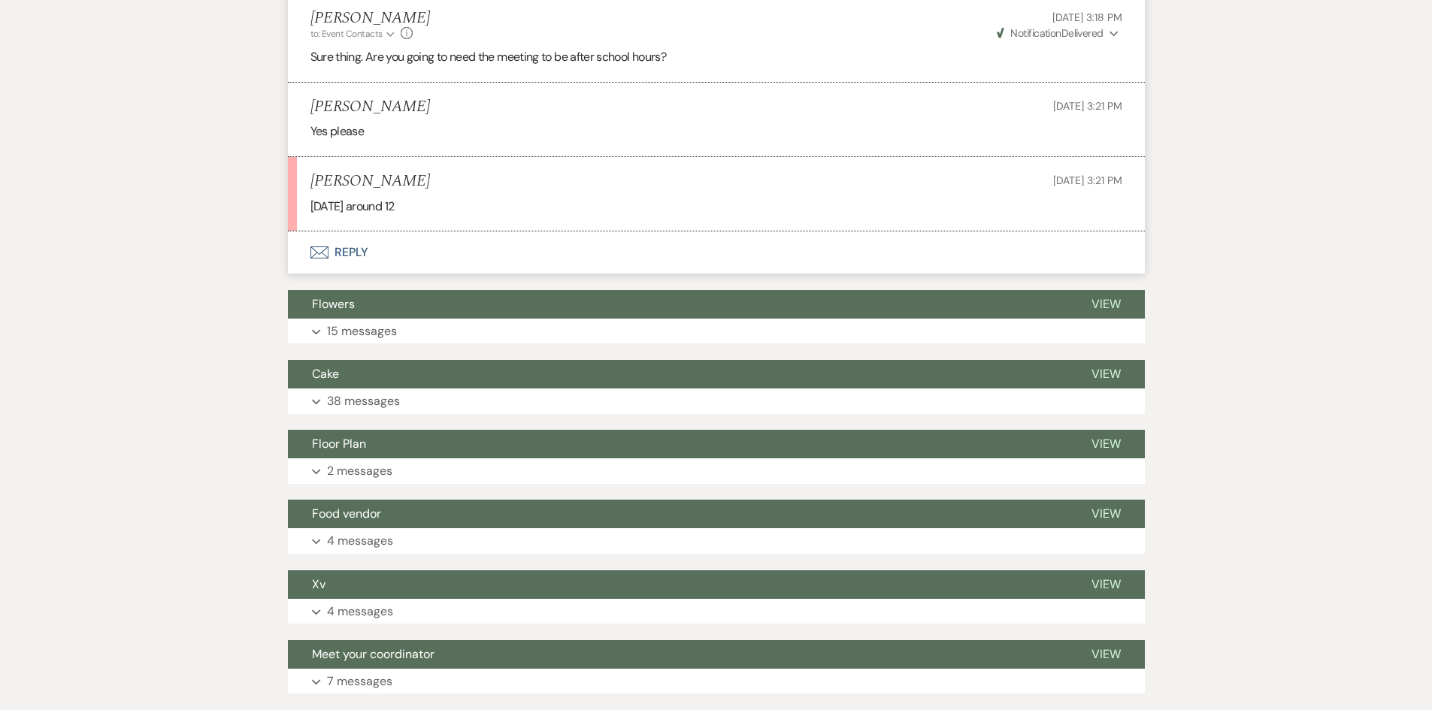
click at [347, 251] on button "Envelope Reply" at bounding box center [716, 253] width 857 height 42
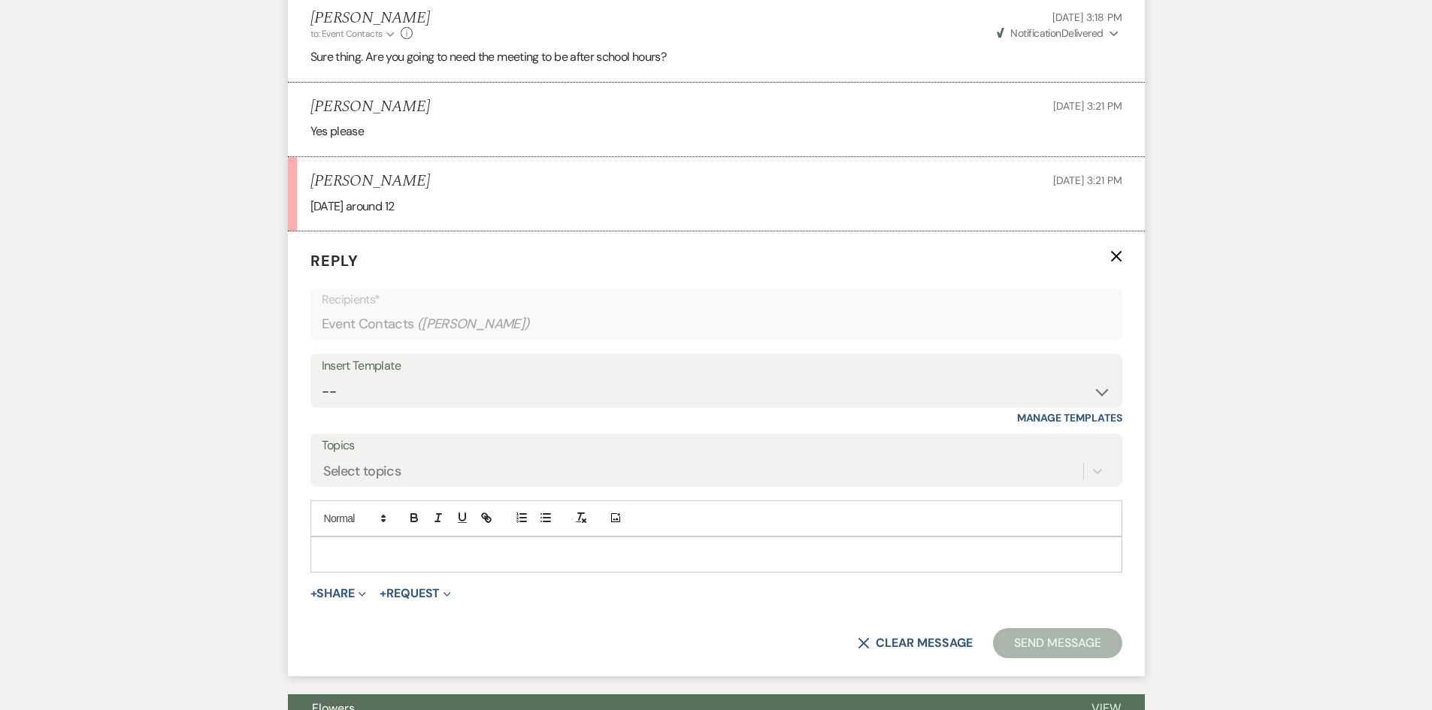
scroll to position [2141, 0]
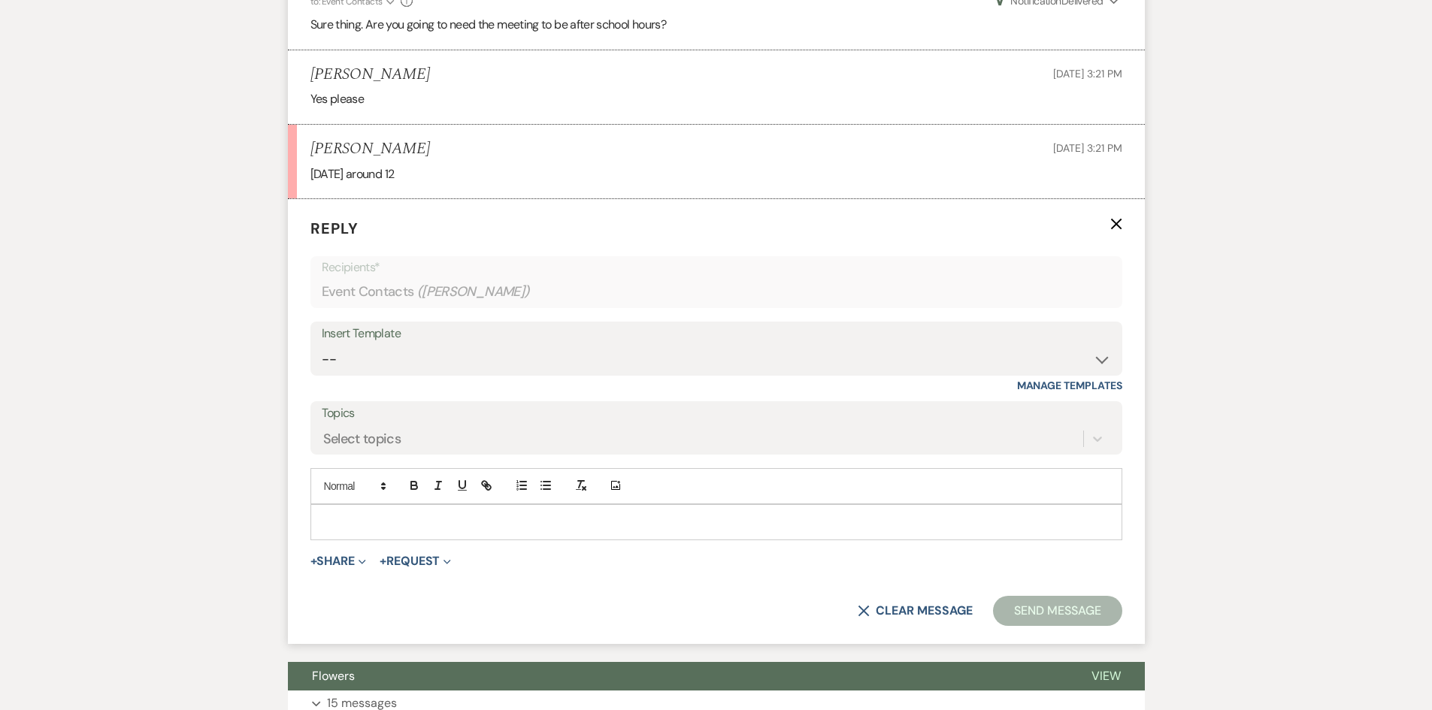
click at [366, 535] on div at bounding box center [716, 522] width 810 height 35
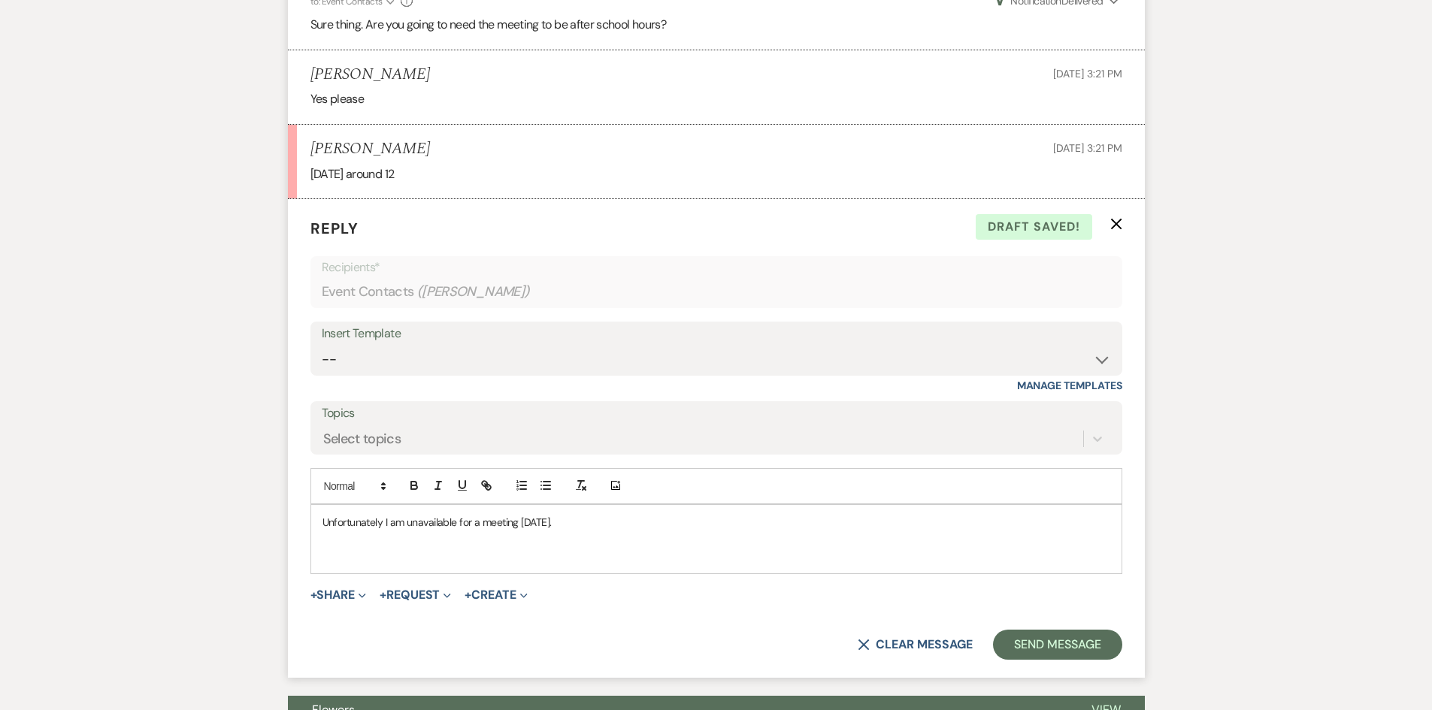
drag, startPoint x: 688, startPoint y: 540, endPoint x: 686, endPoint y: 528, distance: 12.2
click at [686, 537] on p at bounding box center [716, 539] width 788 height 17
click at [684, 525] on p "Unfortunately I am unavailable for a meeting on Wednesday the 20th." at bounding box center [716, 522] width 788 height 17
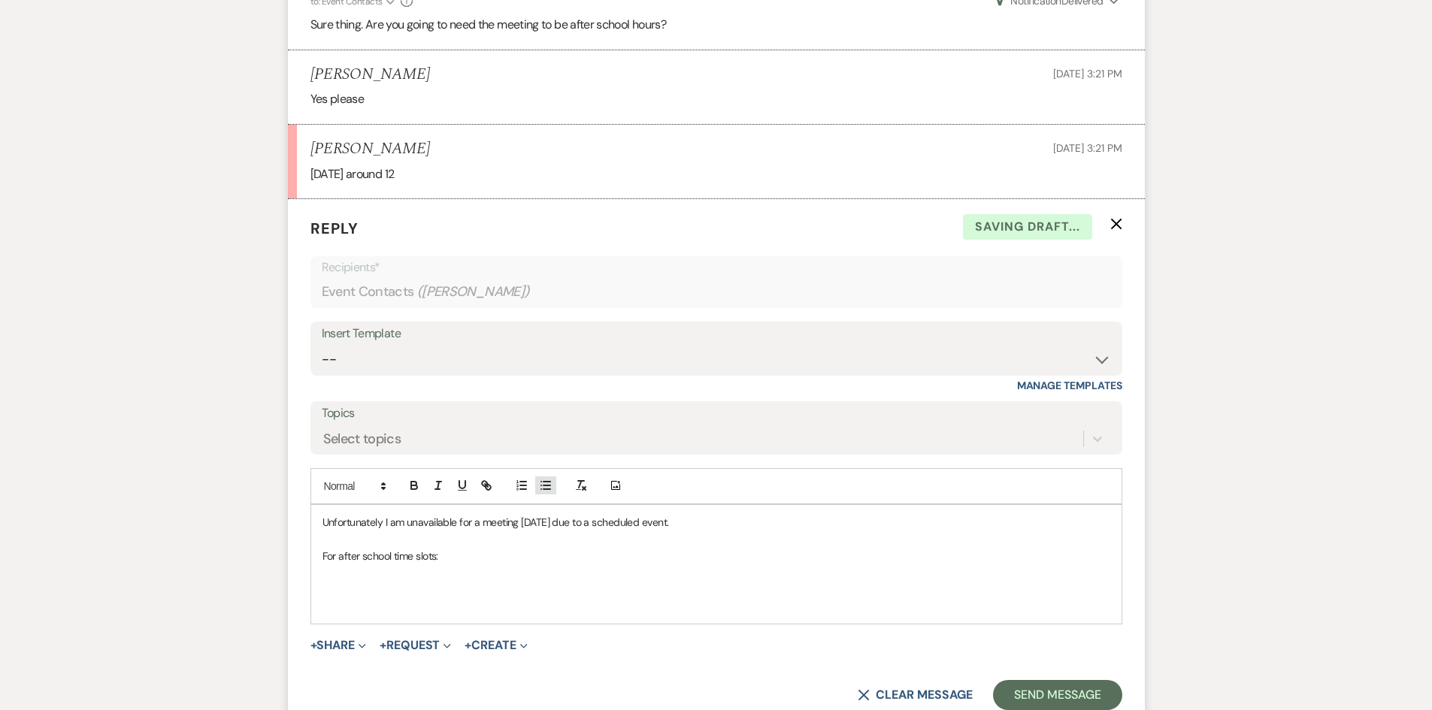
click at [546, 480] on icon "button" at bounding box center [546, 486] width 14 height 14
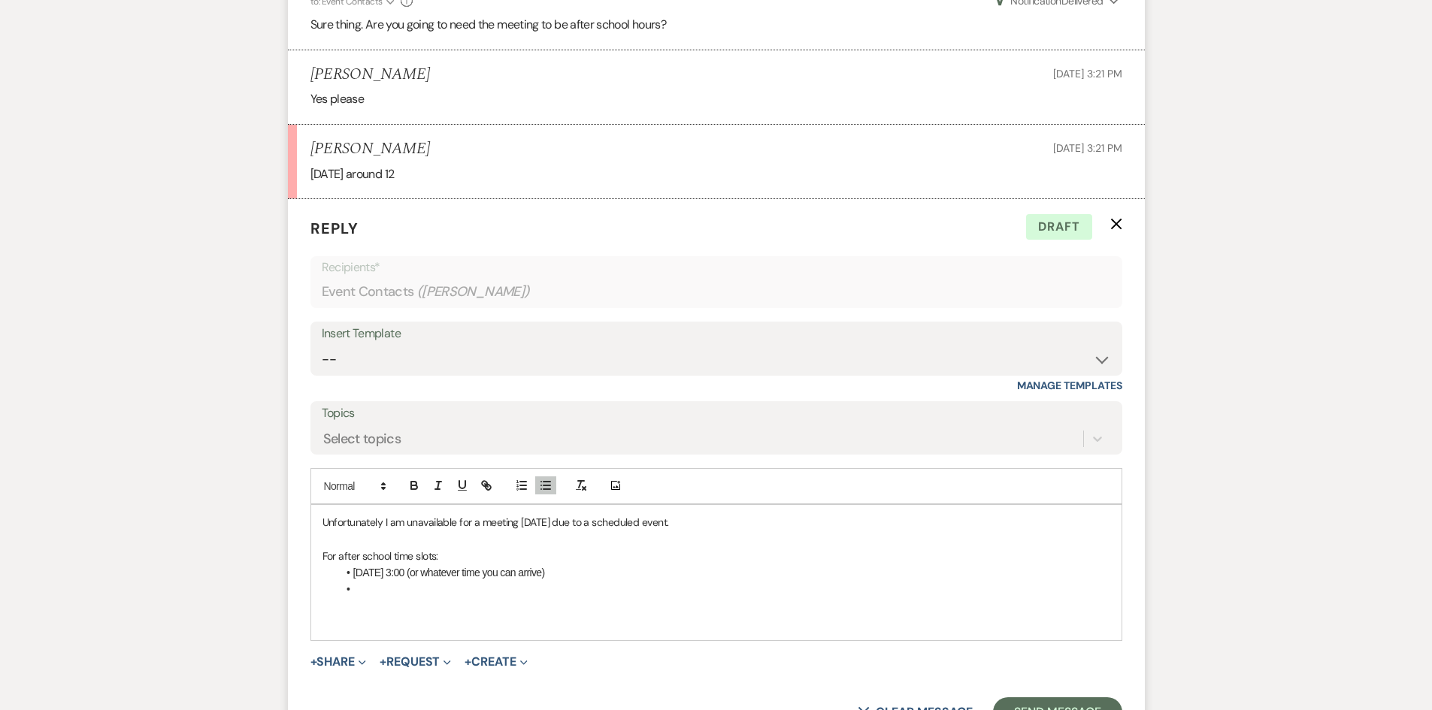
drag, startPoint x: 383, startPoint y: 596, endPoint x: 355, endPoint y: 586, distance: 30.2
click at [355, 586] on li at bounding box center [723, 589] width 773 height 17
drag, startPoint x: 354, startPoint y: 571, endPoint x: 319, endPoint y: 557, distance: 37.4
click at [319, 557] on div "Unfortunately I am unavailable for a meeting on Wednesday the 20th due to a sch…" at bounding box center [716, 573] width 810 height 136
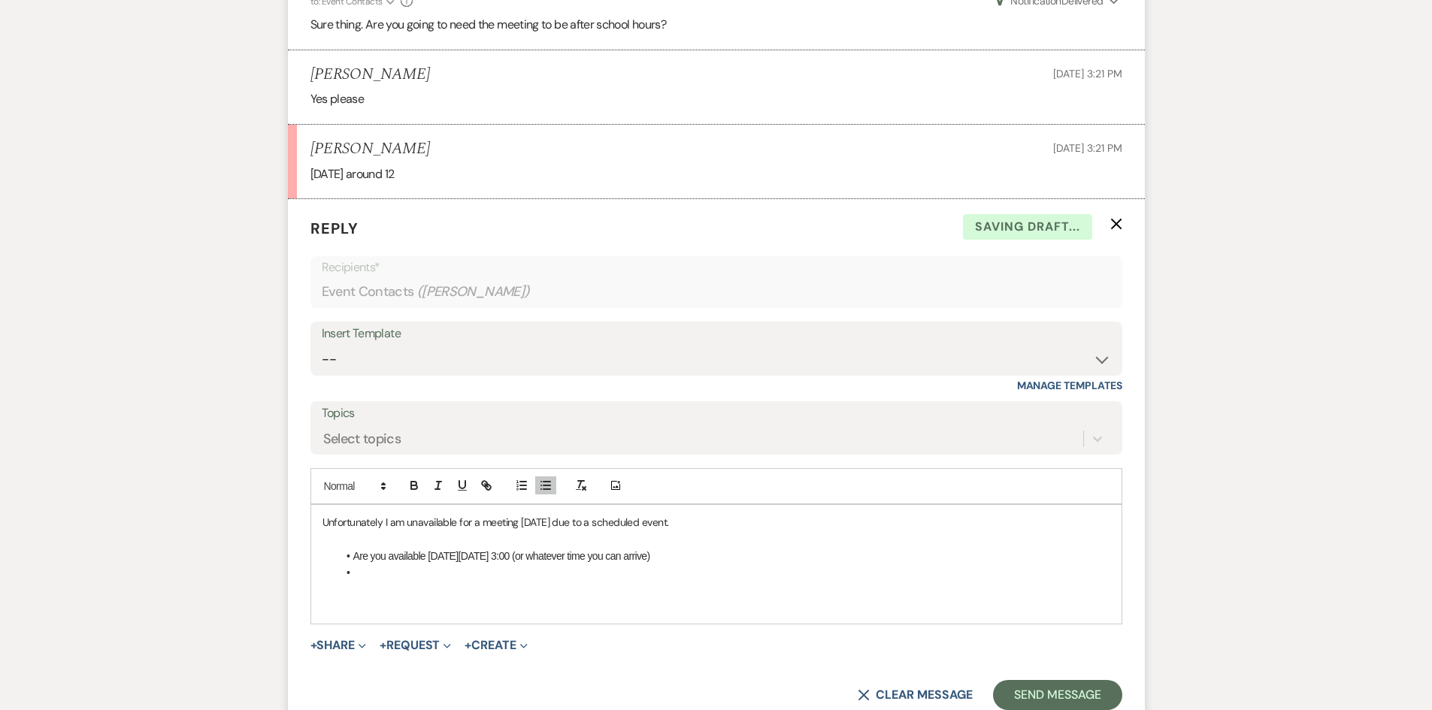
click at [350, 556] on li "Are you available this Friday, August 15th at 3:00 (or whatever time you can ar…" at bounding box center [723, 556] width 773 height 17
click at [368, 574] on li at bounding box center [723, 572] width 773 height 17
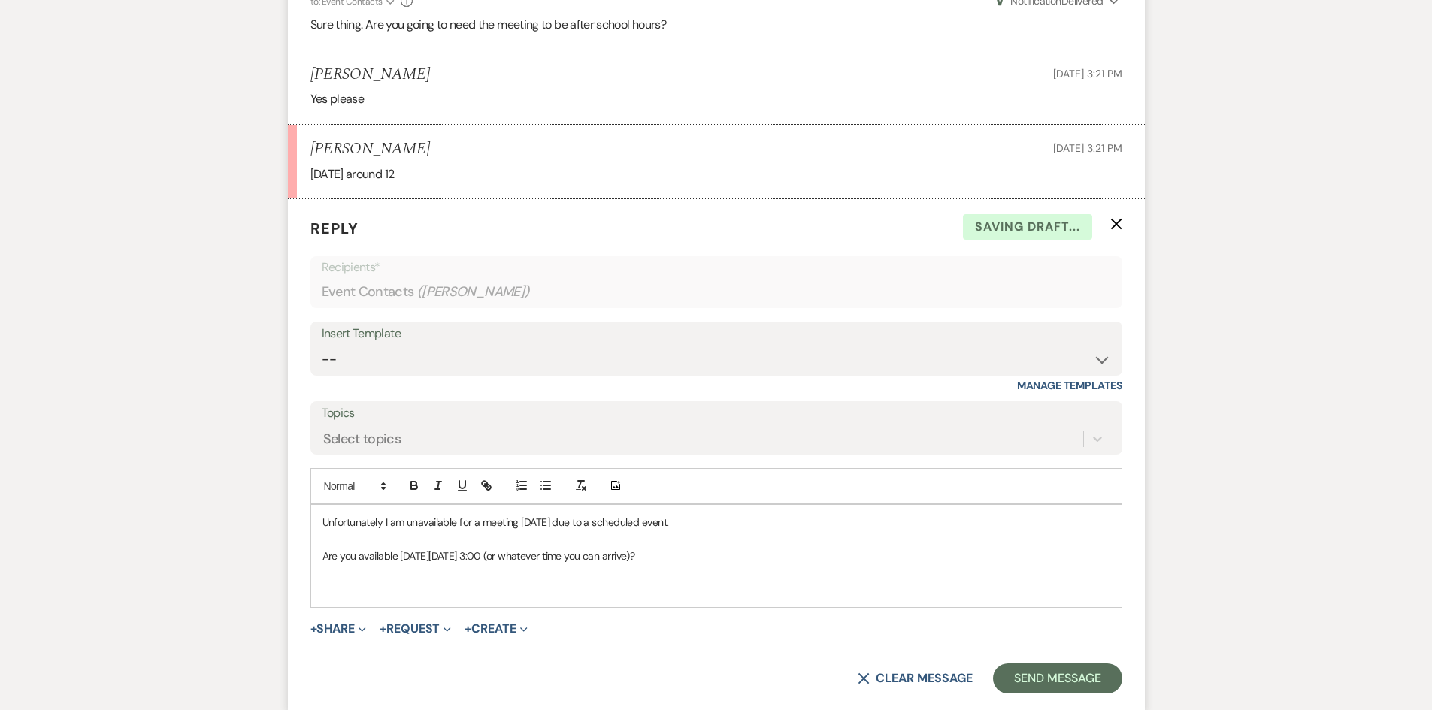
click at [840, 533] on p at bounding box center [716, 539] width 788 height 17
click at [838, 531] on p at bounding box center [716, 539] width 788 height 17
click at [838, 523] on p "Unfortunately I am unavailable for a meeting on Wednesday the 20th due to a sch…" at bounding box center [716, 522] width 788 height 17
click at [1082, 685] on button "Send Message" at bounding box center [1057, 679] width 129 height 30
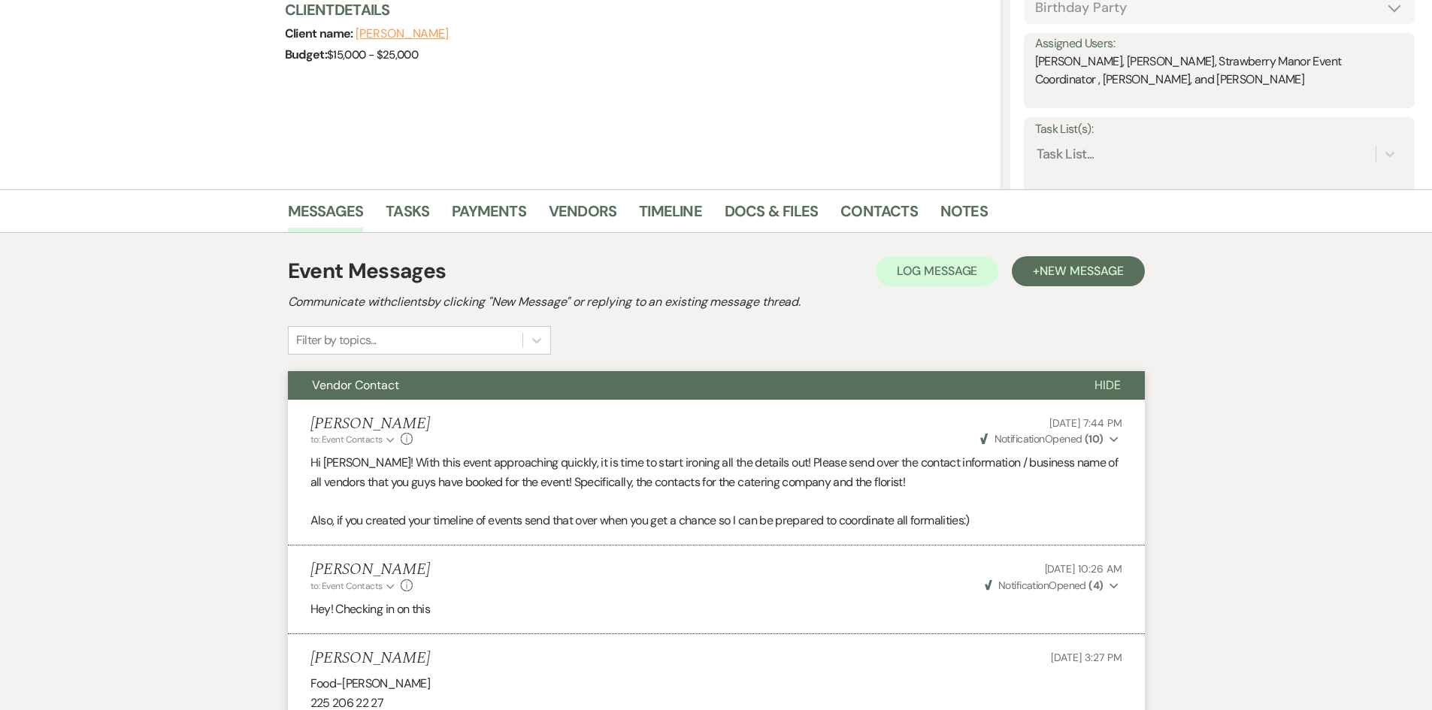
scroll to position [0, 0]
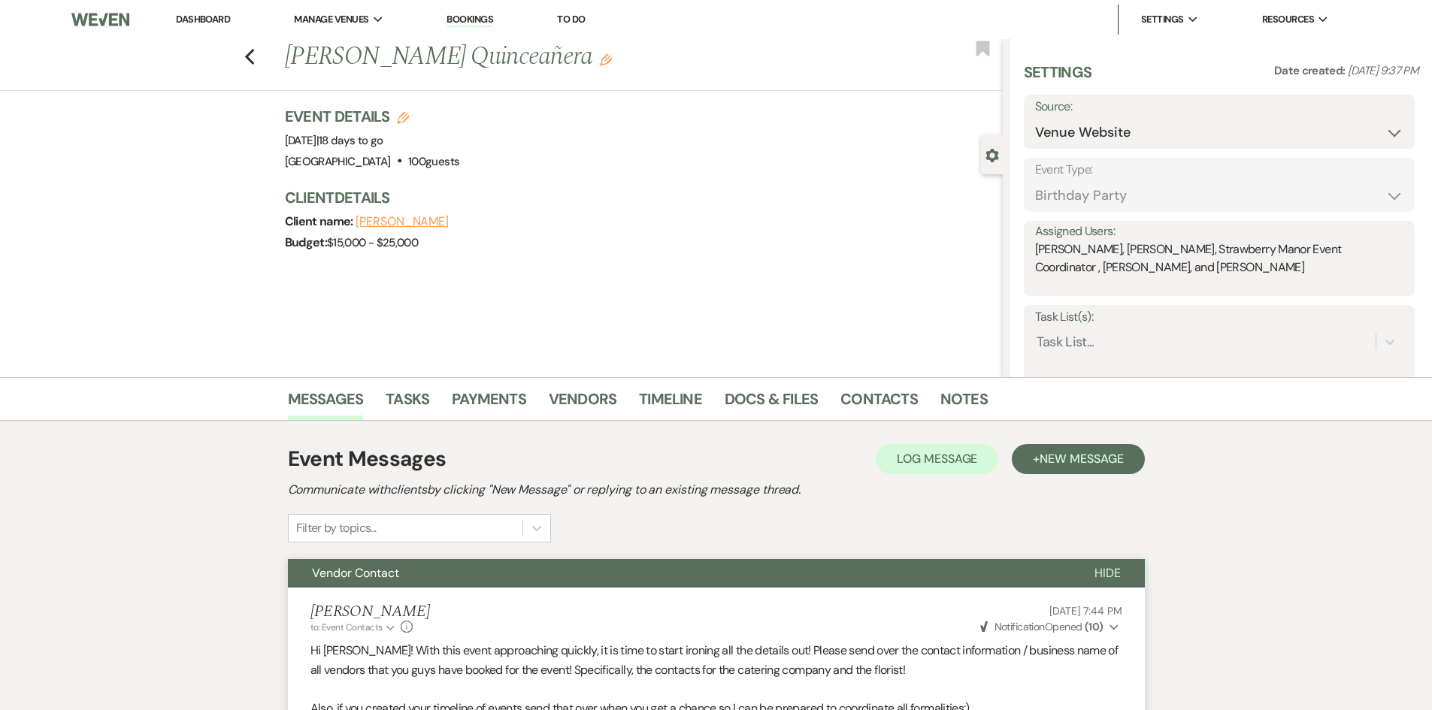
click at [201, 18] on link "Dashboard" at bounding box center [203, 19] width 54 height 13
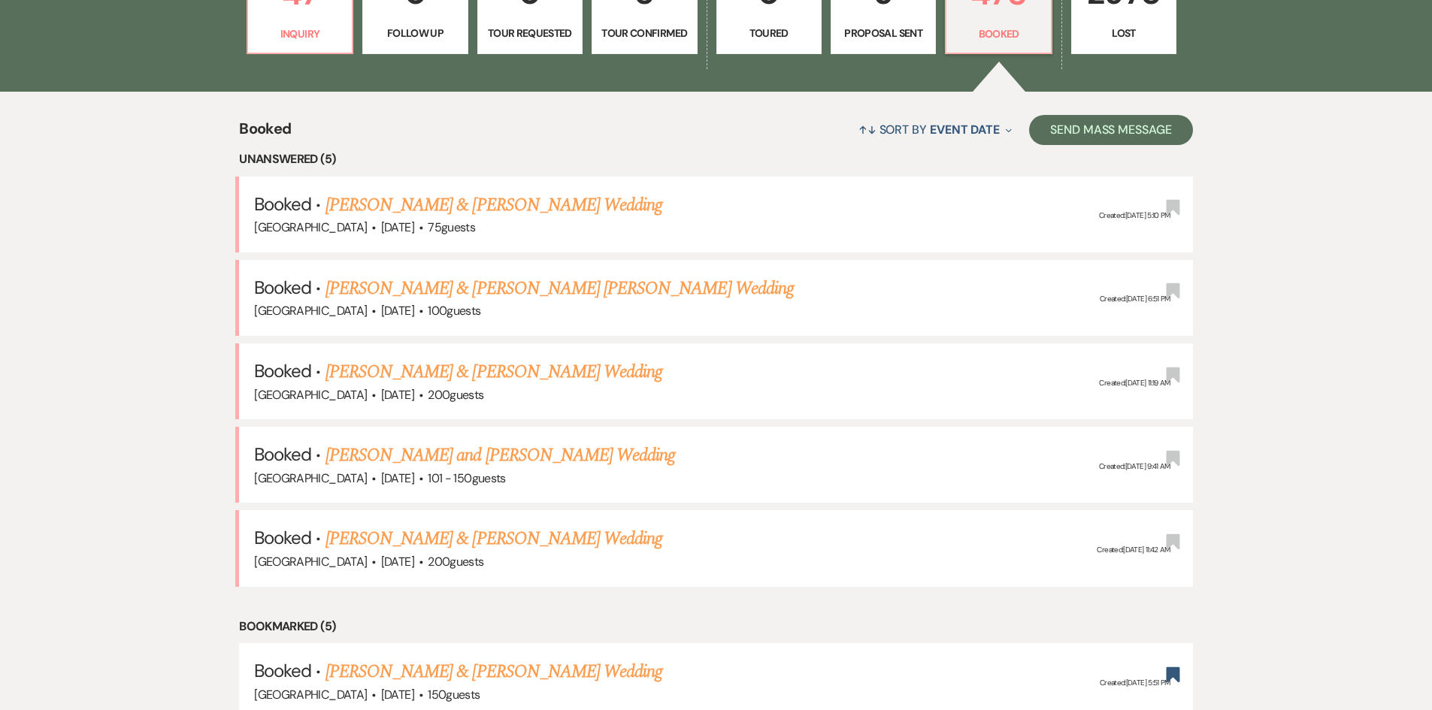
scroll to position [601, 0]
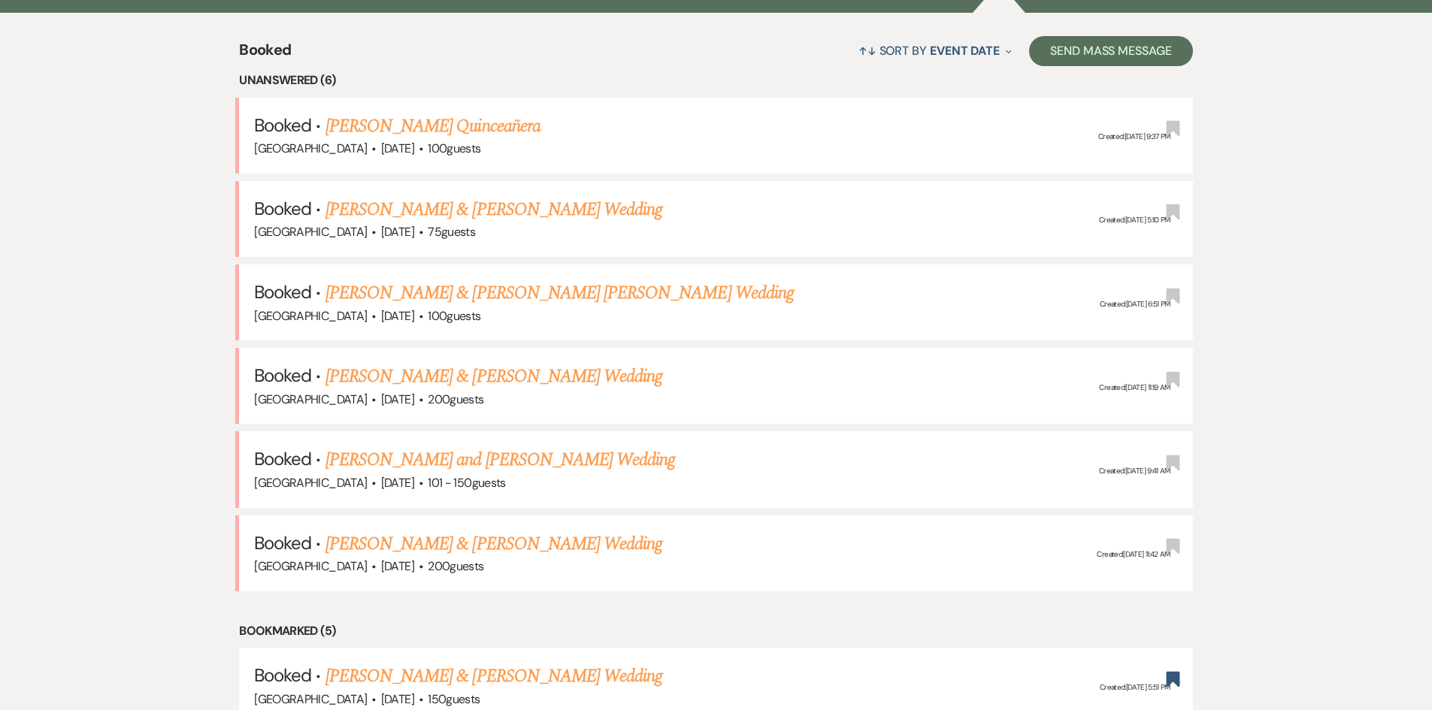
scroll to position [602, 0]
click at [376, 123] on link "[PERSON_NAME] Quinceañera" at bounding box center [432, 125] width 215 height 27
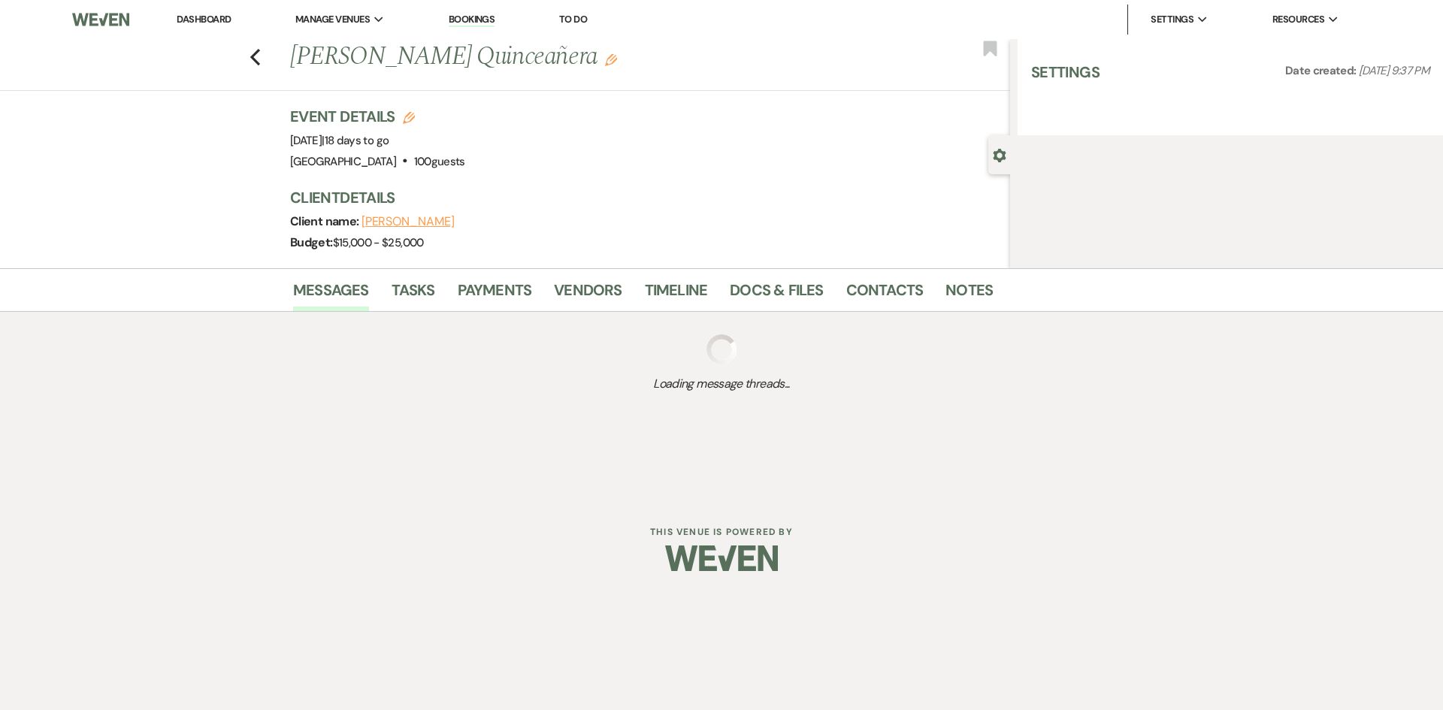
select select "5"
select select "4"
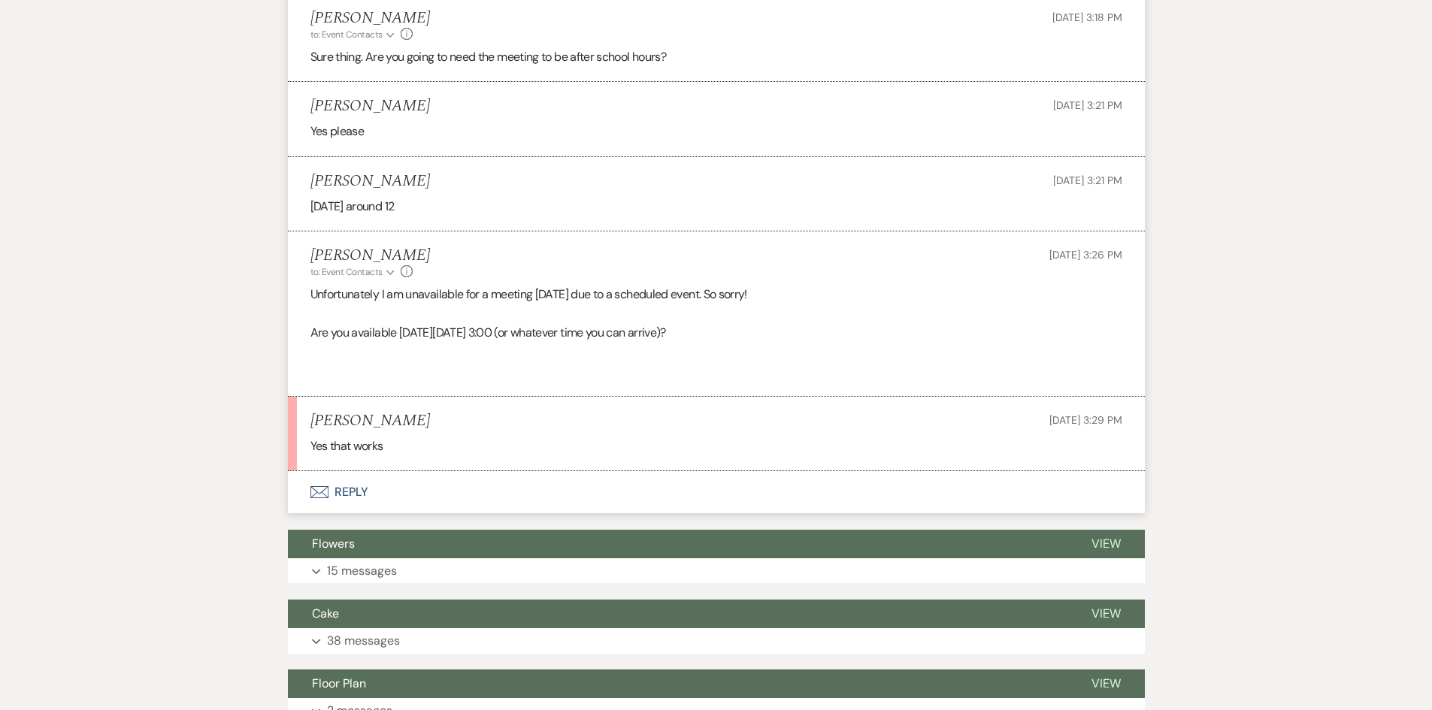
scroll to position [2108, 0]
click at [344, 509] on button "Envelope Reply" at bounding box center [716, 493] width 857 height 42
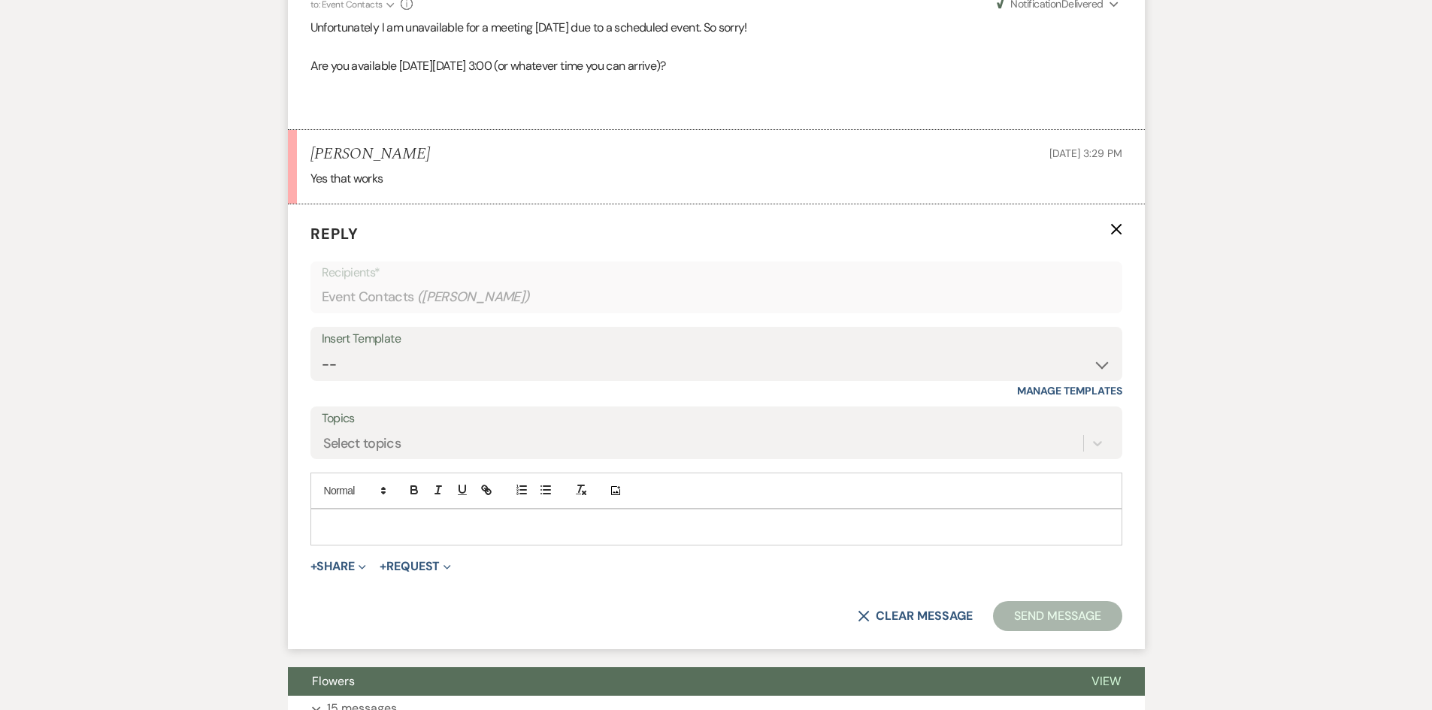
scroll to position [2380, 0]
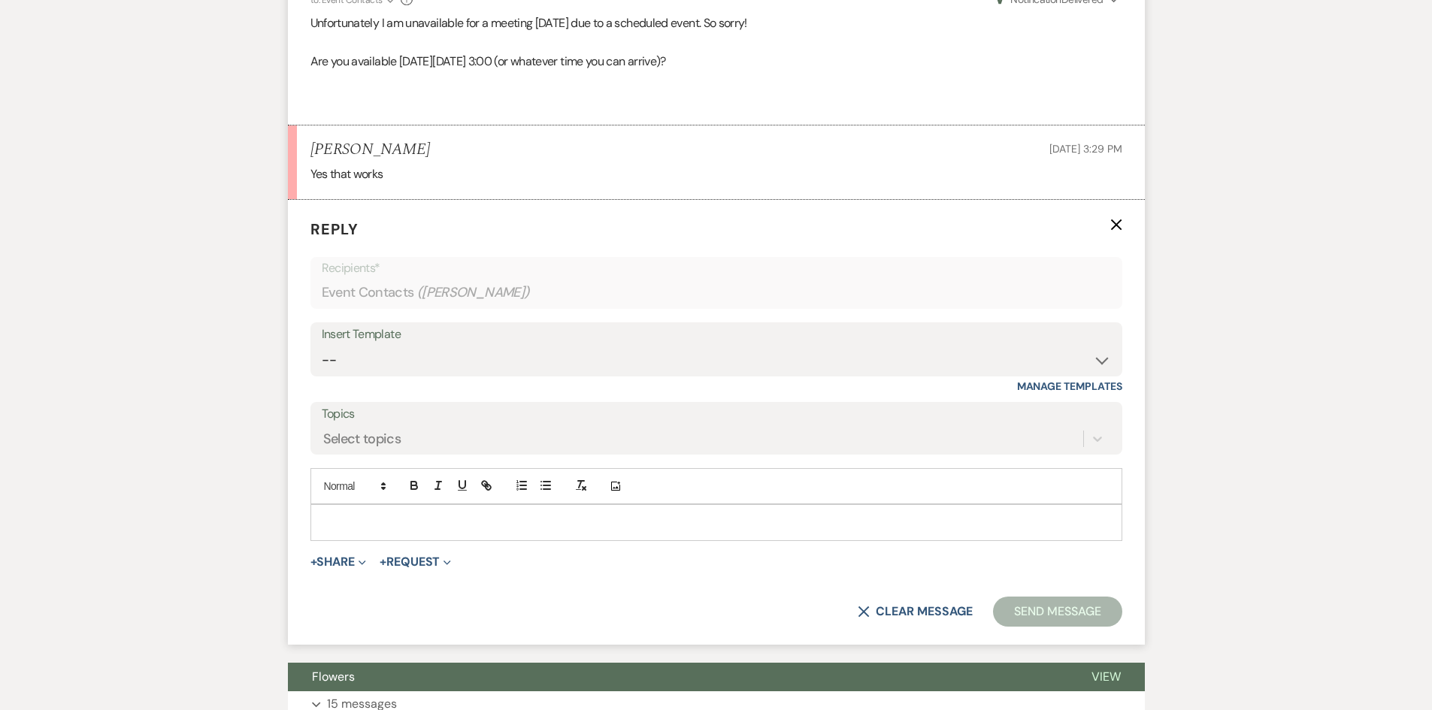
click at [328, 513] on div at bounding box center [716, 522] width 810 height 35
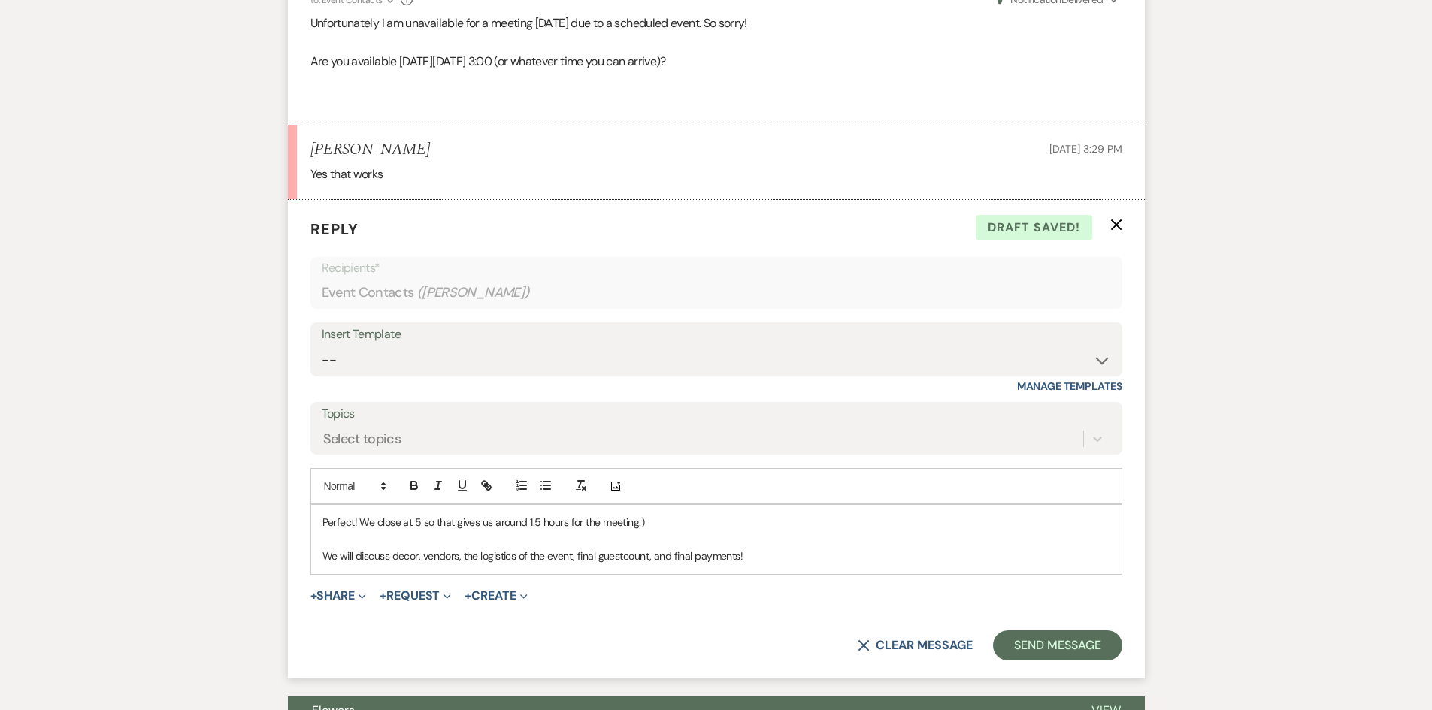
click at [619, 560] on p "We will discuss decor, vendors, the logistics of the event, final guestcount, a…" at bounding box center [716, 556] width 788 height 17
click at [1020, 638] on button "Send Message" at bounding box center [1057, 646] width 129 height 30
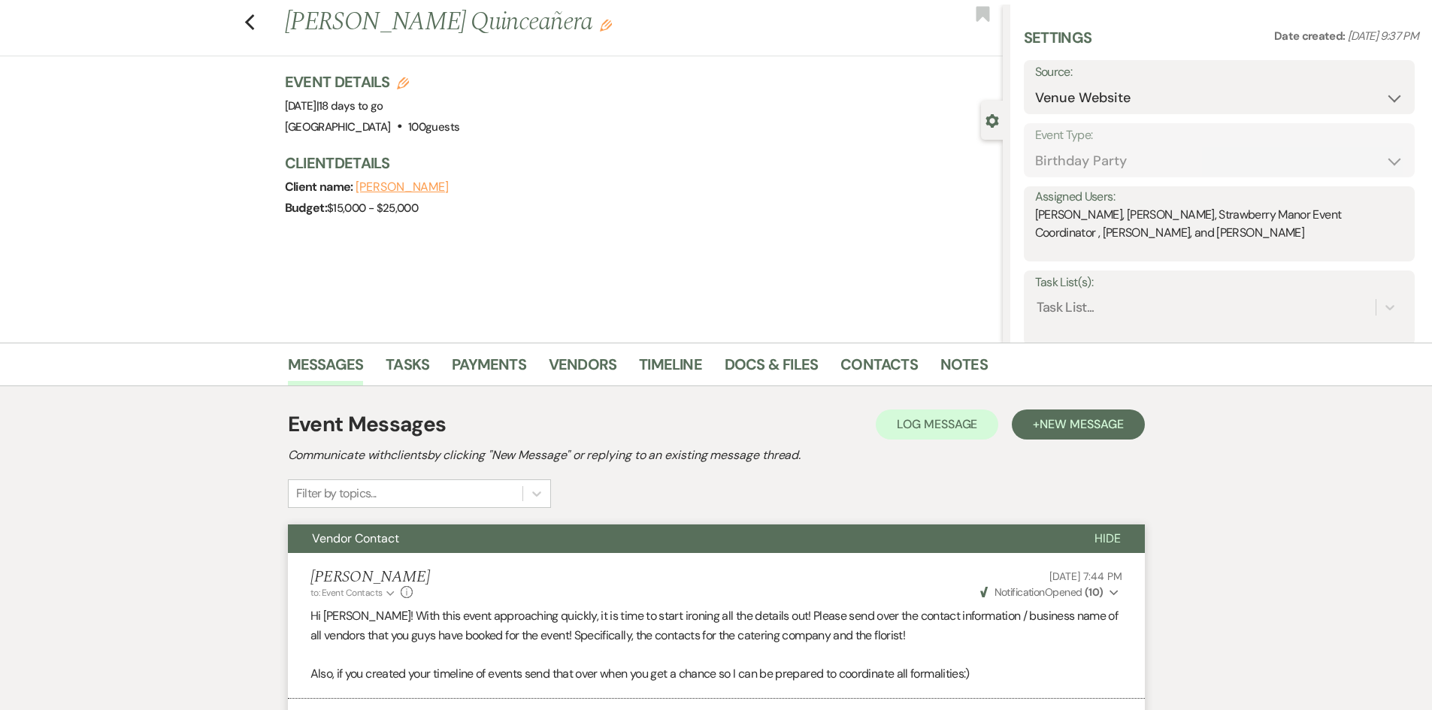
scroll to position [0, 0]
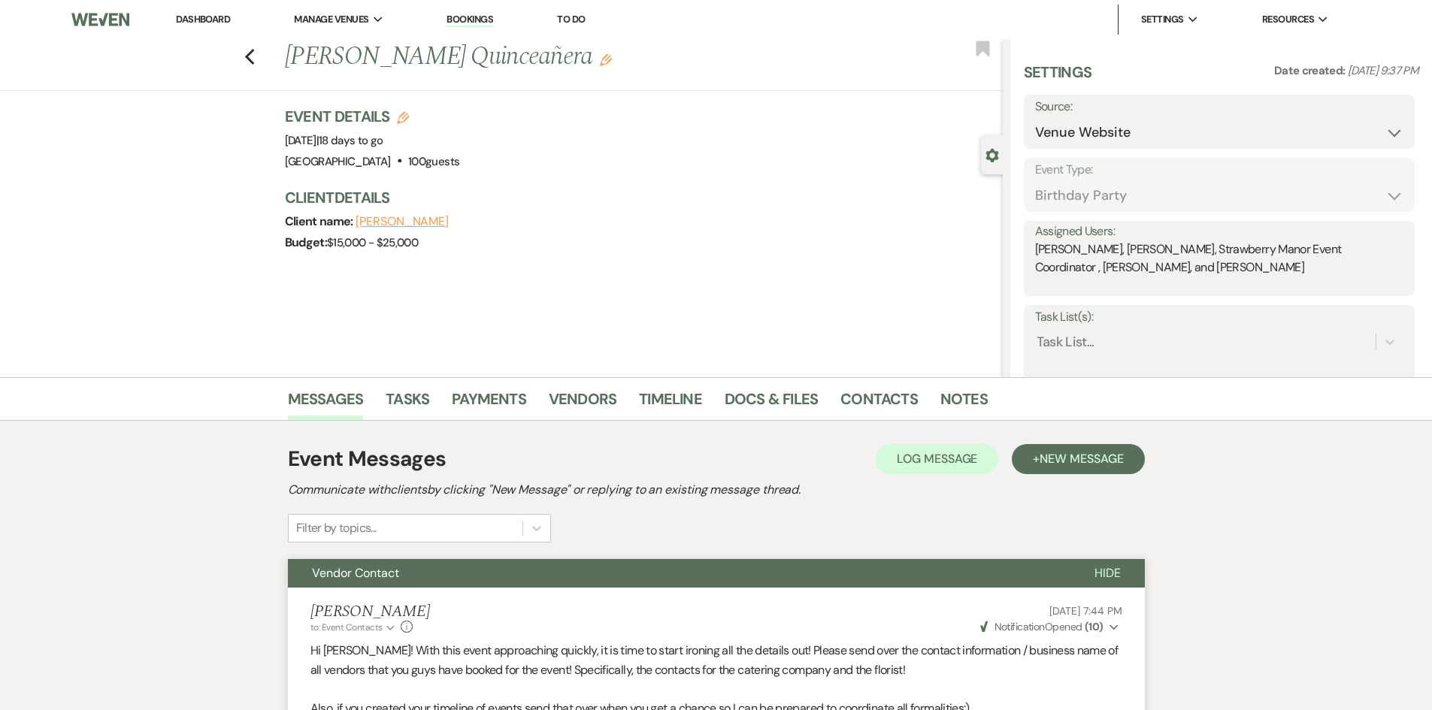
click at [214, 18] on link "Dashboard" at bounding box center [203, 19] width 54 height 13
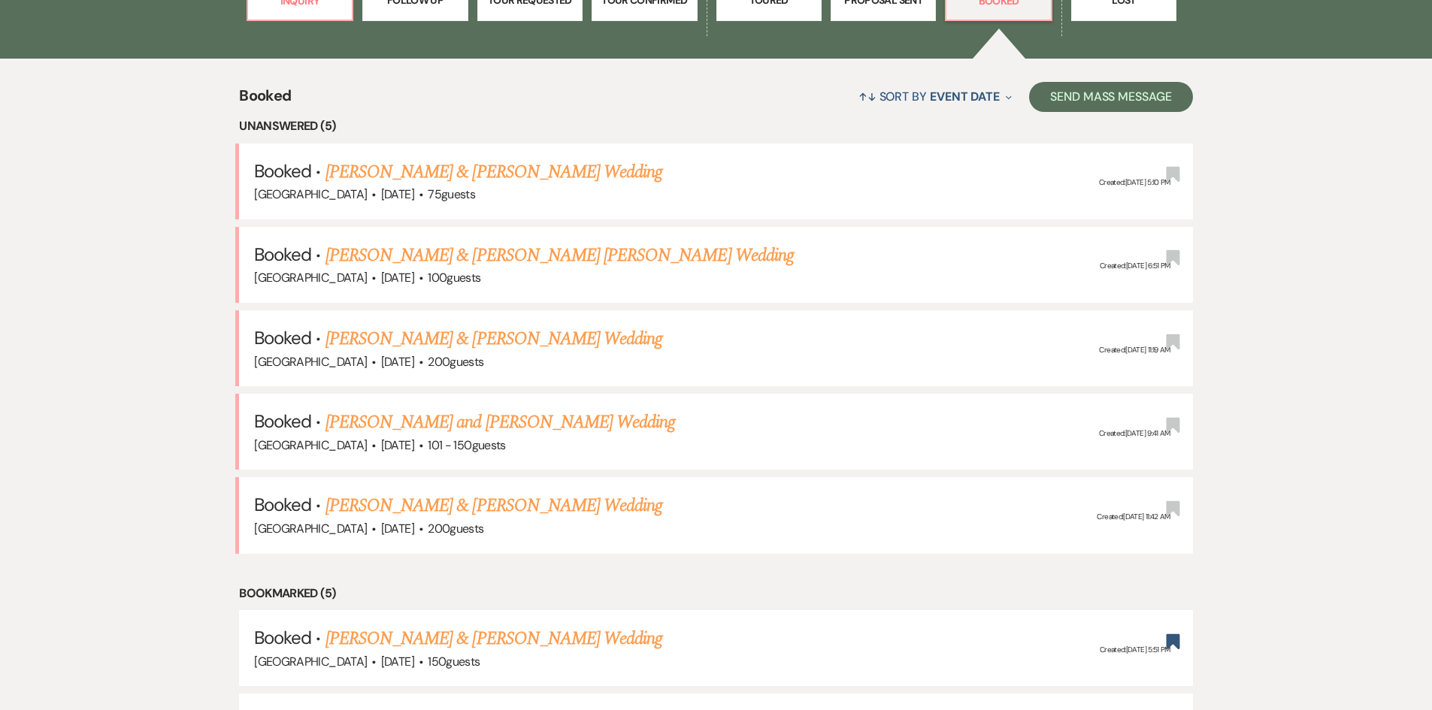
scroll to position [601, 0]
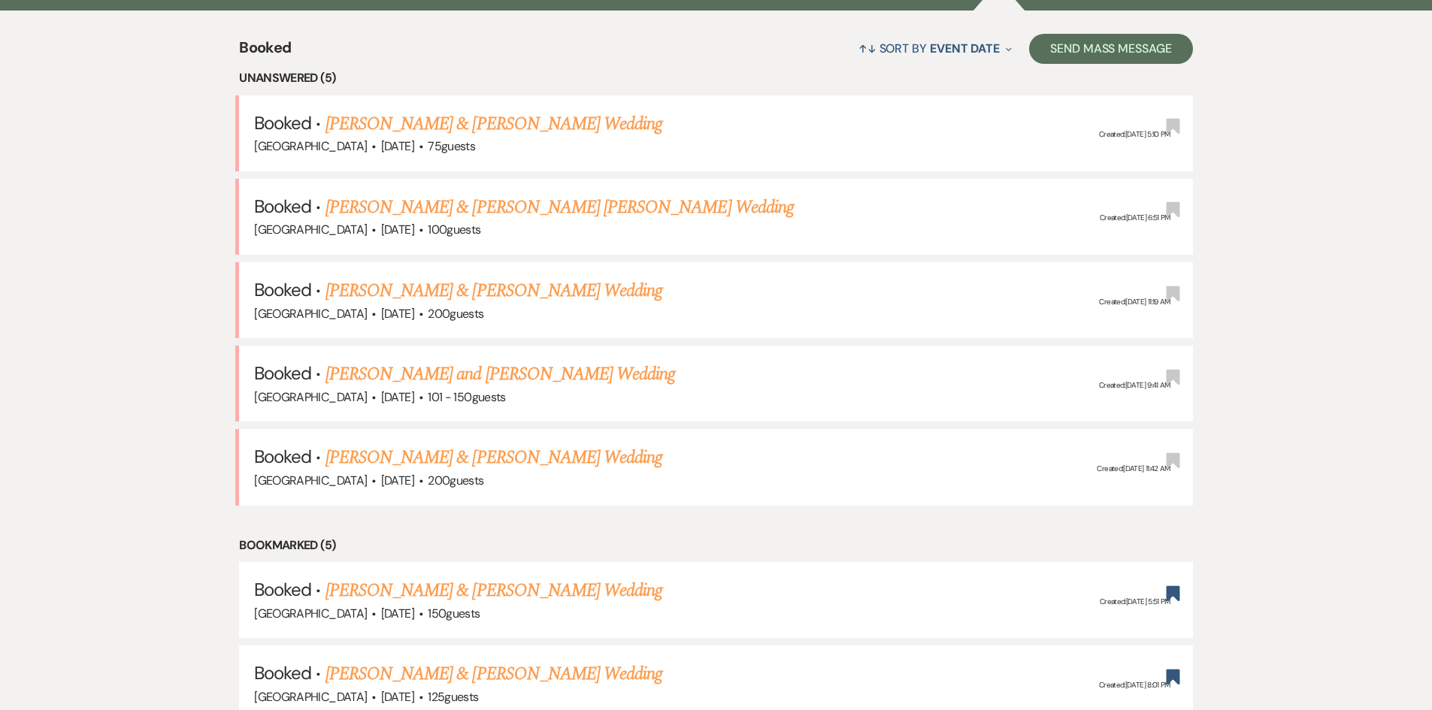
scroll to position [603, 0]
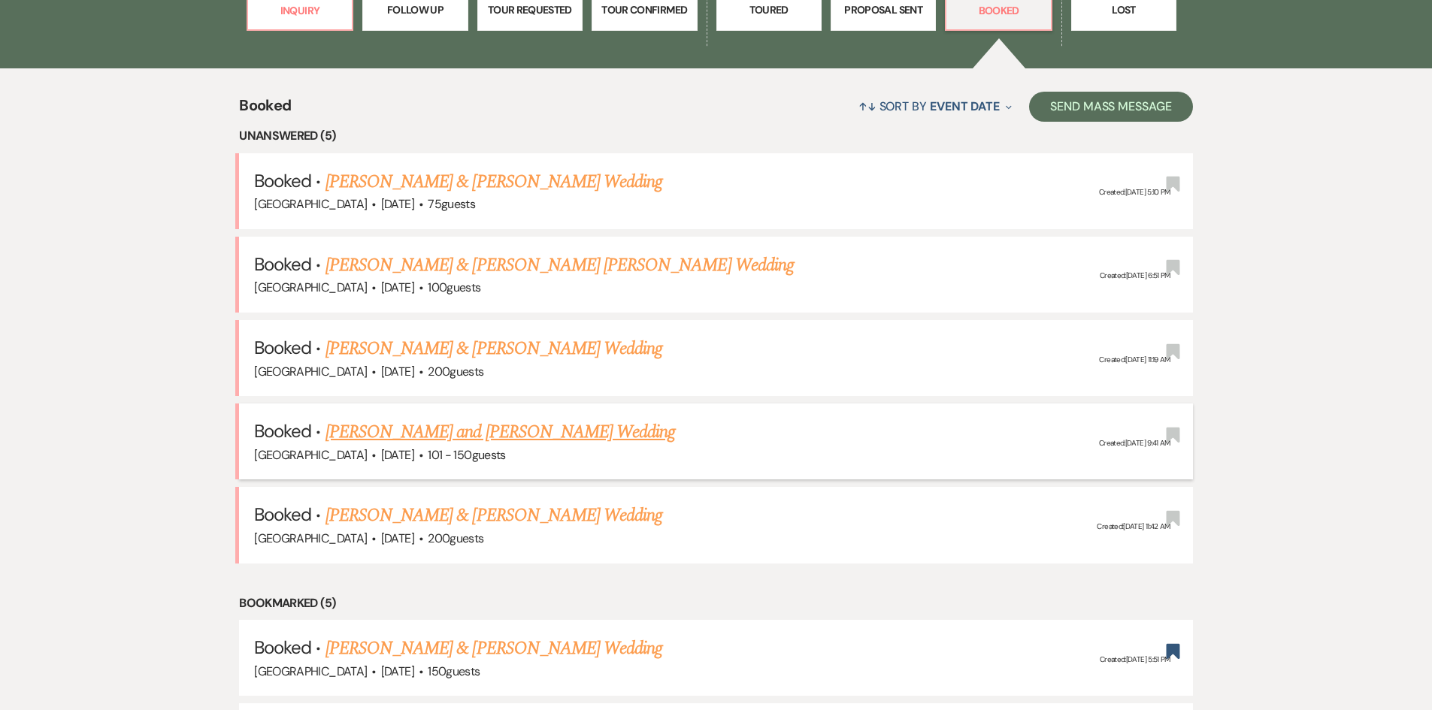
scroll to position [623, 0]
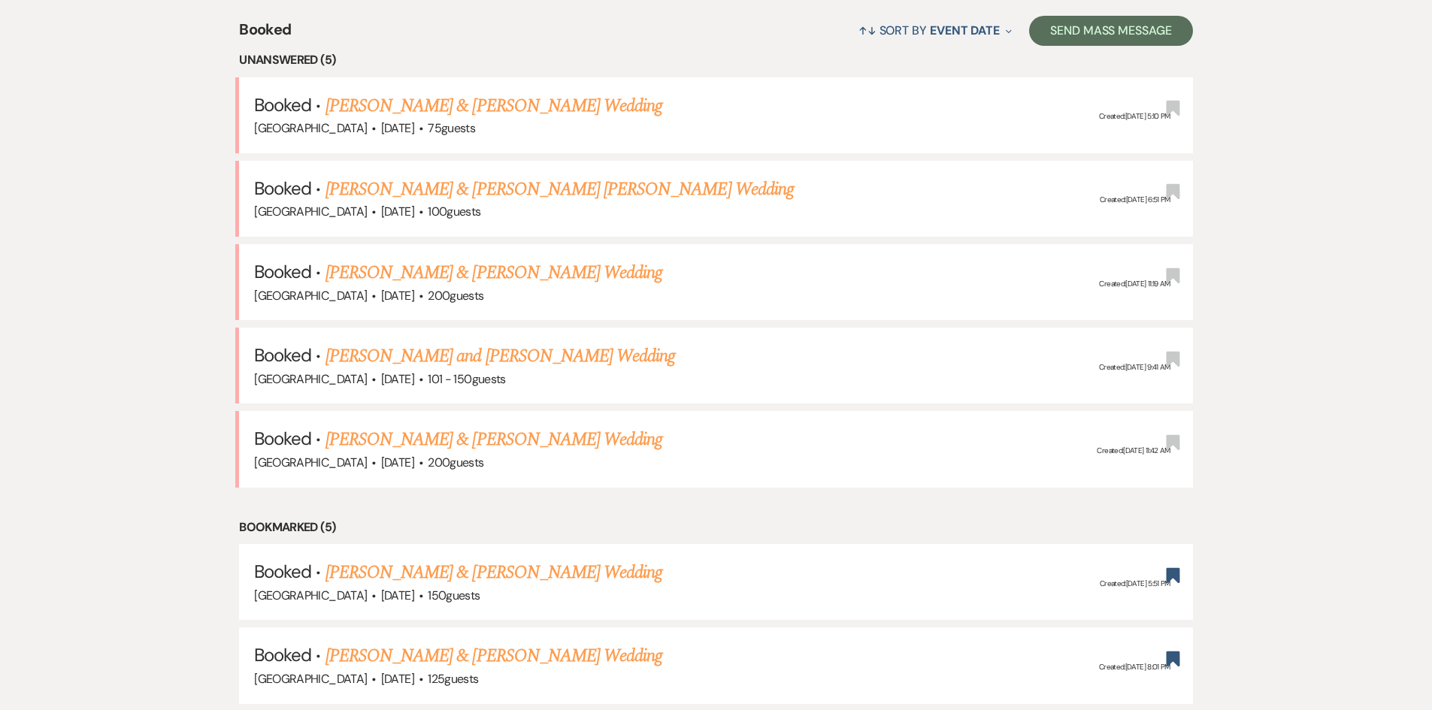
scroll to position [623, 0]
click at [361, 59] on li "Unanswered (5)" at bounding box center [716, 59] width 954 height 20
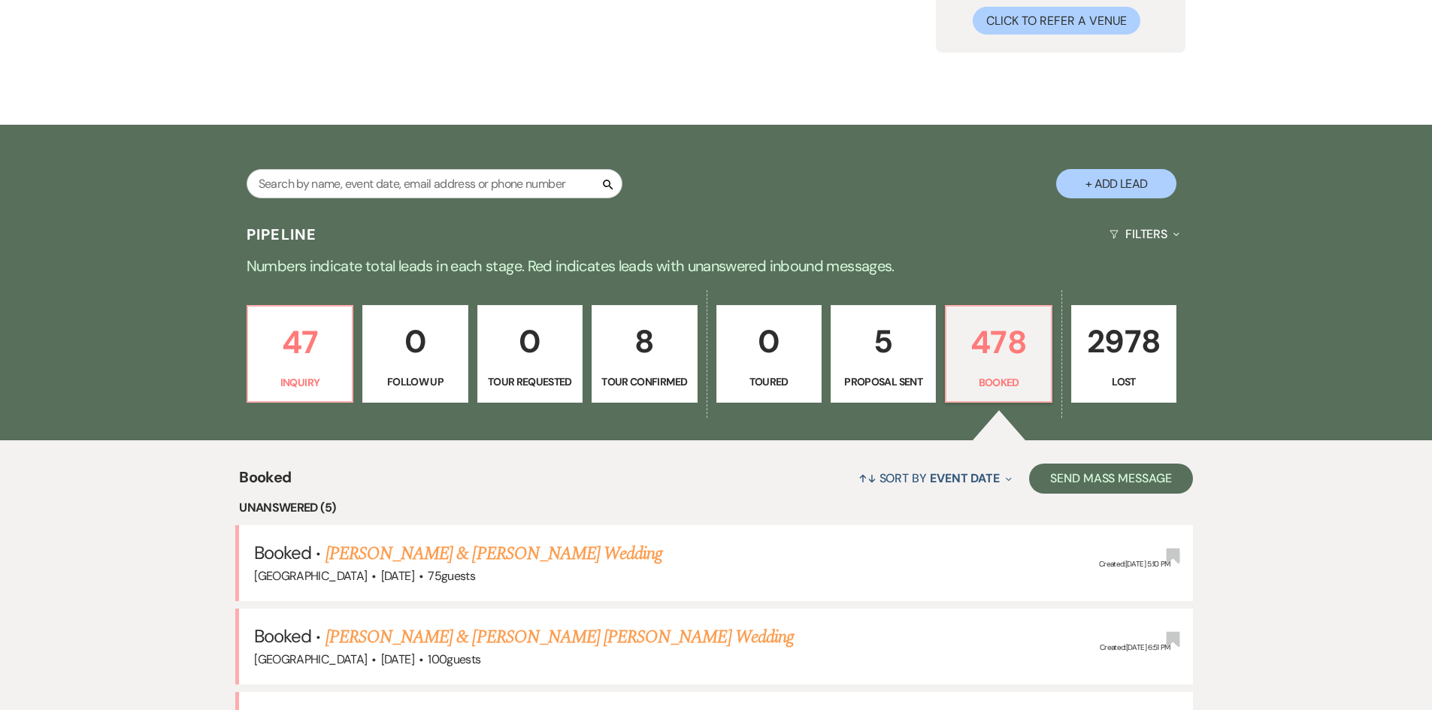
scroll to position [172, 0]
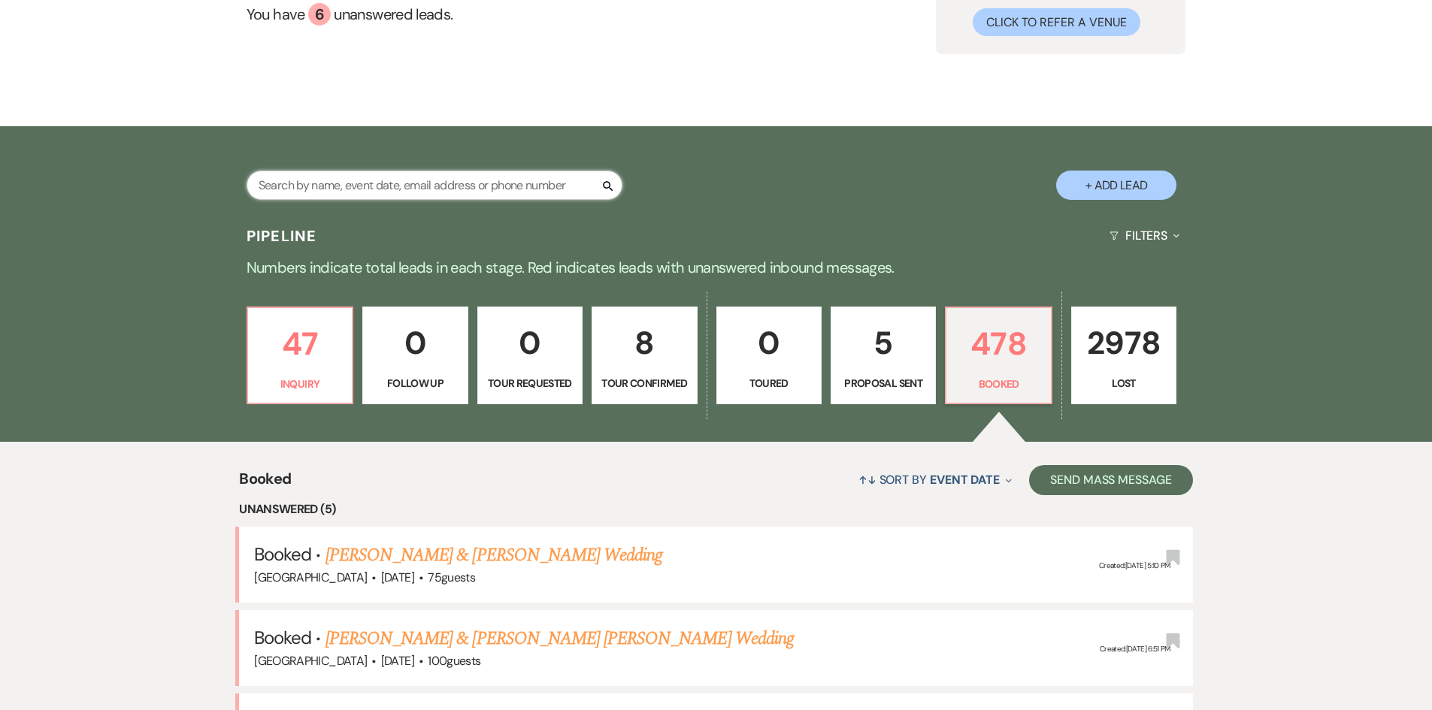
drag, startPoint x: 394, startPoint y: 190, endPoint x: 385, endPoint y: 183, distance: 11.7
click at [393, 190] on input "text" at bounding box center [435, 185] width 376 height 29
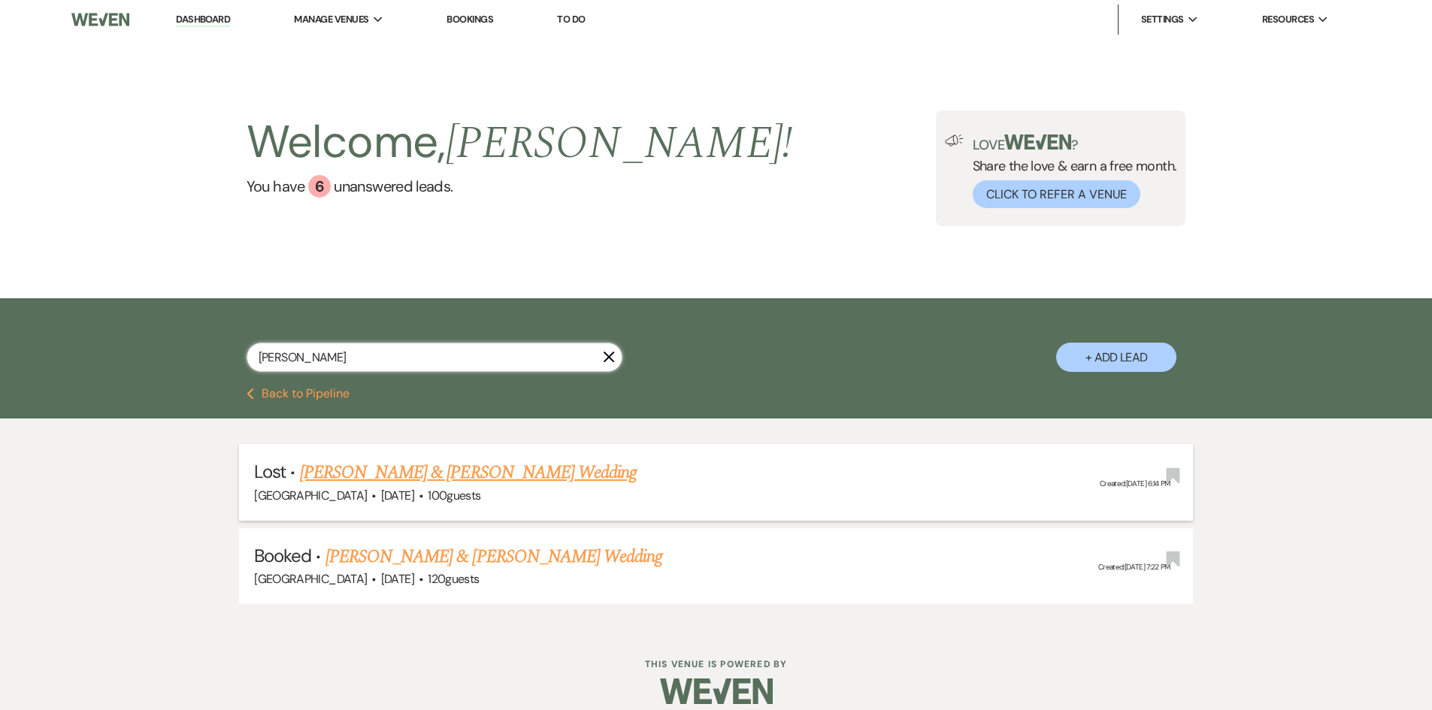
type input "bower"
click at [408, 461] on link "Avery Bower & Christian Cassels's Wedding" at bounding box center [468, 472] width 337 height 27
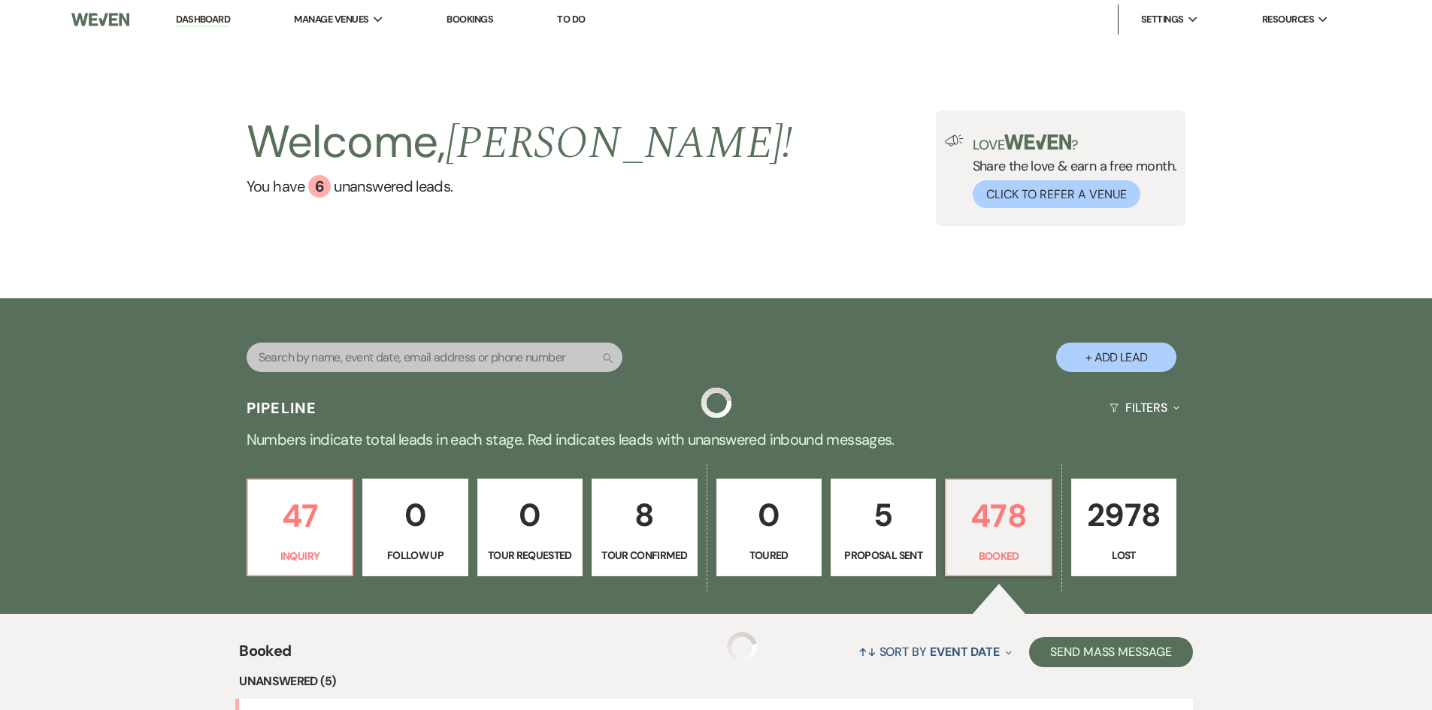
type input "bower"
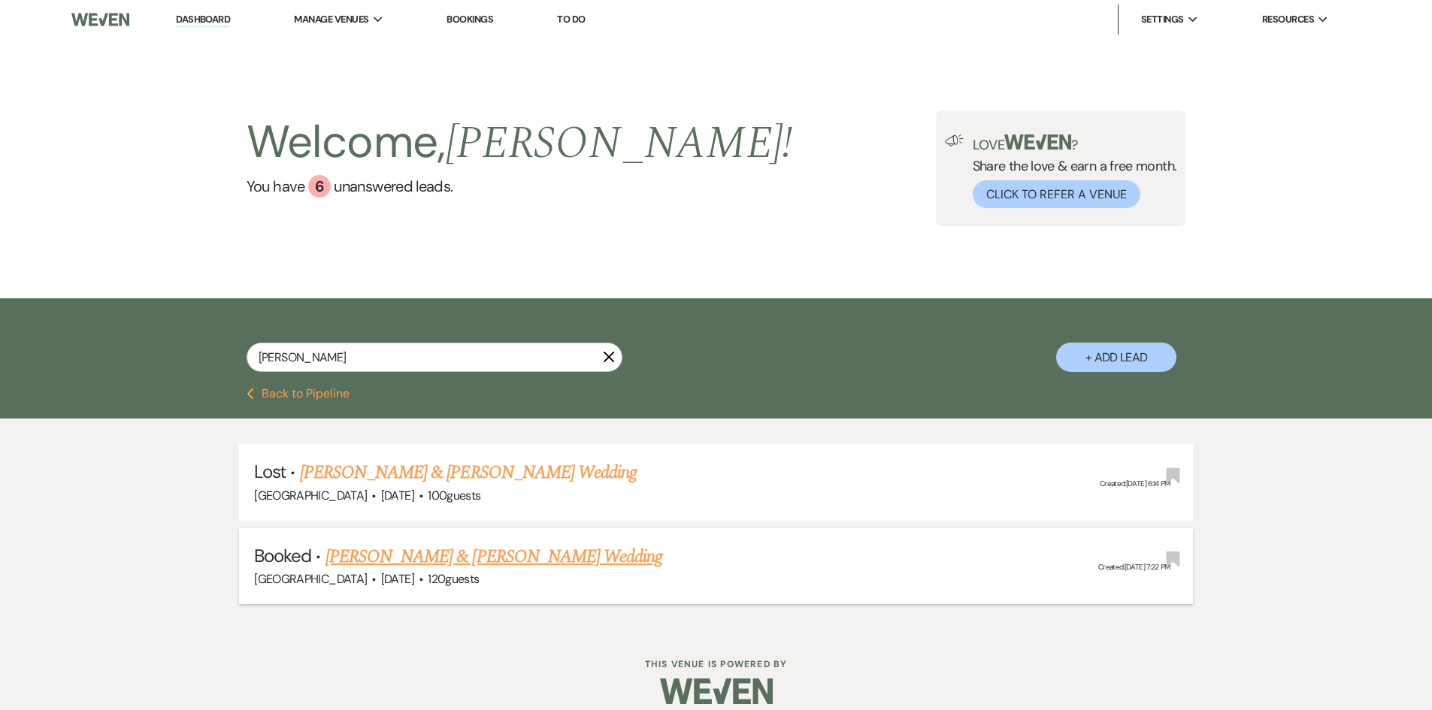
click at [440, 556] on link "[PERSON_NAME] & [PERSON_NAME] Wedding" at bounding box center [493, 556] width 337 height 27
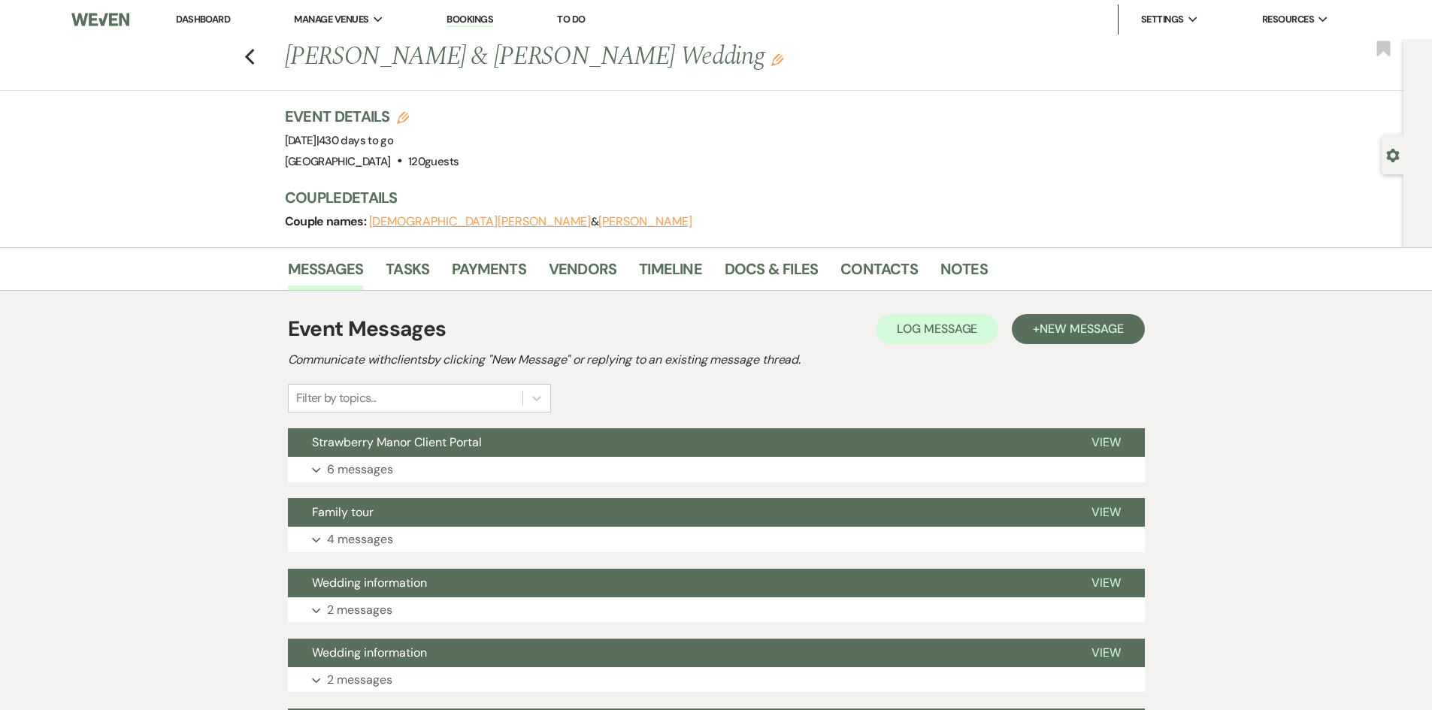
click at [598, 216] on button "Avery Bower" at bounding box center [644, 222] width 93 height 12
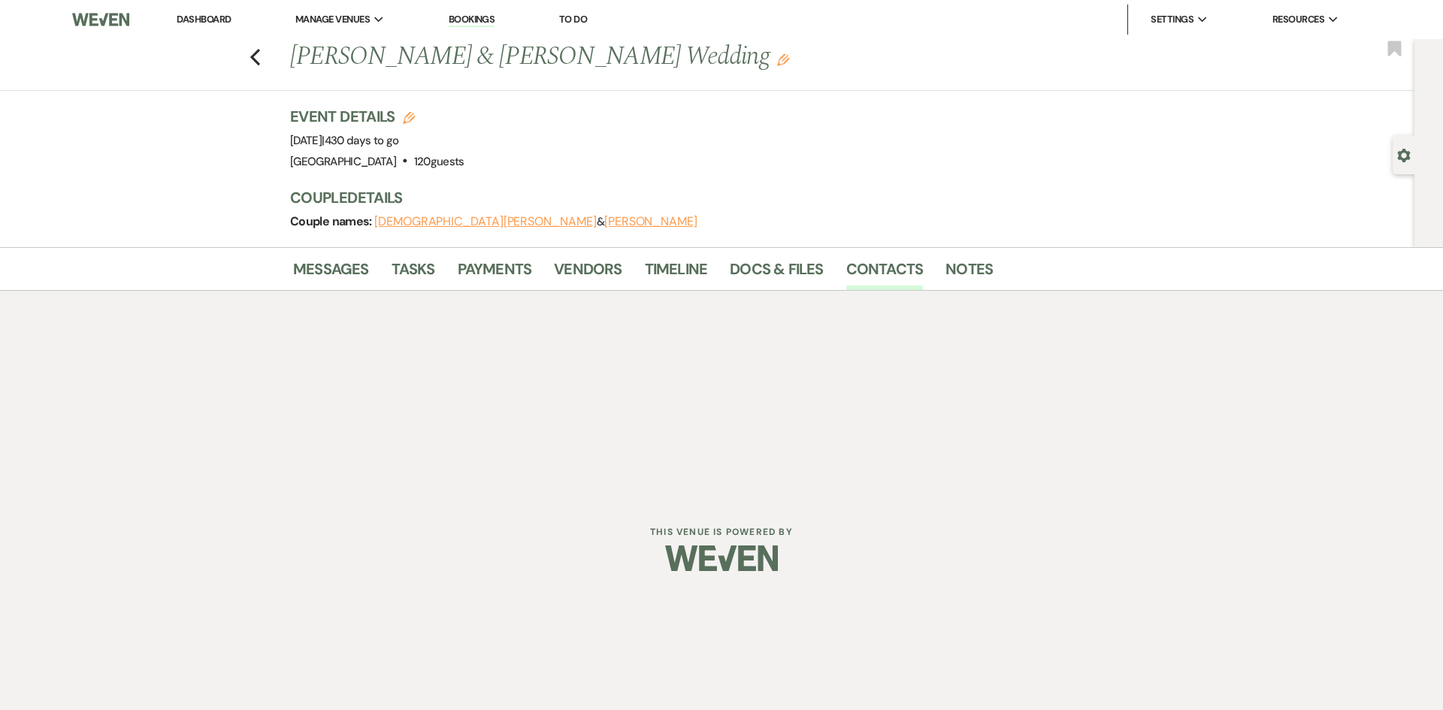
select select "1"
select select "email"
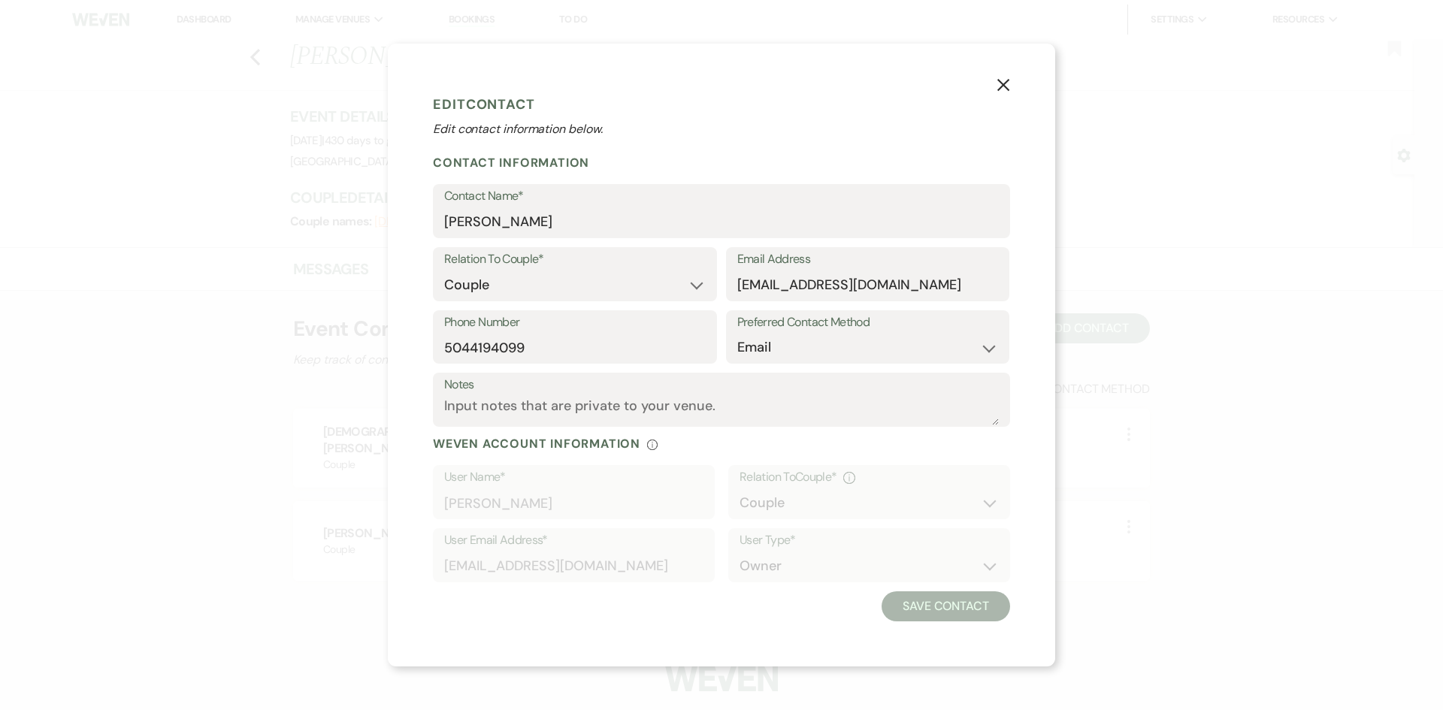
click at [1002, 91] on icon "X" at bounding box center [1004, 85] width 14 height 14
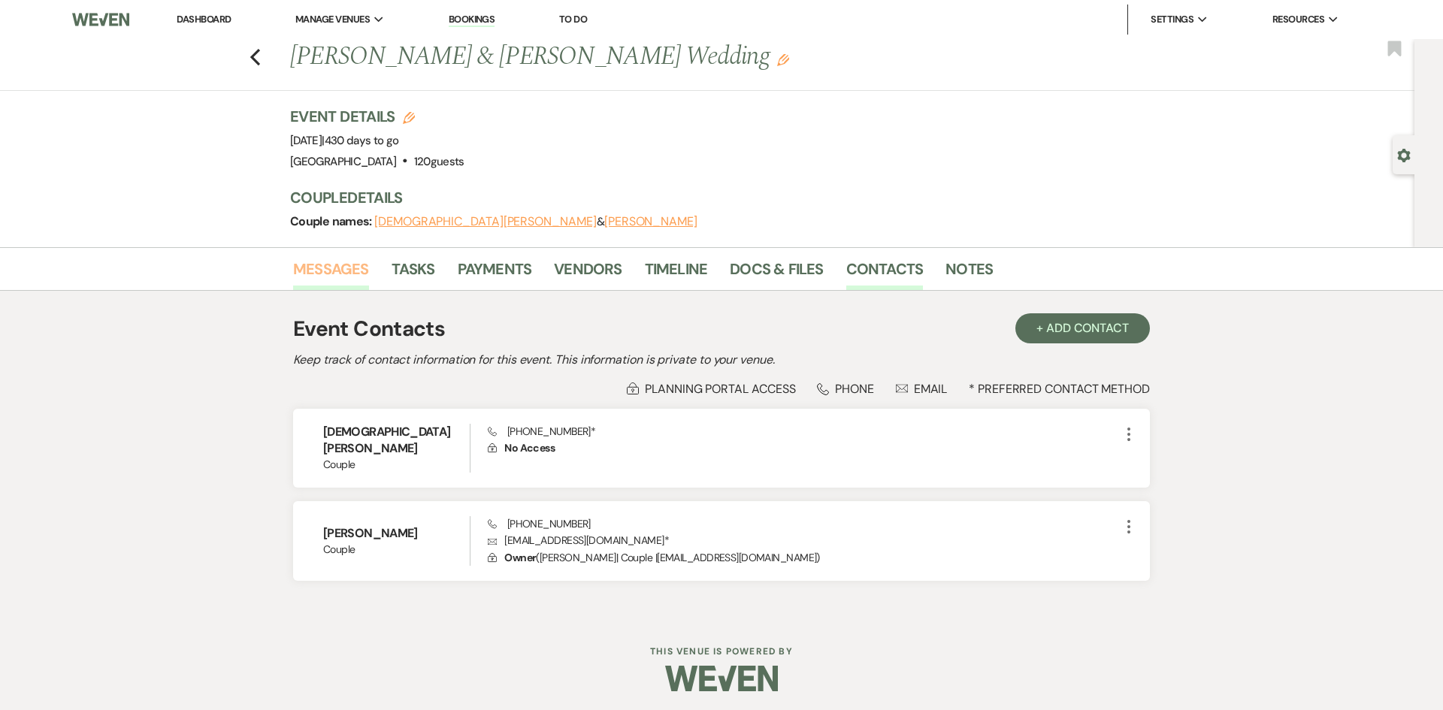
click at [332, 267] on link "Messages" at bounding box center [331, 273] width 76 height 33
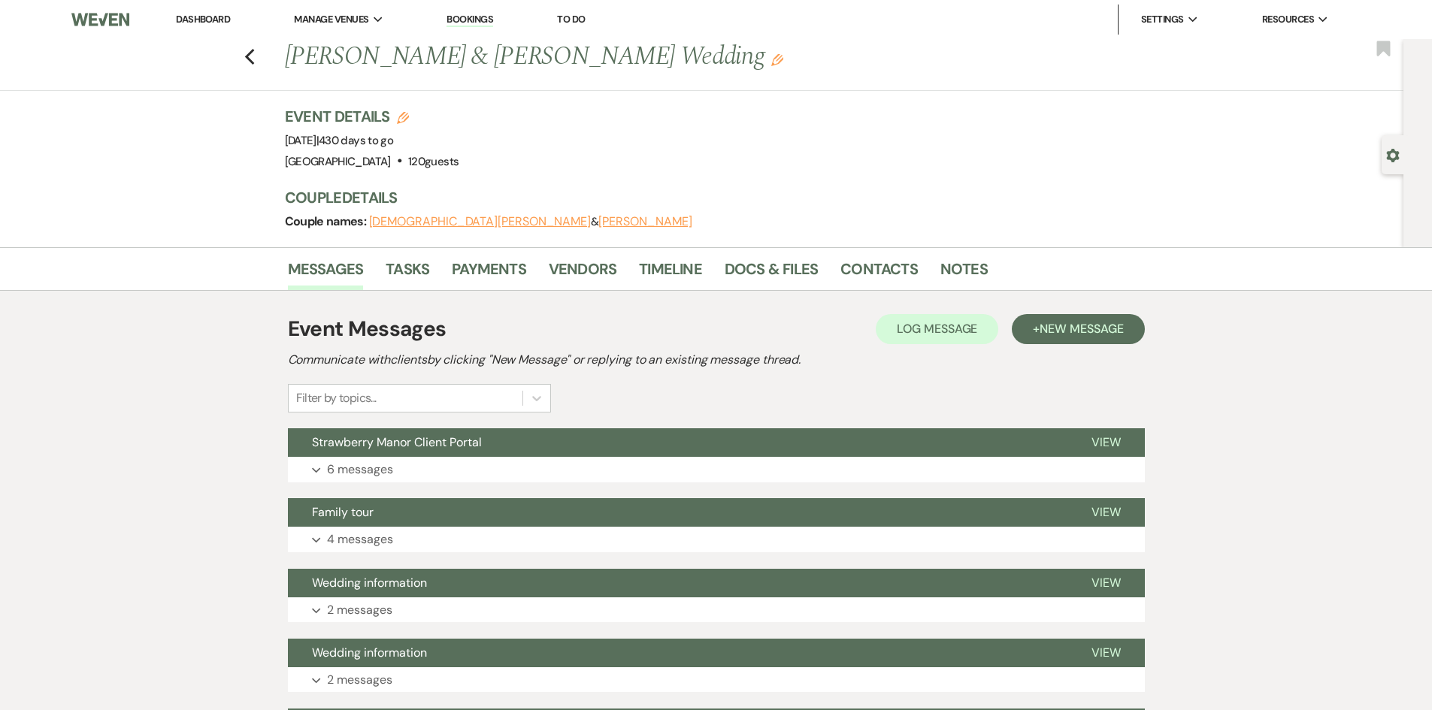
drag, startPoint x: 291, startPoint y: 54, endPoint x: 571, endPoint y: 186, distance: 310.0
click at [571, 186] on div "Previous Christian Cassels & Avery Bower's Wedding Edit Bookmark Gear Settings …" at bounding box center [701, 143] width 1403 height 208
click at [185, 353] on div "Messages Tasks Payments Vendors Timeline Docs & Files Contacts Notes Event Mess…" at bounding box center [716, 516] width 1432 height 538
drag, startPoint x: 422, startPoint y: 136, endPoint x: 494, endPoint y: 132, distance: 71.5
click at [459, 132] on div "Event Date: Friday, October 16th, 2026 | 430 days to go" at bounding box center [372, 140] width 174 height 21
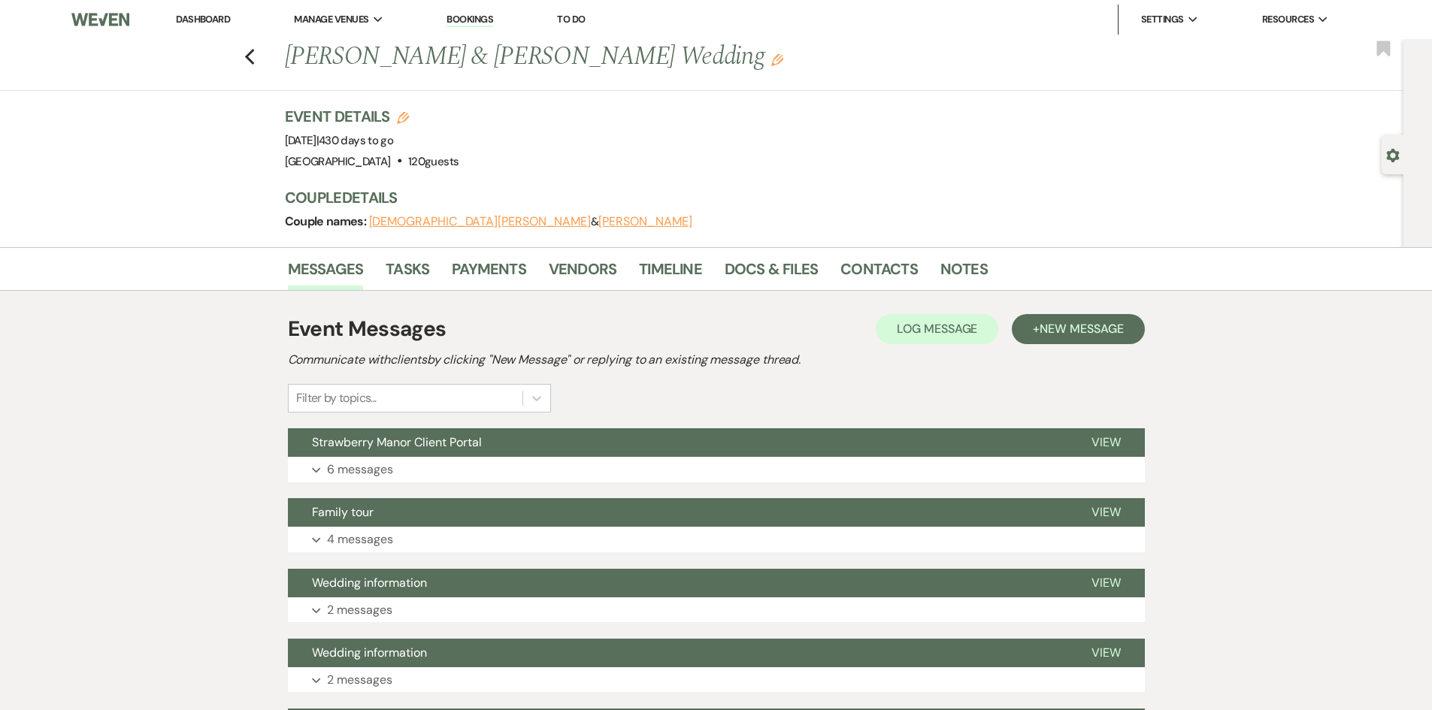
click at [513, 129] on div "Event Details Edit Event Date: Friday, October 16th, 2026 | 430 days to go Venu…" at bounding box center [706, 139] width 842 height 66
drag, startPoint x: 503, startPoint y: 145, endPoint x: 276, endPoint y: 149, distance: 227.0
click at [280, 153] on div "Previous Christian Cassels & Avery Bower's Wedding Edit Bookmark Gear Settings …" at bounding box center [701, 143] width 1403 height 208
click at [276, 149] on div "Previous Christian Cassels & Avery Bower's Wedding Edit Bookmark Gear Settings …" at bounding box center [701, 143] width 1403 height 208
drag, startPoint x: 293, startPoint y: 59, endPoint x: 581, endPoint y: 168, distance: 307.6
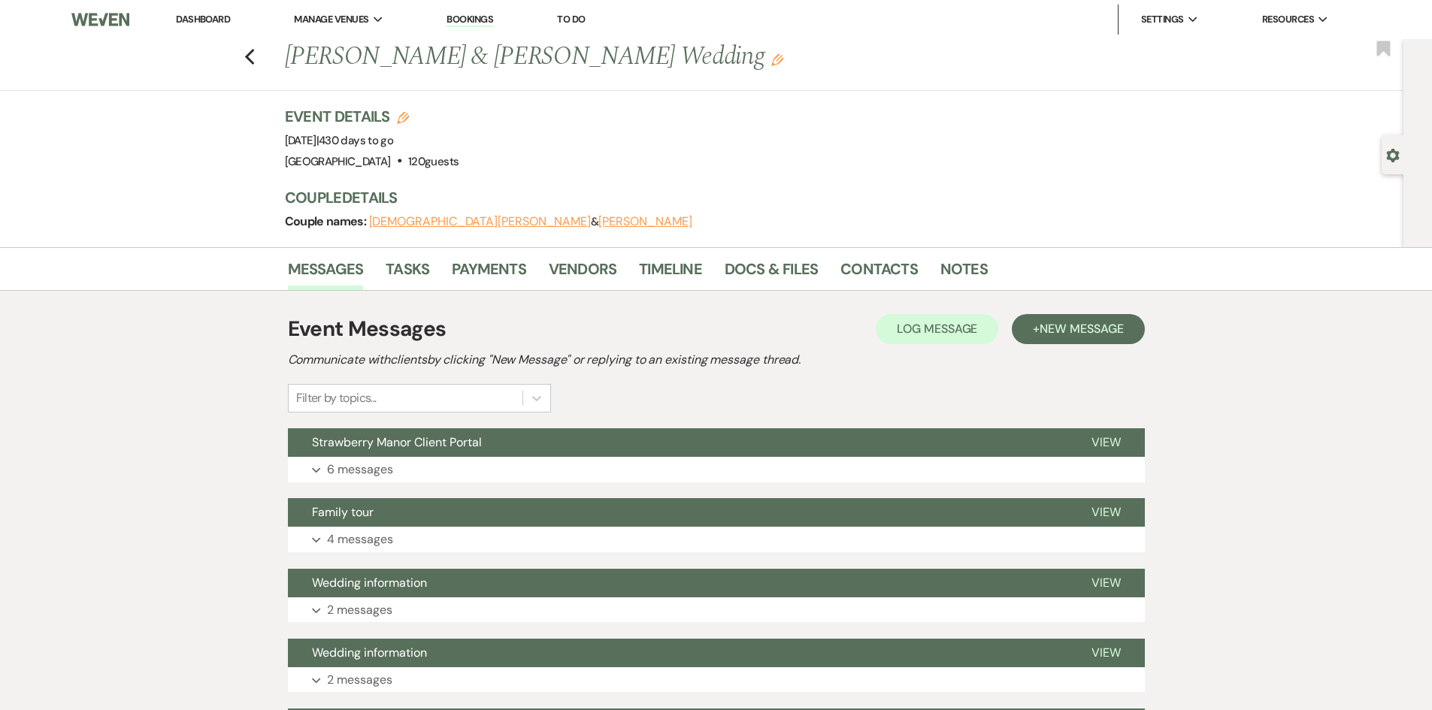
click at [581, 168] on div "Previous Christian Cassels & Avery Bower's Wedding Edit Bookmark Gear Settings …" at bounding box center [701, 143] width 1403 height 208
click at [583, 161] on div "Event Details Edit Event Date: Friday, October 16th, 2026 | 430 days to go Venu…" at bounding box center [706, 139] width 842 height 66
click at [569, 157] on div "Event Details Edit Event Date: Friday, October 16th, 2026 | 430 days to go Venu…" at bounding box center [706, 139] width 842 height 66
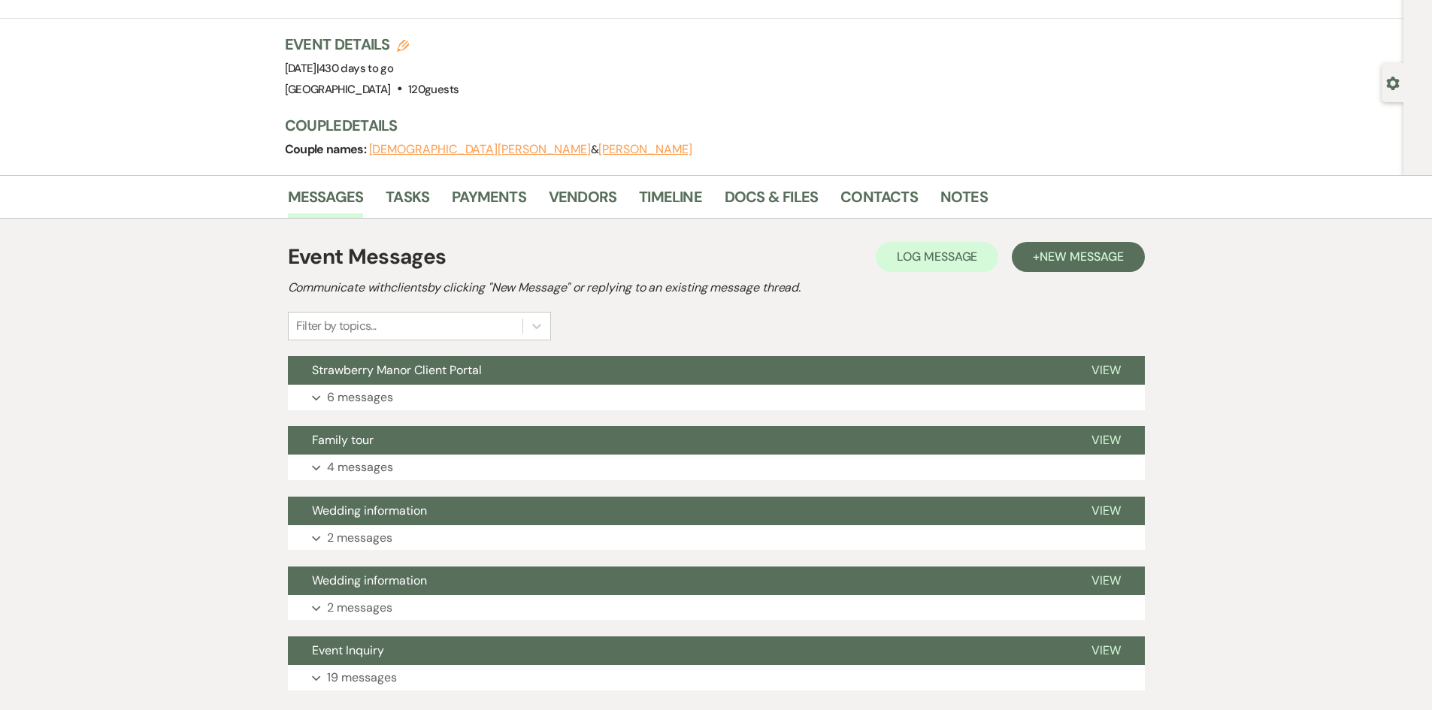
scroll to position [150, 0]
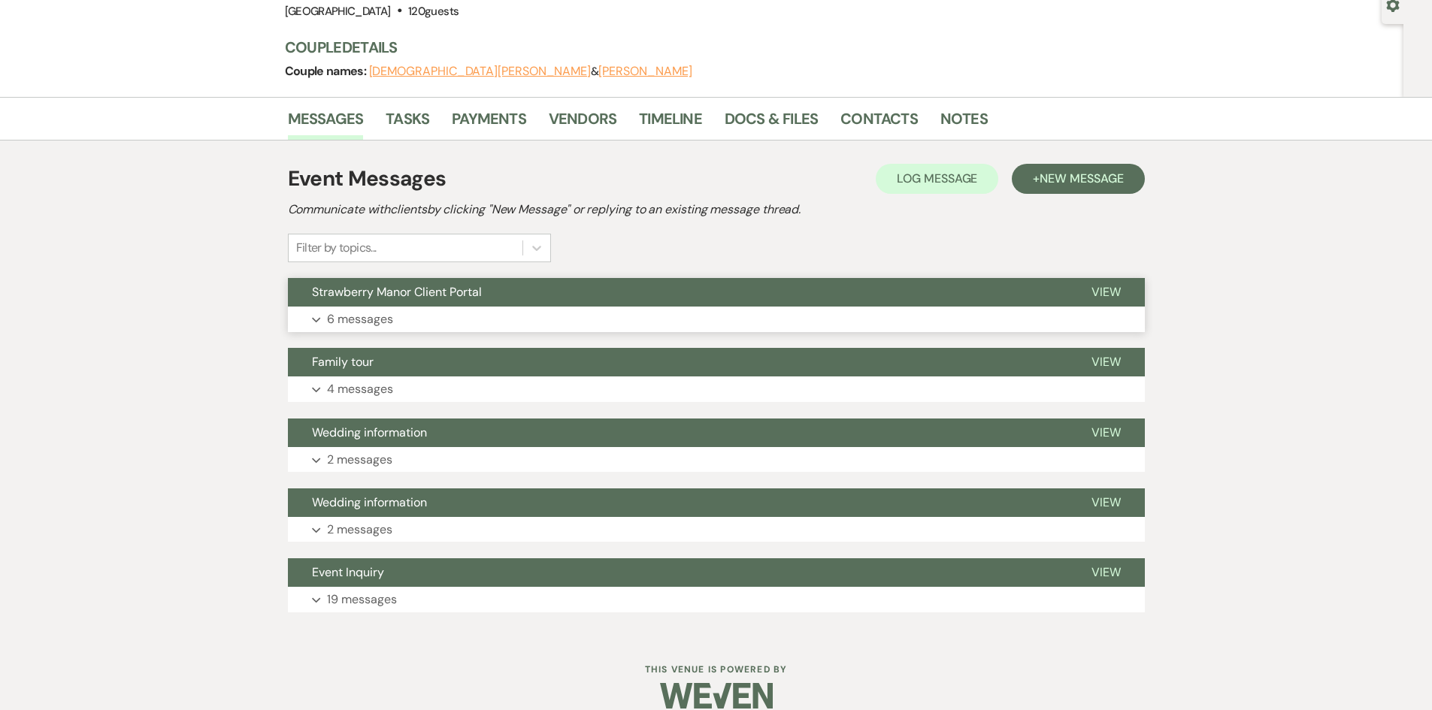
click at [314, 316] on button "Expand 6 messages" at bounding box center [716, 320] width 857 height 26
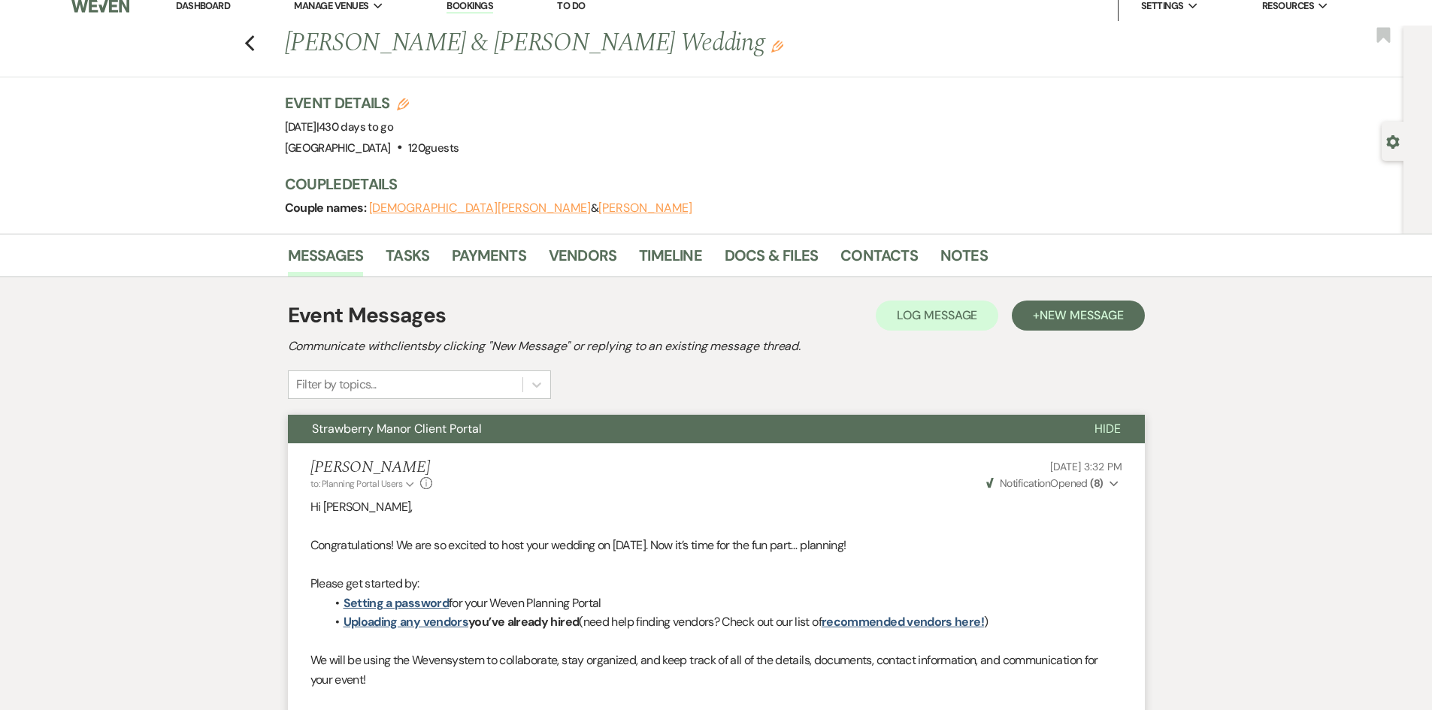
scroll to position [0, 0]
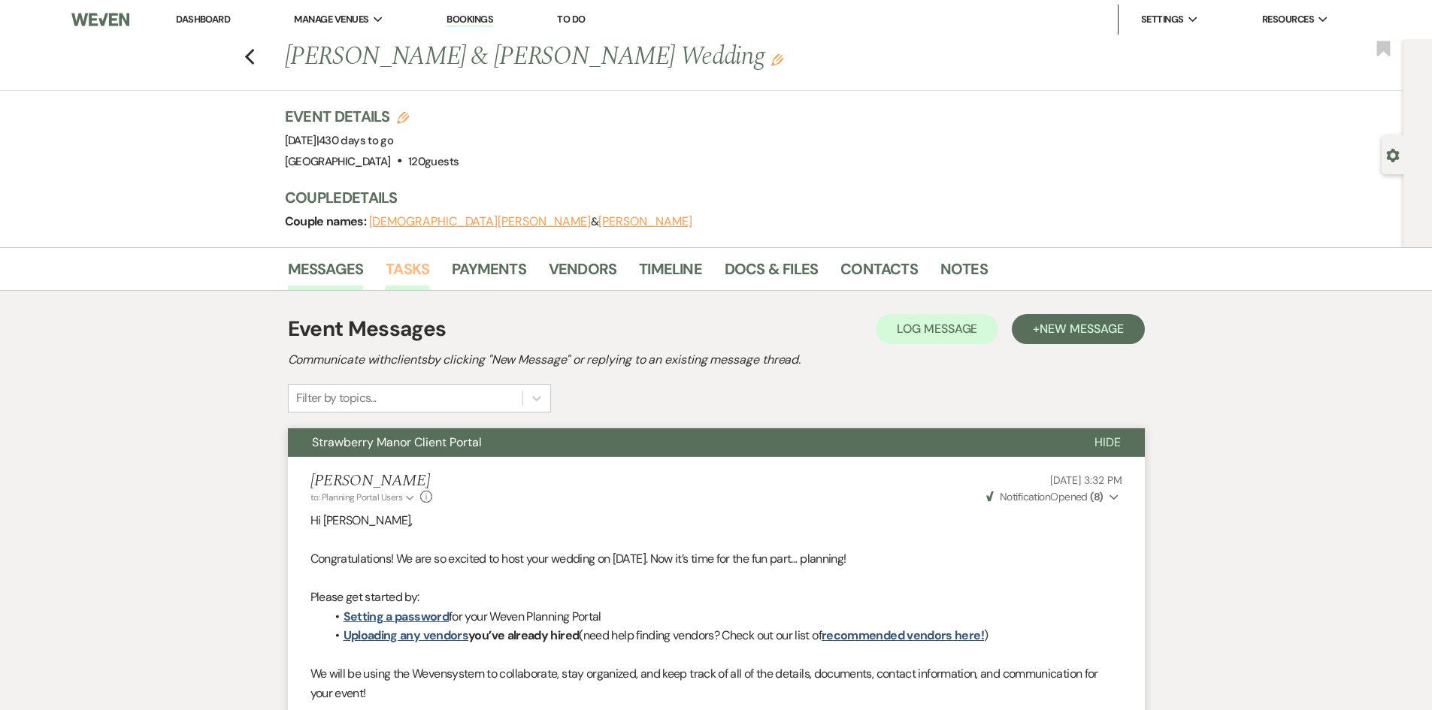
click at [395, 263] on link "Tasks" at bounding box center [408, 273] width 44 height 33
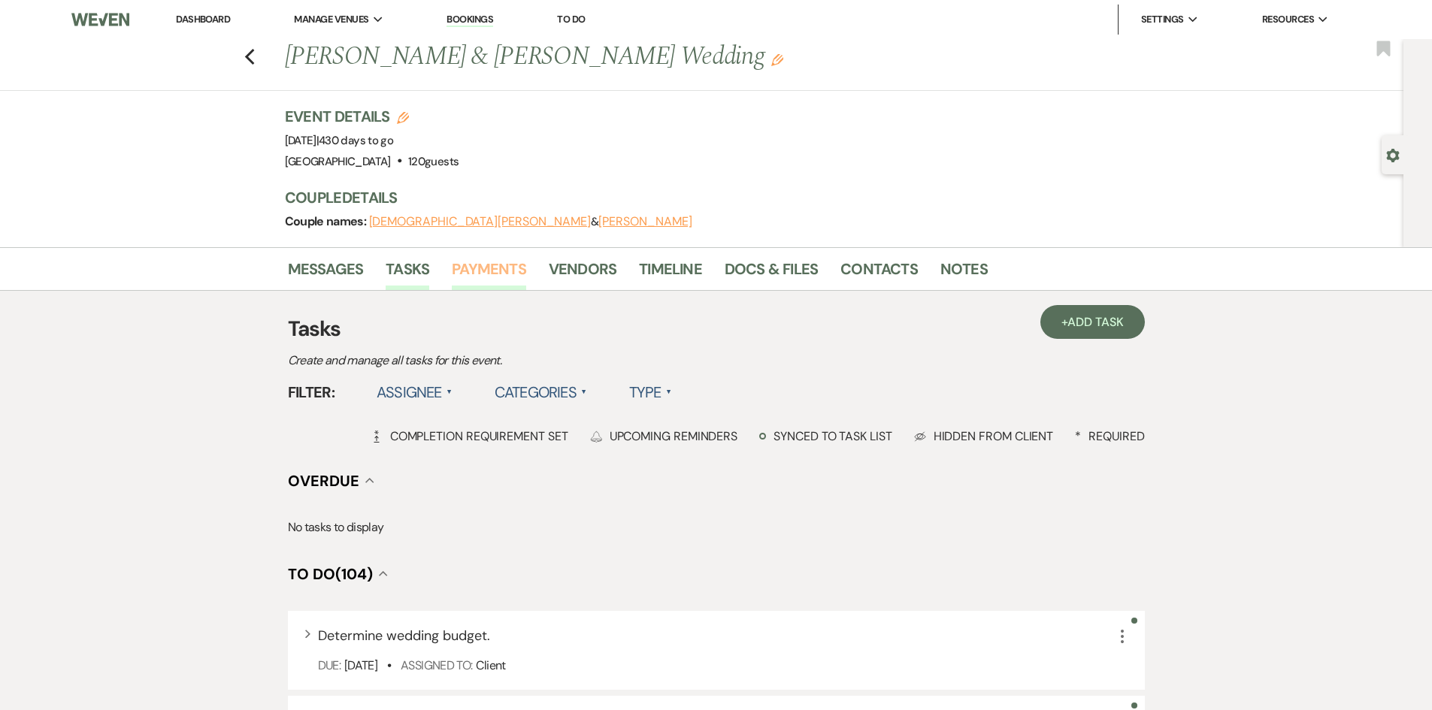
click at [498, 273] on link "Payments" at bounding box center [489, 273] width 74 height 33
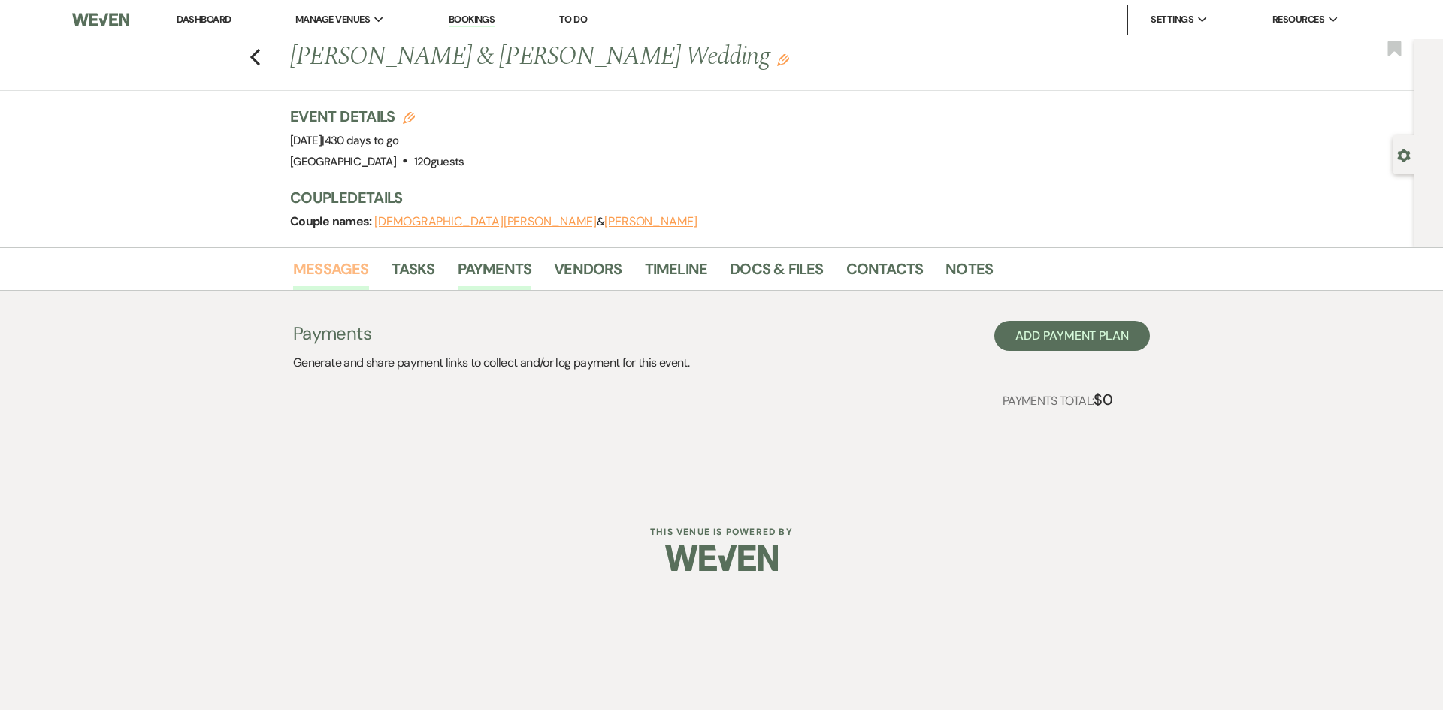
click at [321, 257] on link "Messages" at bounding box center [331, 273] width 76 height 33
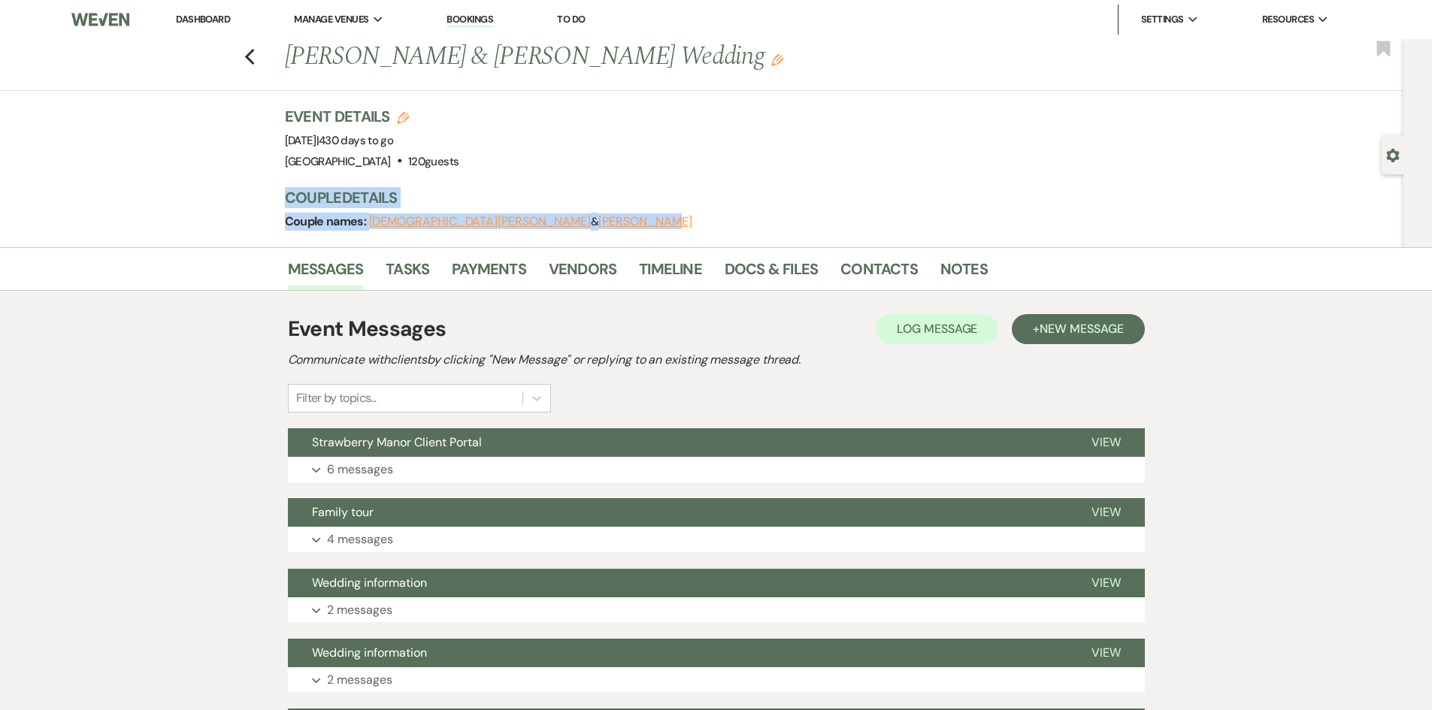
drag, startPoint x: 276, startPoint y: 187, endPoint x: 605, endPoint y: 235, distance: 332.6
click at [605, 235] on div "Previous Christian Cassels & Avery Bower's Wedding Edit Bookmark Gear Settings …" at bounding box center [701, 143] width 1403 height 208
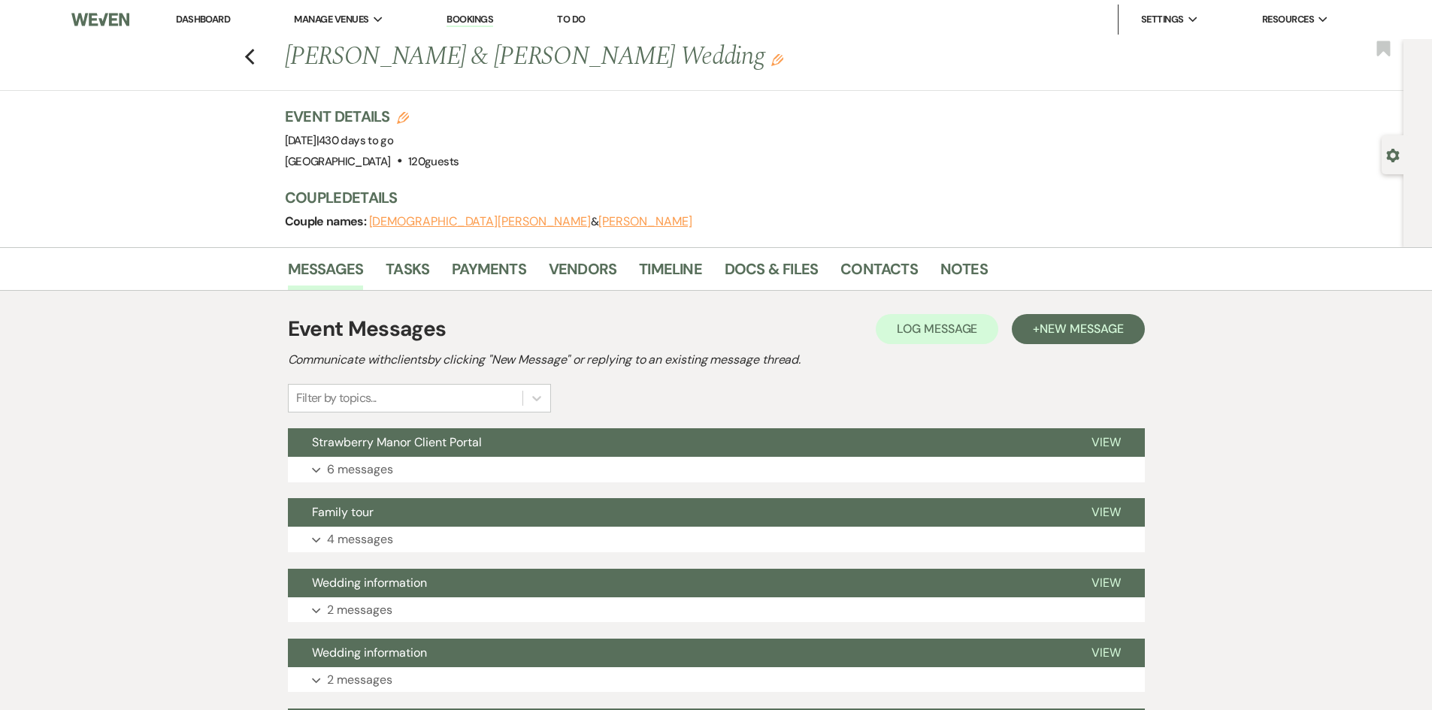
click at [604, 229] on div "Couple names: Christian Cassels & Avery Bower" at bounding box center [706, 221] width 842 height 21
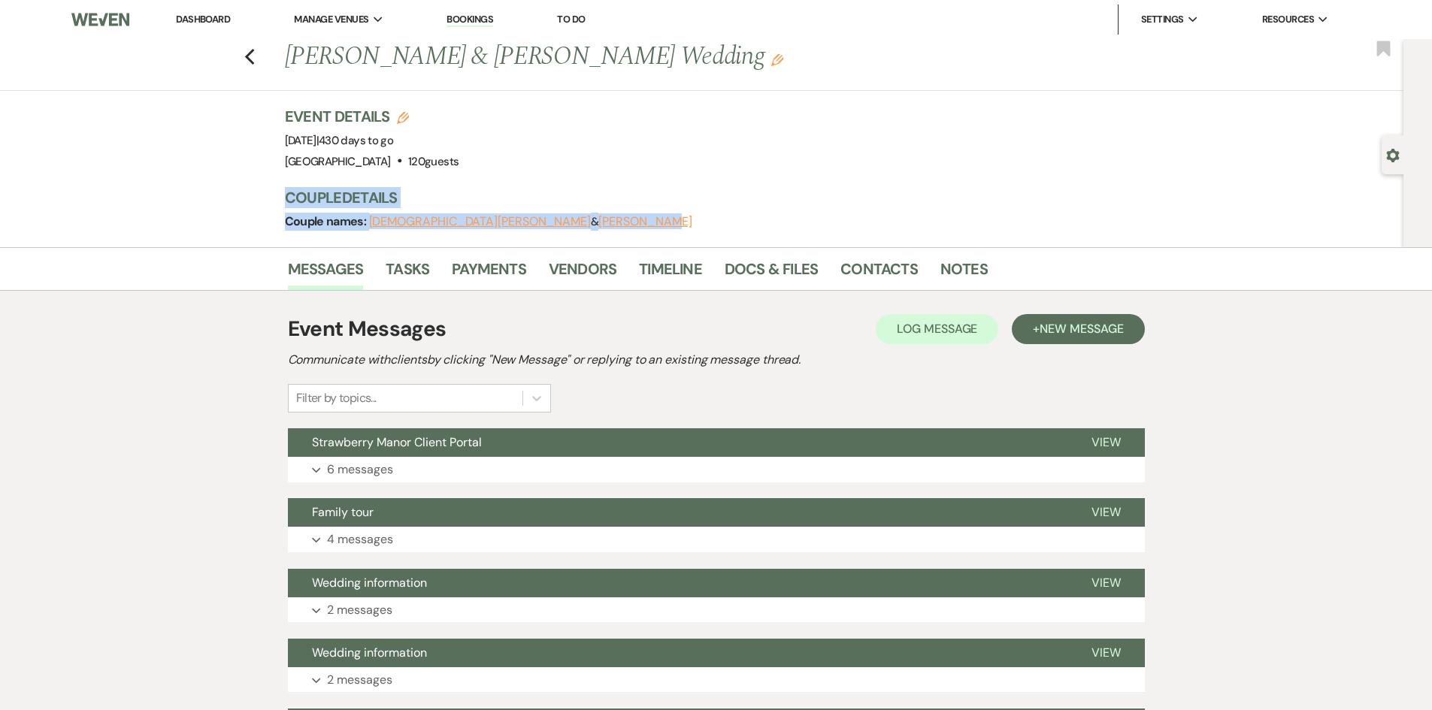
drag, startPoint x: 577, startPoint y: 231, endPoint x: 222, endPoint y: 199, distance: 356.9
click at [222, 199] on div "Previous Christian Cassels & Avery Bower's Wedding Edit Bookmark Gear Settings …" at bounding box center [701, 143] width 1403 height 208
click at [217, 184] on div "Previous Christian Cassels & Avery Bower's Wedding Edit Bookmark Gear Settings …" at bounding box center [701, 143] width 1403 height 208
drag, startPoint x: 252, startPoint y: 112, endPoint x: 584, endPoint y: 222, distance: 350.1
click at [584, 222] on div "Previous Christian Cassels & Avery Bower's Wedding Edit Bookmark Gear Settings …" at bounding box center [701, 143] width 1403 height 208
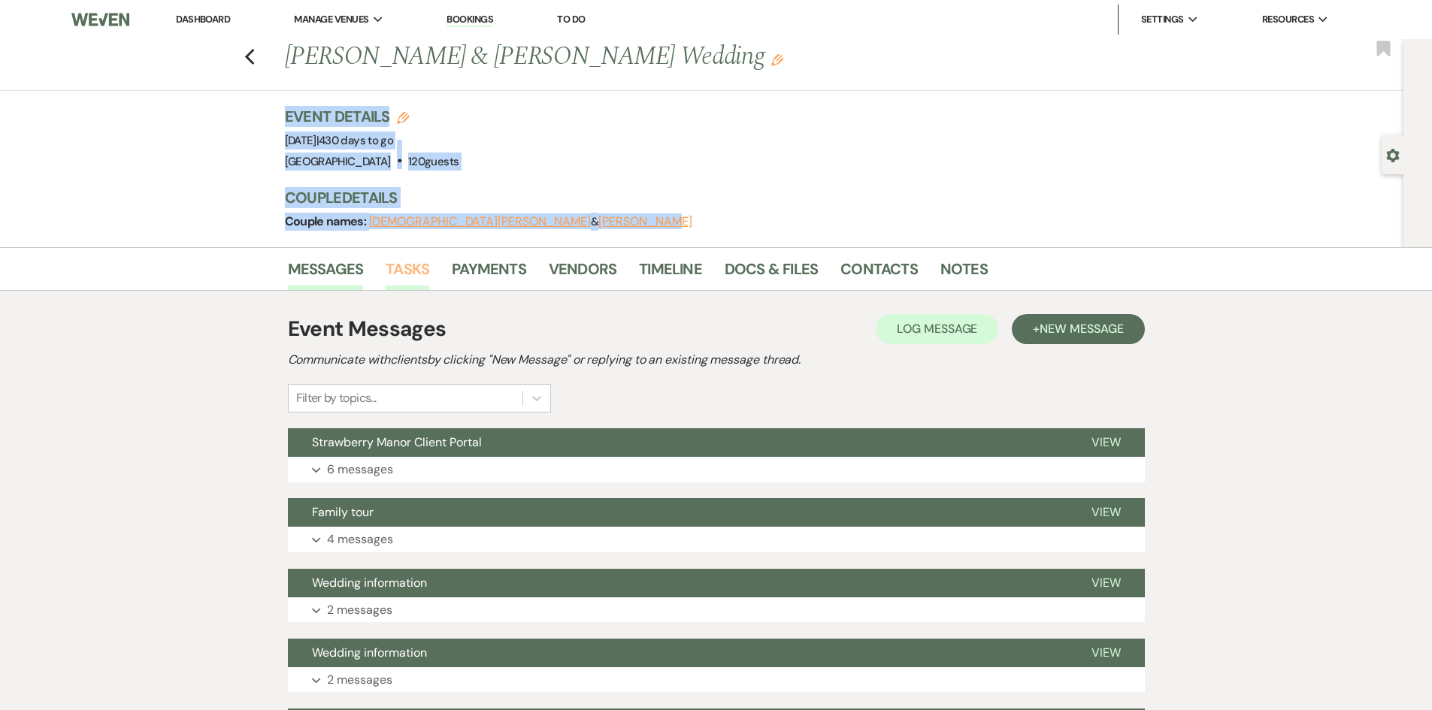
click at [413, 280] on link "Tasks" at bounding box center [408, 273] width 44 height 33
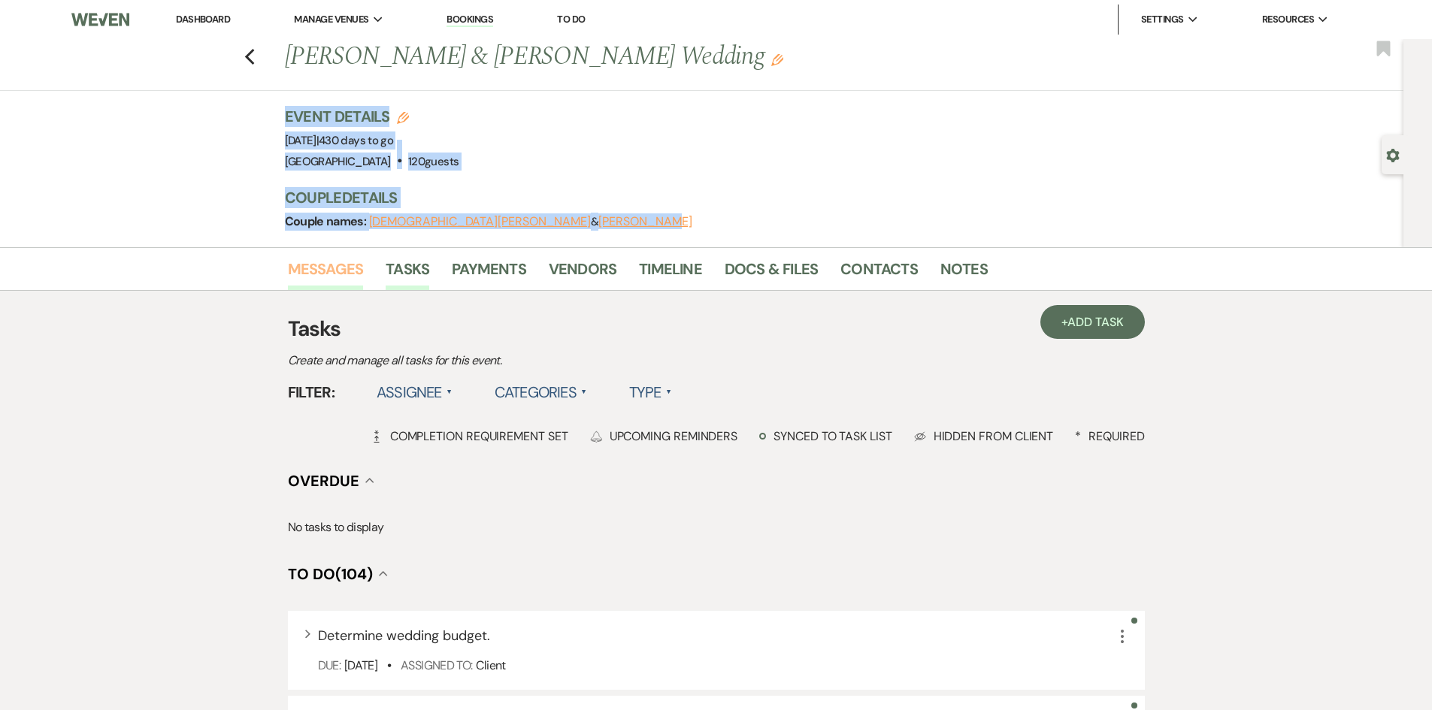
click at [333, 283] on link "Messages" at bounding box center [326, 273] width 76 height 33
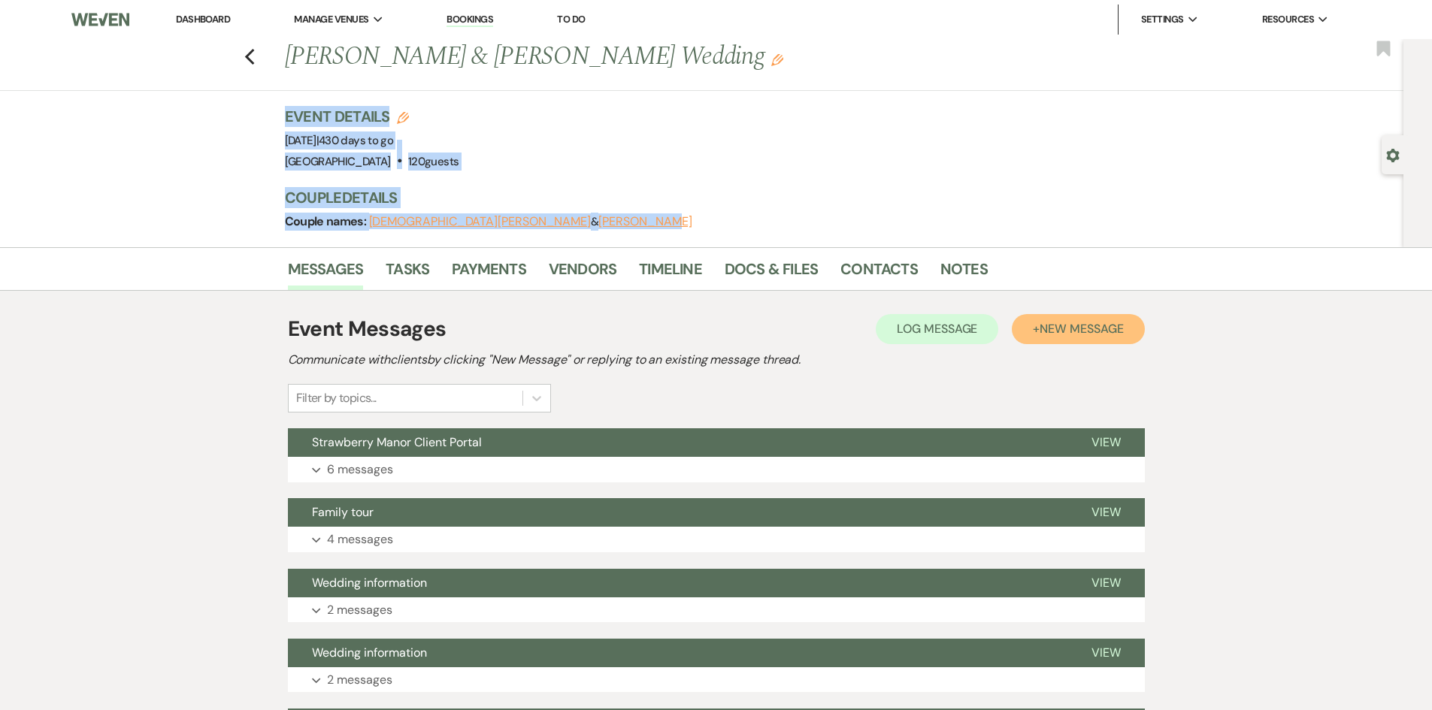
click at [1079, 325] on span "New Message" at bounding box center [1081, 329] width 83 height 16
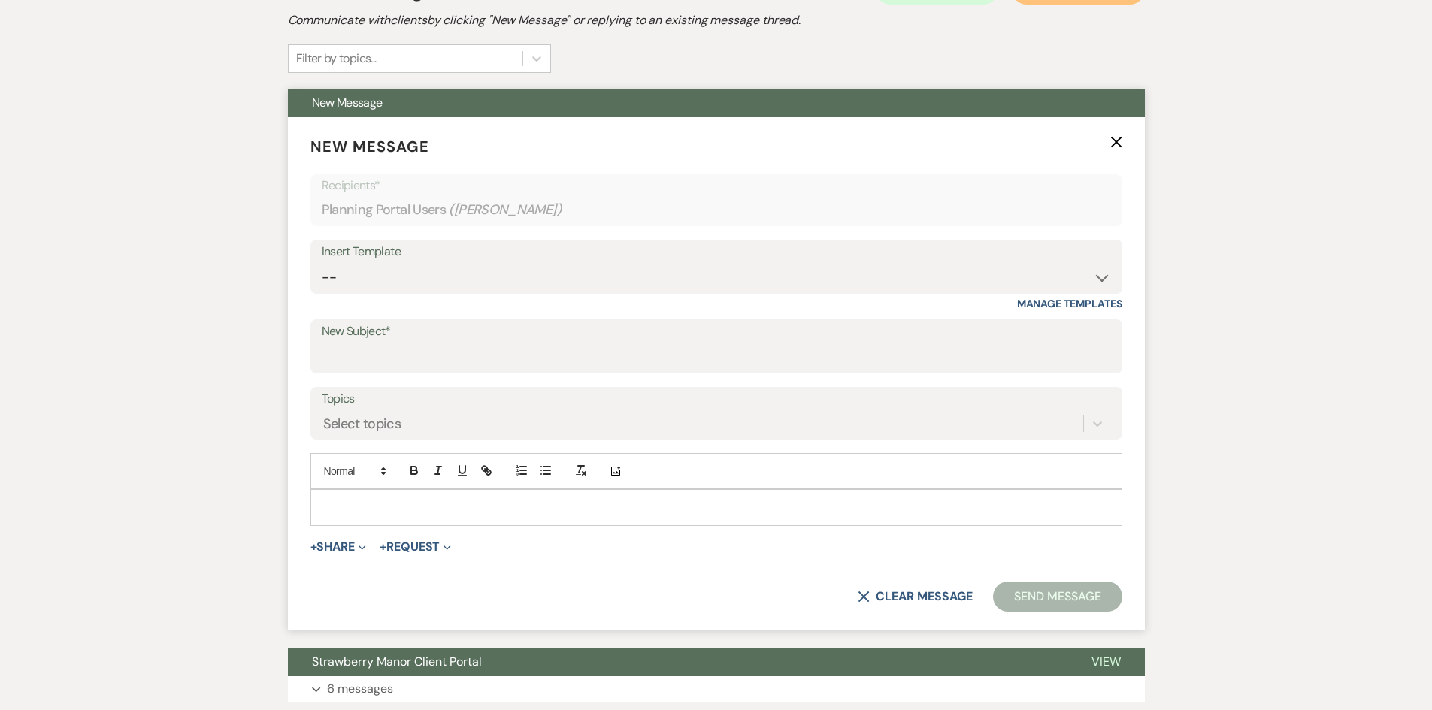
scroll to position [376, 0]
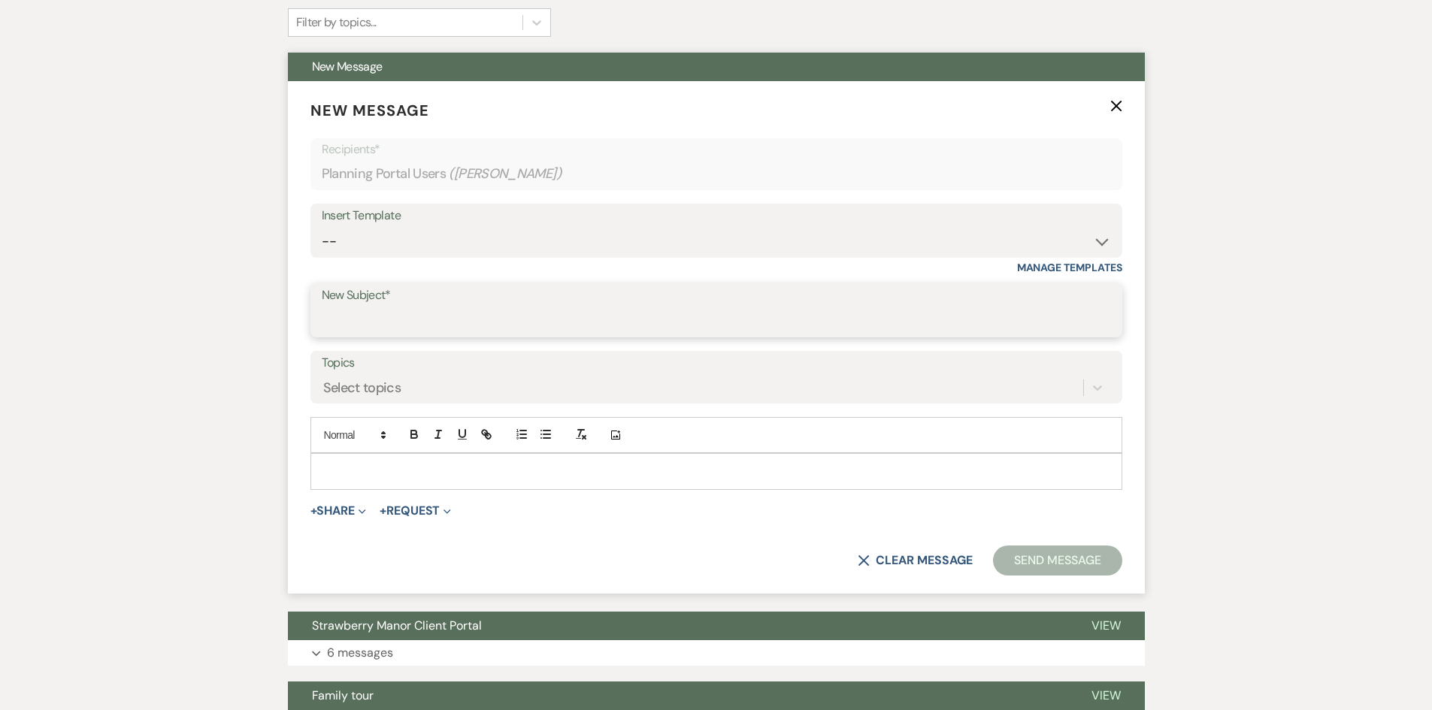
click at [407, 307] on input "New Subject*" at bounding box center [716, 321] width 789 height 29
drag, startPoint x: 434, startPoint y: 243, endPoint x: 443, endPoint y: 255, distance: 15.0
click at [434, 243] on select "-- Weven Planning Portal Introduction (Booked Events) Private Party Inquiry Res…" at bounding box center [716, 241] width 789 height 29
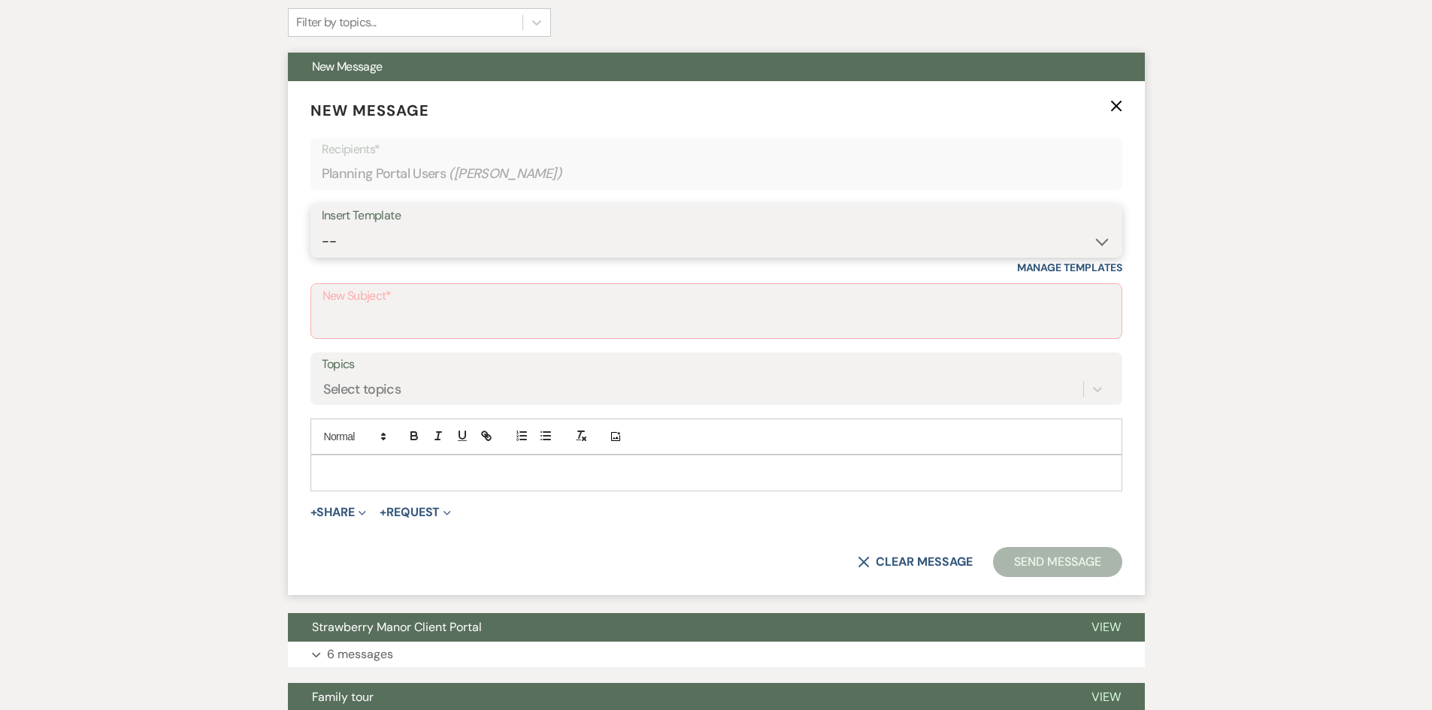
select select "5018"
click at [322, 227] on select "-- Weven Planning Portal Introduction (Booked Events) Private Party Inquiry Res…" at bounding box center [716, 241] width 789 height 29
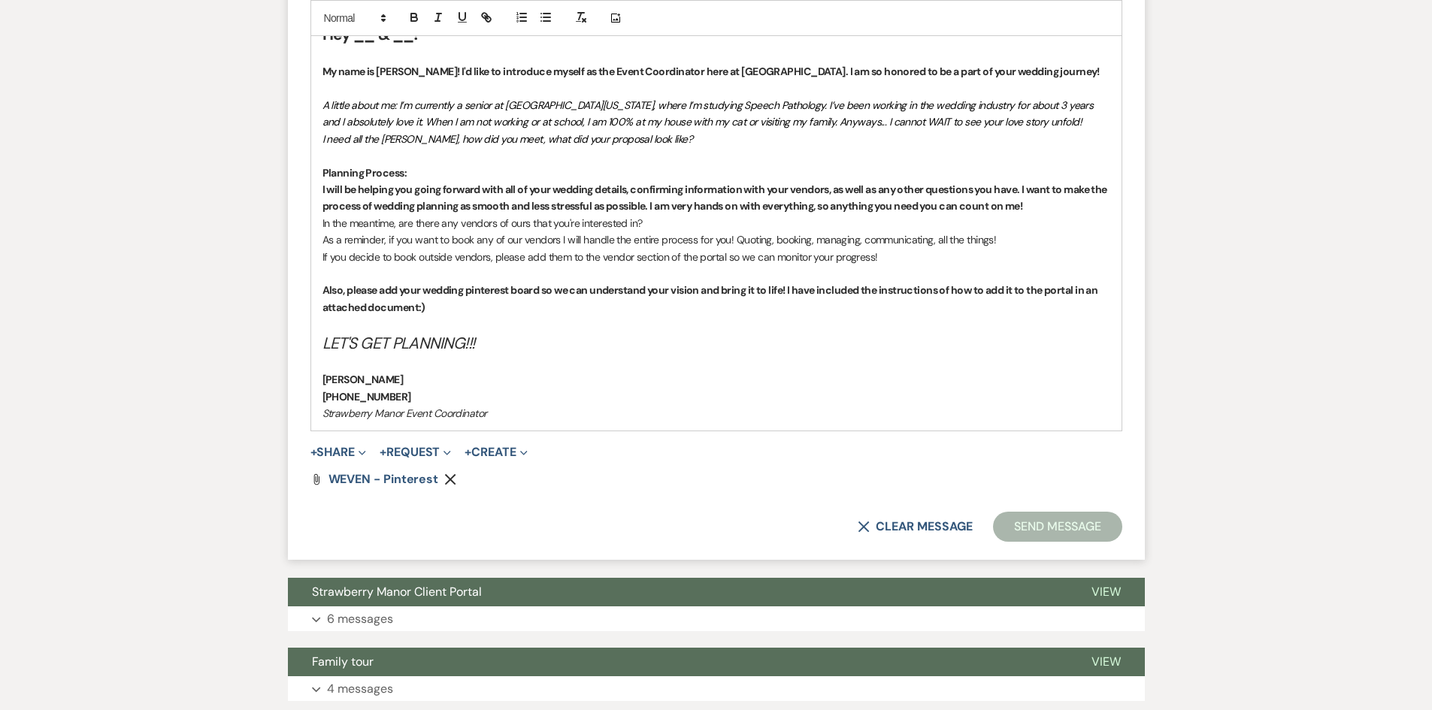
scroll to position [827, 0]
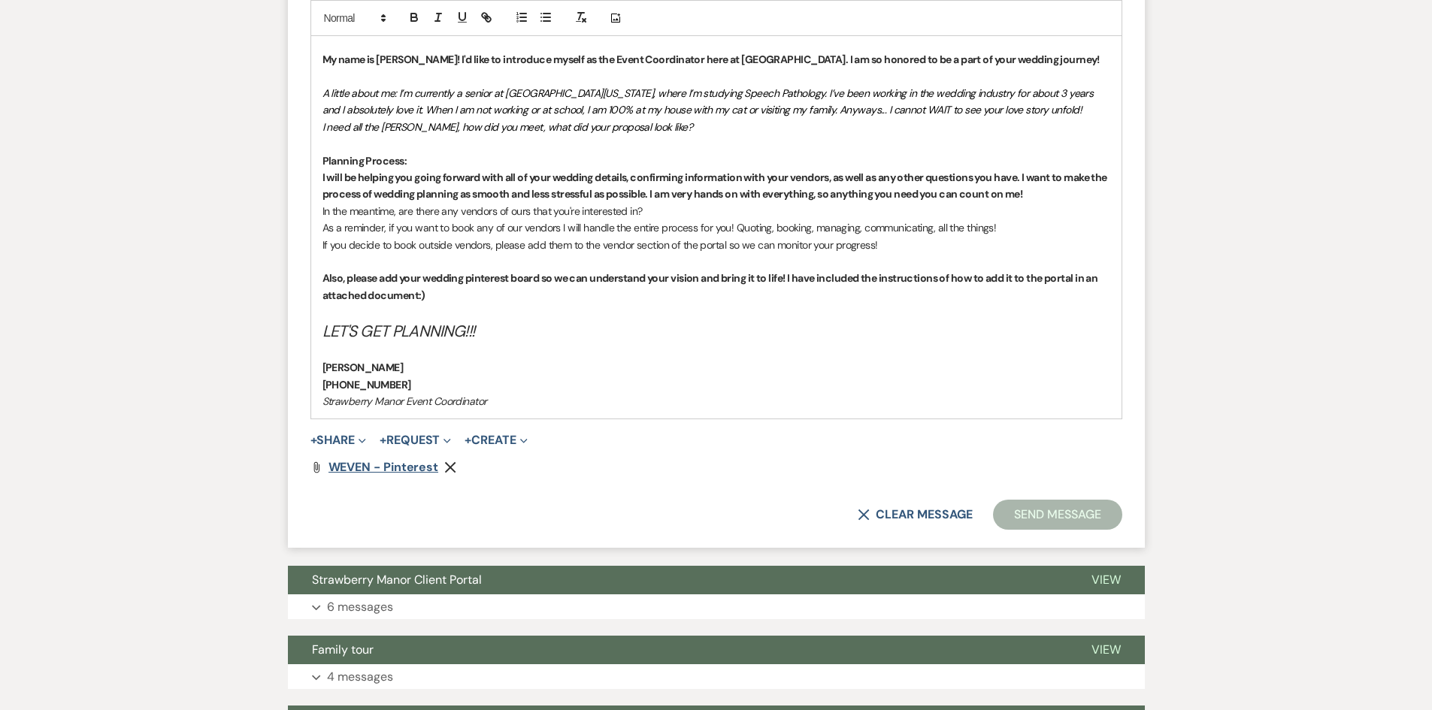
click at [389, 470] on span "WEVEN - Pinterest" at bounding box center [383, 467] width 110 height 16
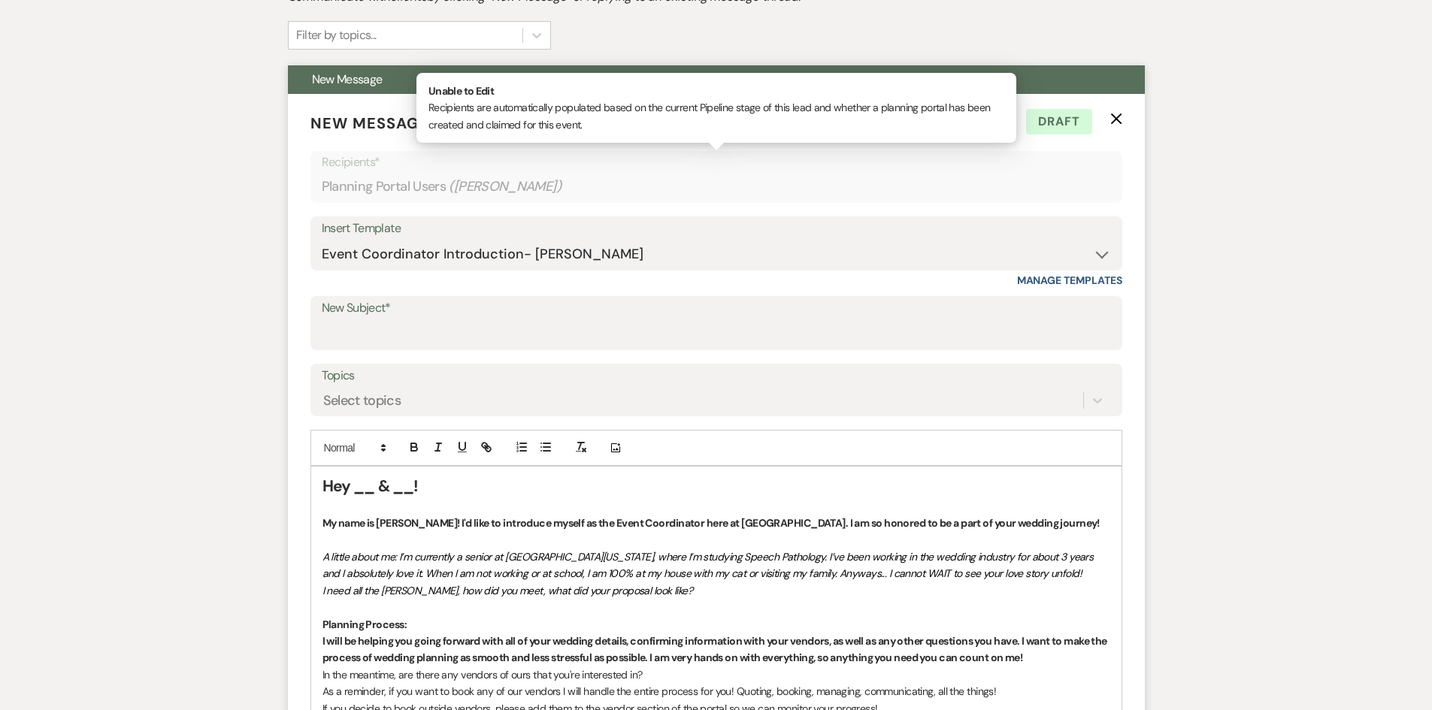
scroll to position [376, 0]
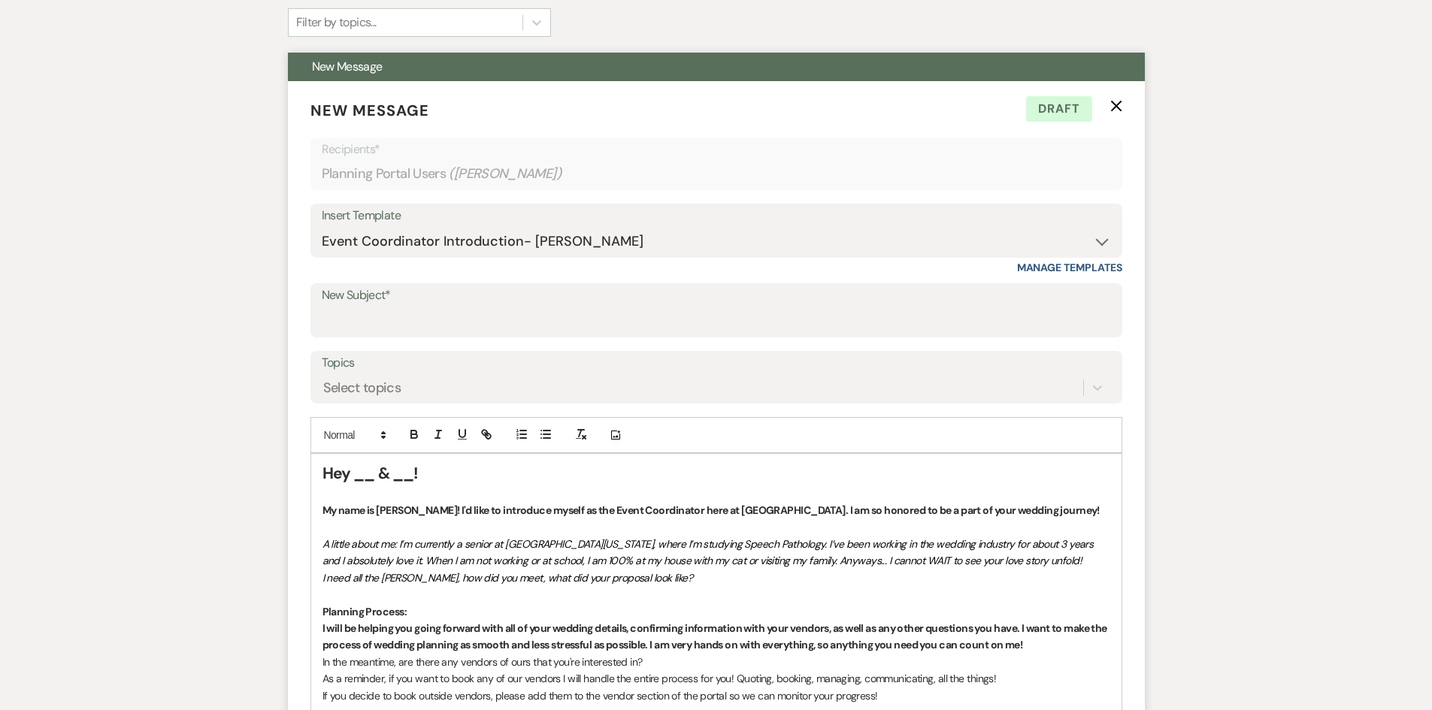
click at [436, 299] on label "New Subject*" at bounding box center [716, 296] width 789 height 22
click at [436, 307] on input "New Subject*" at bounding box center [716, 321] width 789 height 29
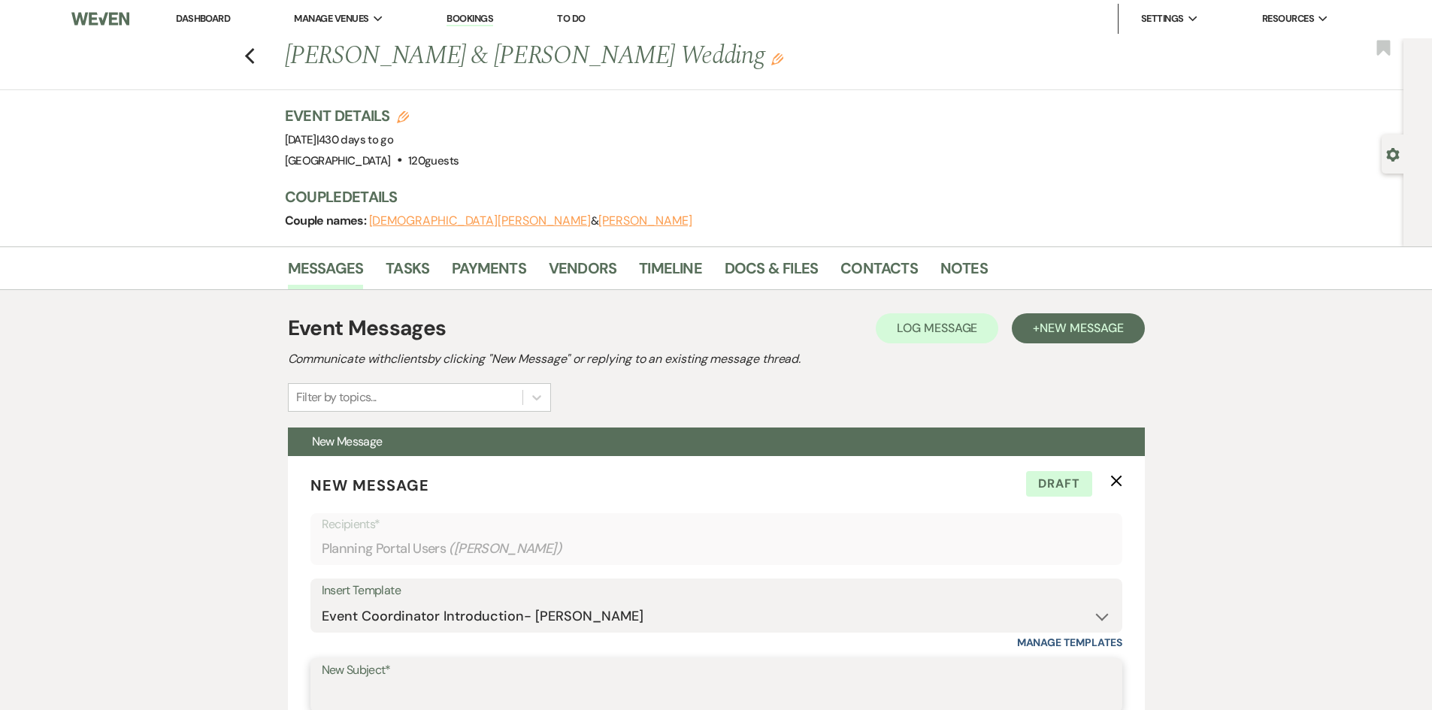
scroll to position [0, 0]
drag, startPoint x: 289, startPoint y: 55, endPoint x: 834, endPoint y: 44, distance: 545.0
click at [834, 44] on div "Previous Christian Cassels & Avery Bower's Wedding Edit" at bounding box center [705, 57] width 857 height 36
click at [825, 60] on h1 "Christian Cassels & Avery Bower's Wedding Edit" at bounding box center [621, 57] width 673 height 36
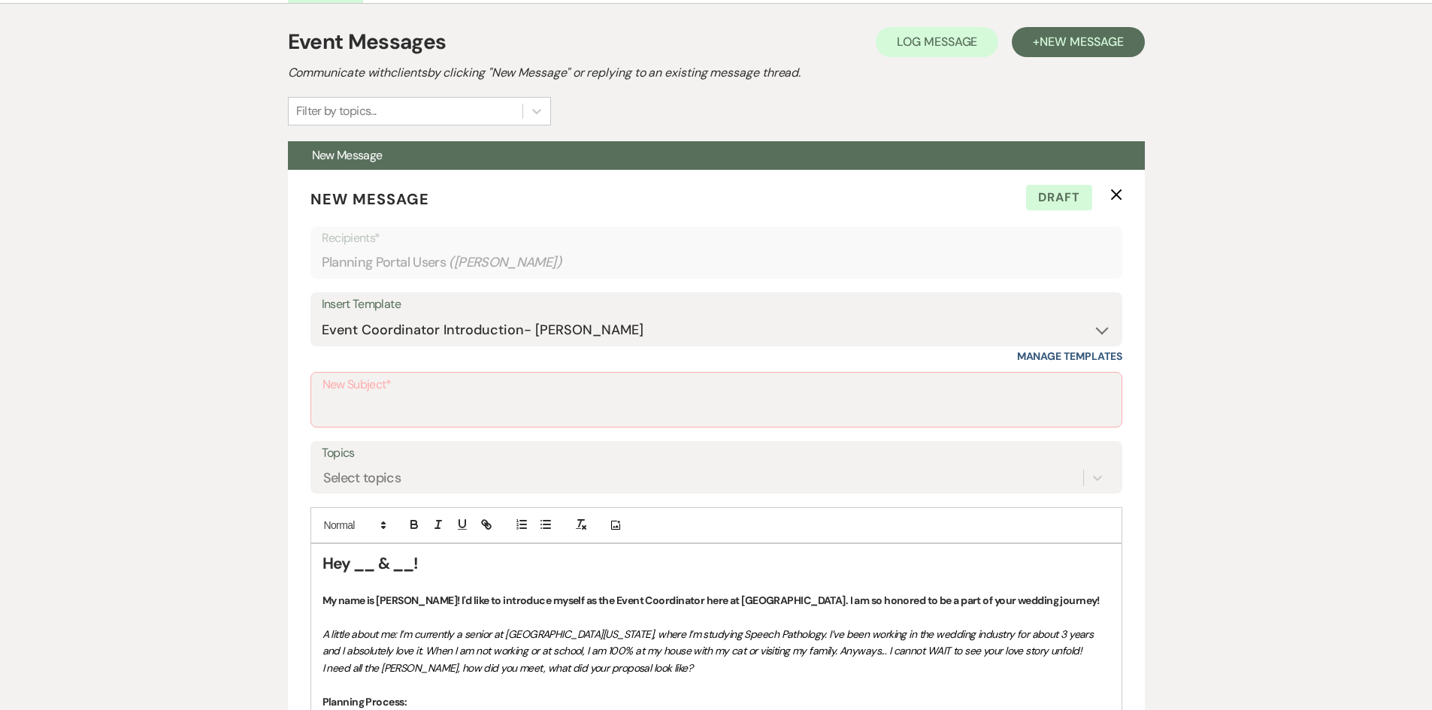
scroll to position [451, 0]
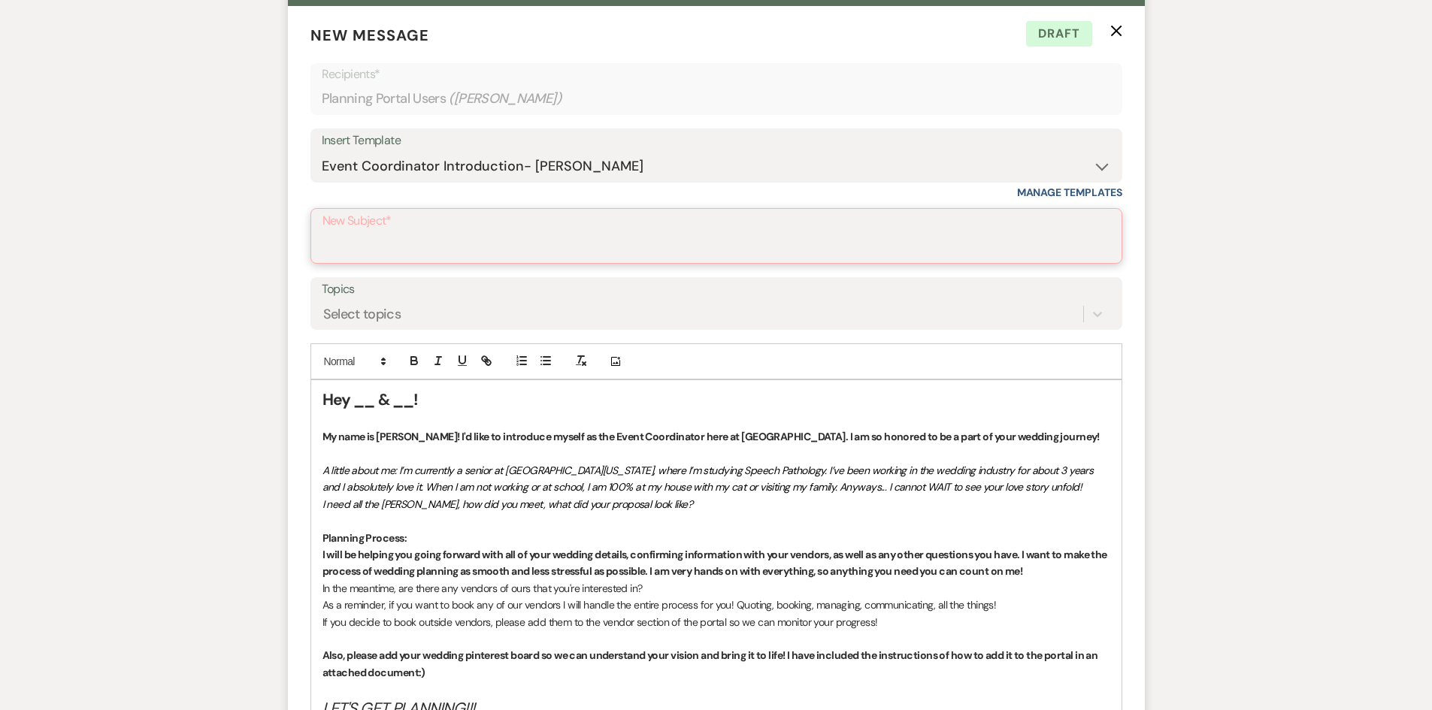
click at [389, 244] on input "New Subject*" at bounding box center [716, 246] width 788 height 29
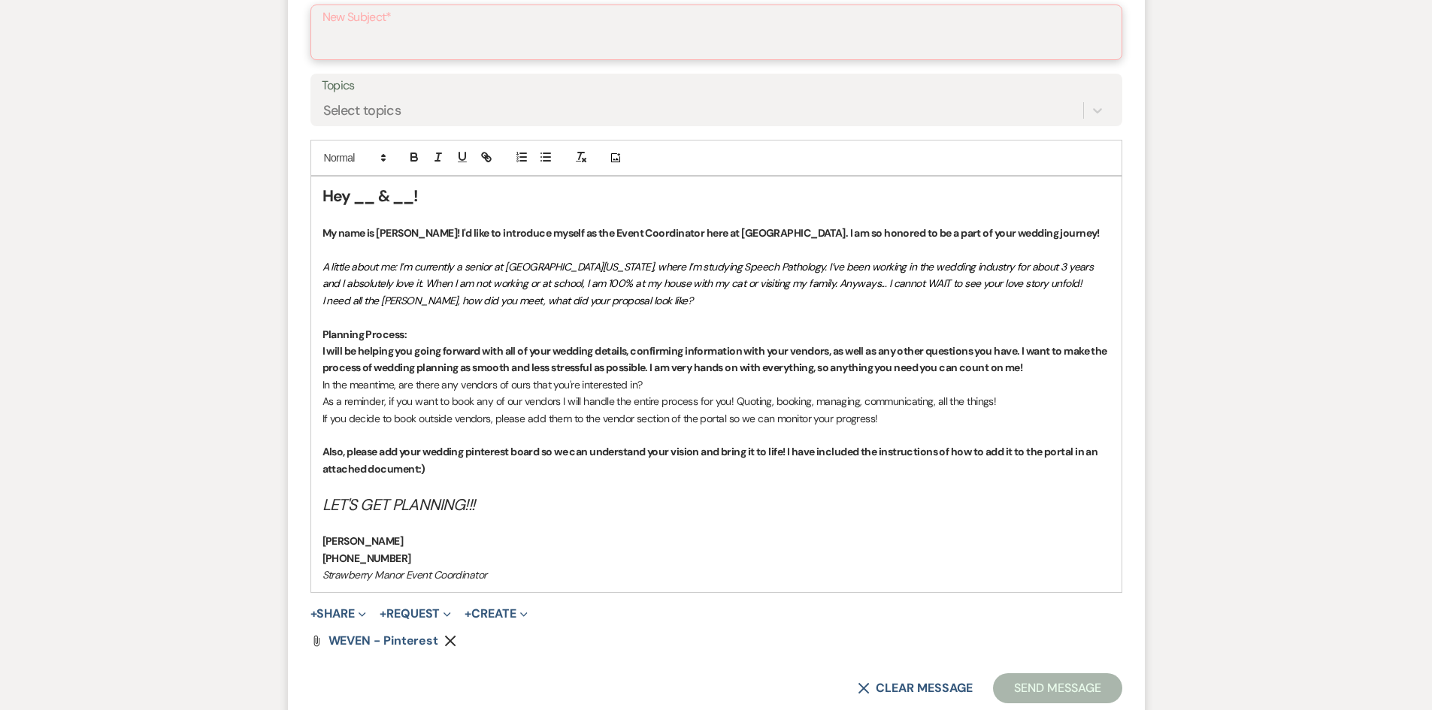
scroll to position [676, 0]
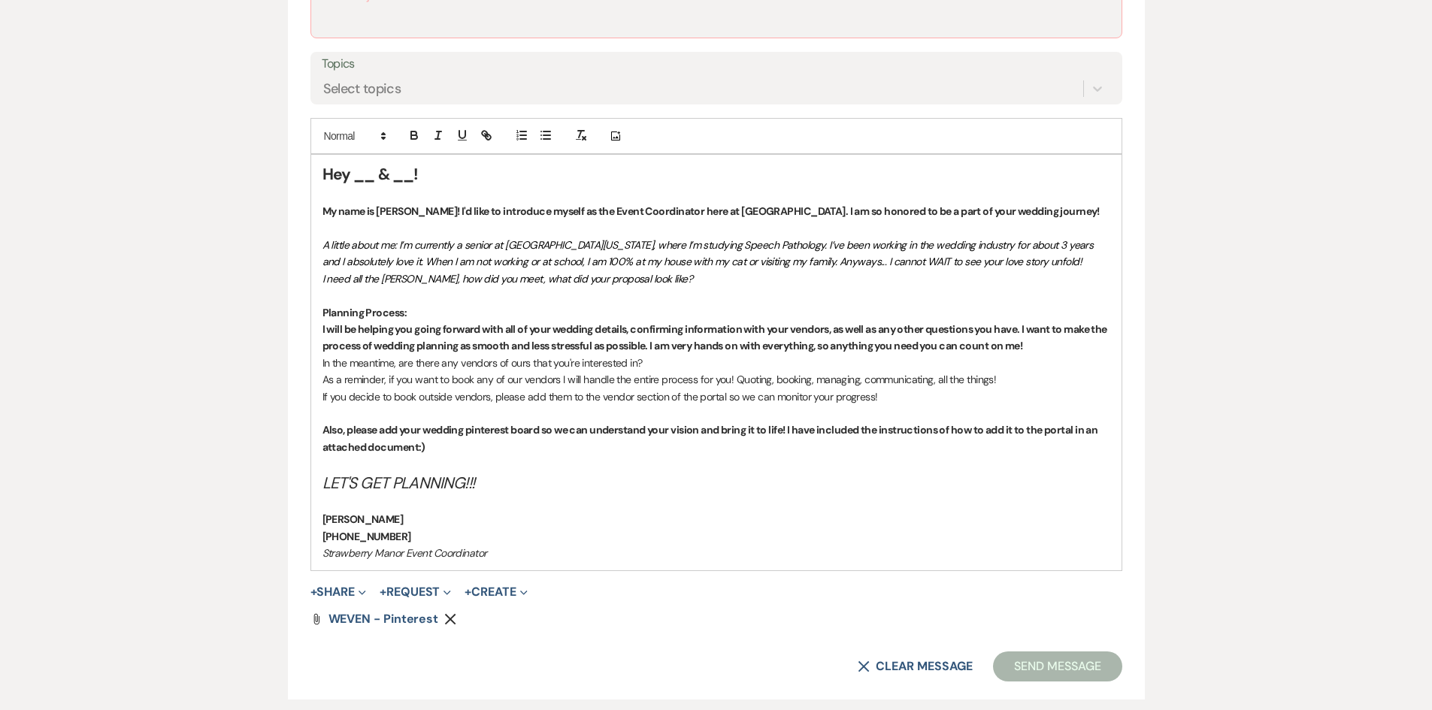
click at [256, 237] on div "Messages Tasks Payments Vendors Timeline Docs & Files Contacts Notes Event Mess…" at bounding box center [716, 322] width 1432 height 1503
drag, startPoint x: 437, startPoint y: 178, endPoint x: 306, endPoint y: 215, distance: 135.9
click at [311, 219] on div "Hey __ & __! My name is Holly Guthrie! I'd like to introduce myself as the Even…" at bounding box center [716, 363] width 810 height 416
click at [313, 180] on div "Hey __ & __! My name is Holly Guthrie! I'd like to introduce myself as the Even…" at bounding box center [716, 363] width 810 height 416
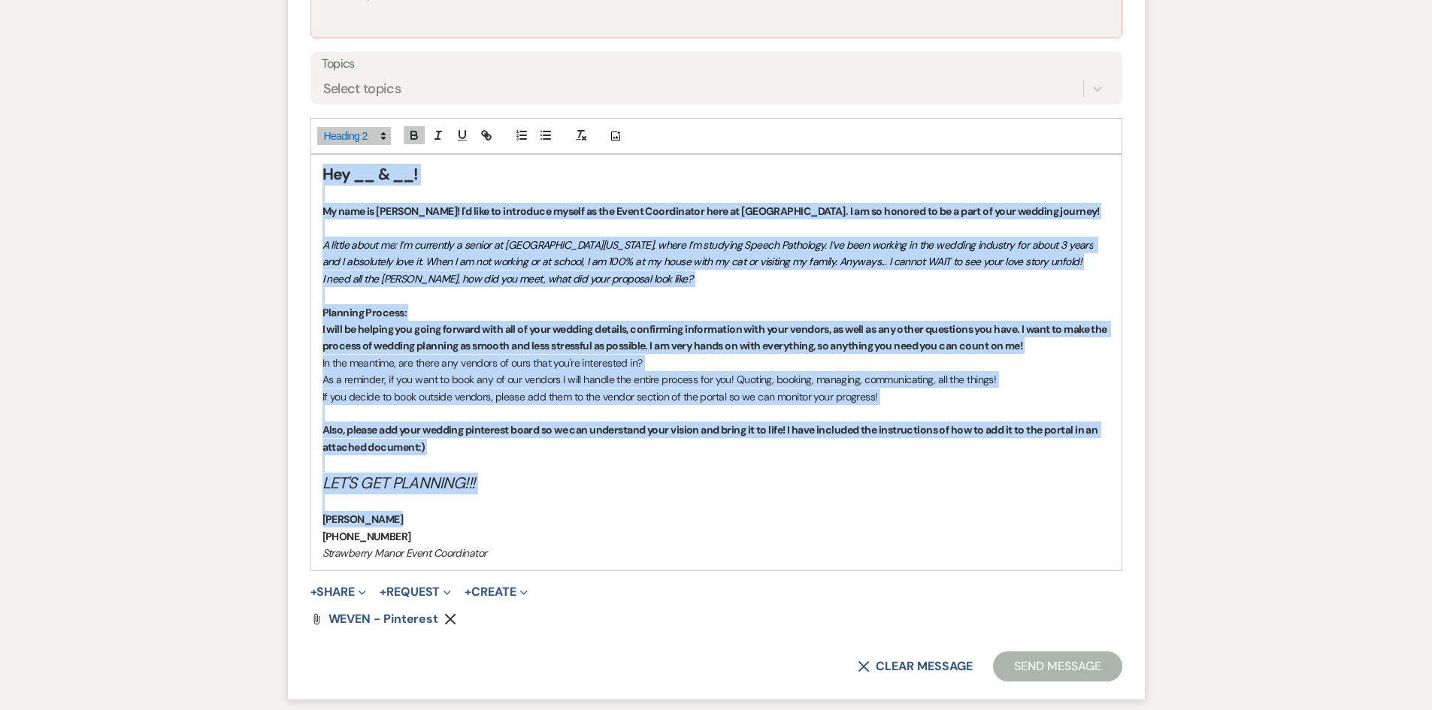
drag, startPoint x: 316, startPoint y: 175, endPoint x: 625, endPoint y: 513, distance: 458.6
click at [626, 513] on div "Hey __ & __! My name is Holly Guthrie! I'd like to introduce myself as the Even…" at bounding box center [716, 363] width 810 height 416
click at [625, 513] on p "Holly Guthrie" at bounding box center [716, 519] width 788 height 17
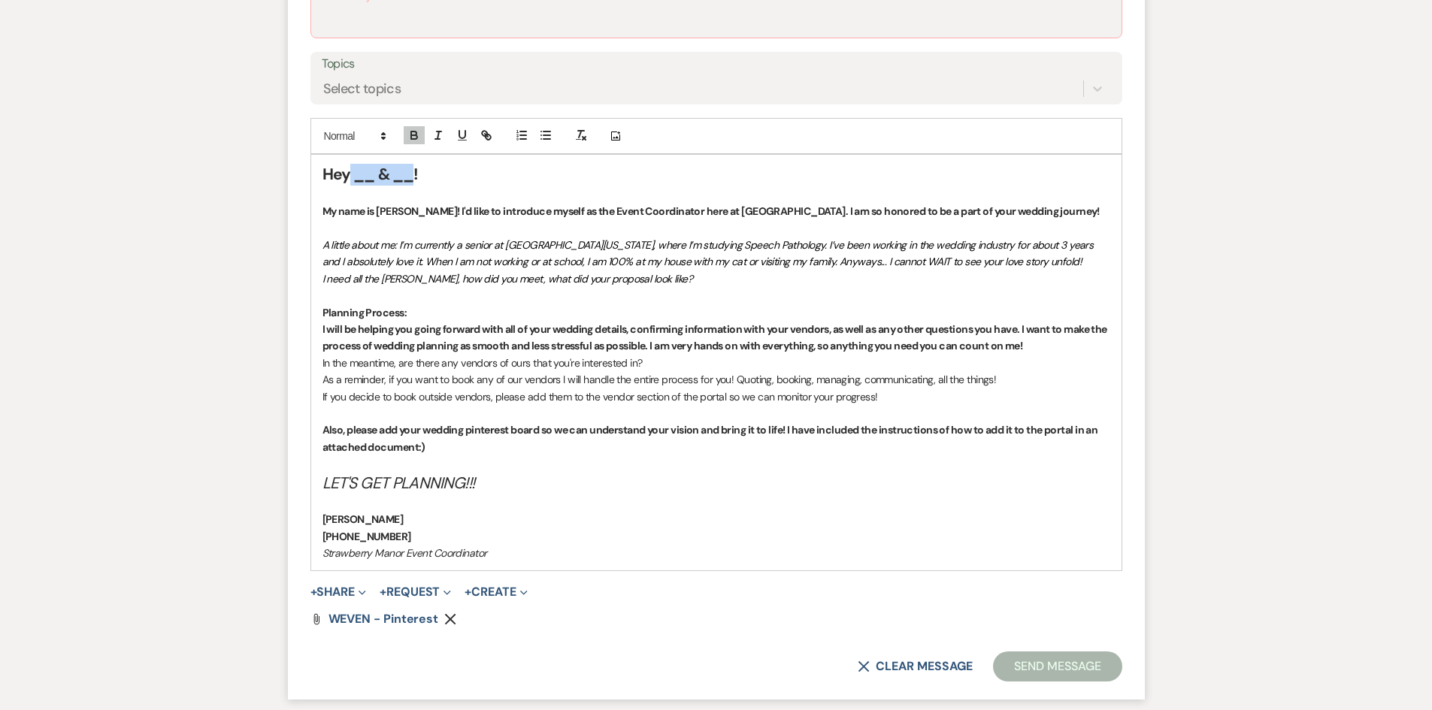
drag, startPoint x: 411, startPoint y: 179, endPoint x: 347, endPoint y: 188, distance: 65.3
click at [351, 185] on strong "Hey __ & __!" at bounding box center [369, 174] width 95 height 21
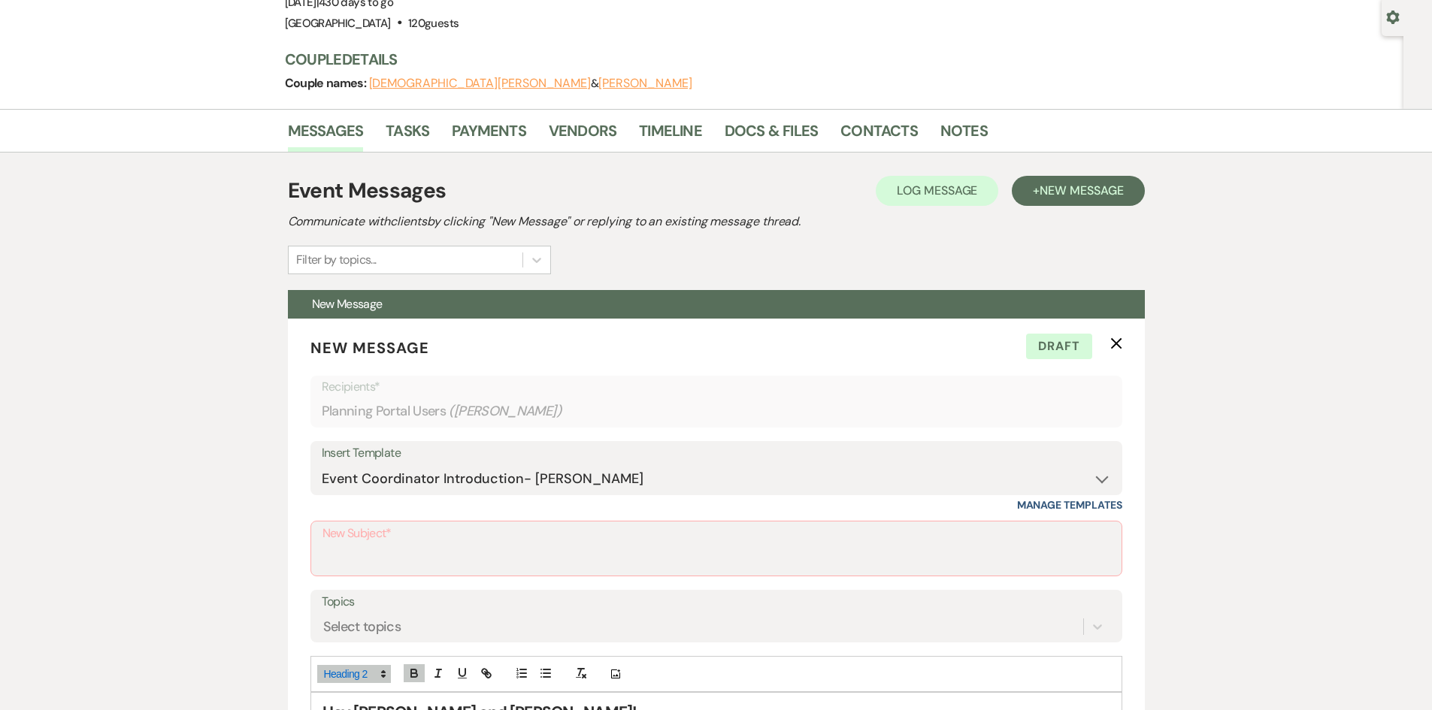
scroll to position [301, 0]
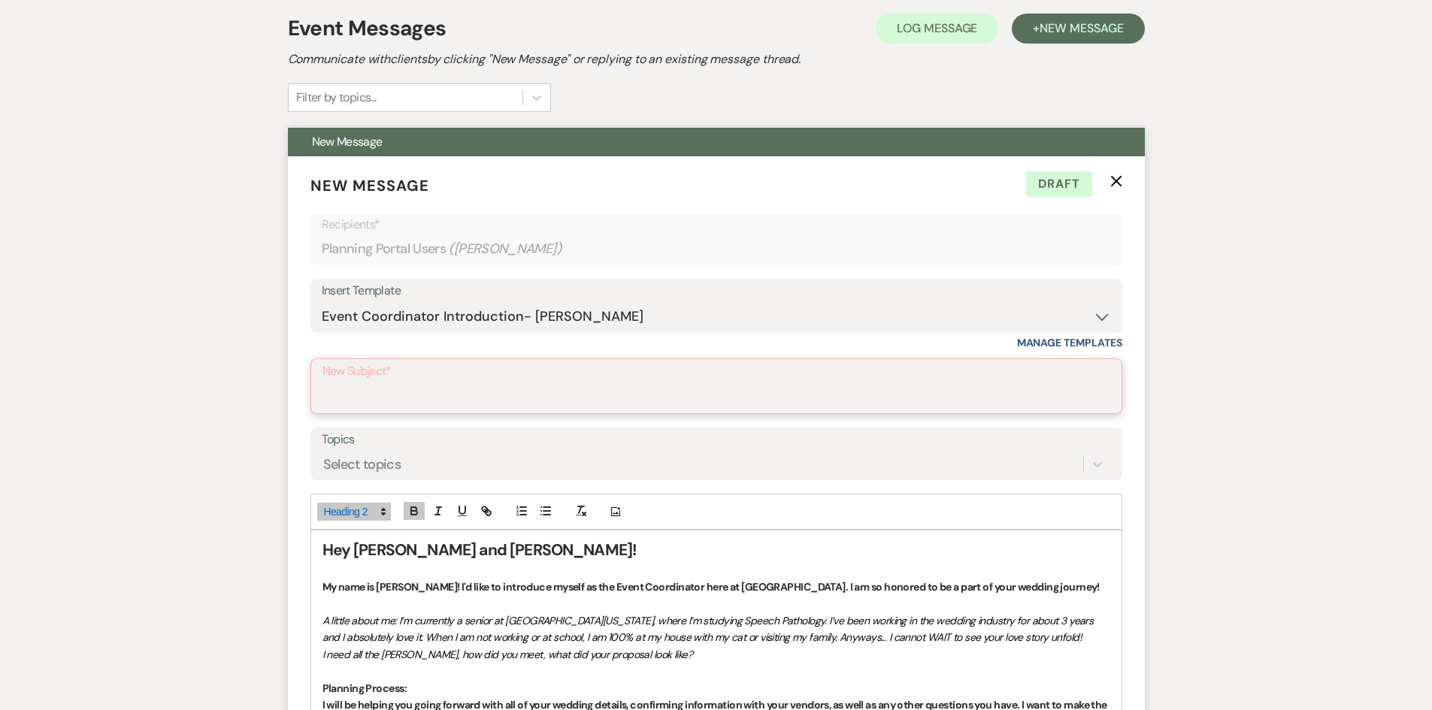
click at [470, 390] on input "New Subject*" at bounding box center [716, 397] width 788 height 29
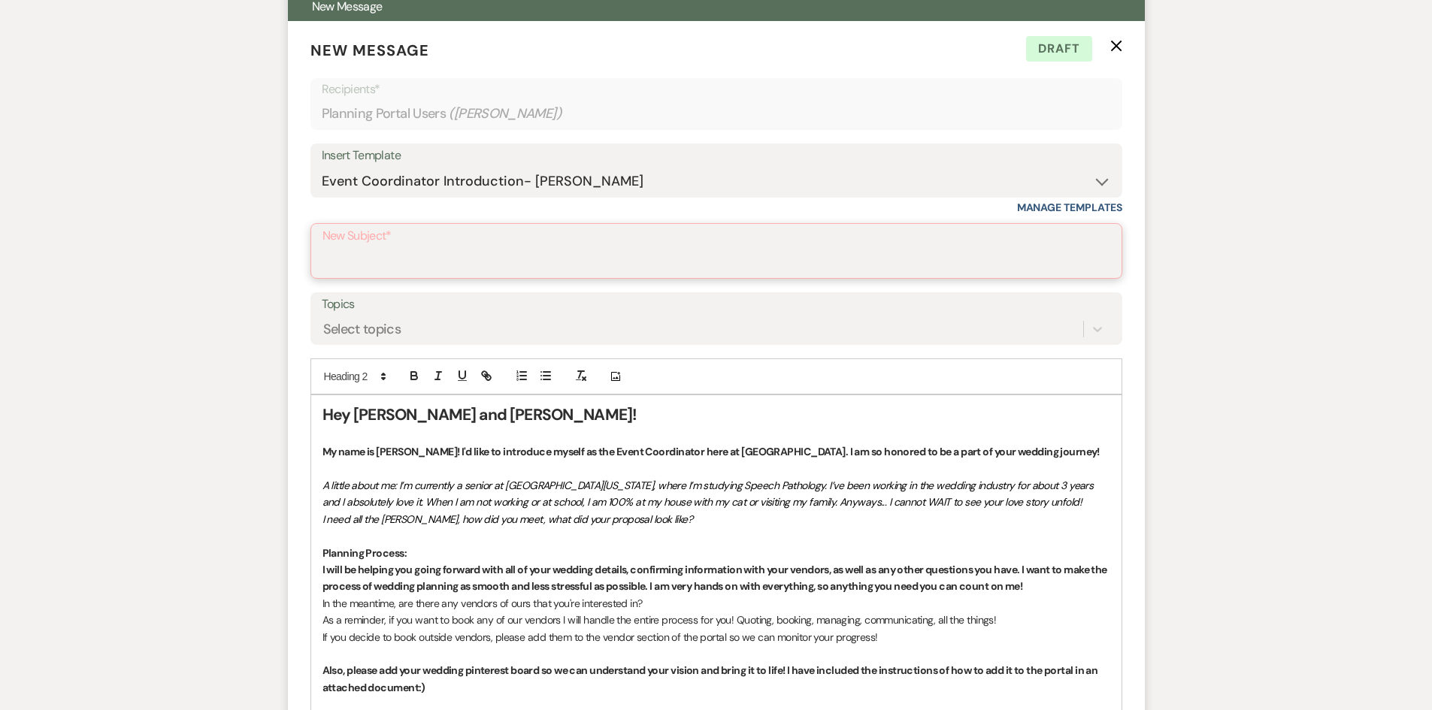
scroll to position [451, 0]
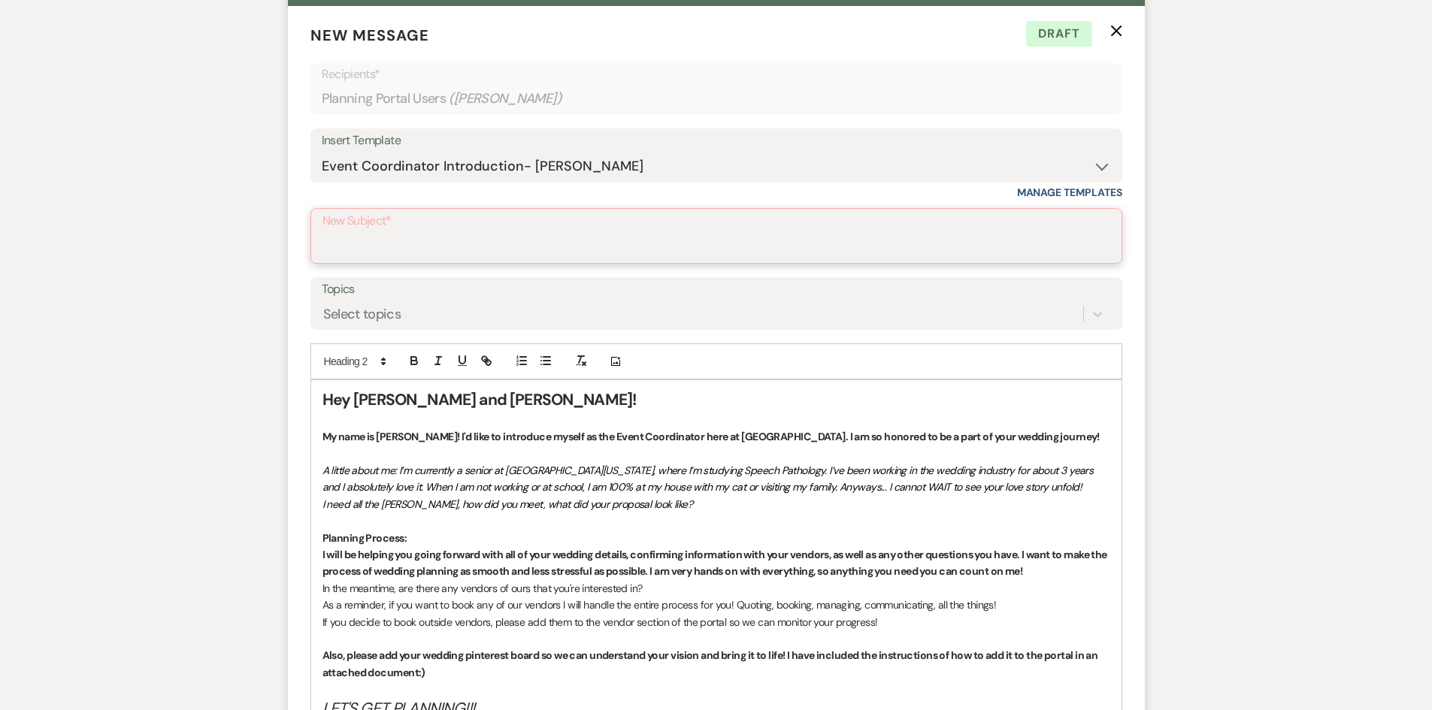
click at [477, 242] on input "New Subject*" at bounding box center [716, 246] width 788 height 29
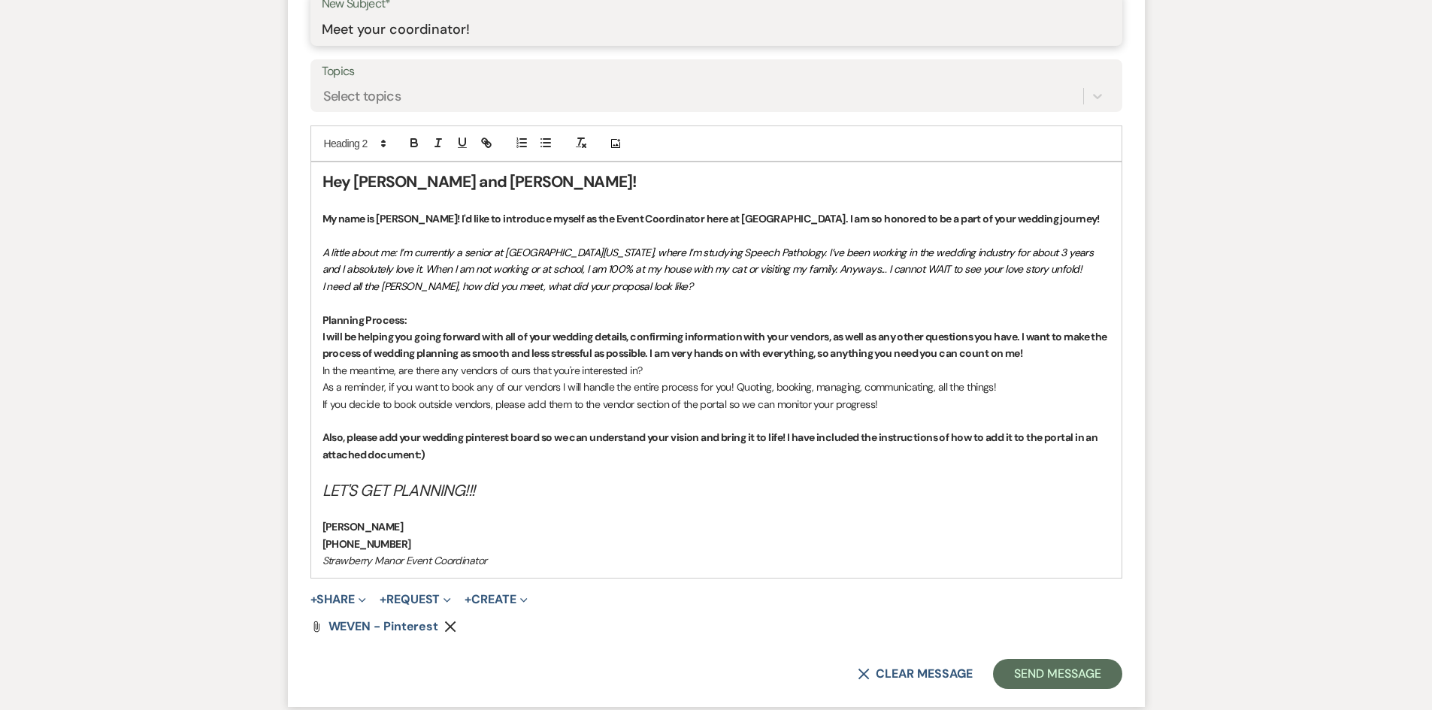
scroll to position [676, 0]
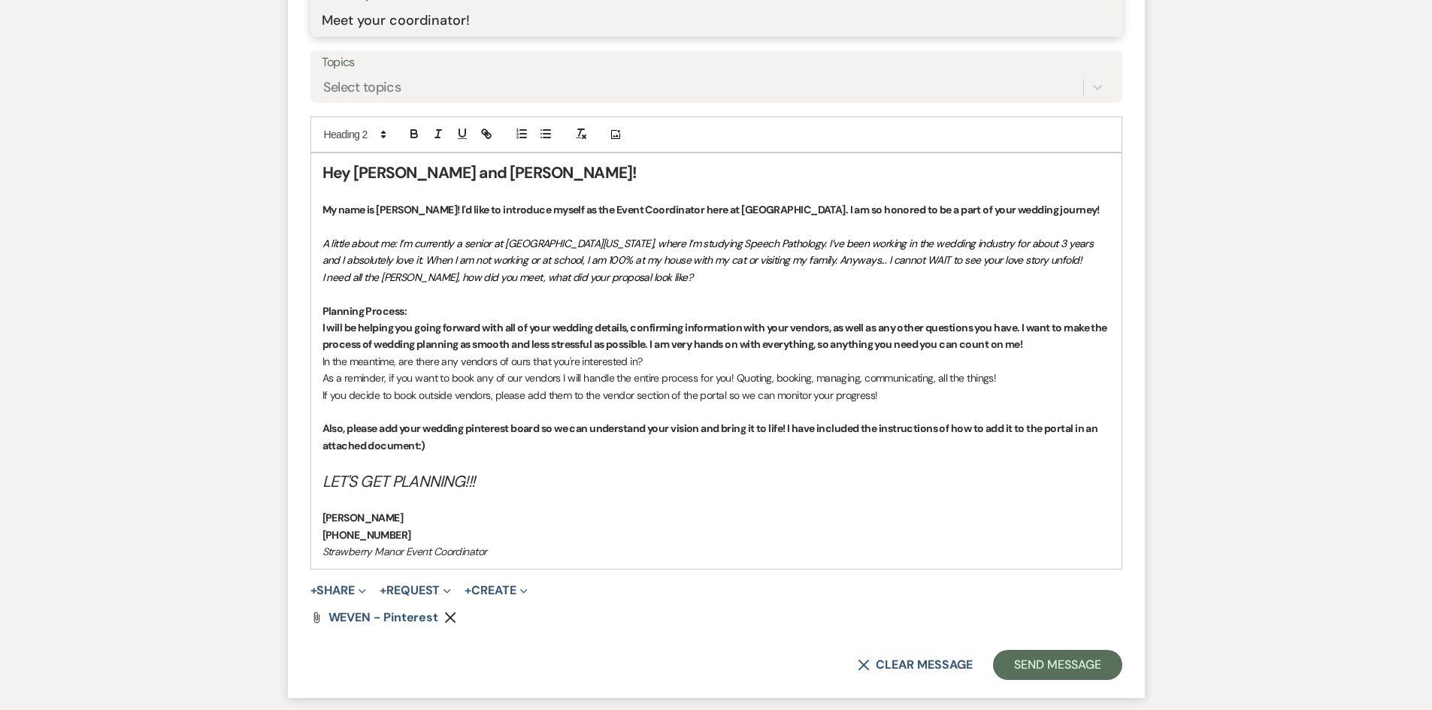
type input "Meet your coordinator!"
click at [422, 177] on strong "Hey Avery and Christian!" at bounding box center [479, 172] width 314 height 21
click at [424, 177] on strong "Hey Avery and Christian!" at bounding box center [479, 172] width 314 height 21
click at [419, 169] on strong "Hey Avery and Christian!" at bounding box center [479, 172] width 314 height 21
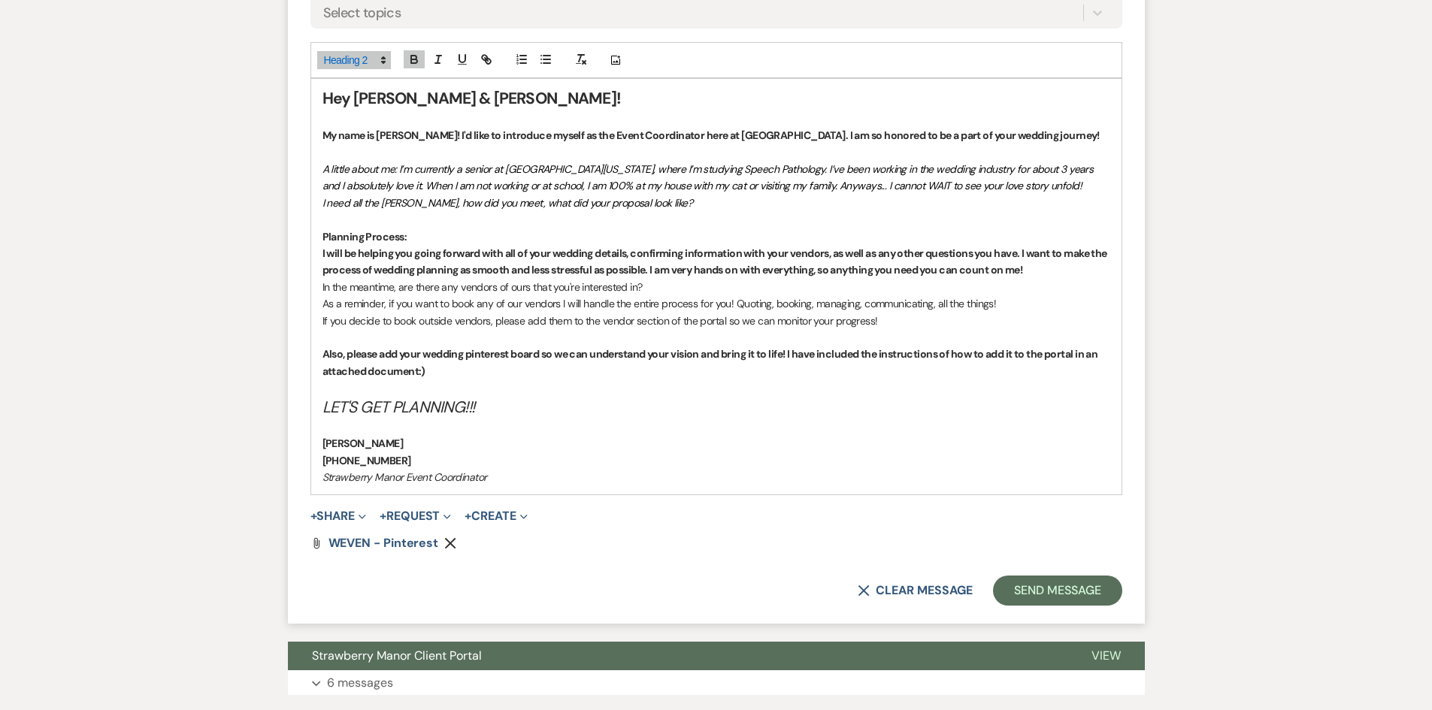
scroll to position [752, 0]
click at [475, 164] on em "A little about me: I’m currently a senior at Southeastern Louisiana University,…" at bounding box center [708, 177] width 773 height 30
click at [475, 163] on em "A little about me: I’m currently a senior at Southeastern Louisiana University,…" at bounding box center [708, 177] width 773 height 30
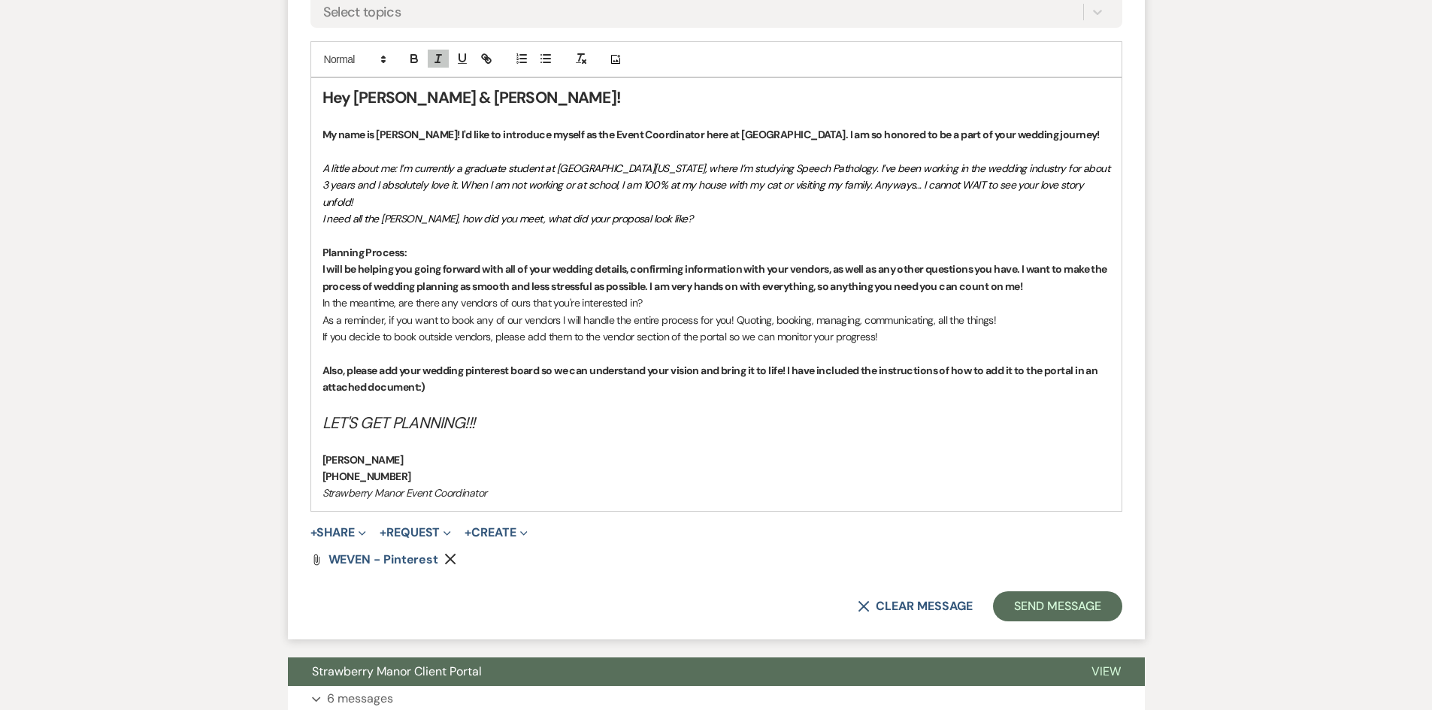
click at [488, 196] on p "A little about me: I’m currently a graduate student at Southeastern Louisiana U…" at bounding box center [716, 185] width 788 height 50
drag, startPoint x: 658, startPoint y: 211, endPoint x: 280, endPoint y: 219, distance: 378.9
click at [280, 219] on div "Messages Tasks Payments Vendors Timeline Docs & Files Contacts Notes Event Mess…" at bounding box center [716, 255] width 1432 height 1519
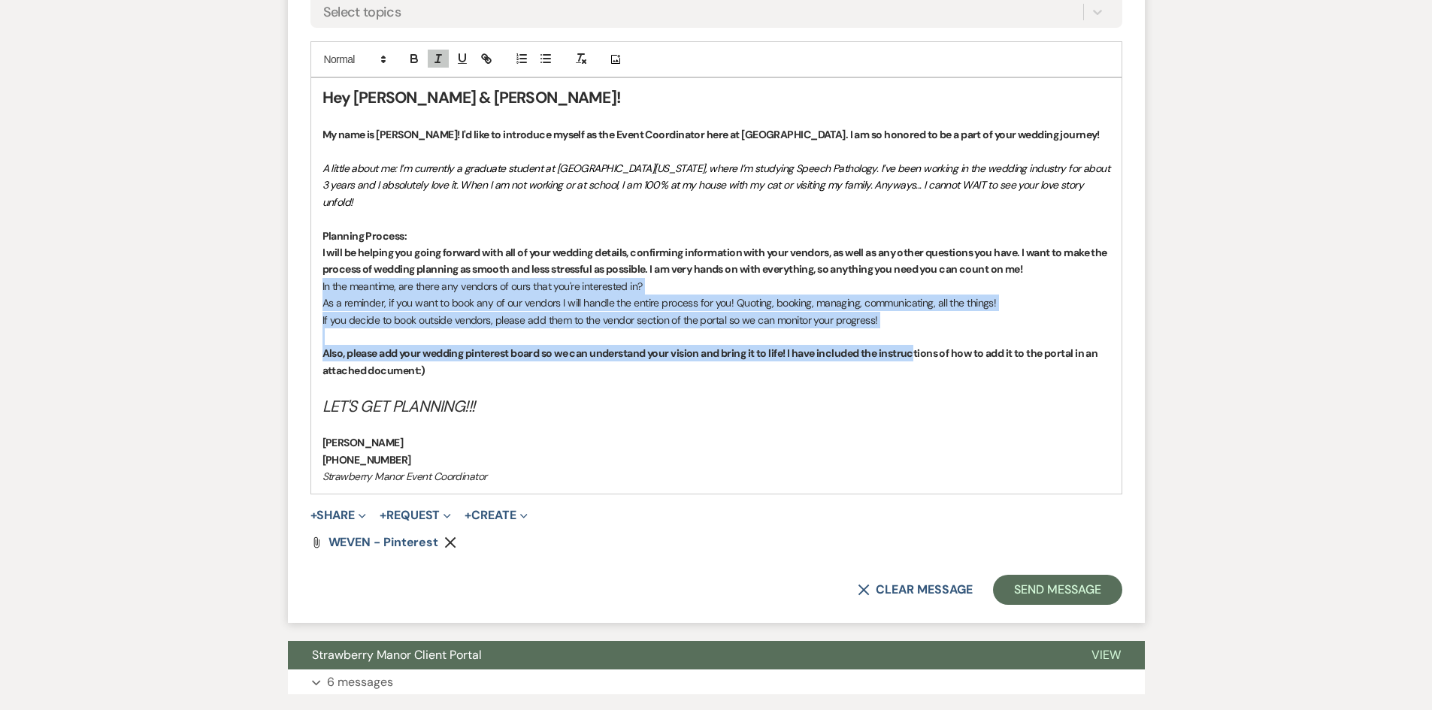
drag, startPoint x: 317, startPoint y: 281, endPoint x: 916, endPoint y: 348, distance: 602.0
click at [916, 348] on div "Hey Avery & Christian! My name is Holly Guthrie! I'd like to introduce myself a…" at bounding box center [716, 286] width 810 height 416
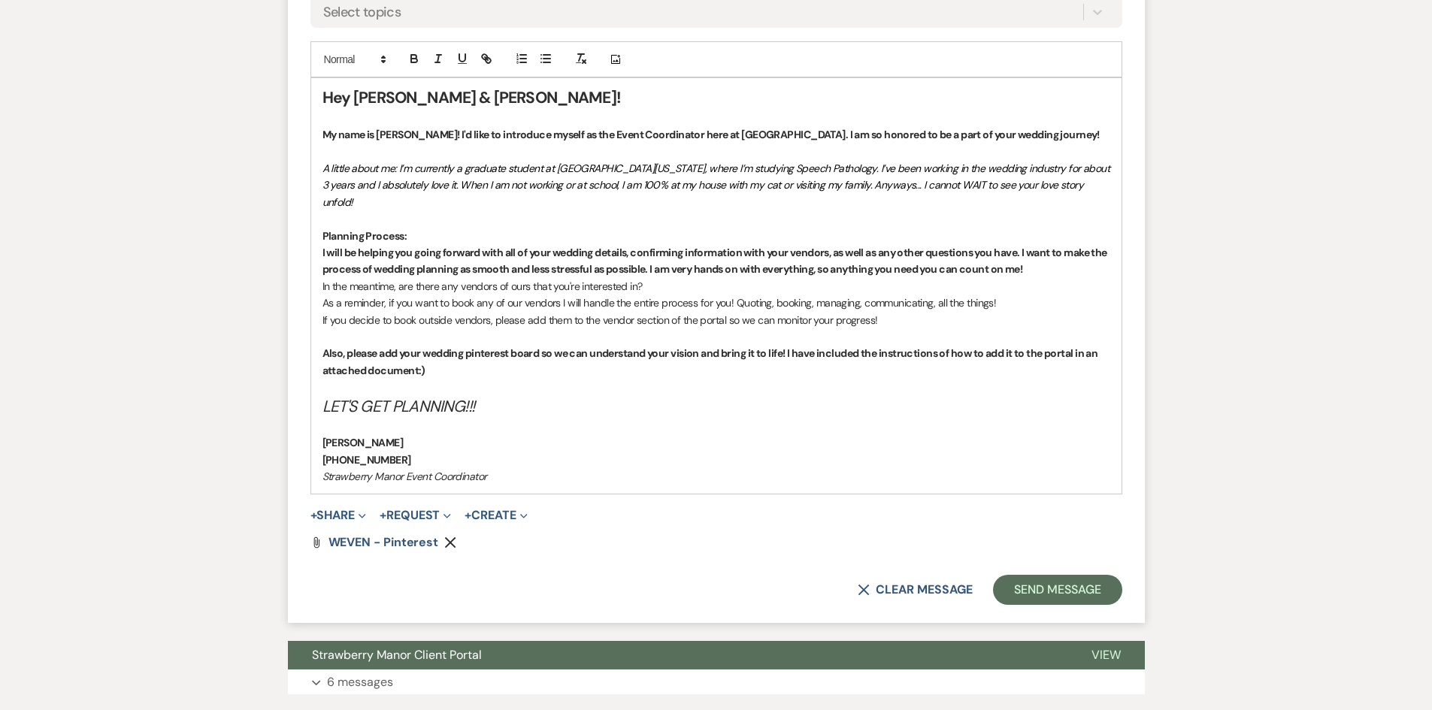
click at [649, 289] on p "In the meantime, are there any vendors of ours that you're interested in?" at bounding box center [716, 286] width 788 height 17
drag, startPoint x: 648, startPoint y: 284, endPoint x: 283, endPoint y: 289, distance: 365.3
click at [283, 289] on div "Messages Tasks Payments Vendors Timeline Docs & Files Contacts Notes Event Mess…" at bounding box center [716, 247] width 1432 height 1502
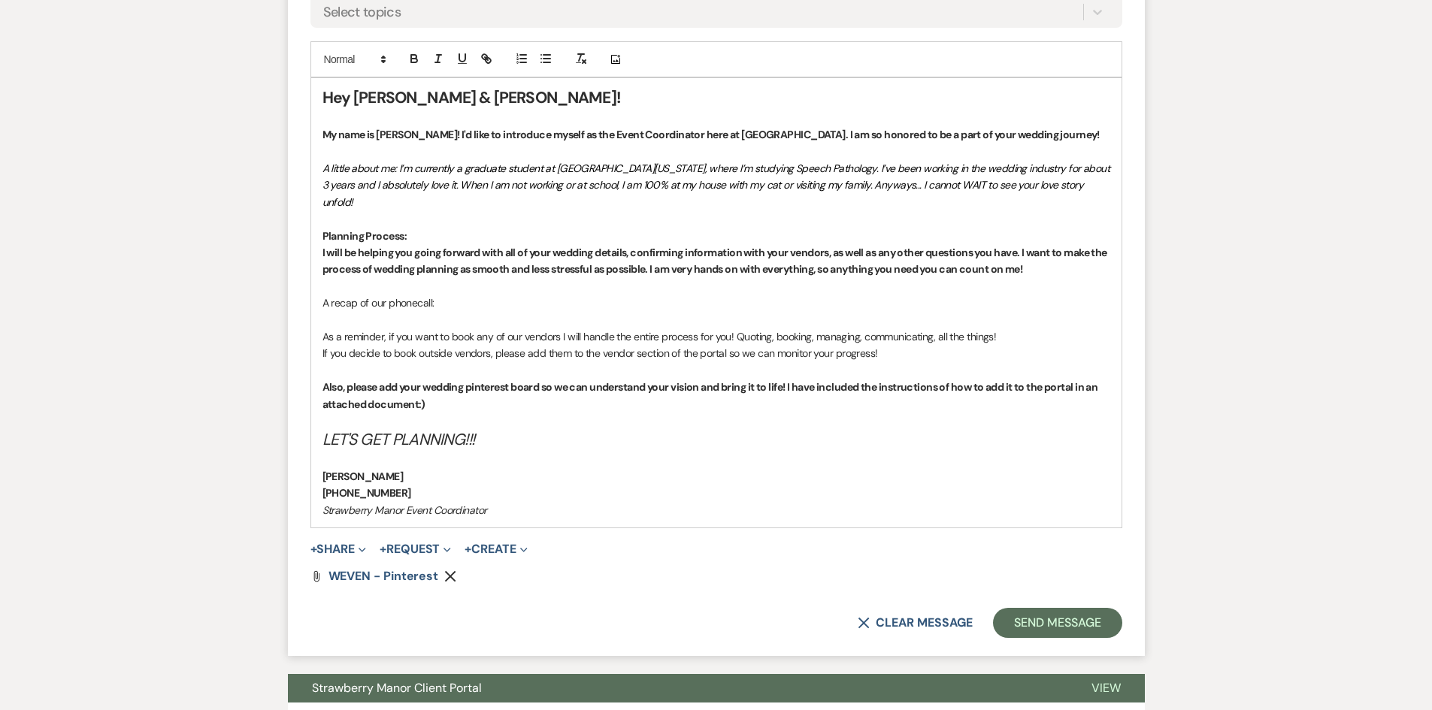
click at [417, 305] on p "A recap of our phonecall:" at bounding box center [716, 303] width 788 height 17
click at [407, 315] on p at bounding box center [716, 320] width 788 height 17
click at [552, 54] on icon "button" at bounding box center [546, 59] width 14 height 14
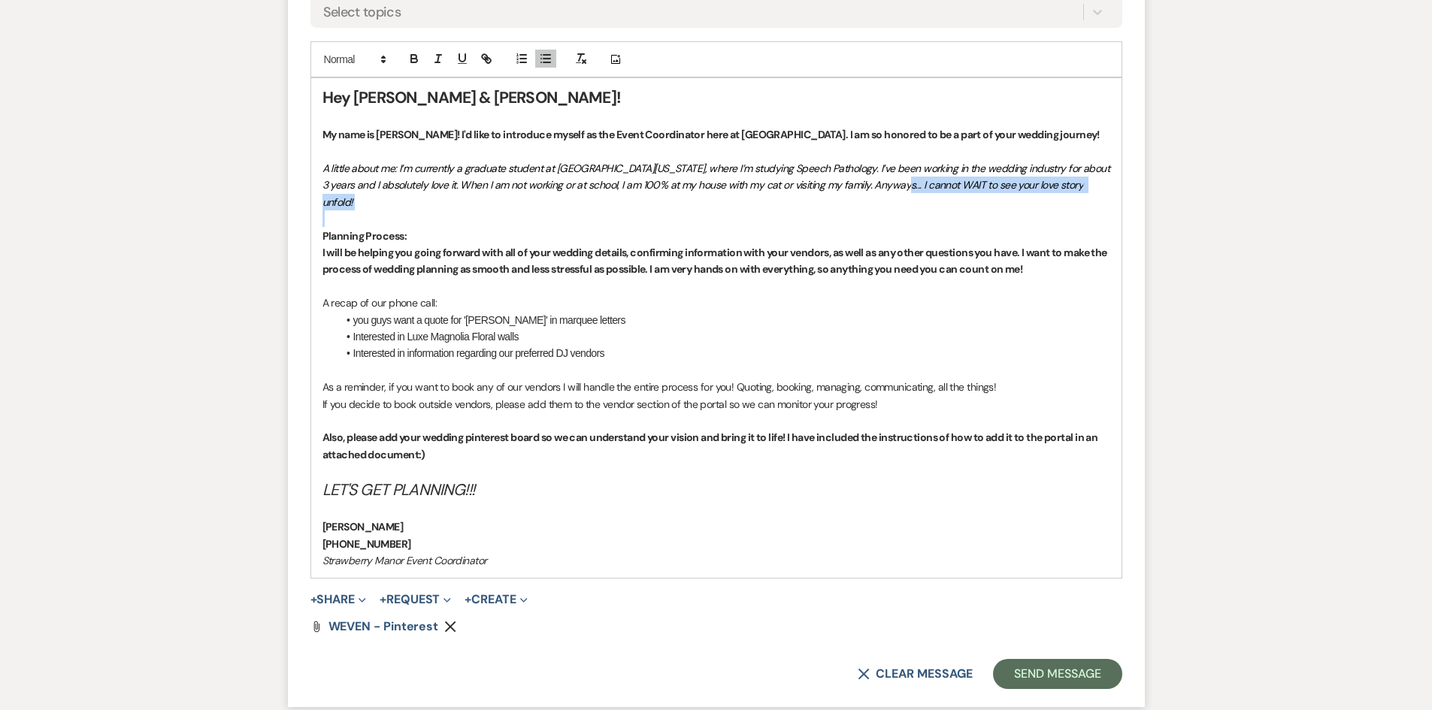
drag, startPoint x: 873, startPoint y: 191, endPoint x: 923, endPoint y: 225, distance: 60.7
click at [923, 225] on div "Hey Avery & Christian! My name is Holly Guthrie! I'd like to introduce myself a…" at bounding box center [716, 328] width 810 height 500
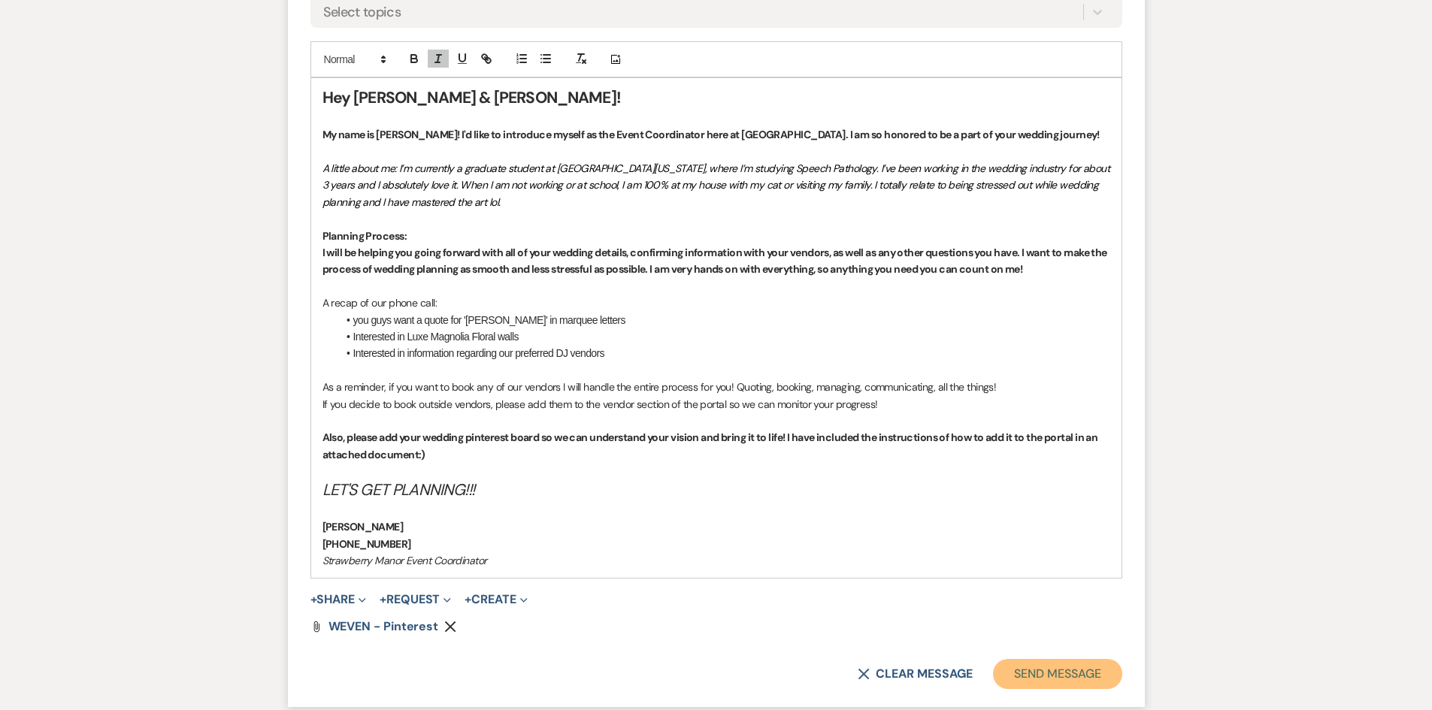
click at [1066, 679] on button "Send Message" at bounding box center [1057, 674] width 129 height 30
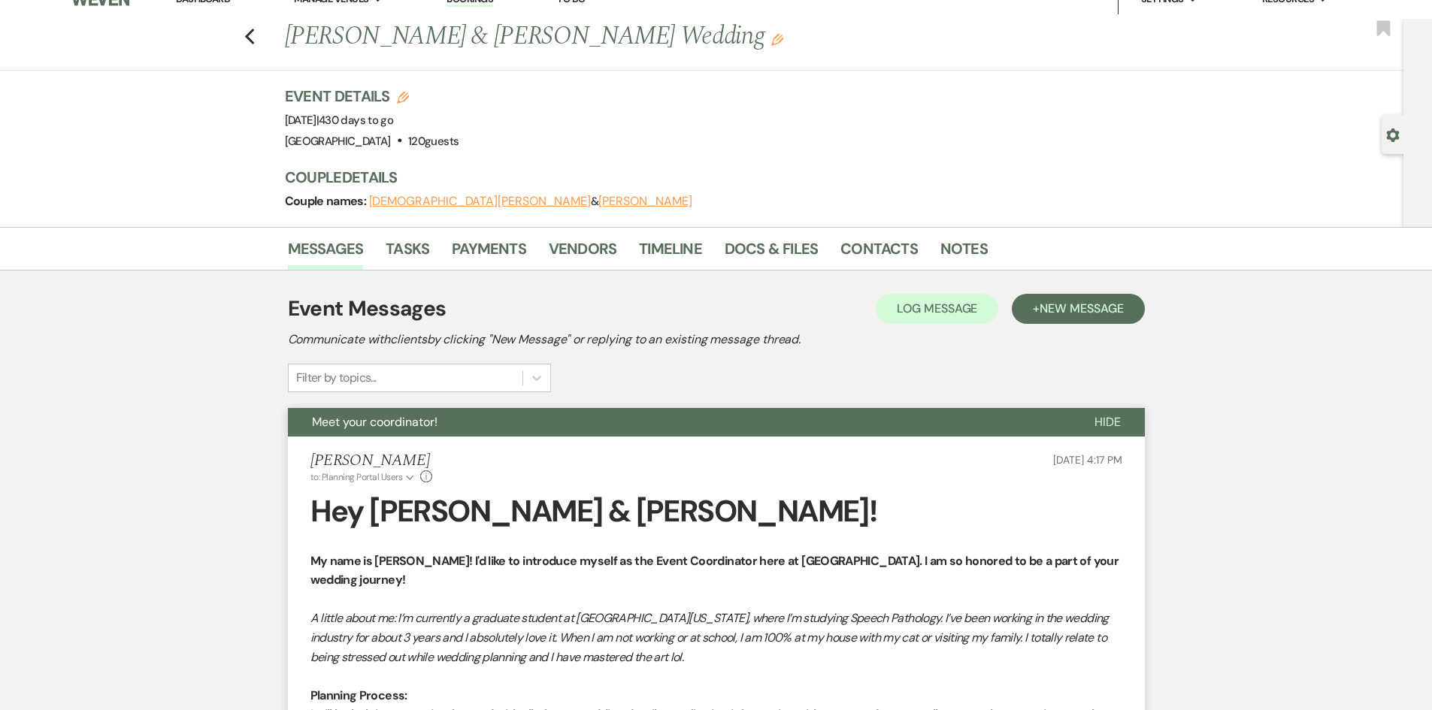
scroll to position [0, 0]
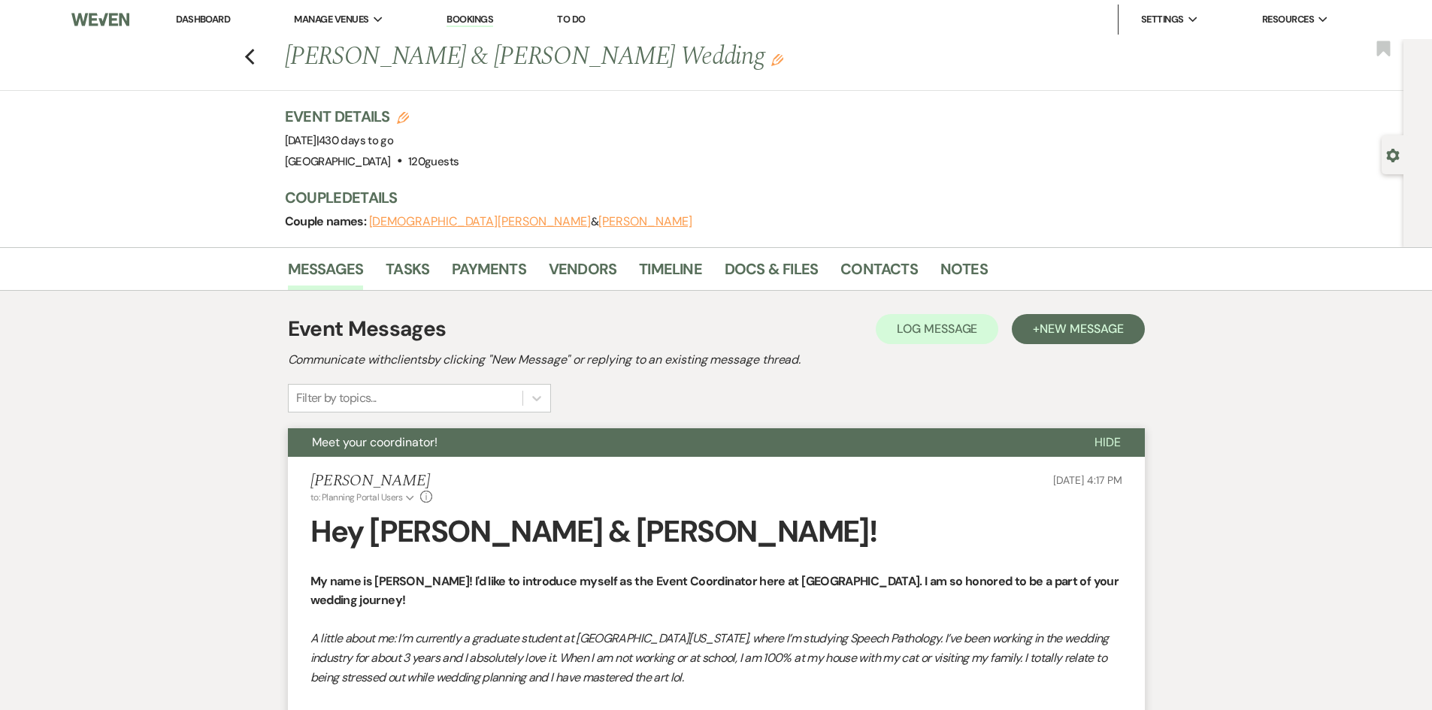
click at [197, 20] on link "Dashboard" at bounding box center [203, 19] width 54 height 13
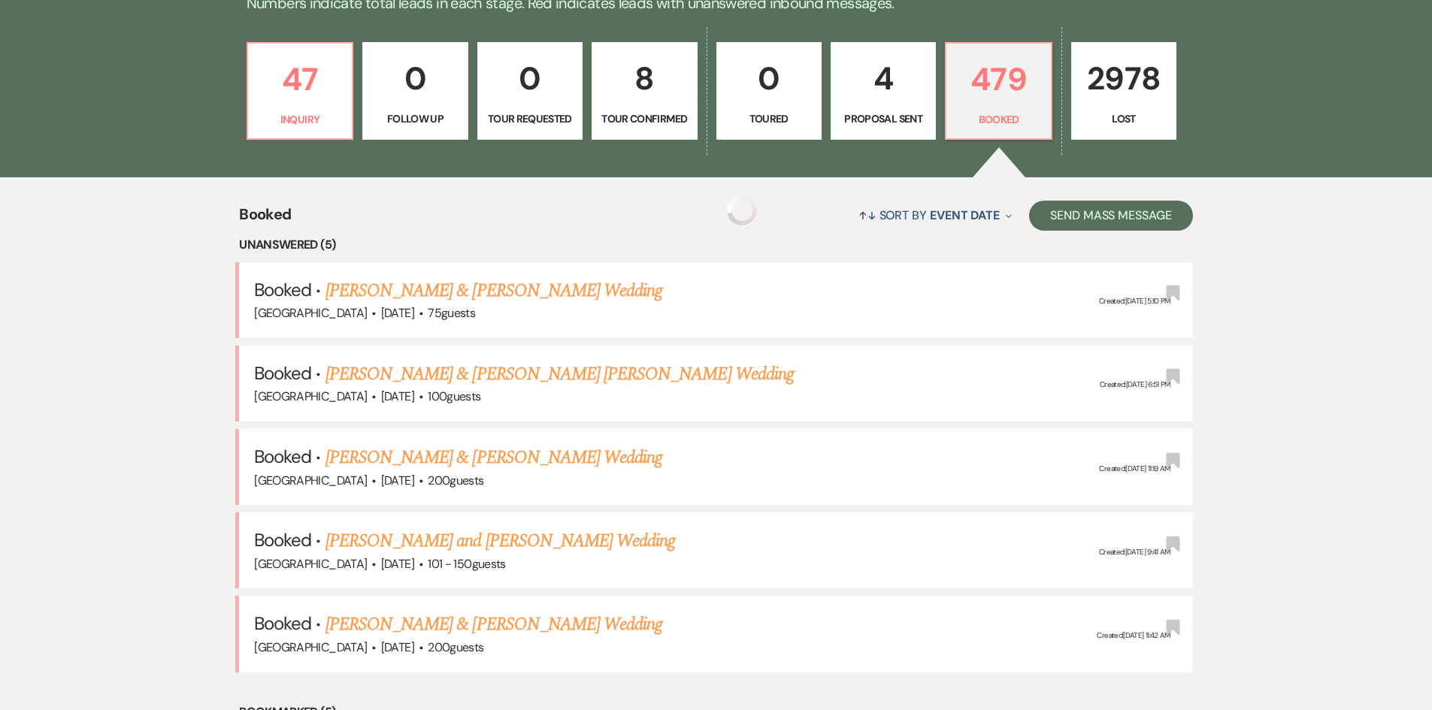
scroll to position [601, 0]
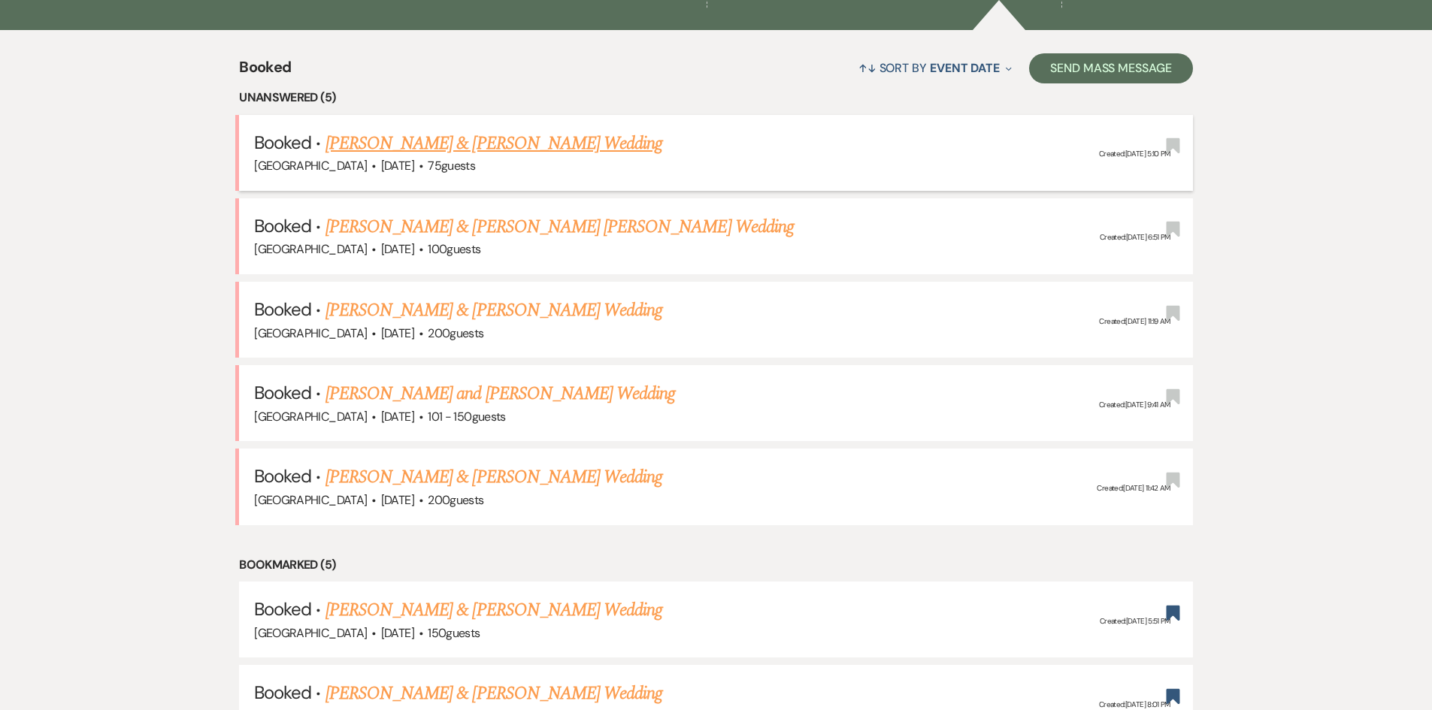
scroll to position [225, 0]
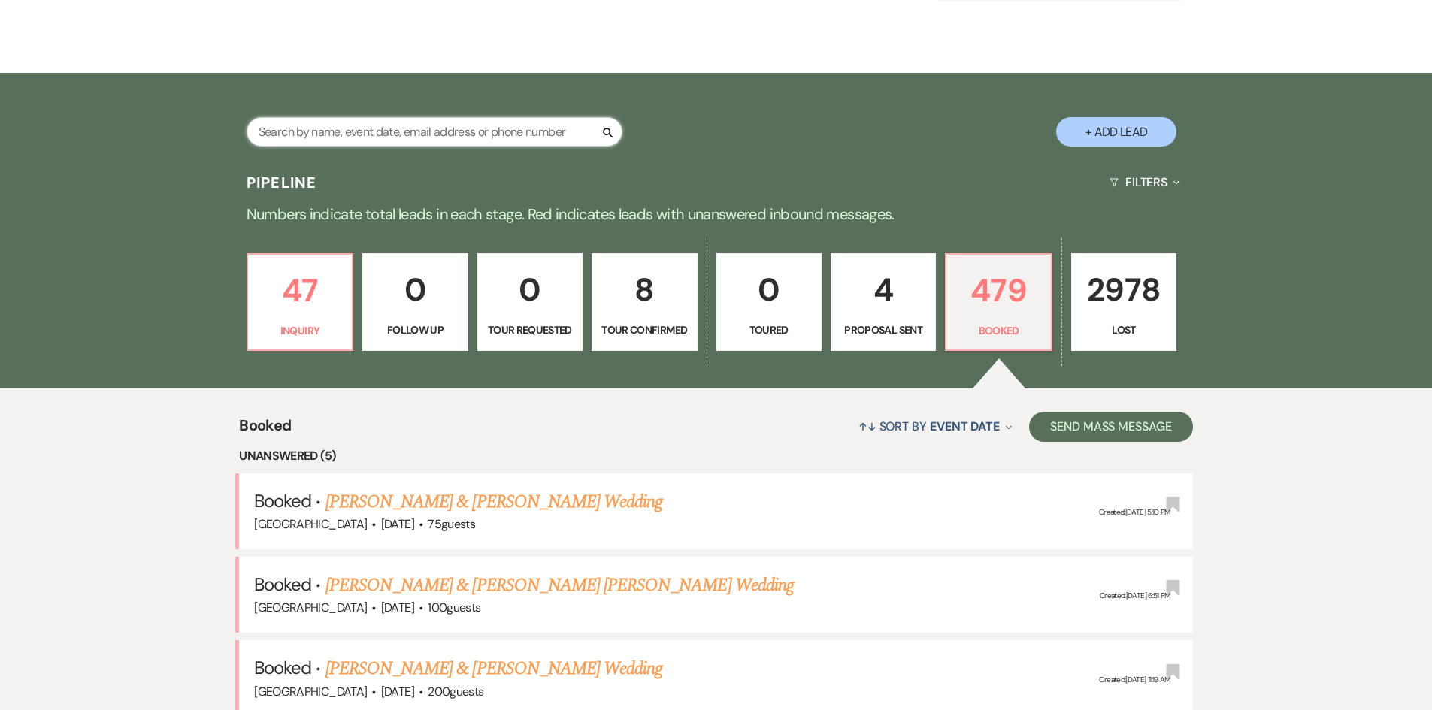
click at [437, 139] on input "text" at bounding box center [435, 131] width 376 height 29
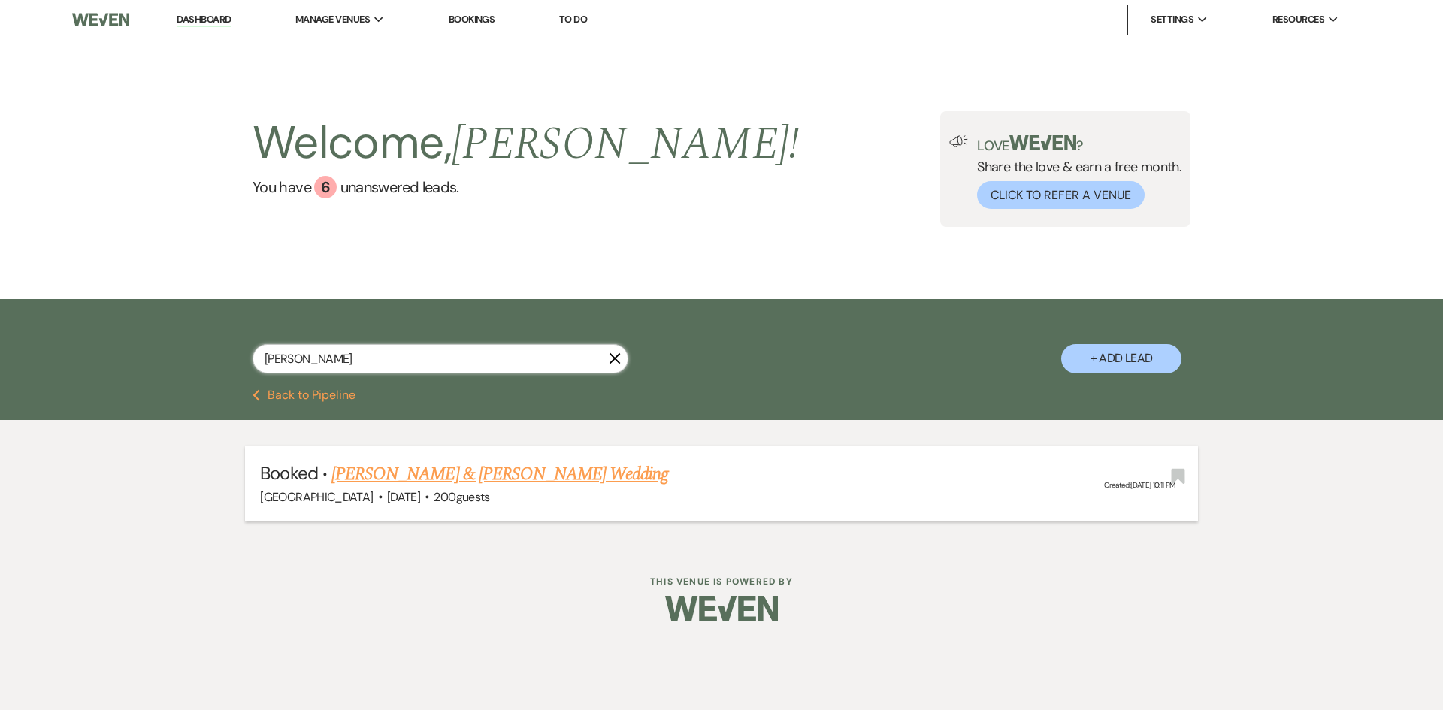
type input "legendre"
click at [416, 480] on link "[PERSON_NAME] & [PERSON_NAME] Wedding" at bounding box center [499, 474] width 337 height 27
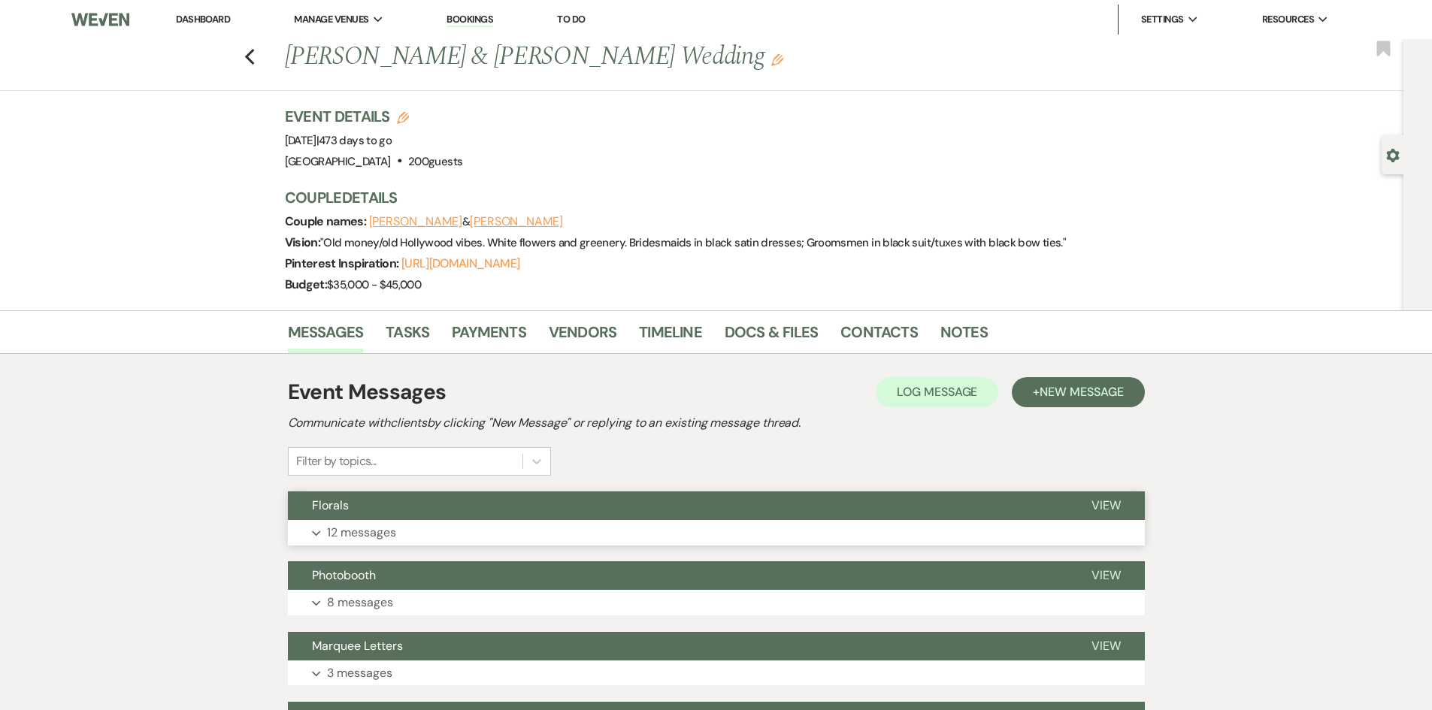
click at [419, 516] on button "Florals" at bounding box center [677, 506] width 779 height 29
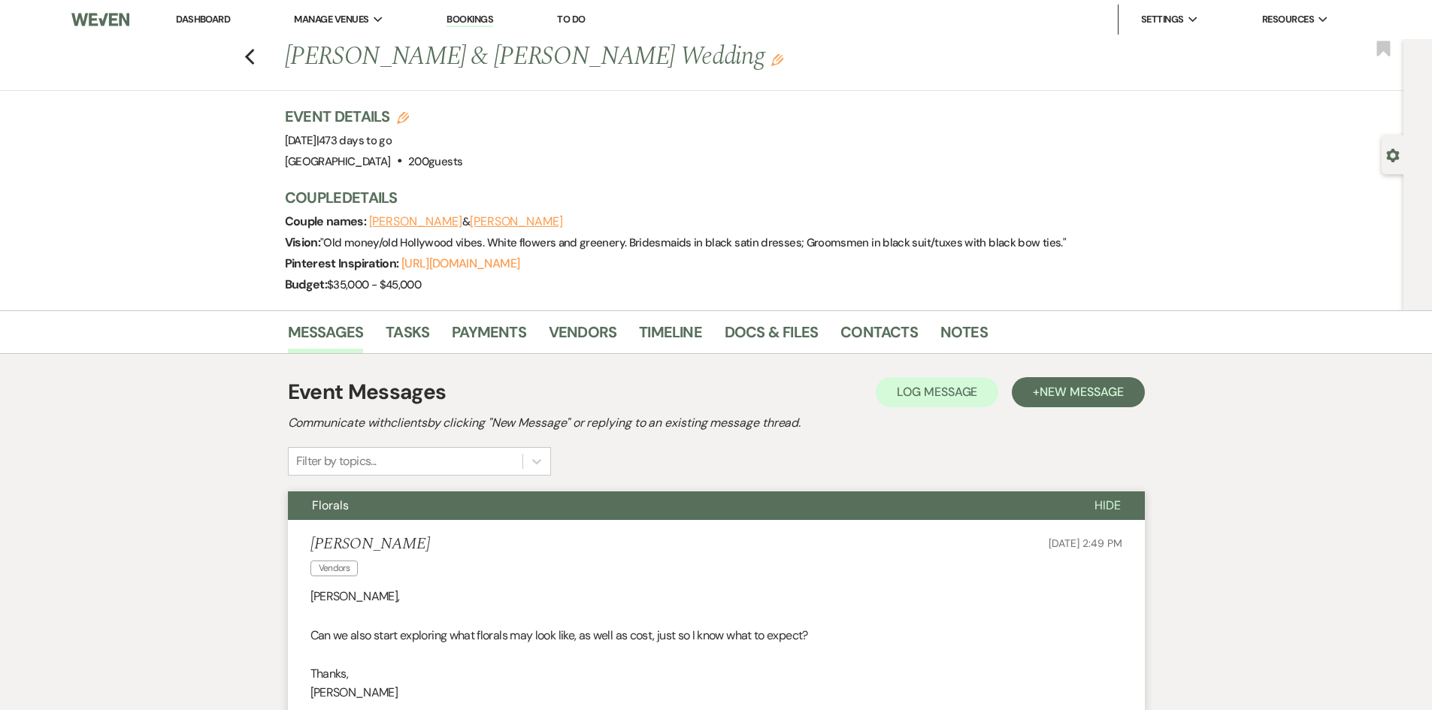
click at [206, 21] on link "Dashboard" at bounding box center [203, 19] width 54 height 13
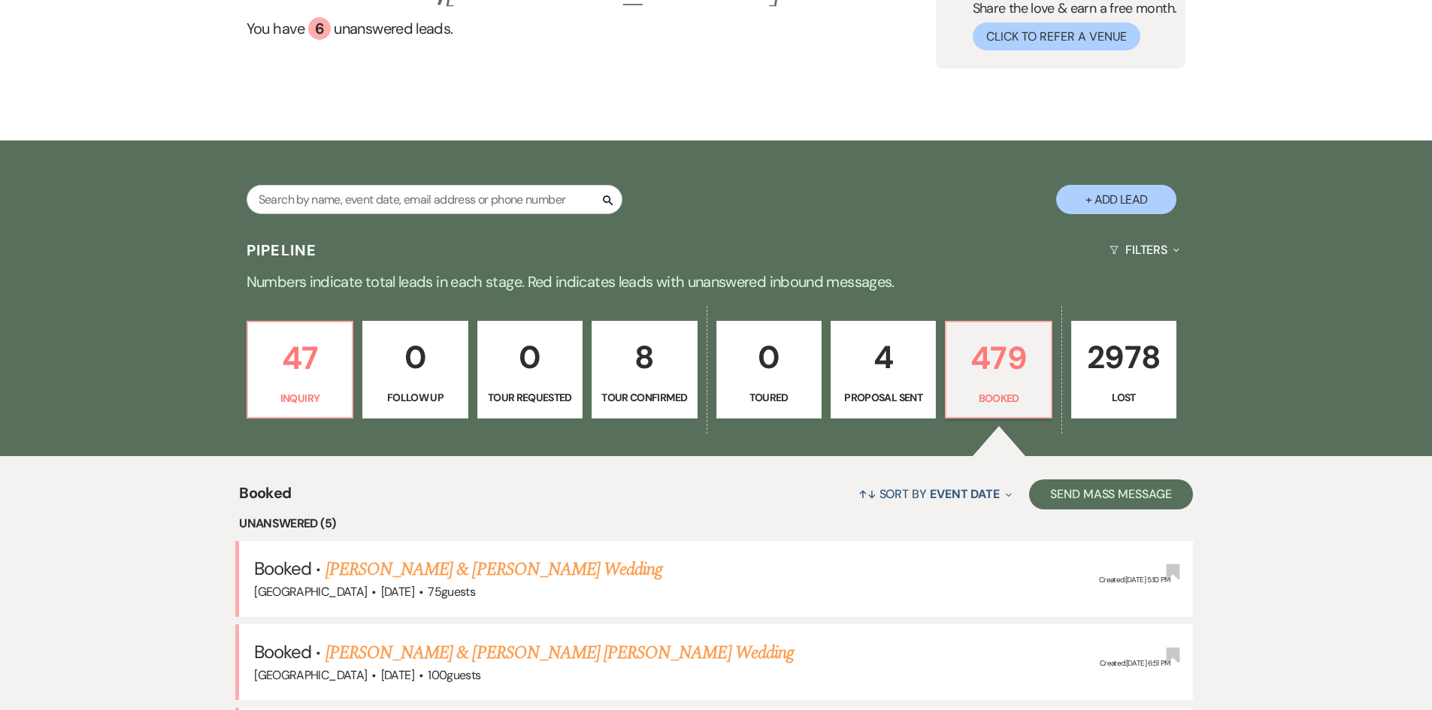
scroll to position [150, 0]
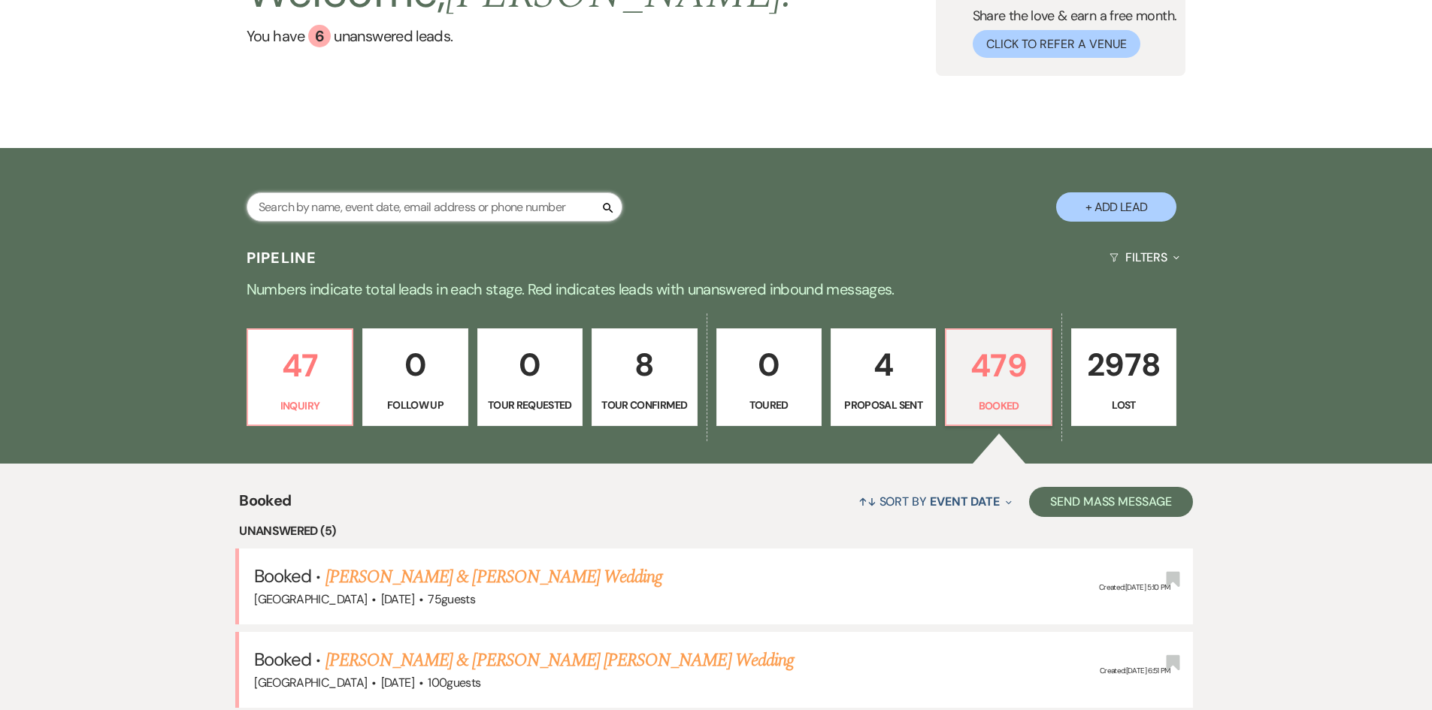
click at [504, 207] on input "text" at bounding box center [435, 206] width 376 height 29
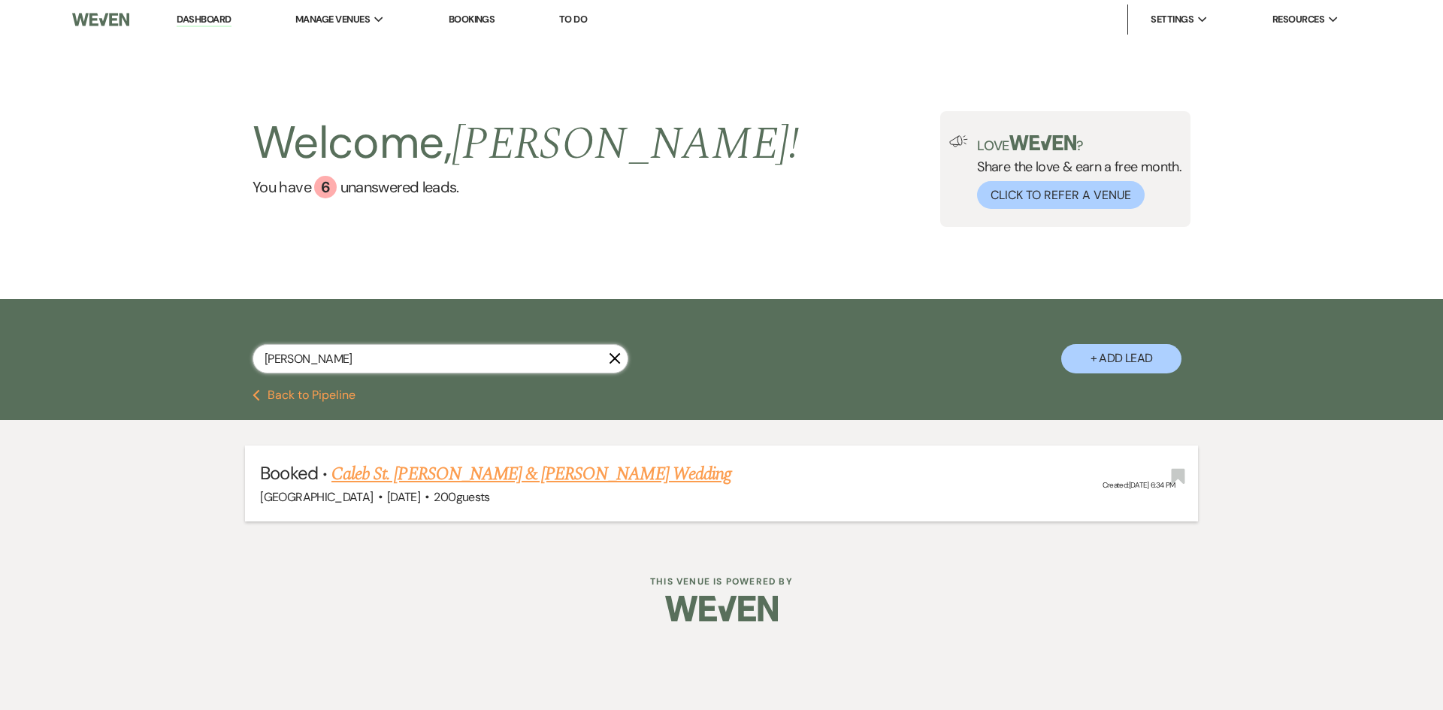
type input "bundy"
click at [507, 471] on link "Caleb St. [PERSON_NAME] & [PERSON_NAME] Wedding" at bounding box center [531, 474] width 400 height 27
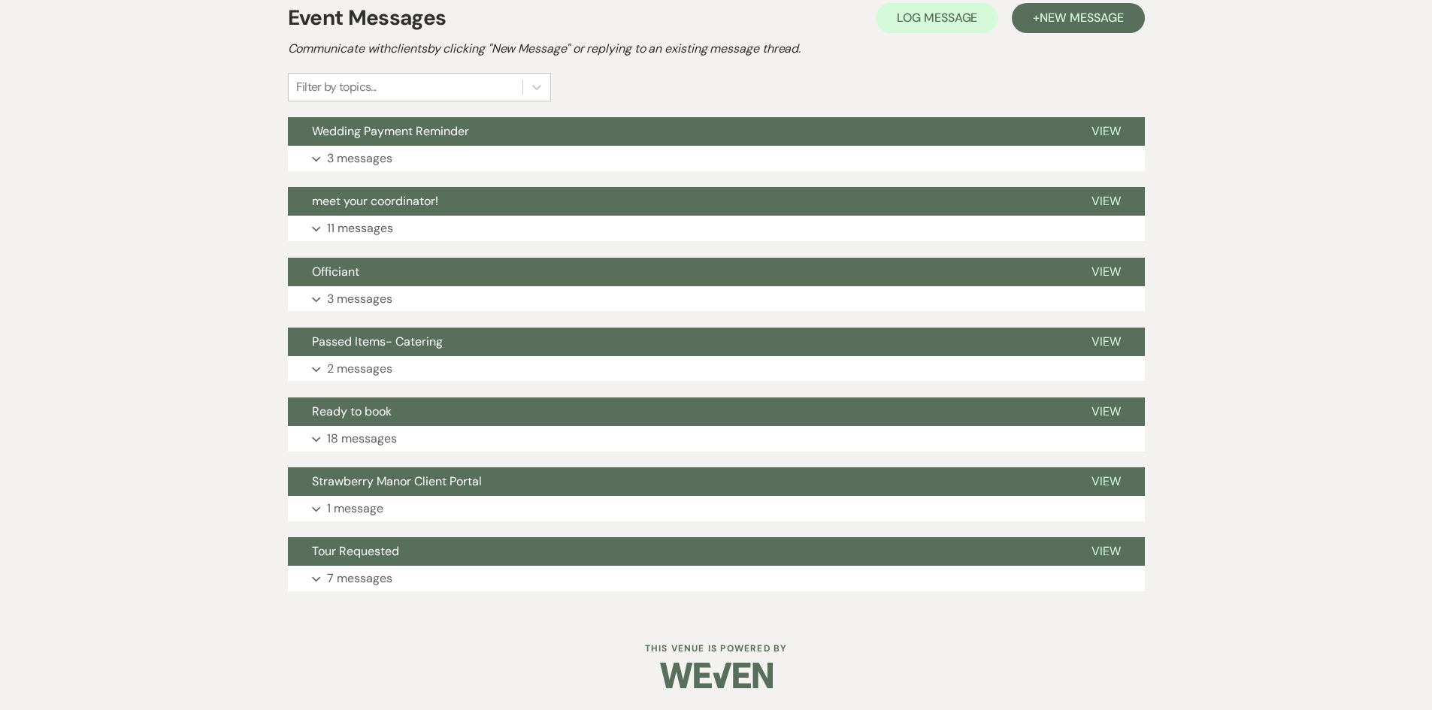
scroll to position [354, 0]
click at [382, 580] on p "7 messages" at bounding box center [359, 578] width 65 height 20
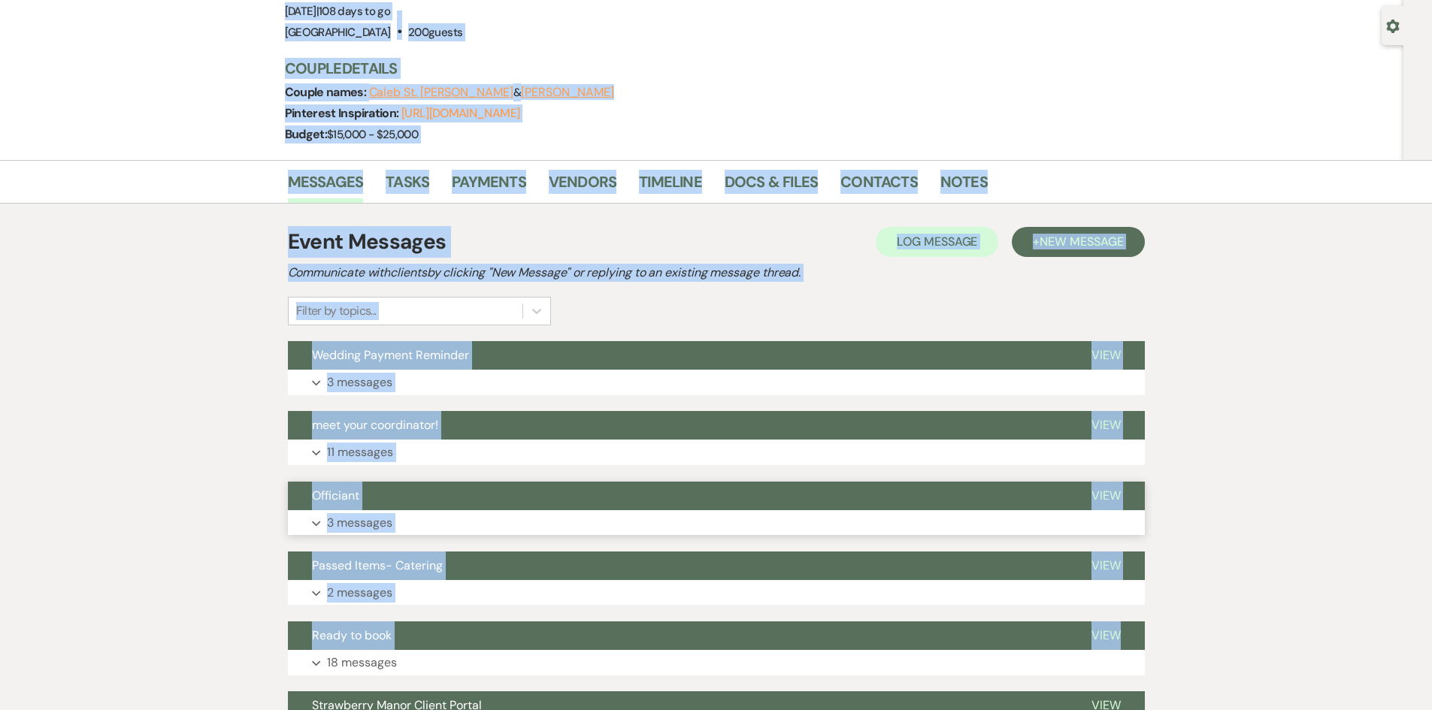
scroll to position [150, 0]
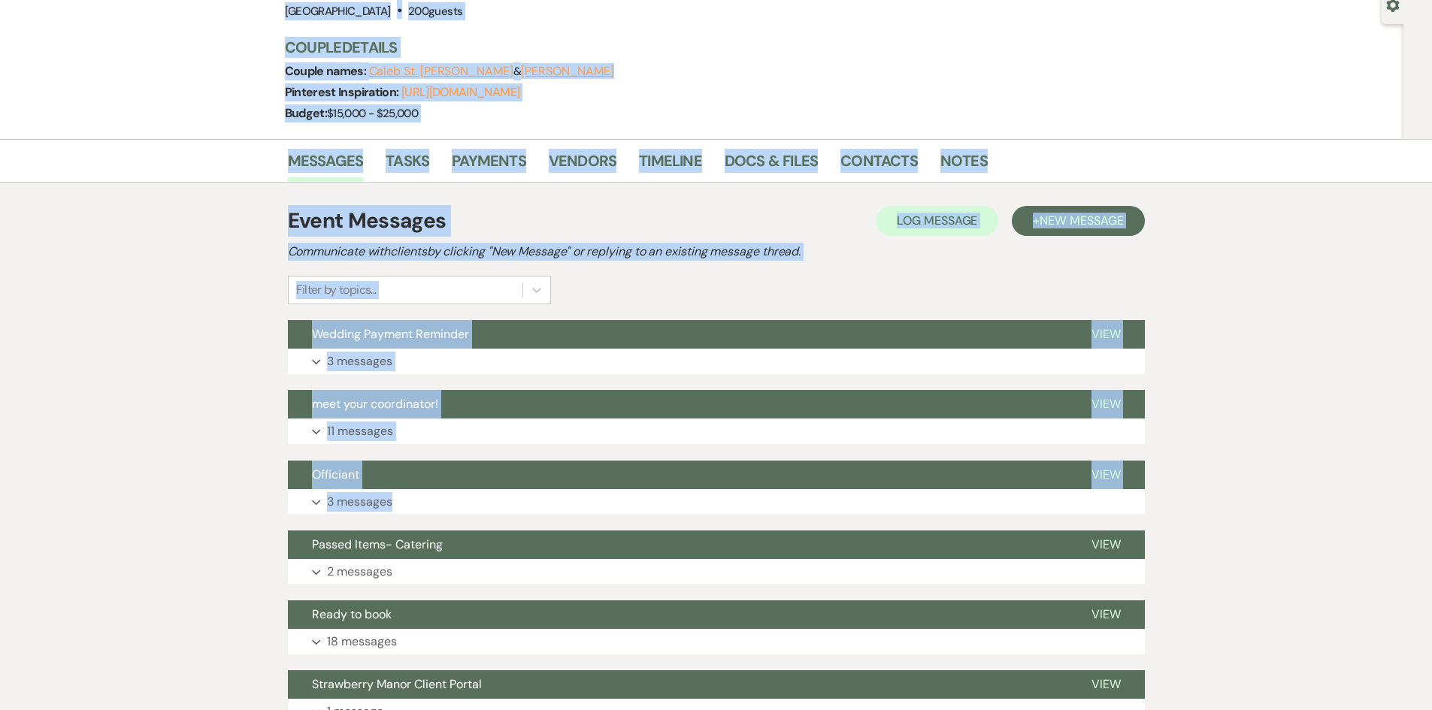
drag, startPoint x: 65, startPoint y: 31, endPoint x: 1264, endPoint y: 509, distance: 1290.7
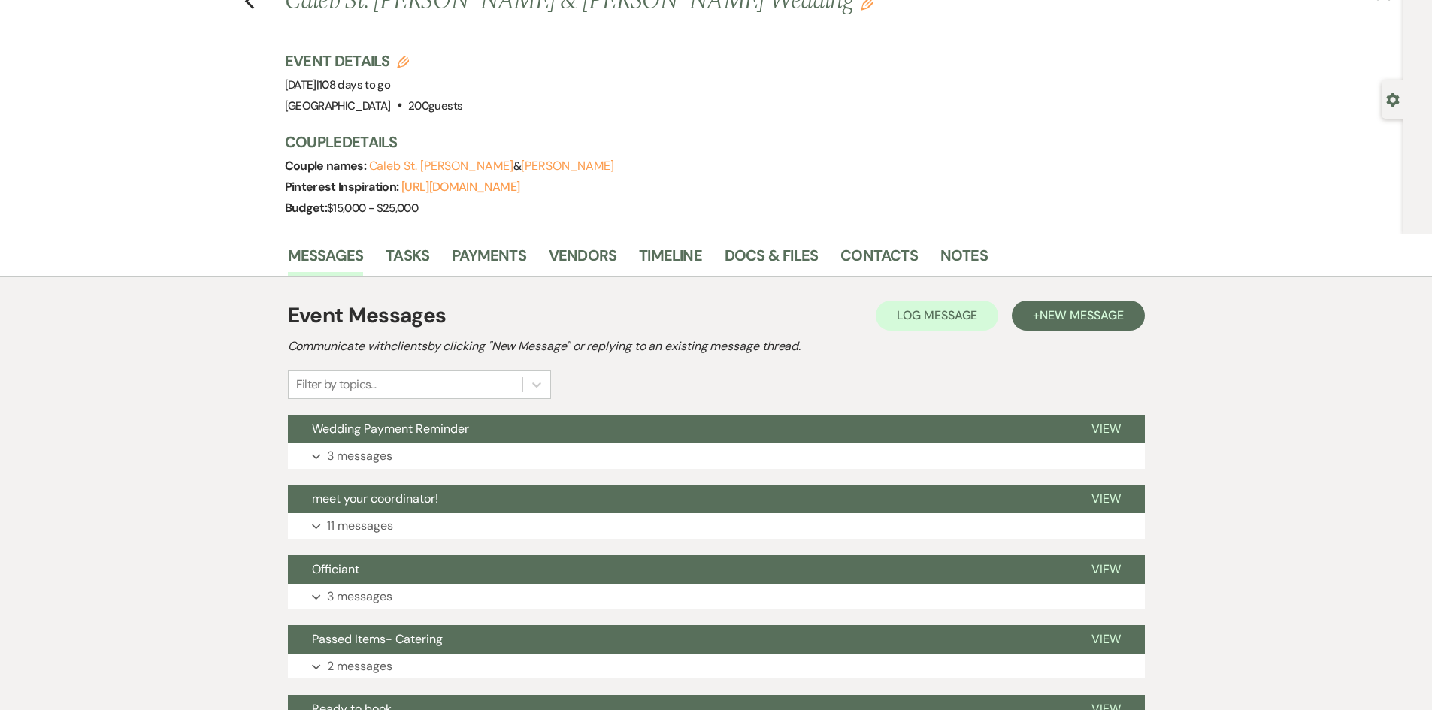
scroll to position [0, 0]
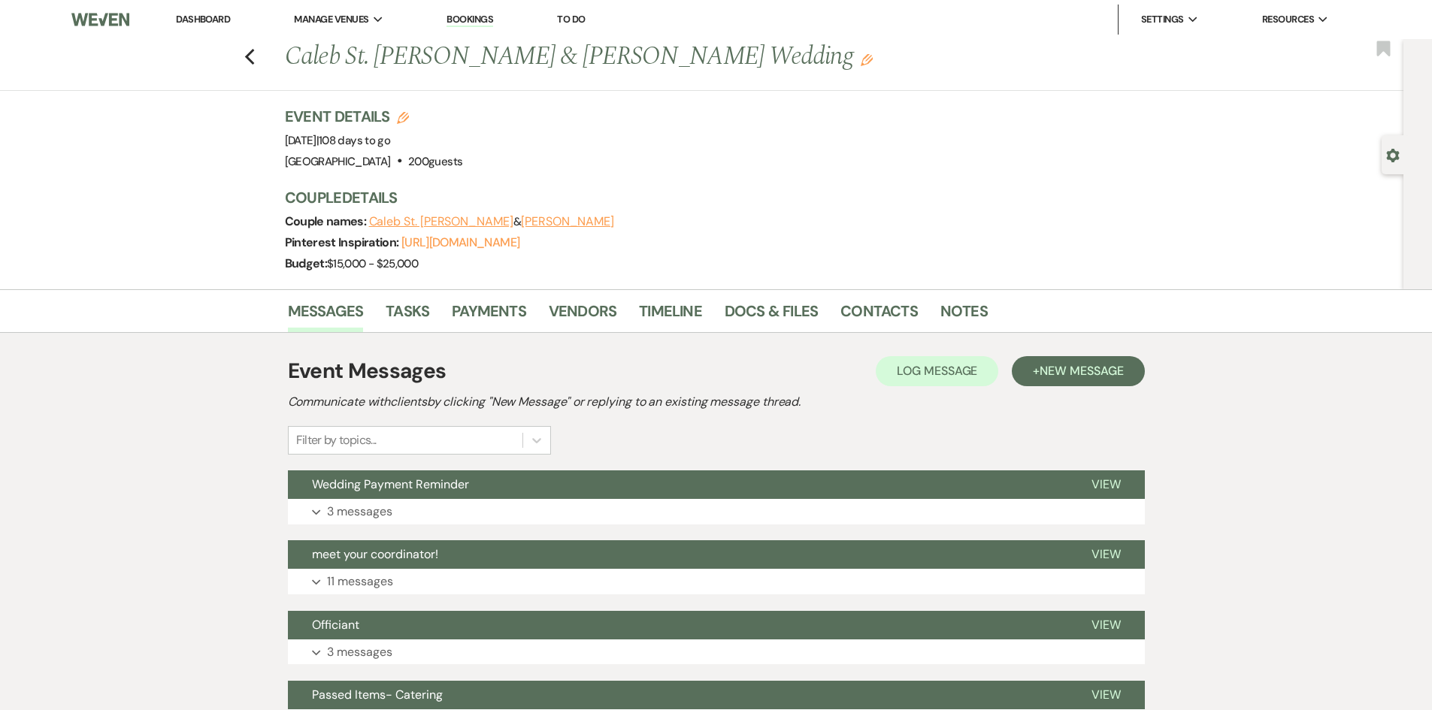
click at [180, 17] on link "Dashboard" at bounding box center [203, 19] width 54 height 13
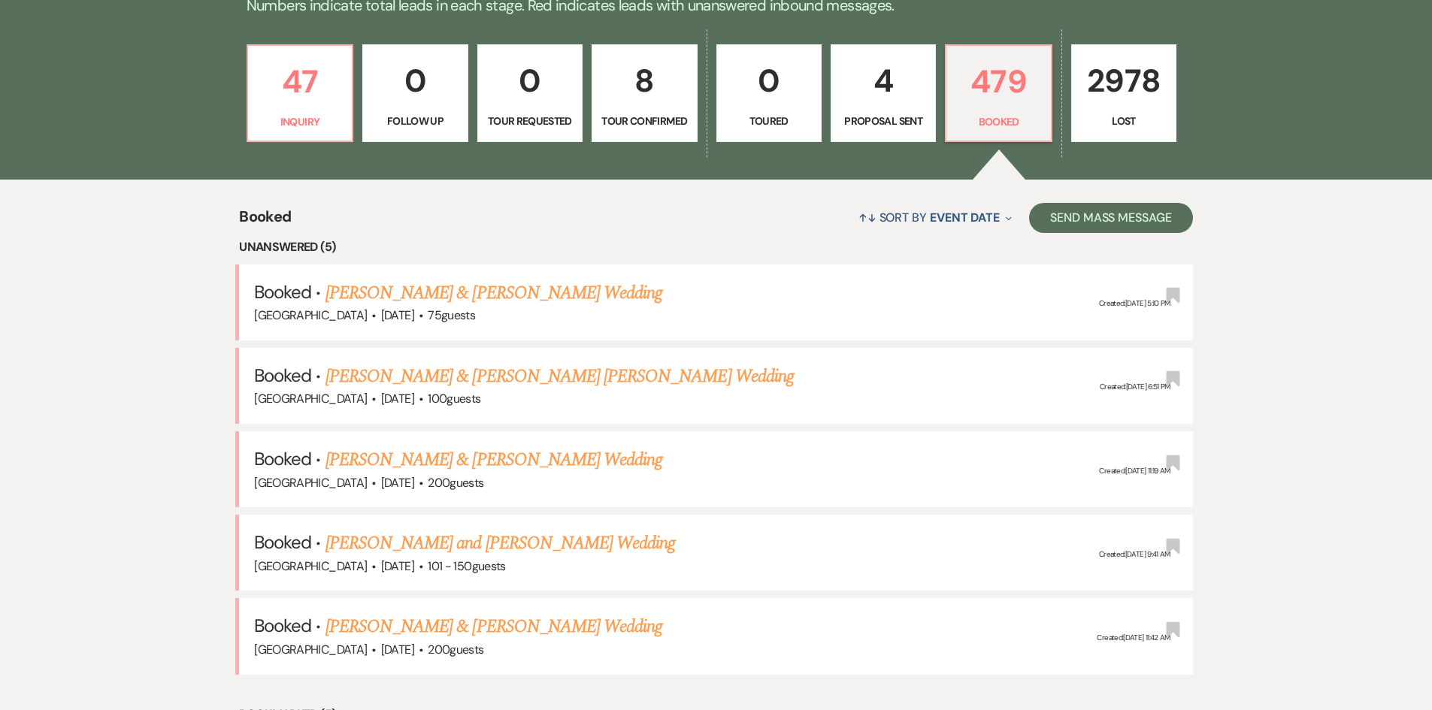
scroll to position [225, 0]
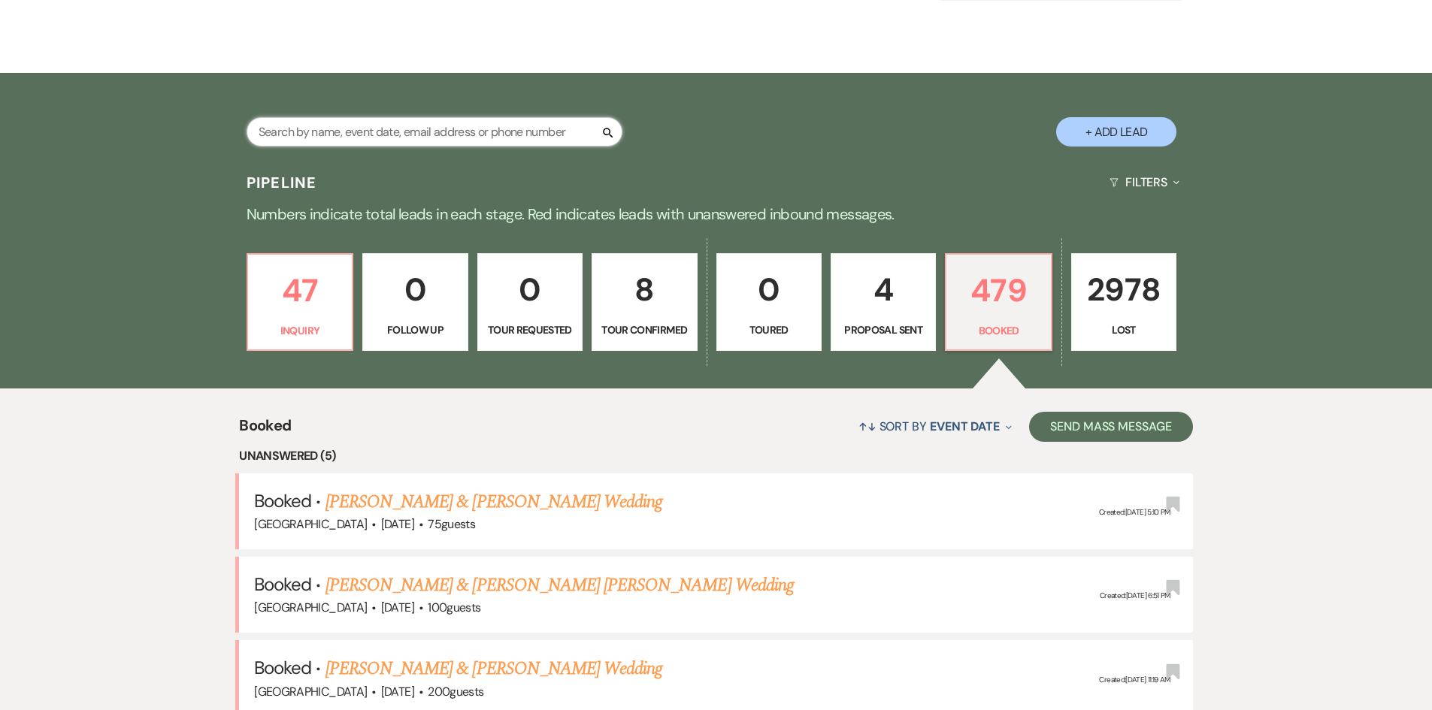
click at [419, 122] on input "text" at bounding box center [435, 131] width 376 height 29
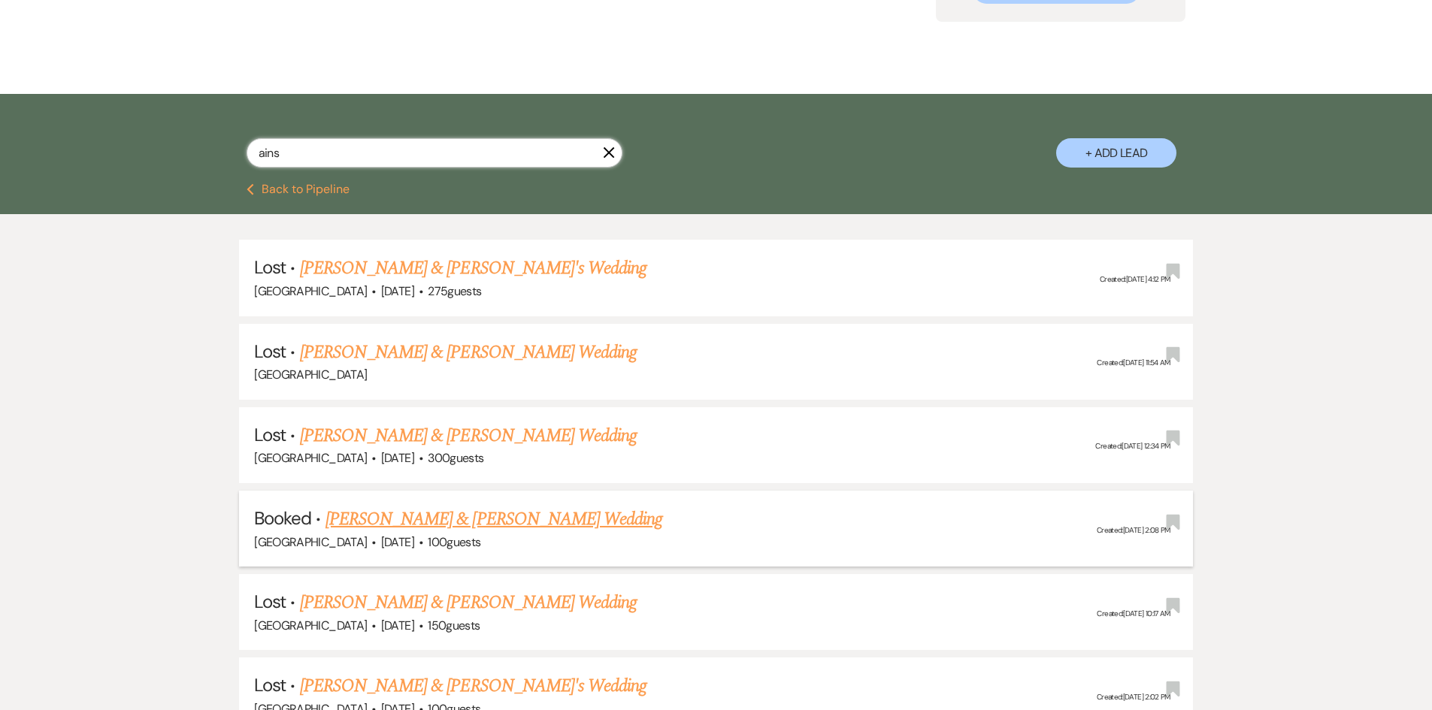
scroll to position [225, 0]
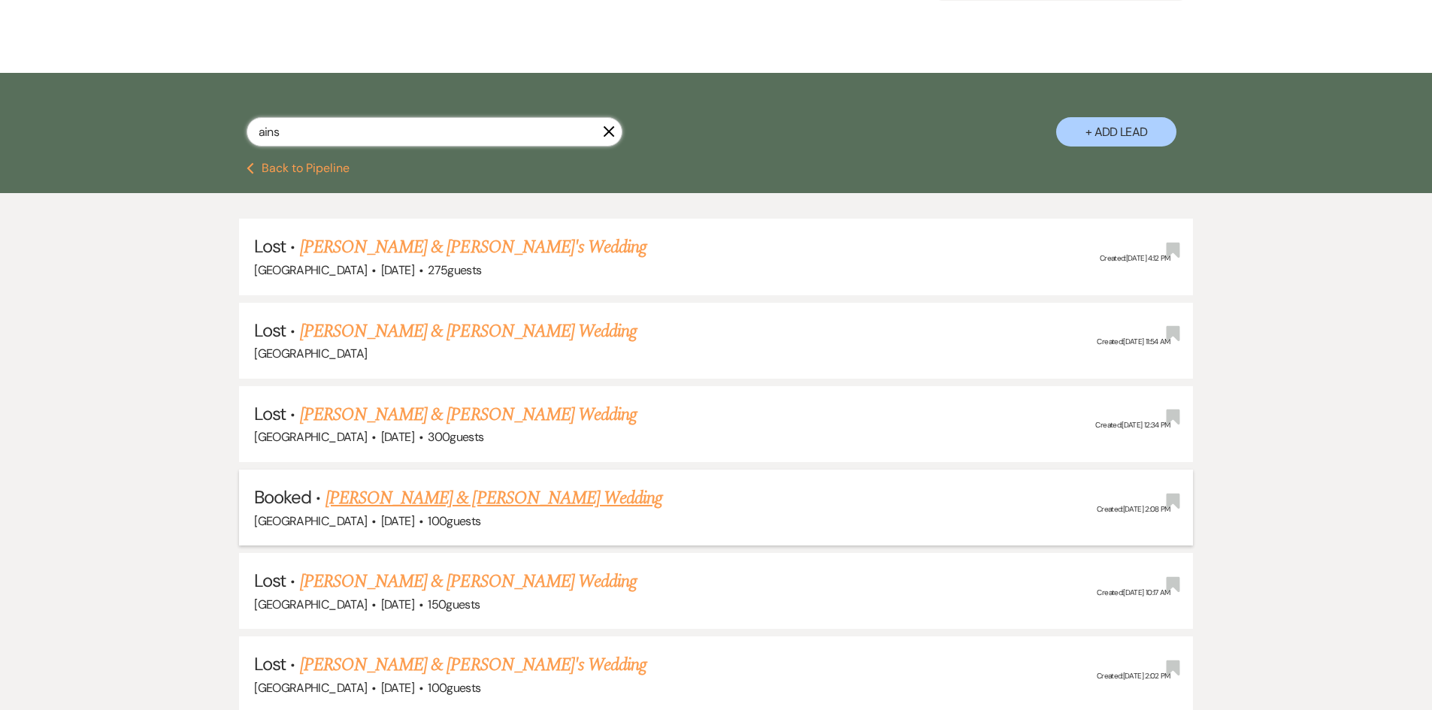
type input "ains"
click at [403, 497] on link "[PERSON_NAME] & [PERSON_NAME] Wedding" at bounding box center [493, 498] width 337 height 27
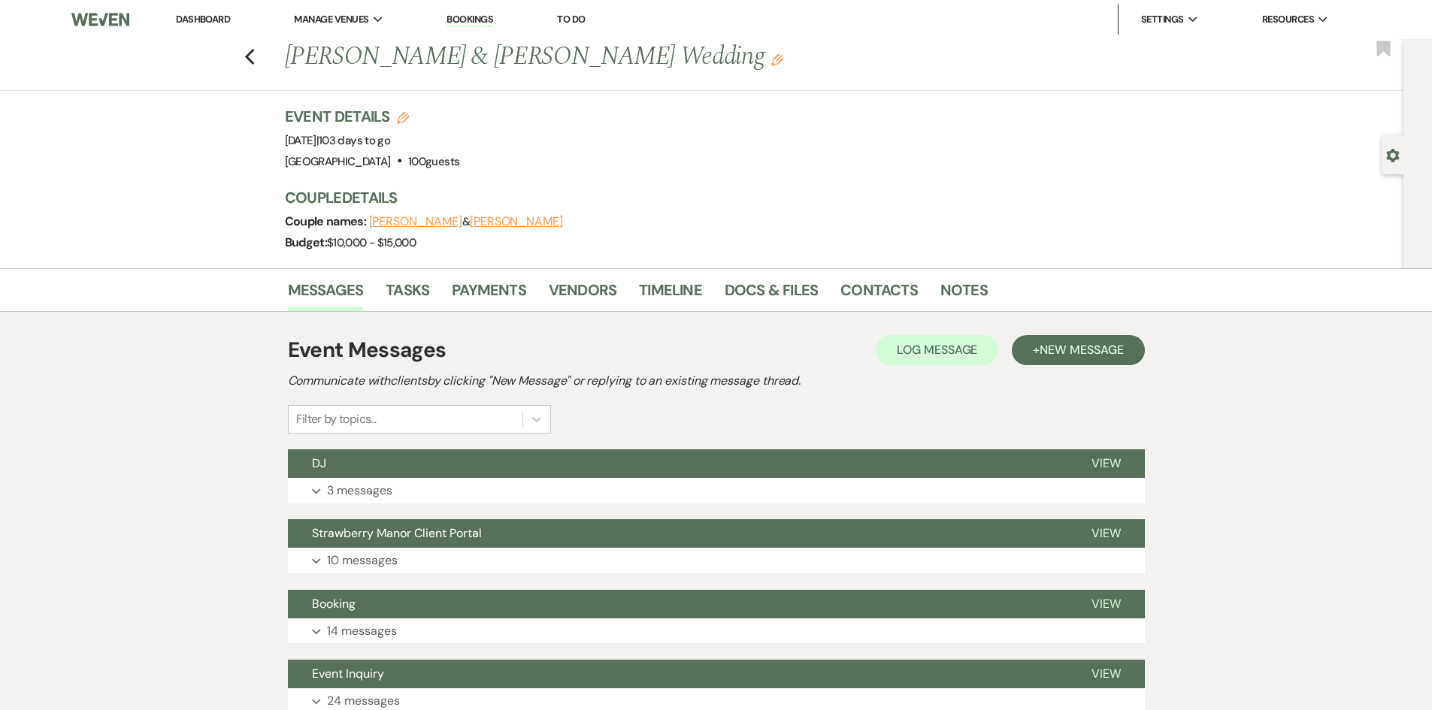
click at [404, 510] on div "Event Messages Log Log Message + New Message Communicate with clients by clicki…" at bounding box center [716, 524] width 857 height 395
click at [392, 549] on button "Expand 10 messages" at bounding box center [716, 561] width 857 height 26
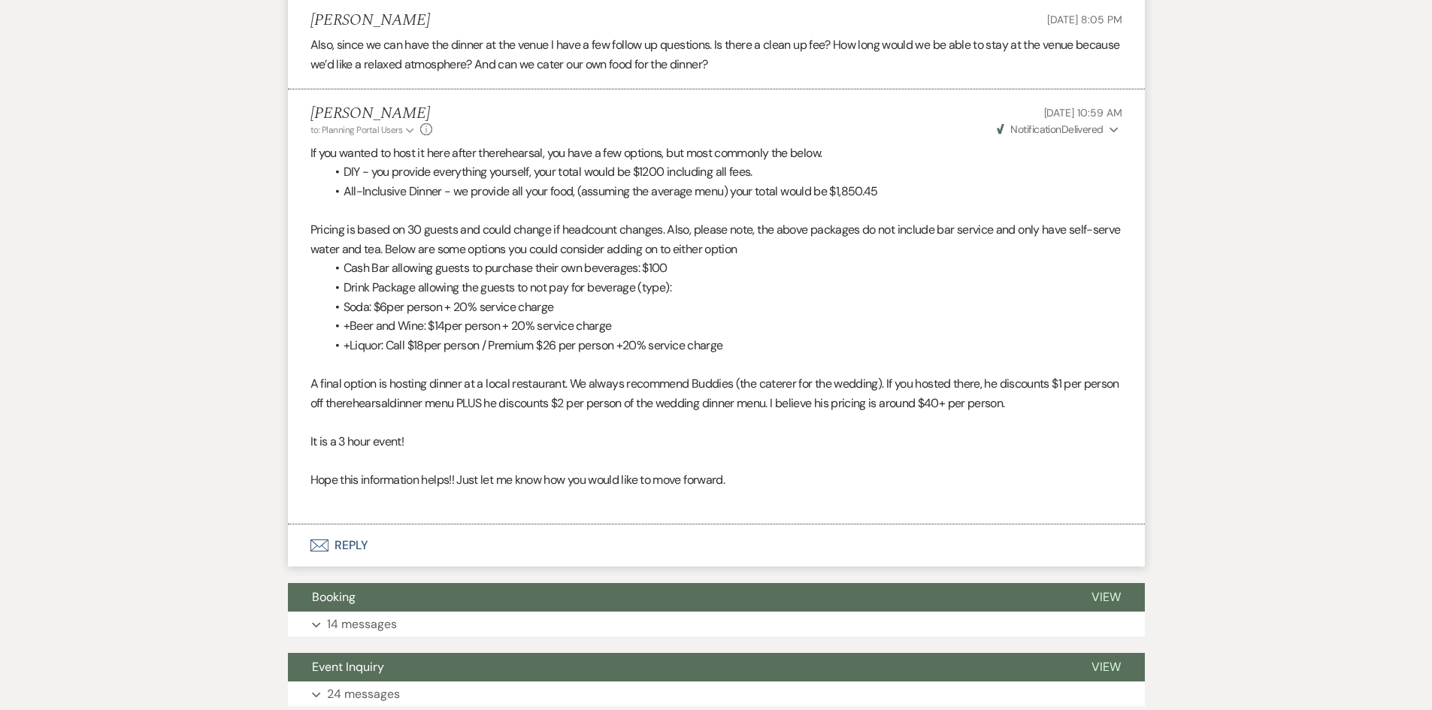
scroll to position [1881, 0]
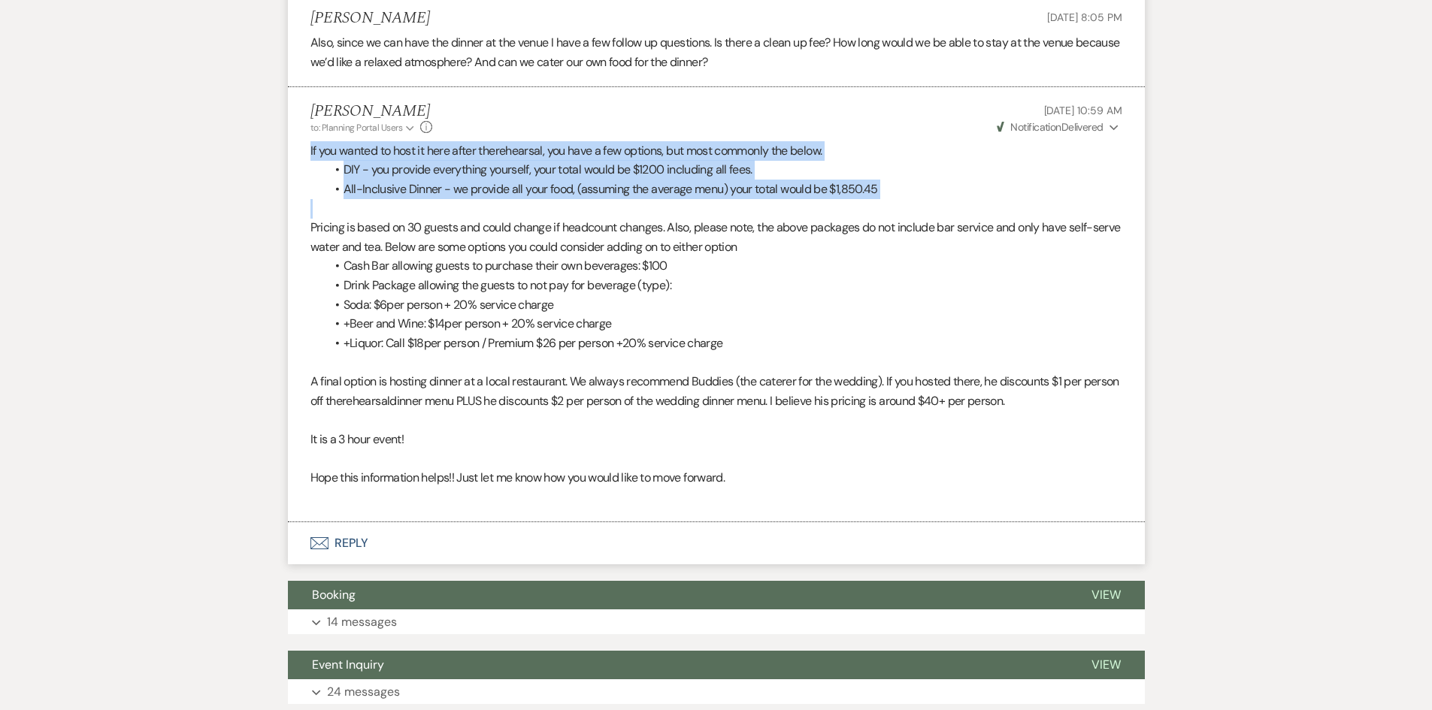
drag, startPoint x: 312, startPoint y: 150, endPoint x: 1054, endPoint y: 216, distance: 744.8
click at [1046, 209] on li "Holly Guthrie to: Planning Portal Users Expand Info Aug 11, 2025, 10:59 AM Weve…" at bounding box center [716, 304] width 857 height 435
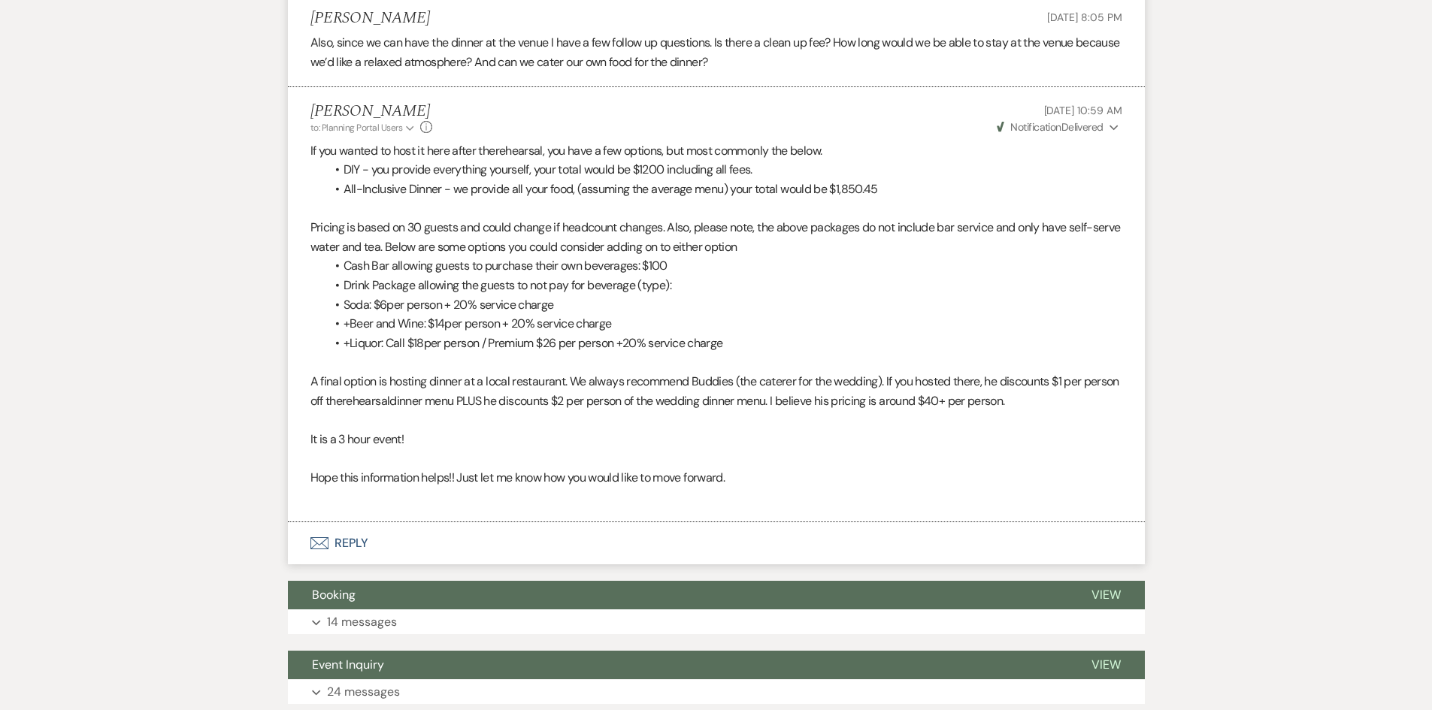
click at [512, 484] on span "Hope this information helps!! Just let me know how you would like to move forwa…" at bounding box center [517, 478] width 415 height 16
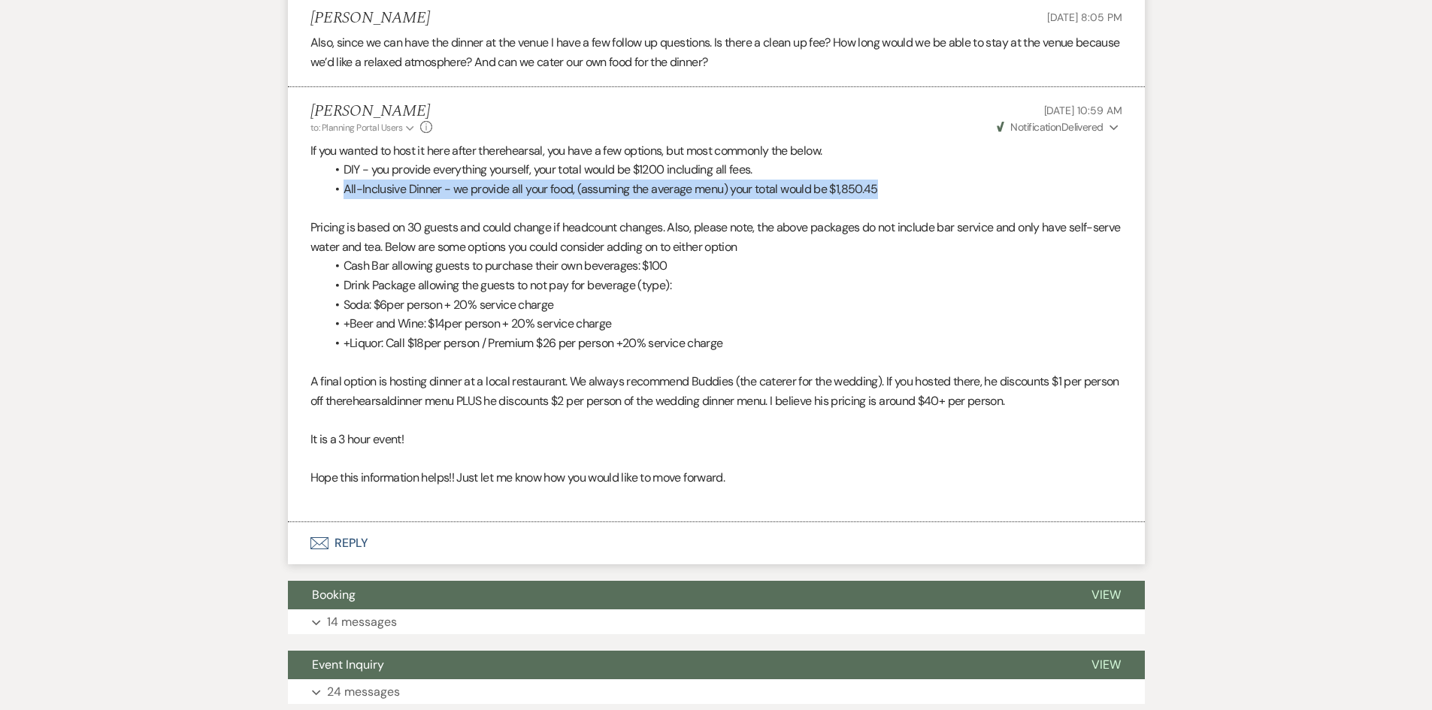
drag, startPoint x: 890, startPoint y: 190, endPoint x: 317, endPoint y: 180, distance: 572.8
click at [317, 180] on div "If you wanted to host it here after the rehearsal , you have a few options, but…" at bounding box center [716, 323] width 812 height 365
click at [845, 188] on span "All-Inclusive Dinner - we provide all your food, (assuming the average menu) yo…" at bounding box center [611, 189] width 534 height 16
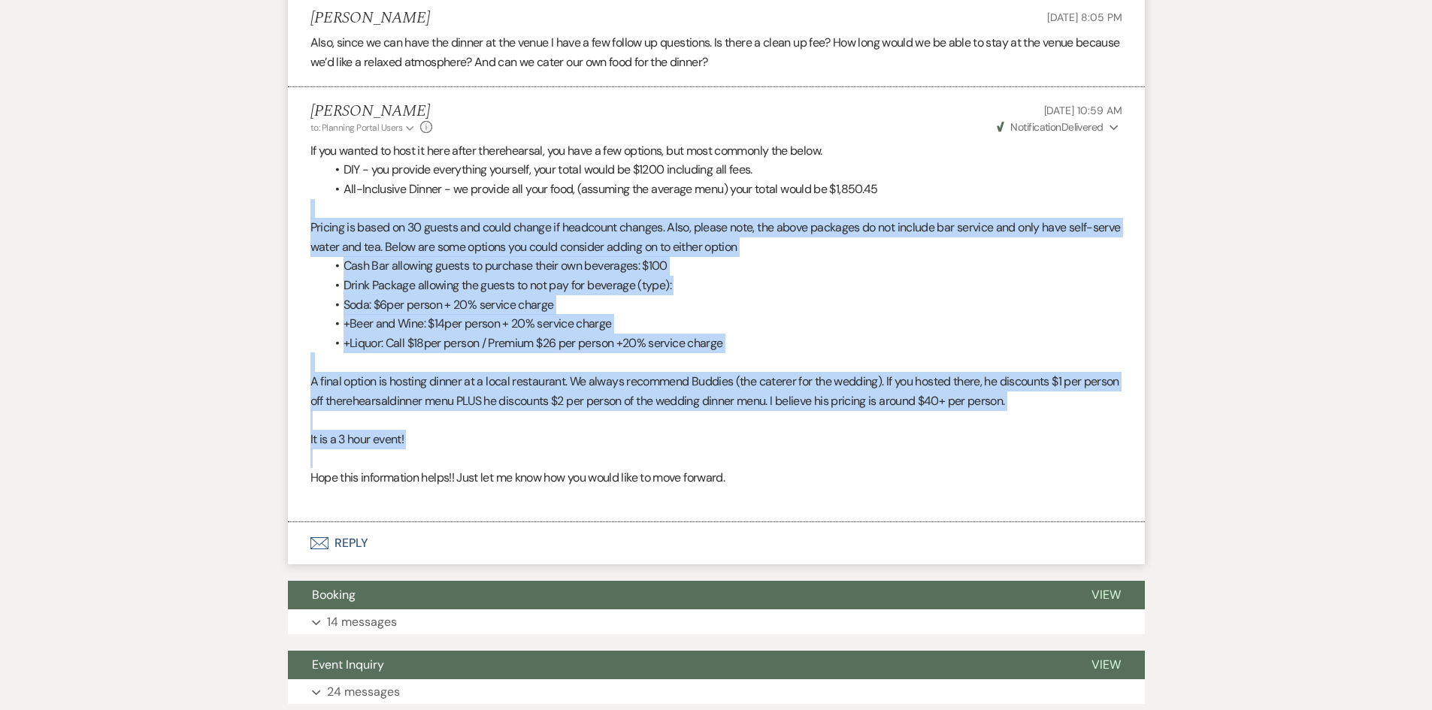
drag, startPoint x: 296, startPoint y: 213, endPoint x: 994, endPoint y: 447, distance: 736.6
click at [997, 449] on li "Holly Guthrie to: Planning Portal Users Expand Info Aug 11, 2025, 10:59 AM Weve…" at bounding box center [716, 304] width 857 height 435
click at [993, 444] on p "It is a 3 hour event!" at bounding box center [716, 440] width 812 height 20
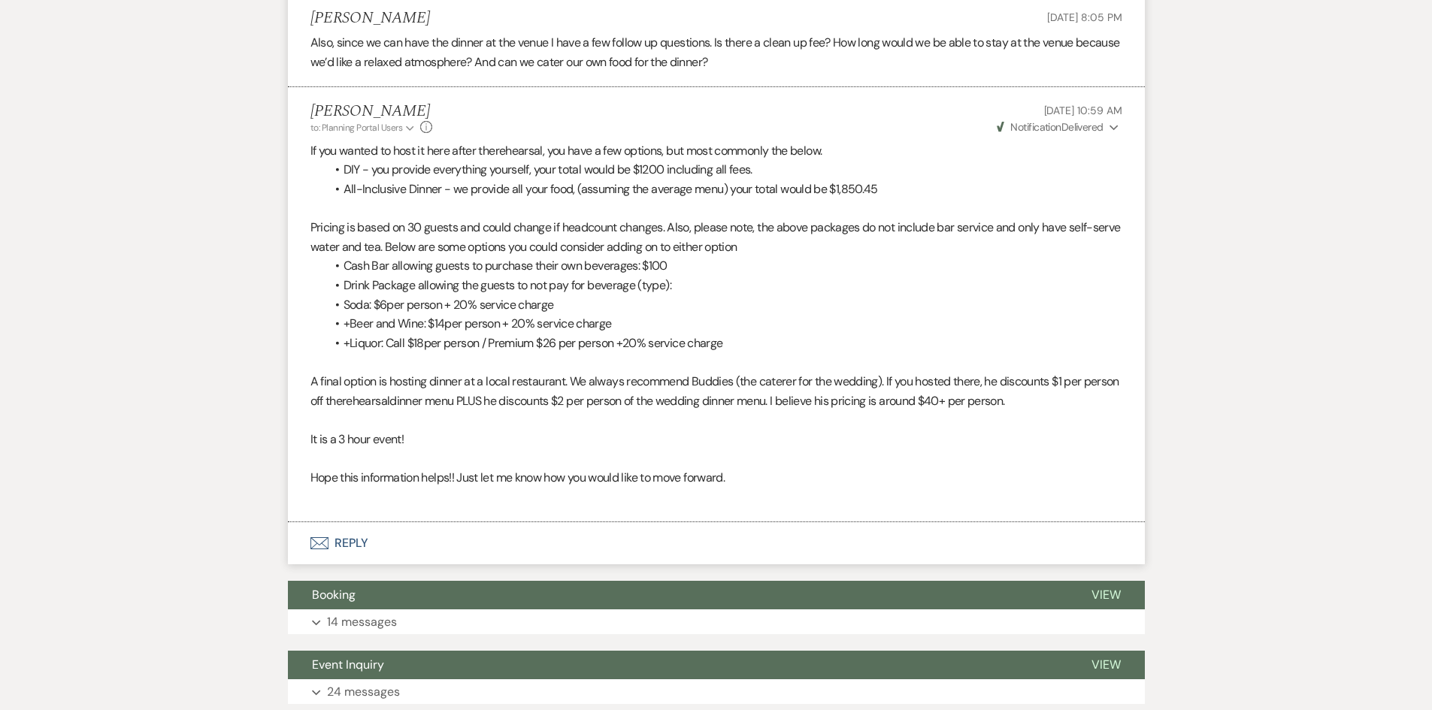
click at [344, 534] on button "Envelope Reply" at bounding box center [716, 543] width 857 height 42
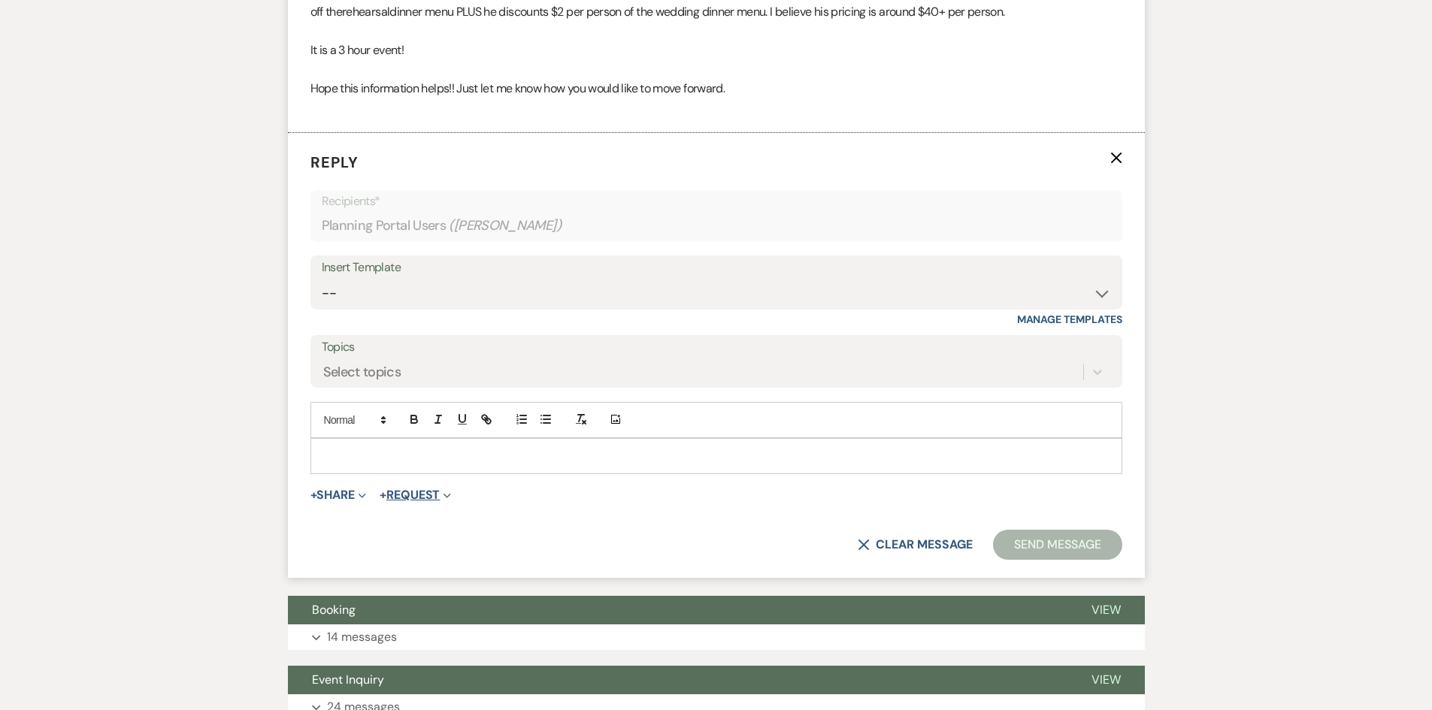
scroll to position [2271, 0]
click at [384, 466] on div at bounding box center [716, 455] width 810 height 35
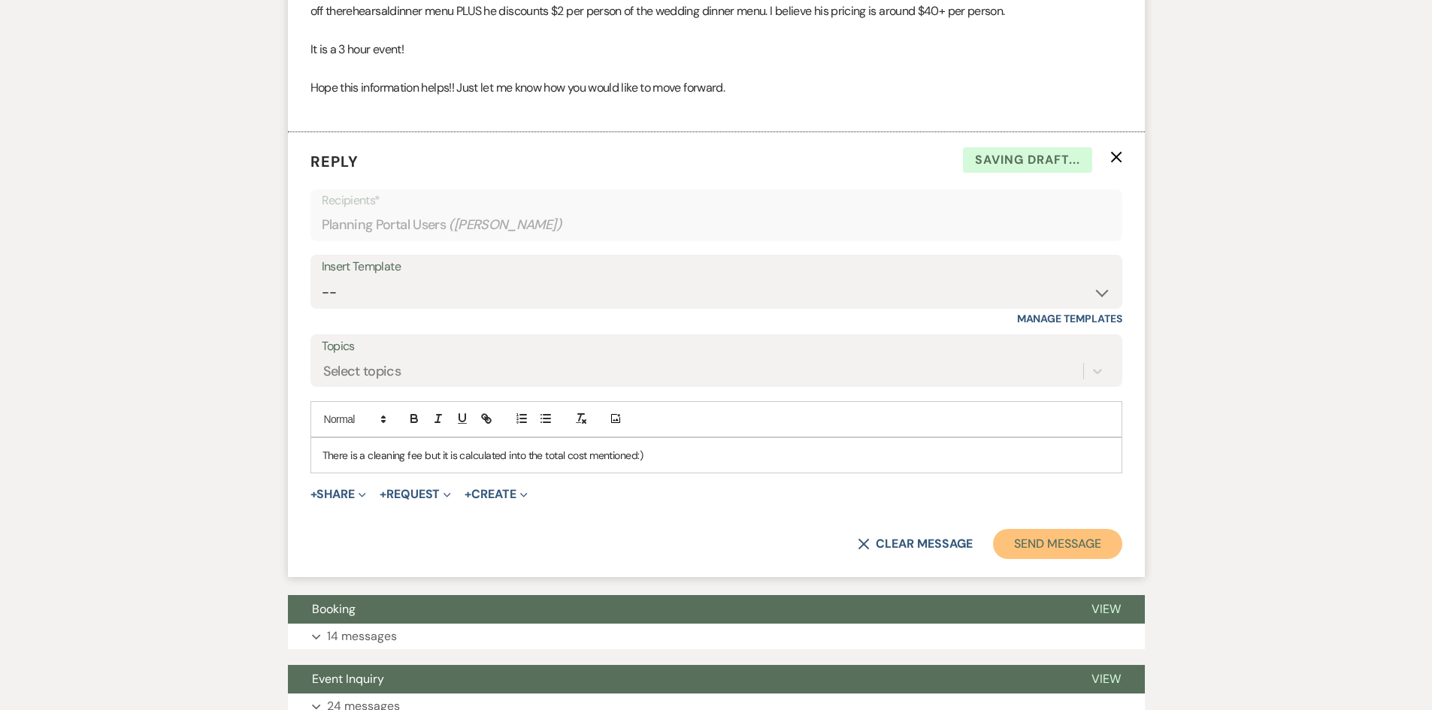
click at [1055, 539] on button "Send Message" at bounding box center [1057, 544] width 129 height 30
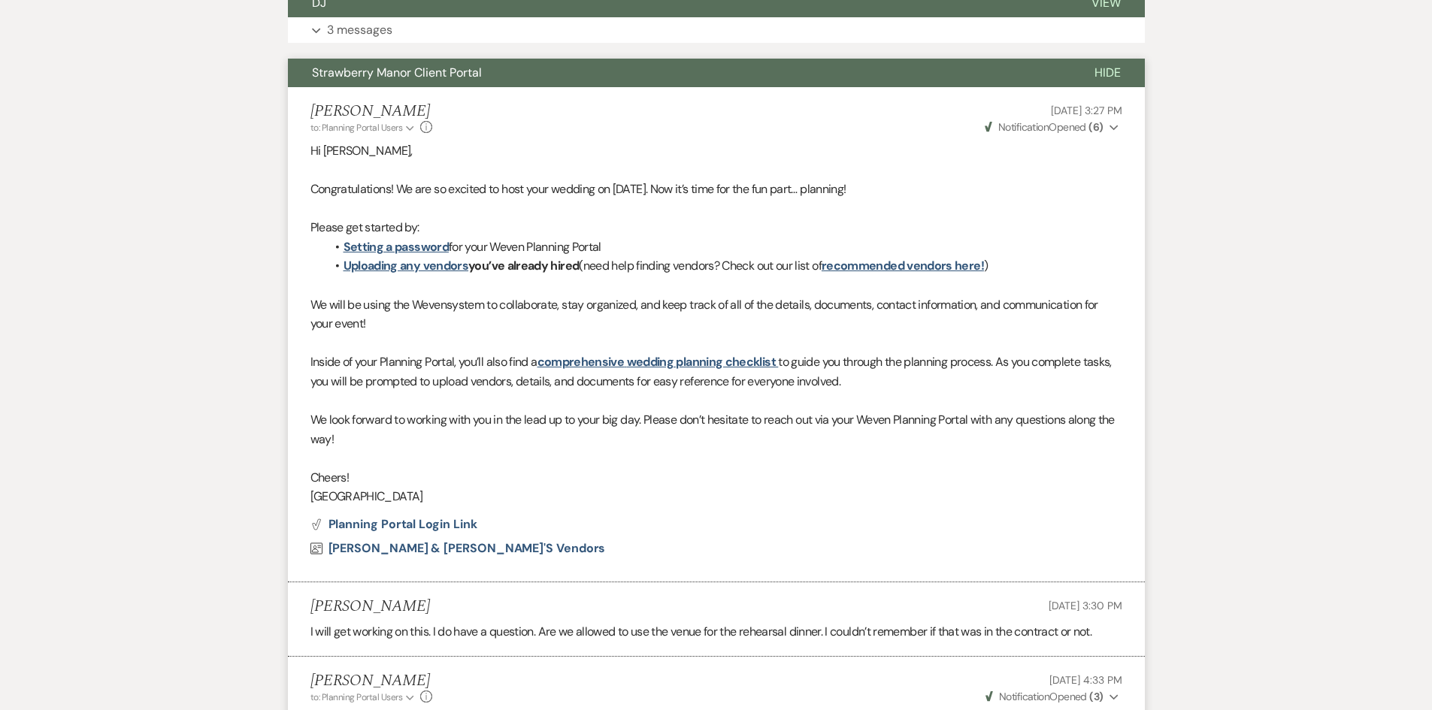
scroll to position [0, 0]
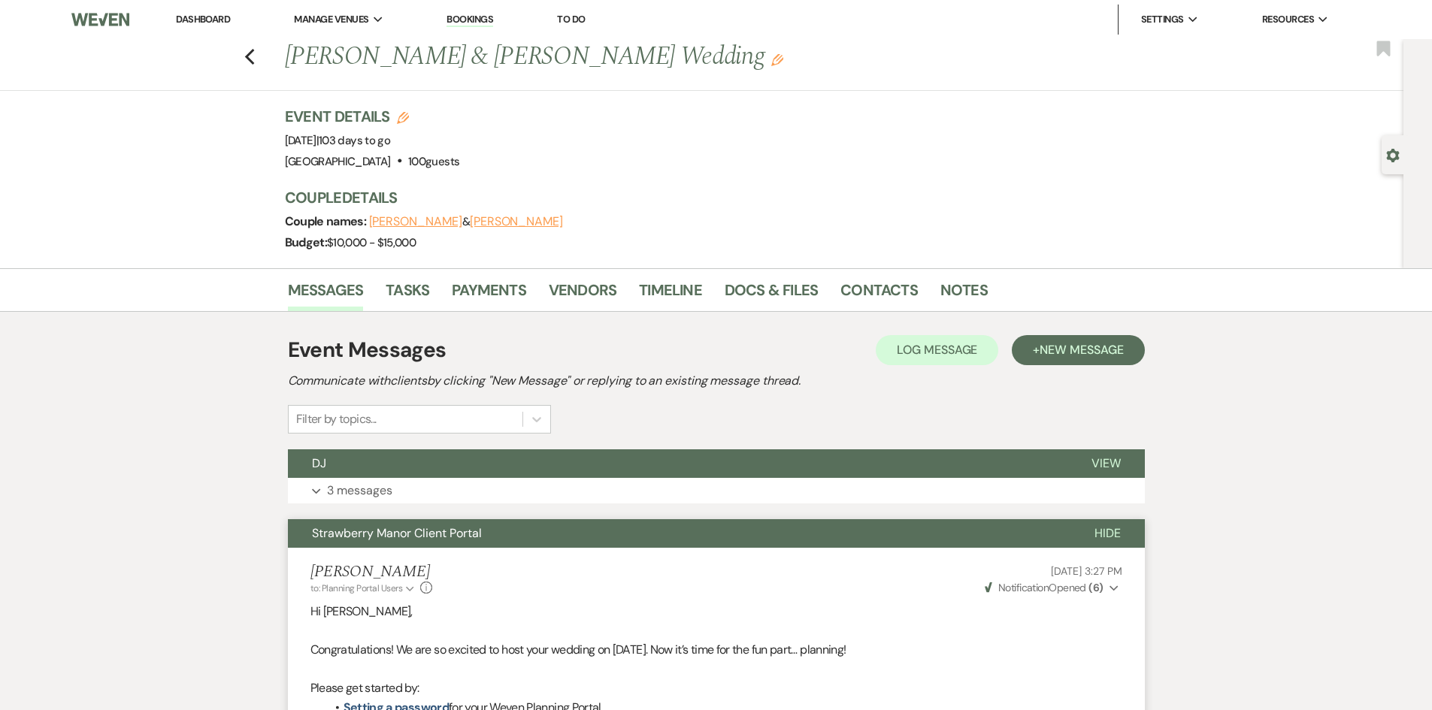
click at [194, 19] on link "Dashboard" at bounding box center [203, 19] width 54 height 13
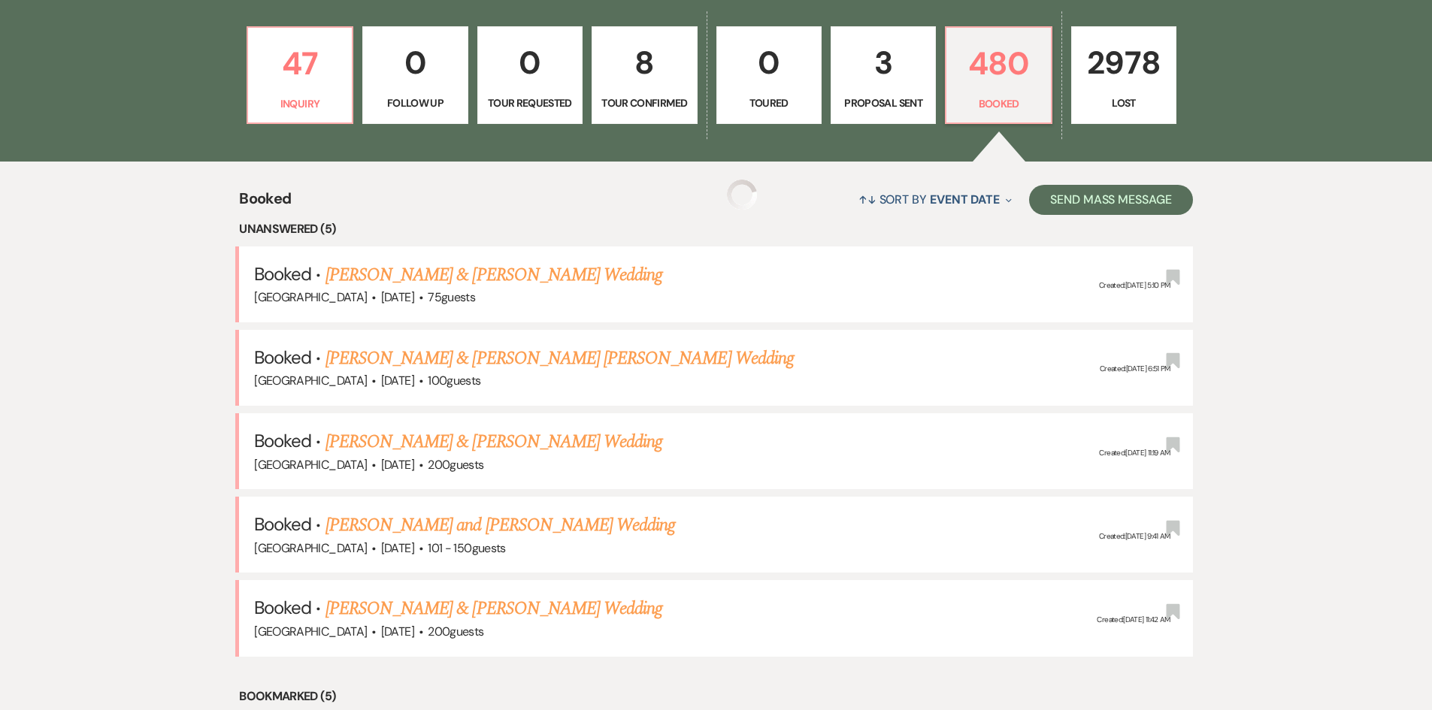
scroll to position [601, 0]
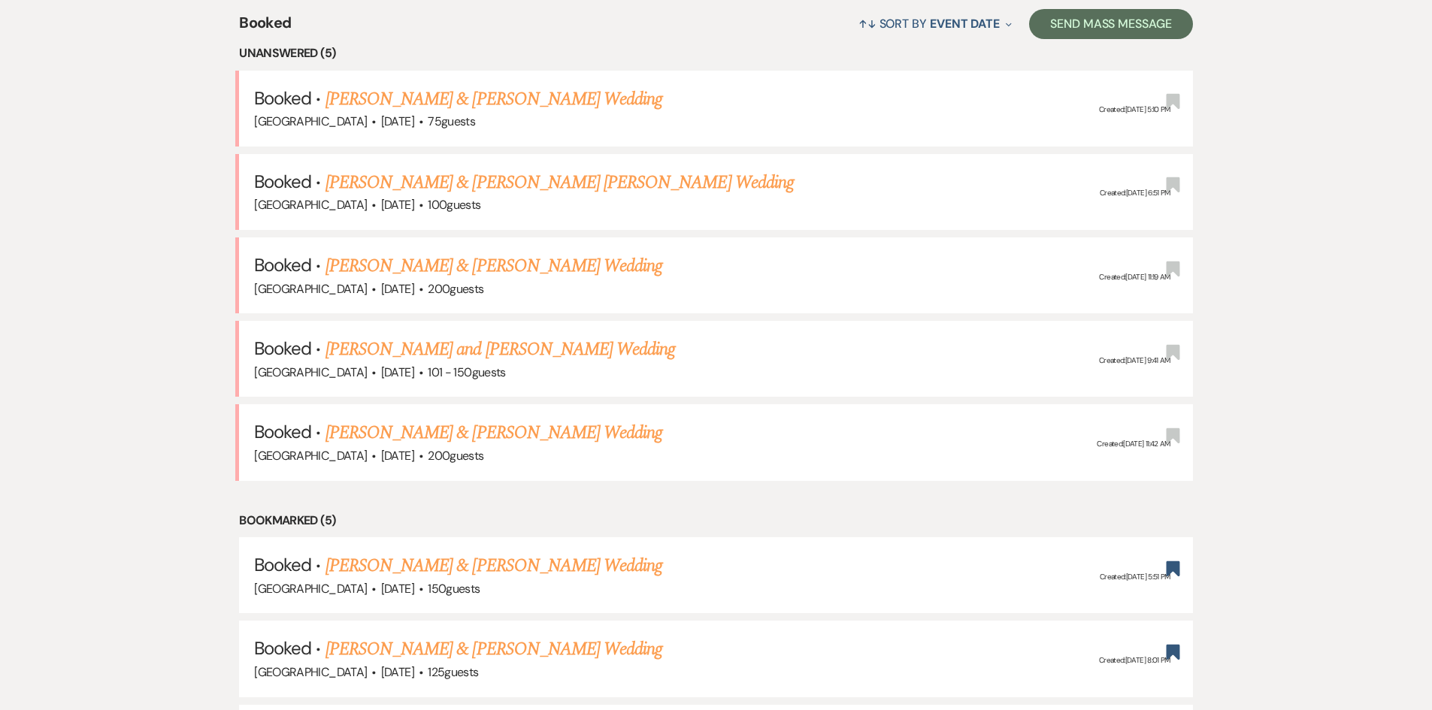
scroll to position [602, 0]
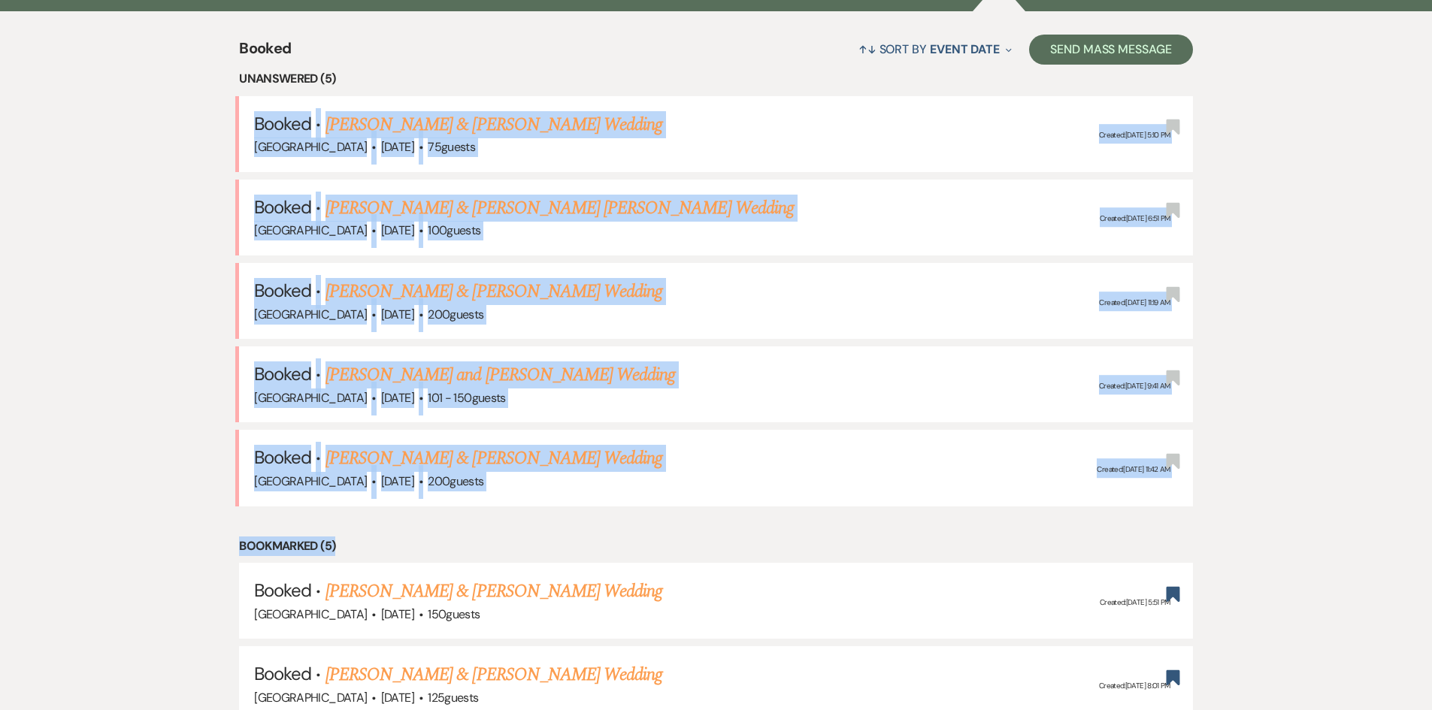
drag, startPoint x: 141, startPoint y: 93, endPoint x: 543, endPoint y: 528, distance: 592.0
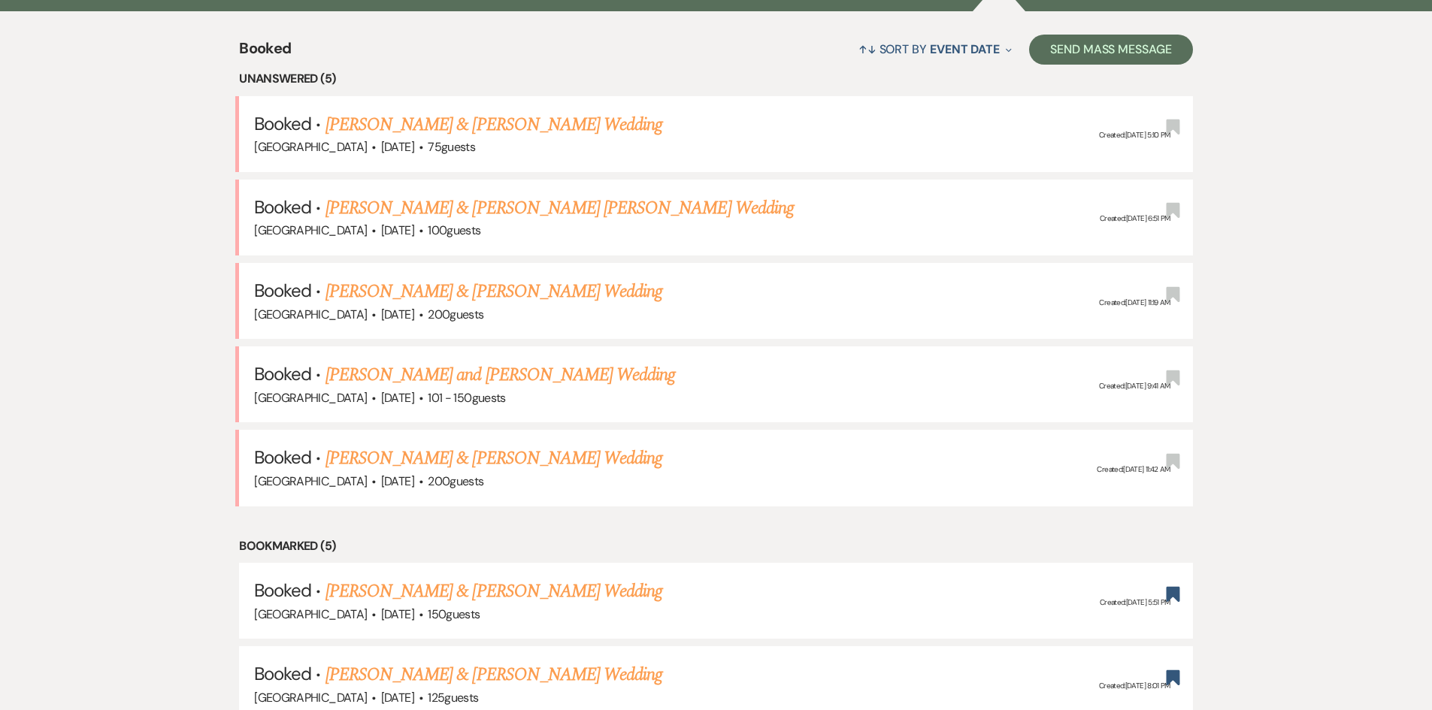
scroll to position [604, 0]
